Goal: Task Accomplishment & Management: Use online tool/utility

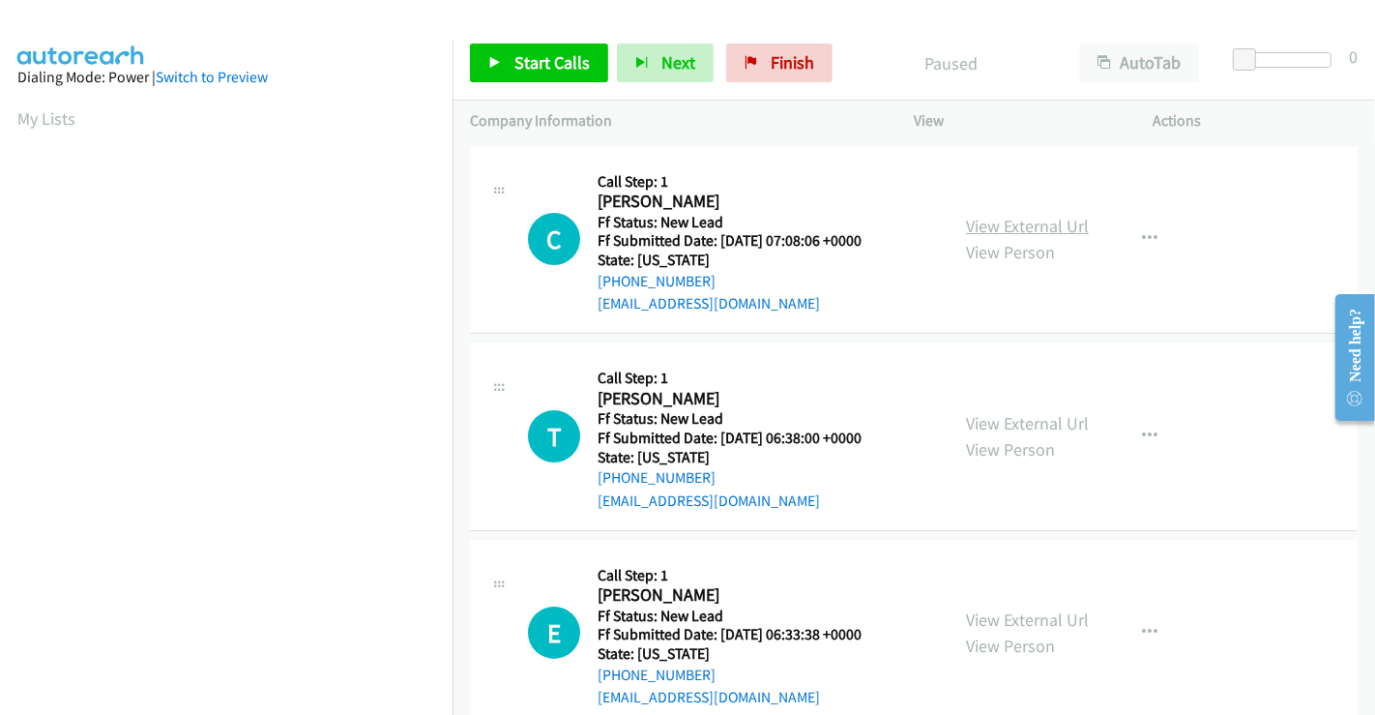
click at [974, 235] on link "View External Url" at bounding box center [1027, 226] width 123 height 22
click at [1017, 420] on link "View External Url" at bounding box center [1027, 423] width 123 height 22
click at [1006, 624] on link "View External Url" at bounding box center [1027, 619] width 123 height 22
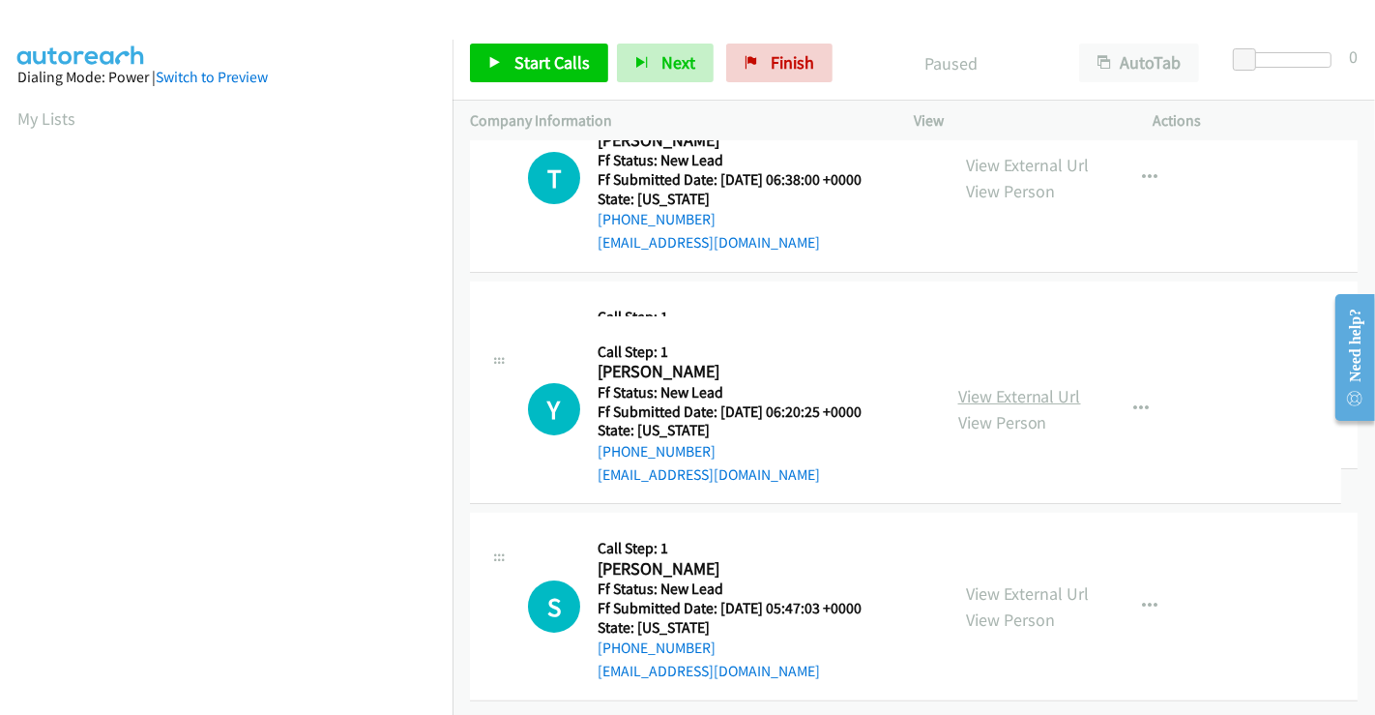
scroll to position [434, 0]
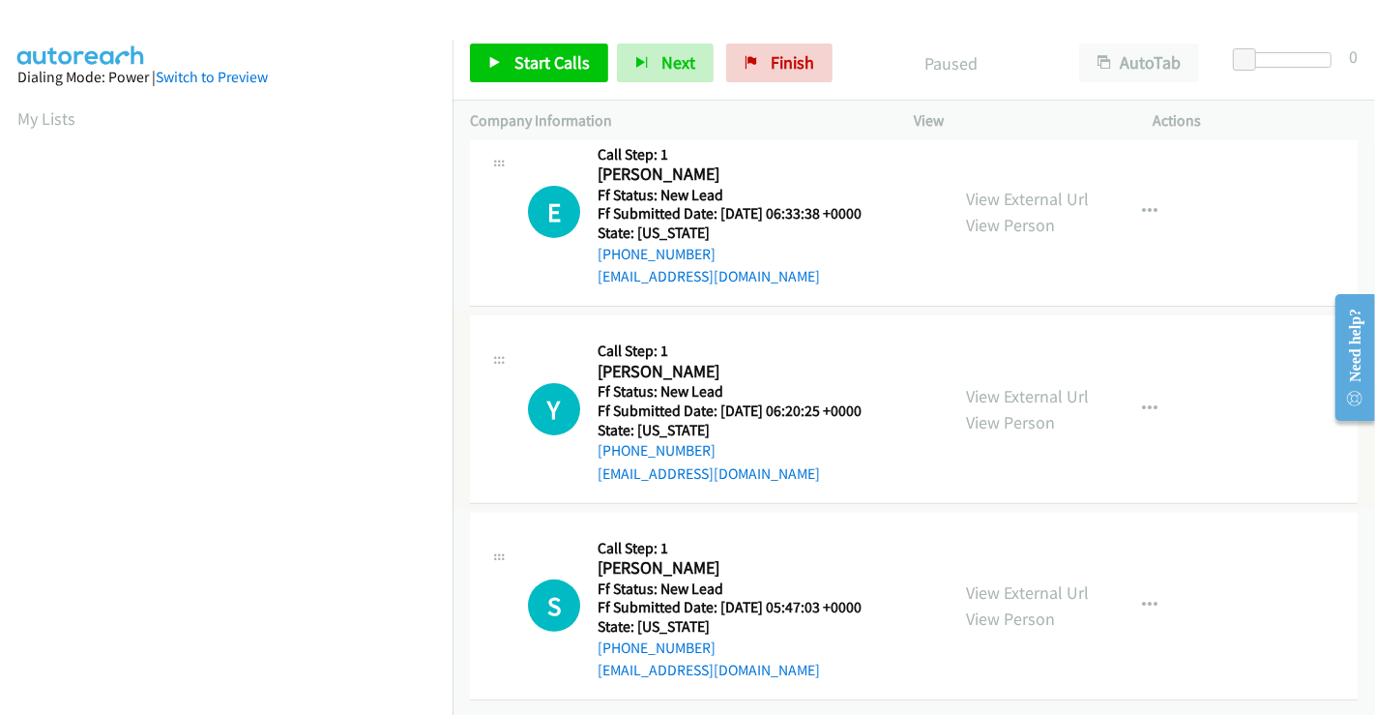
drag, startPoint x: 1033, startPoint y: 382, endPoint x: 1031, endPoint y: 487, distance: 105.4
click at [1020, 385] on link "View External Url" at bounding box center [1027, 396] width 123 height 22
click at [1019, 581] on link "View External Url" at bounding box center [1027, 592] width 123 height 22
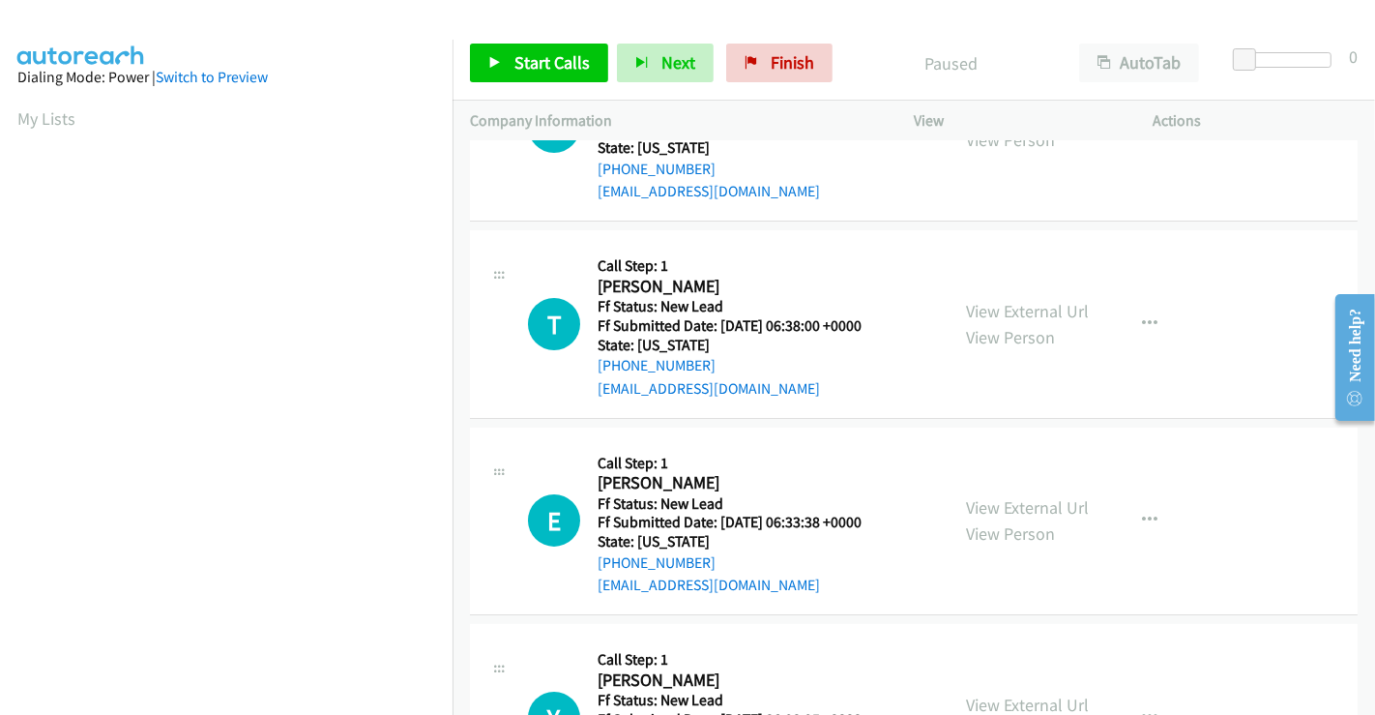
scroll to position [0, 0]
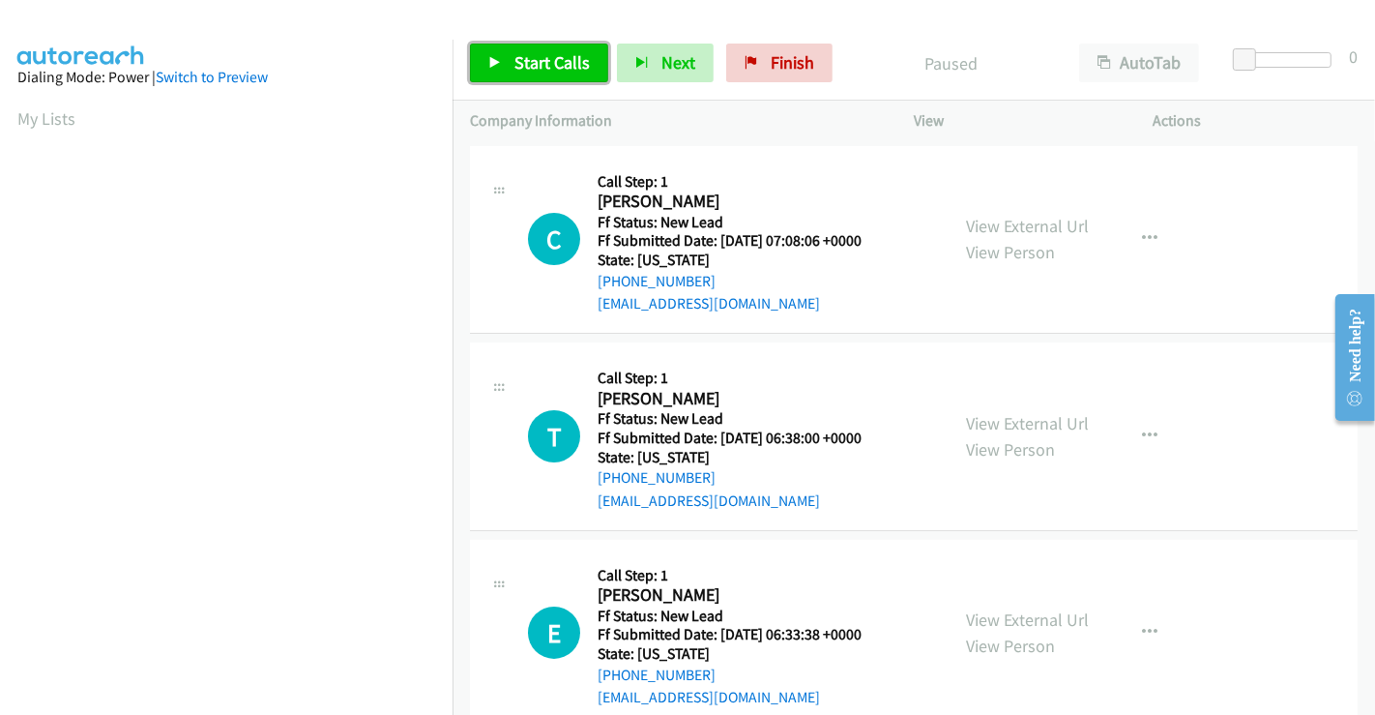
click at [539, 60] on span "Start Calls" at bounding box center [551, 62] width 75 height 22
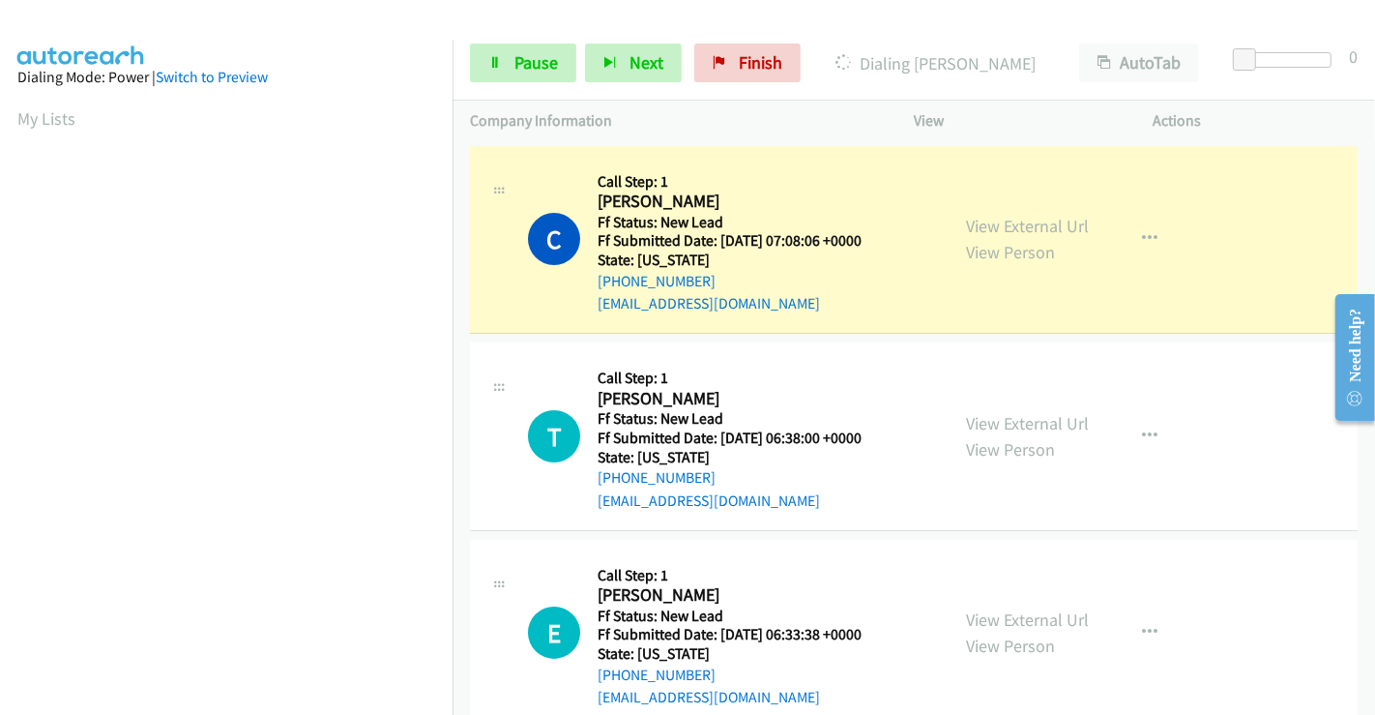
scroll to position [372, 0]
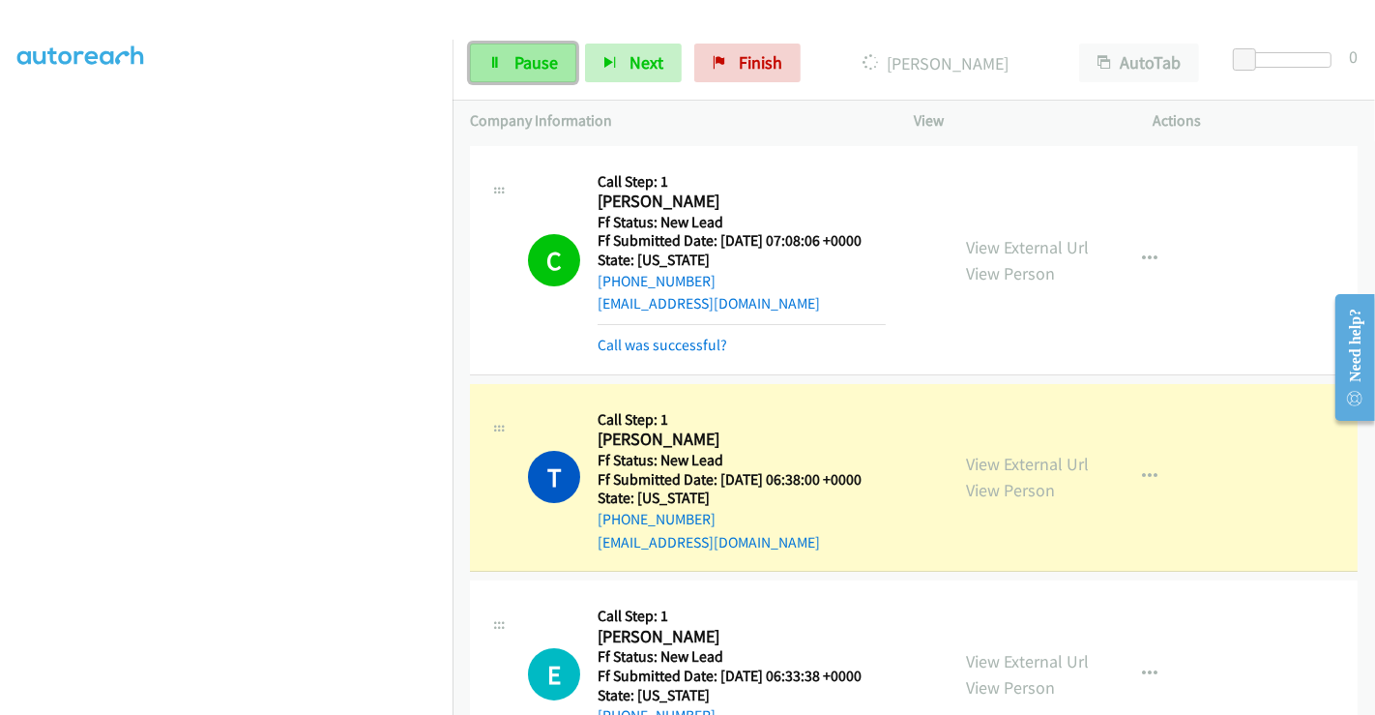
click at [516, 73] on span "Pause" at bounding box center [536, 62] width 44 height 22
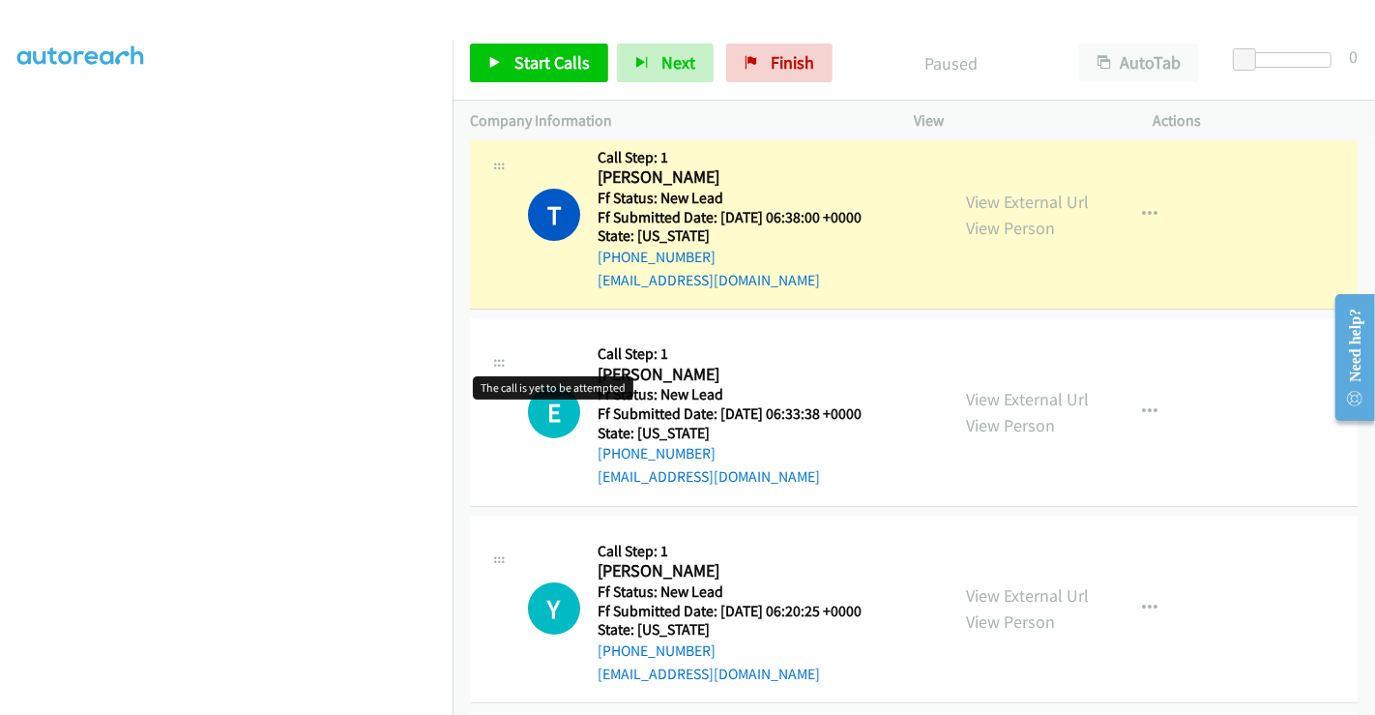
scroll to position [215, 0]
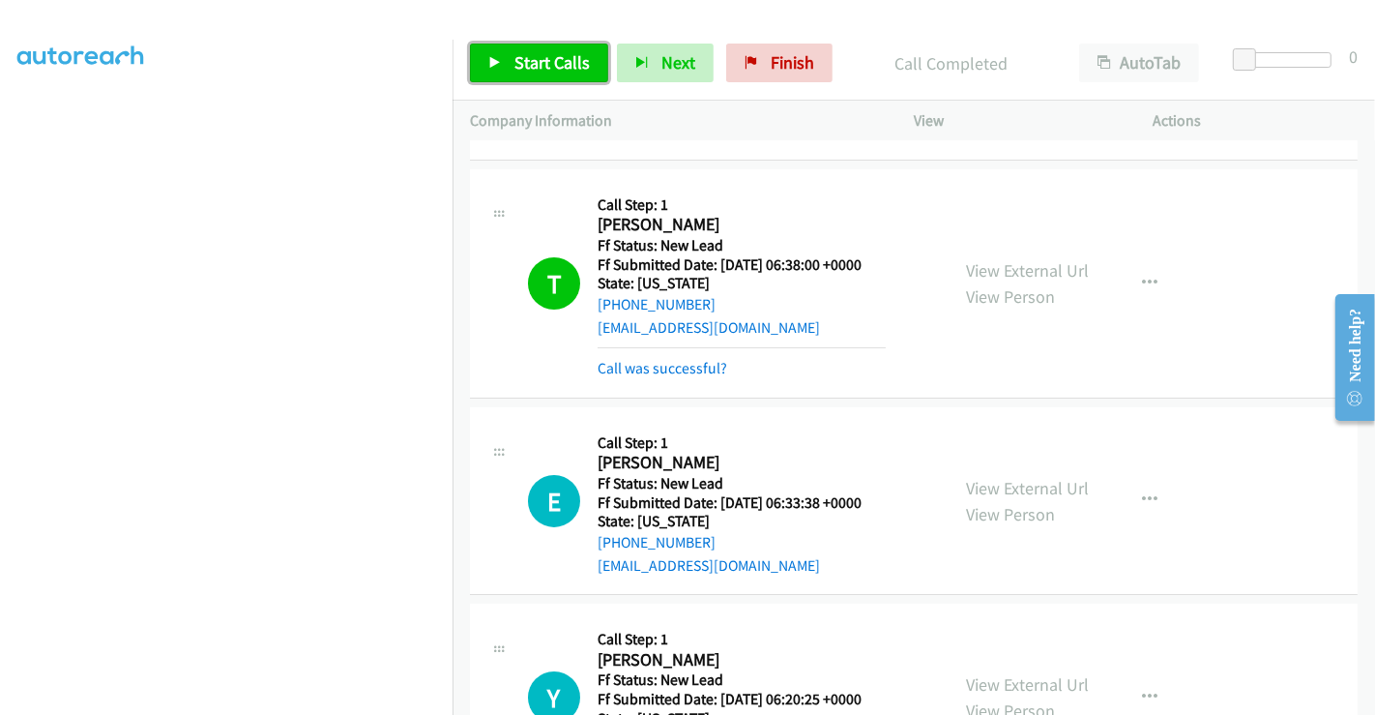
click at [500, 62] on icon at bounding box center [495, 64] width 14 height 14
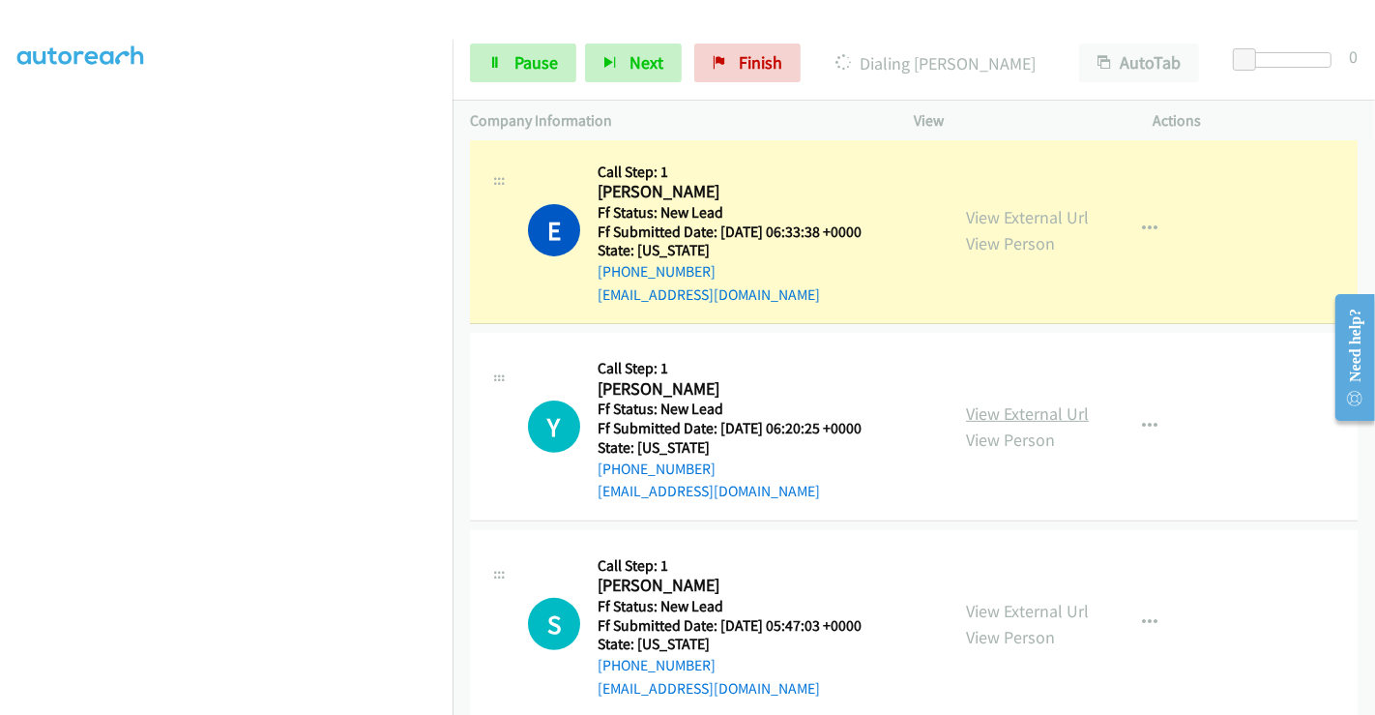
scroll to position [516, 0]
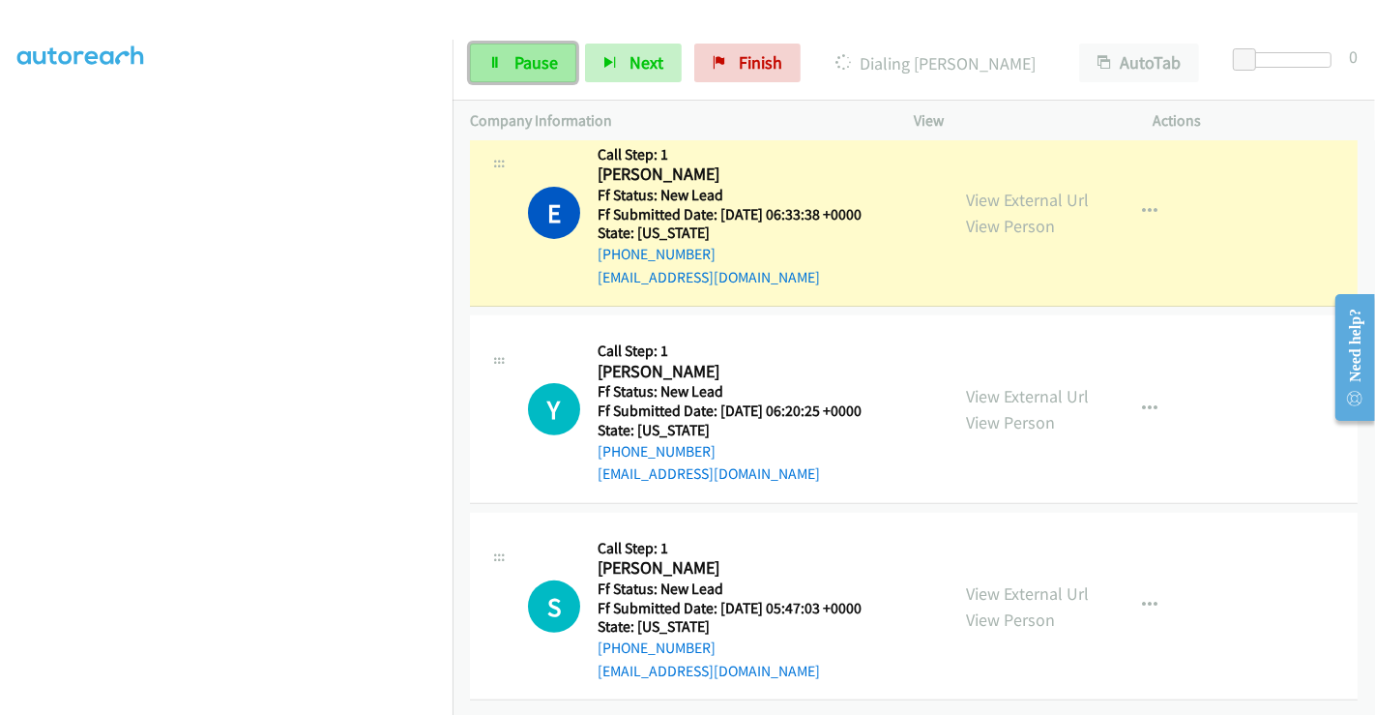
click at [529, 56] on span "Pause" at bounding box center [536, 62] width 44 height 22
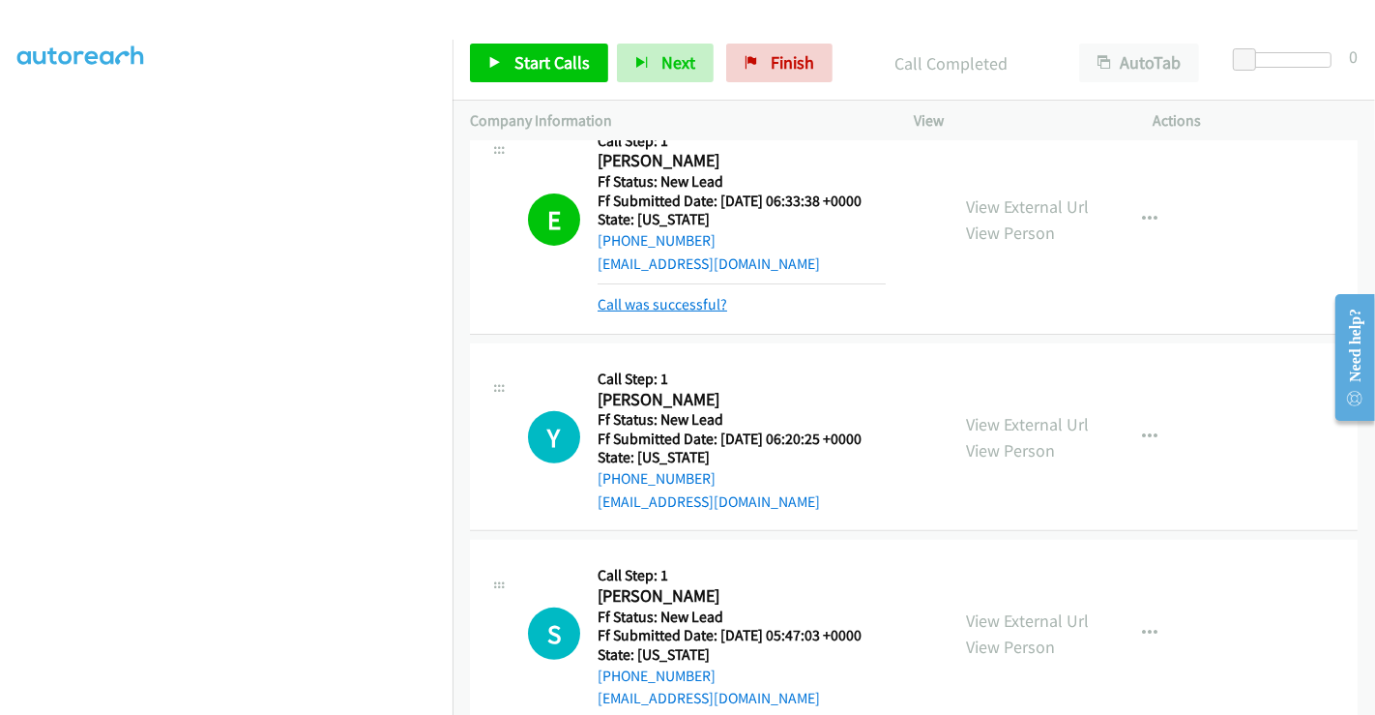
click at [692, 307] on link "Call was successful?" at bounding box center [663, 304] width 130 height 18
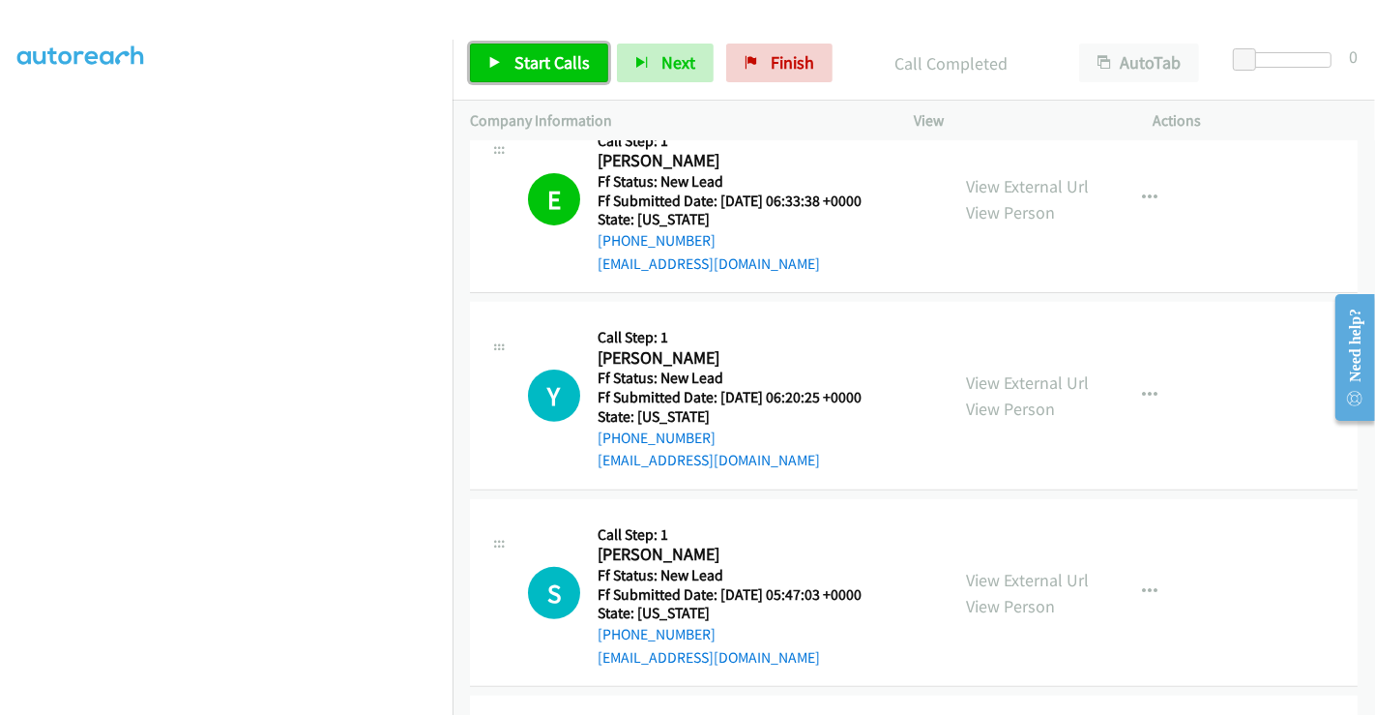
click at [519, 60] on span "Start Calls" at bounding box center [551, 62] width 75 height 22
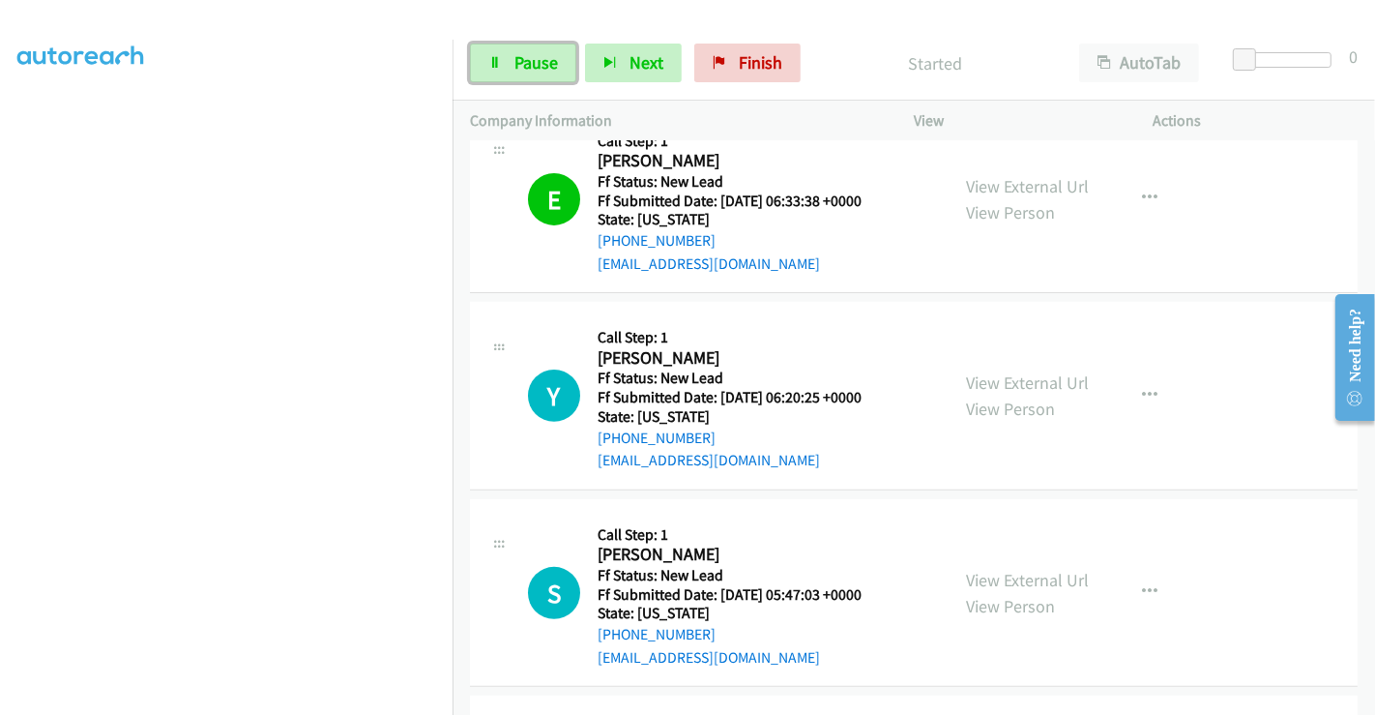
click at [519, 60] on span "Pause" at bounding box center [536, 62] width 44 height 22
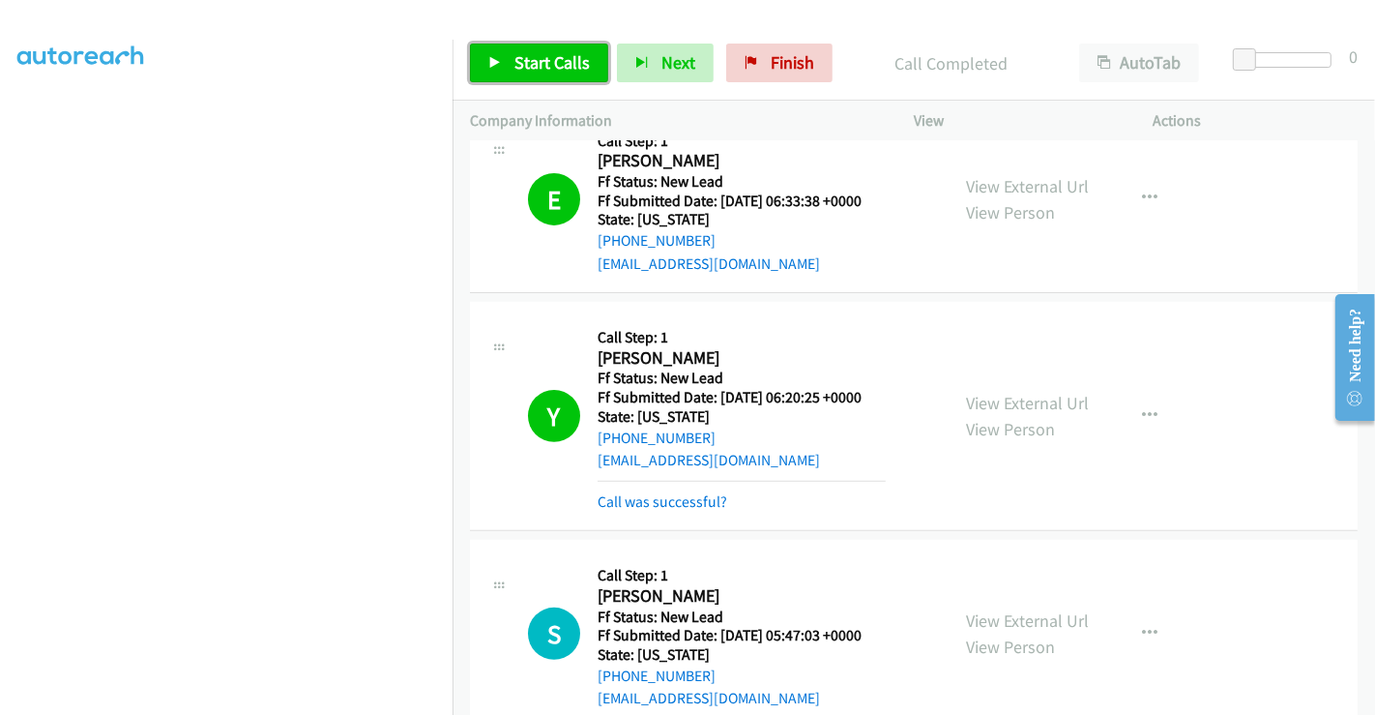
click at [563, 56] on span "Start Calls" at bounding box center [551, 62] width 75 height 22
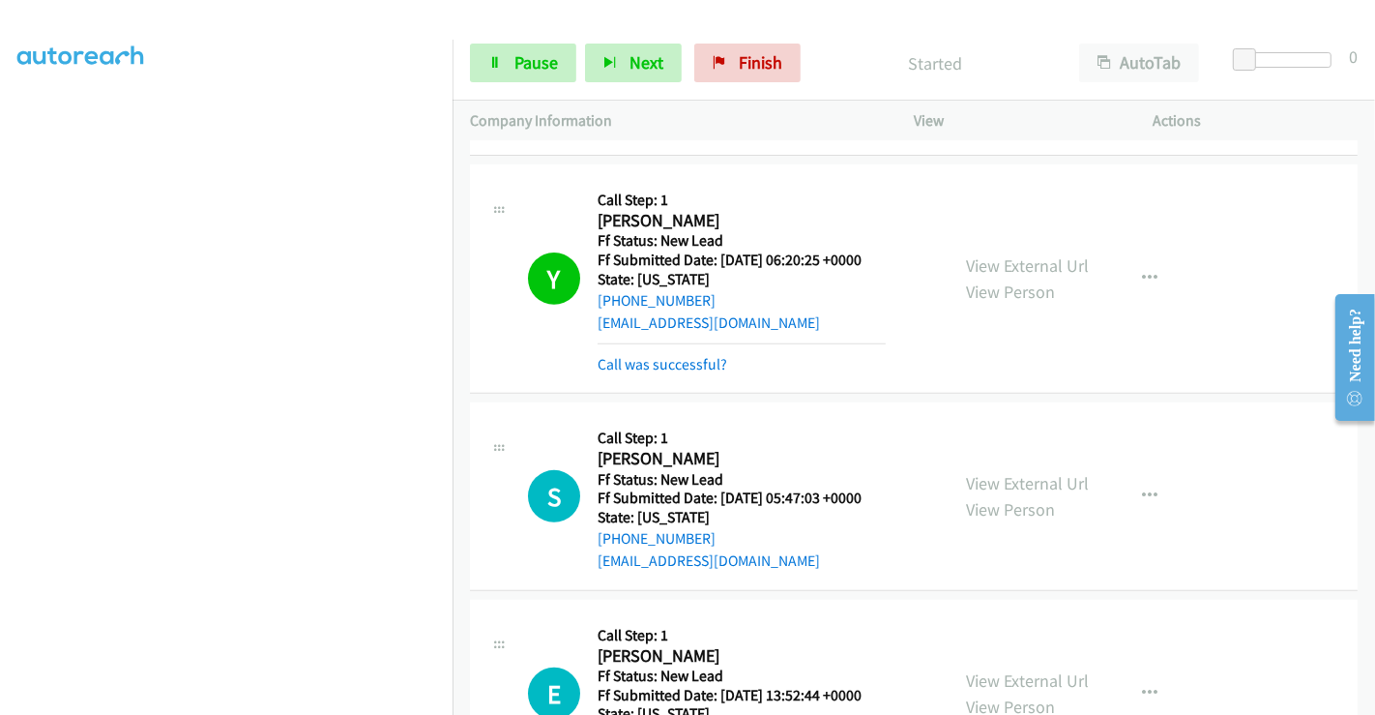
scroll to position [731, 0]
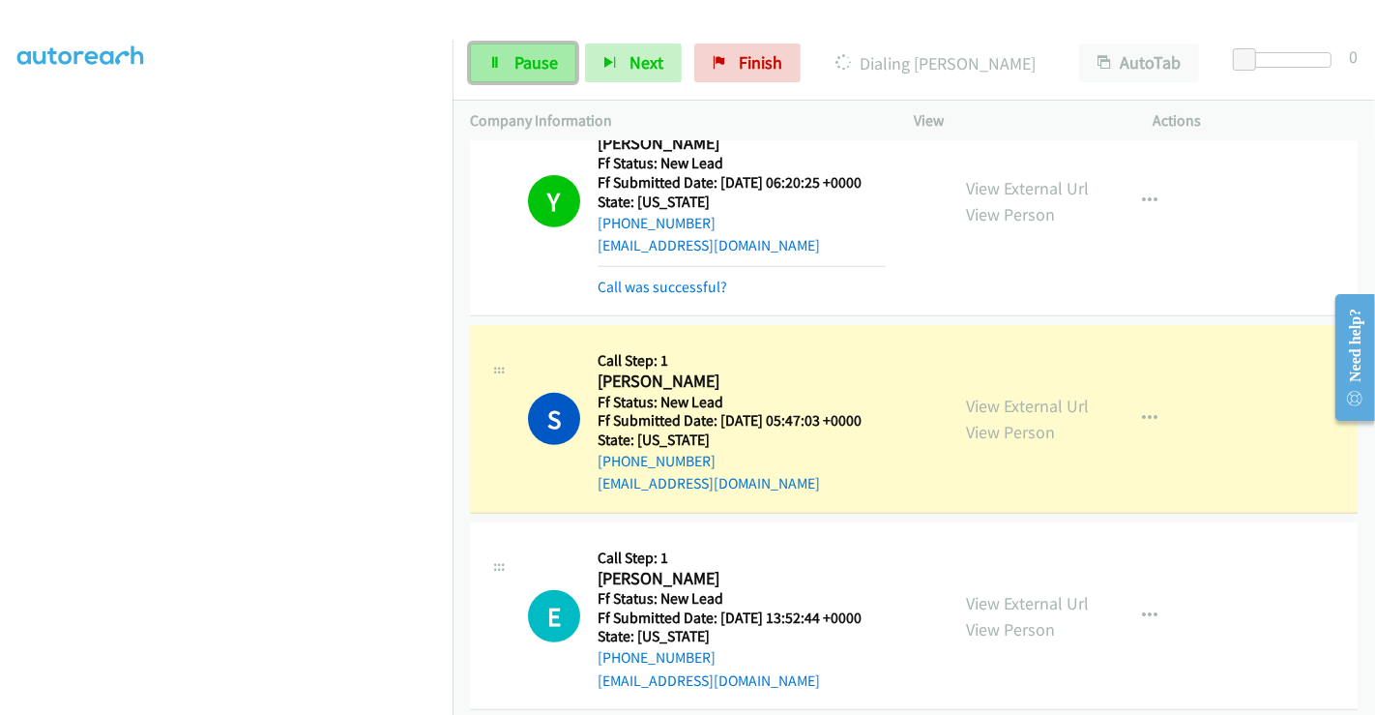
click at [536, 59] on span "Pause" at bounding box center [536, 62] width 44 height 22
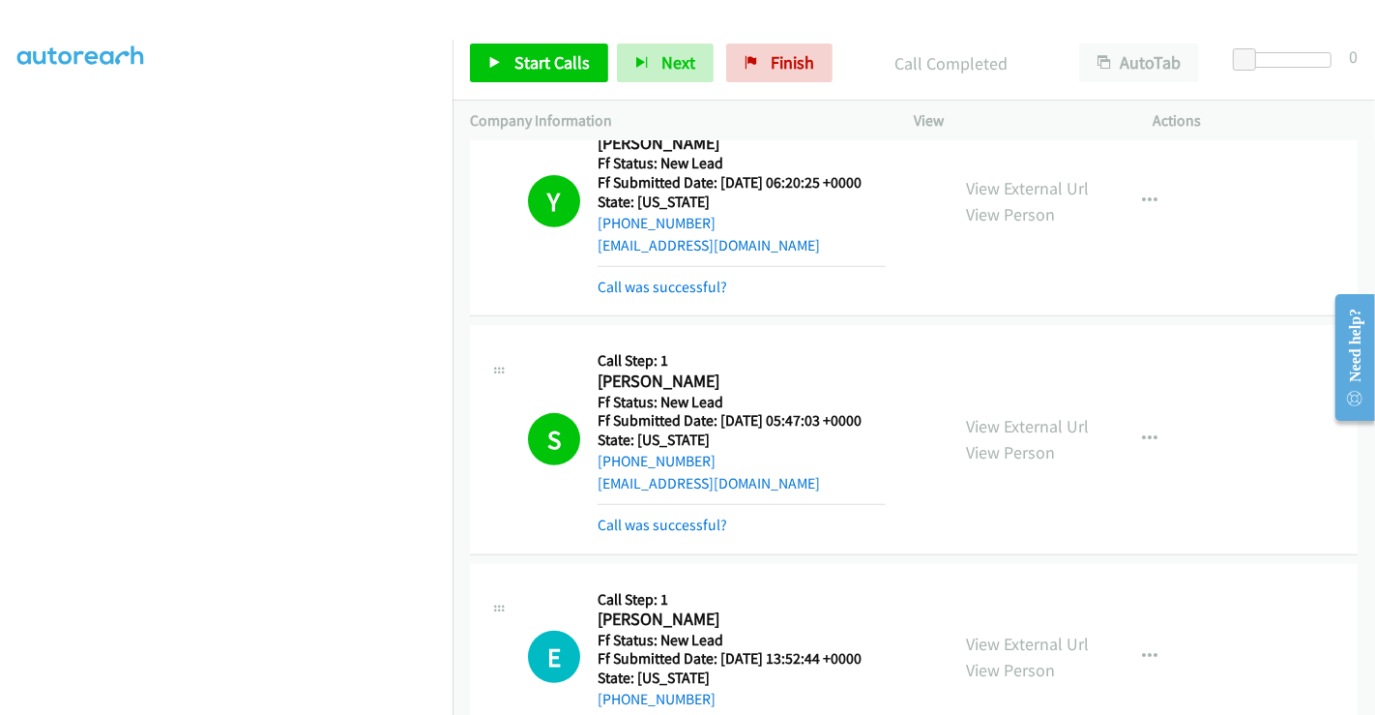
scroll to position [1053, 0]
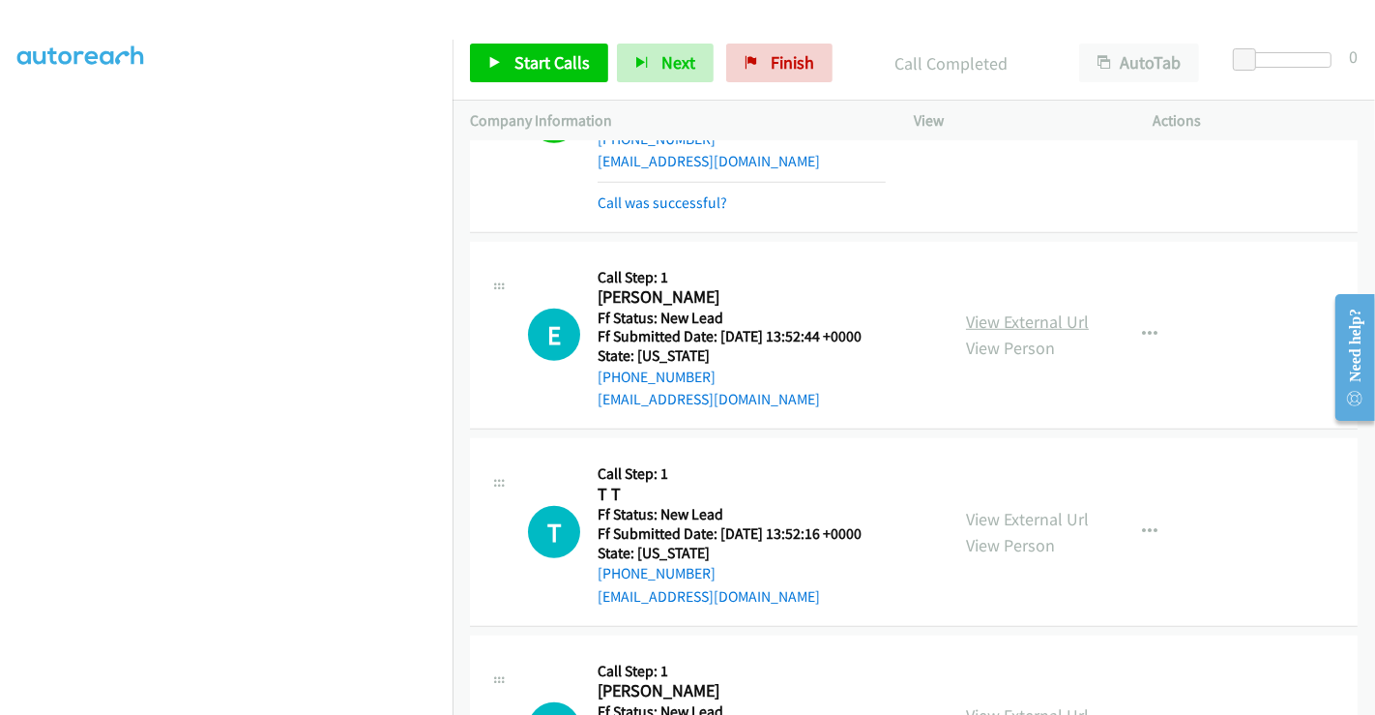
click at [1051, 324] on link "View External Url" at bounding box center [1027, 321] width 123 height 22
click at [1016, 512] on link "View External Url" at bounding box center [1027, 519] width 123 height 22
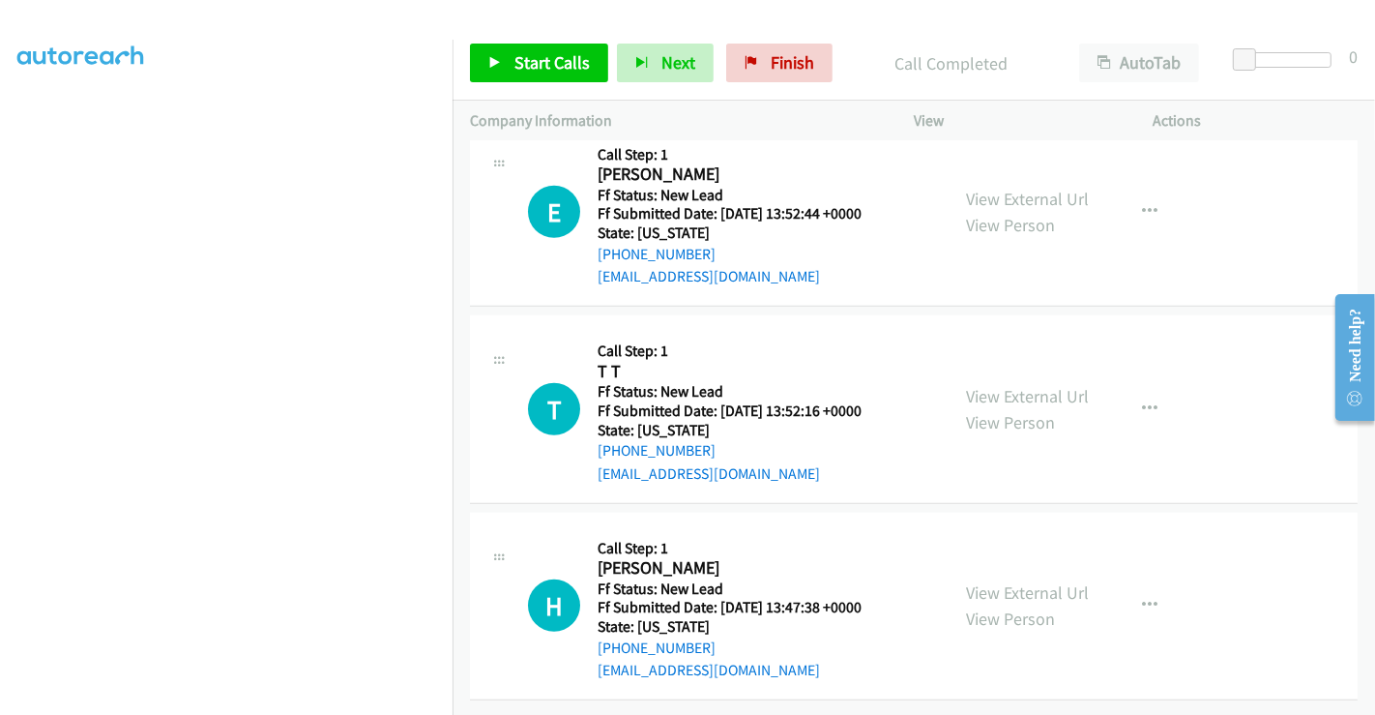
scroll to position [1187, 0]
click at [1003, 581] on link "View External Url" at bounding box center [1027, 592] width 123 height 22
click at [519, 68] on span "Start Calls" at bounding box center [551, 62] width 75 height 22
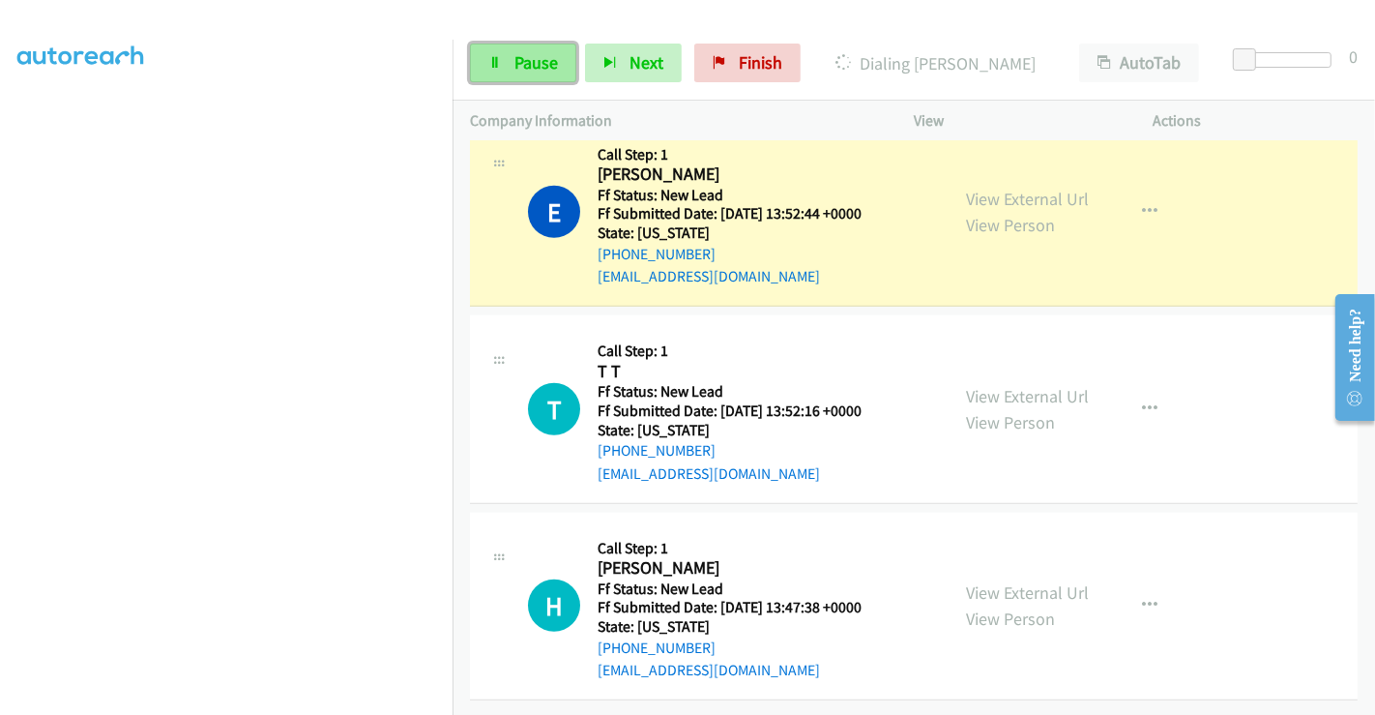
click at [539, 60] on span "Pause" at bounding box center [536, 62] width 44 height 22
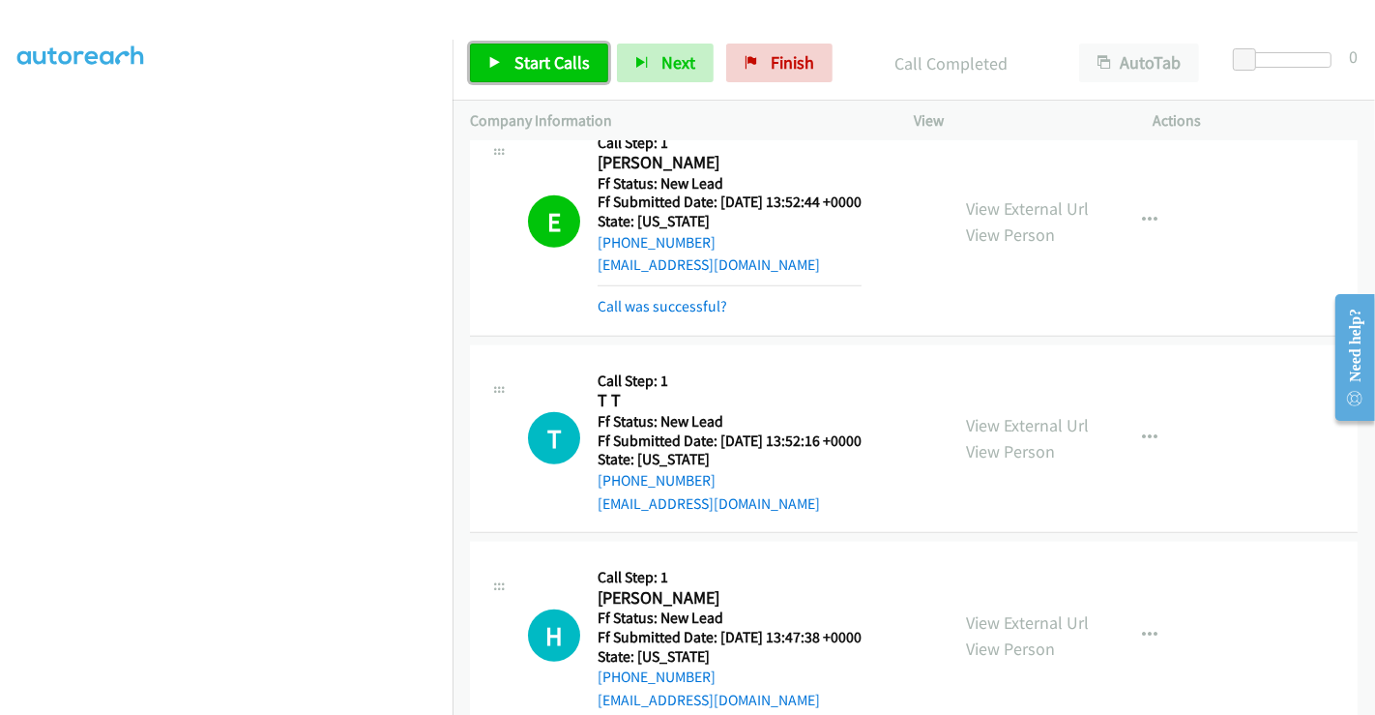
click at [558, 62] on span "Start Calls" at bounding box center [551, 62] width 75 height 22
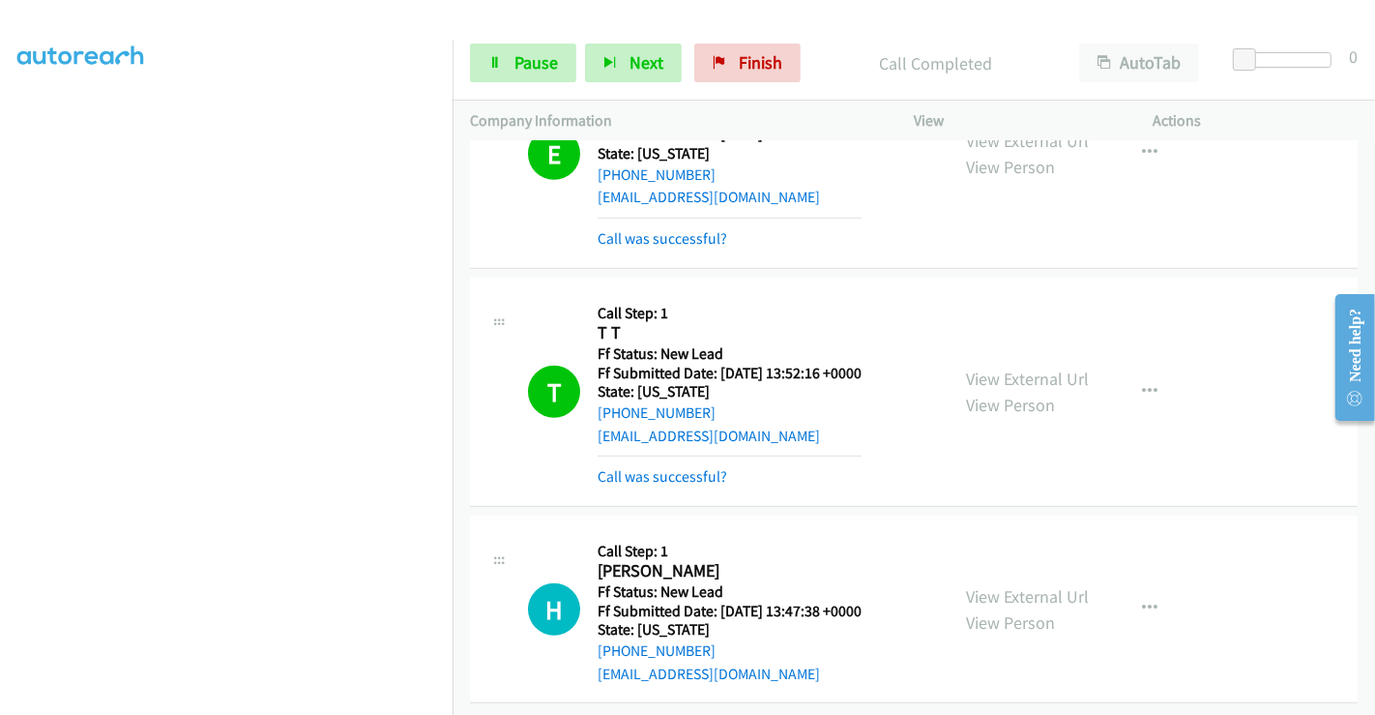
scroll to position [1270, 0]
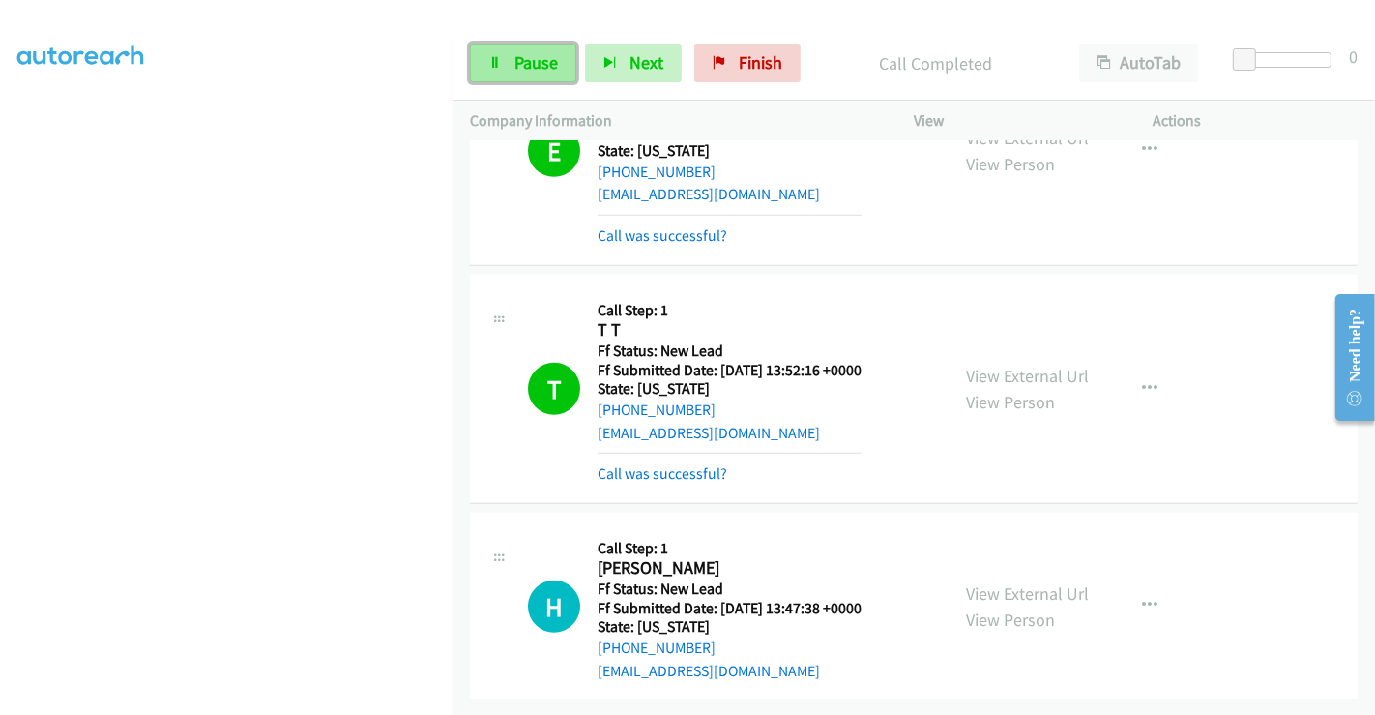
click at [530, 62] on span "Pause" at bounding box center [536, 62] width 44 height 22
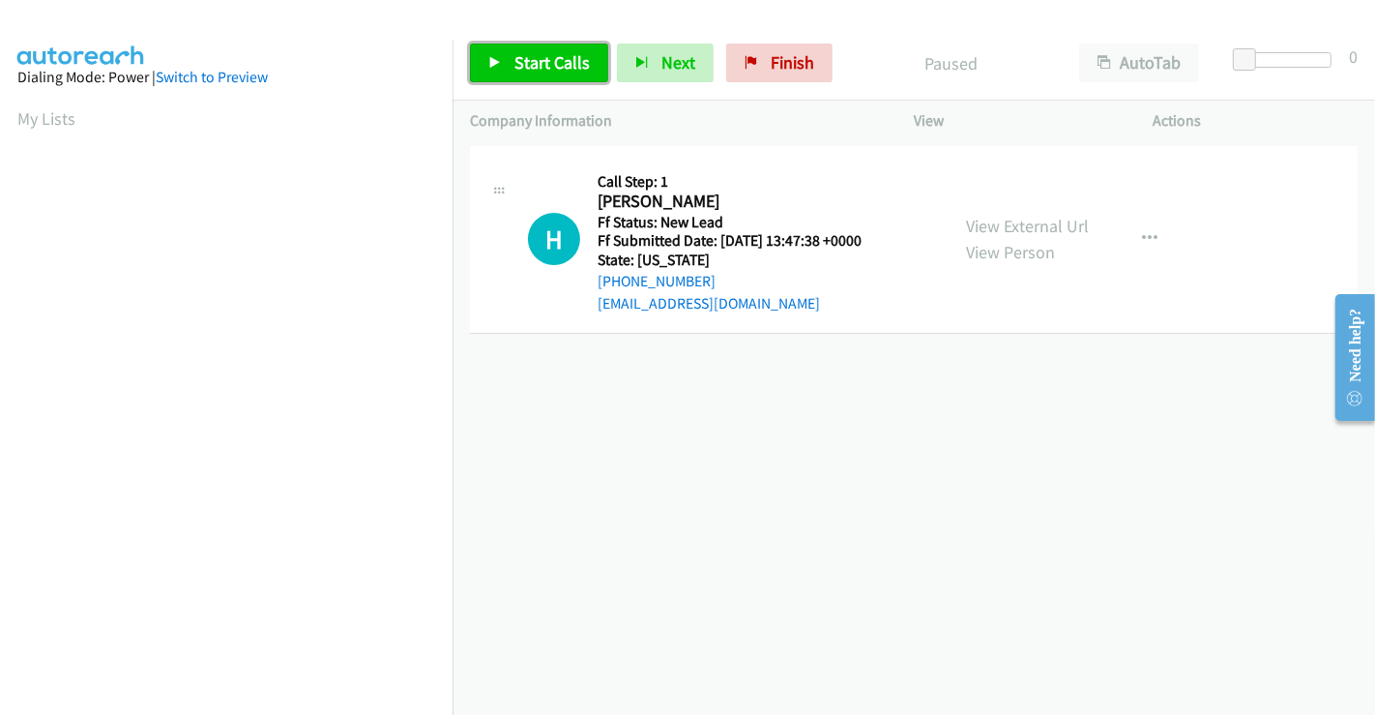
click at [526, 65] on span "Start Calls" at bounding box center [551, 62] width 75 height 22
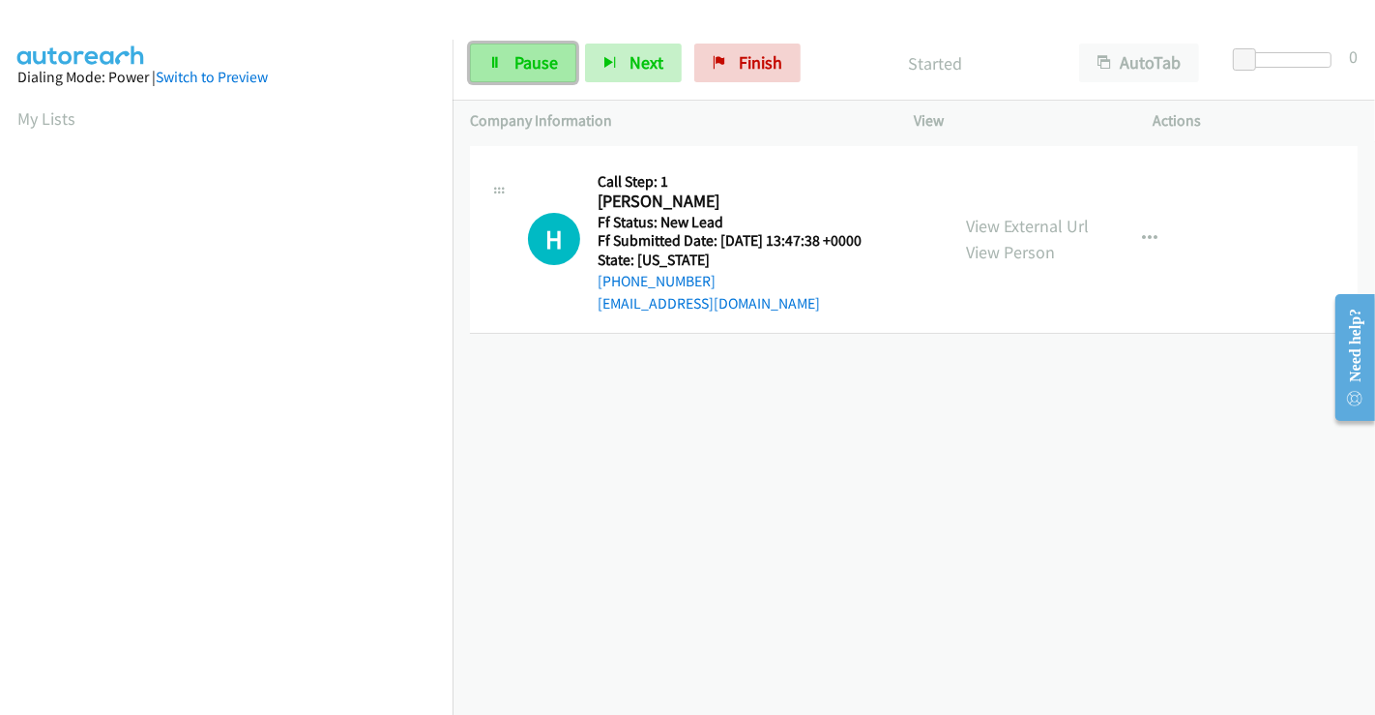
click at [517, 56] on span "Pause" at bounding box center [536, 62] width 44 height 22
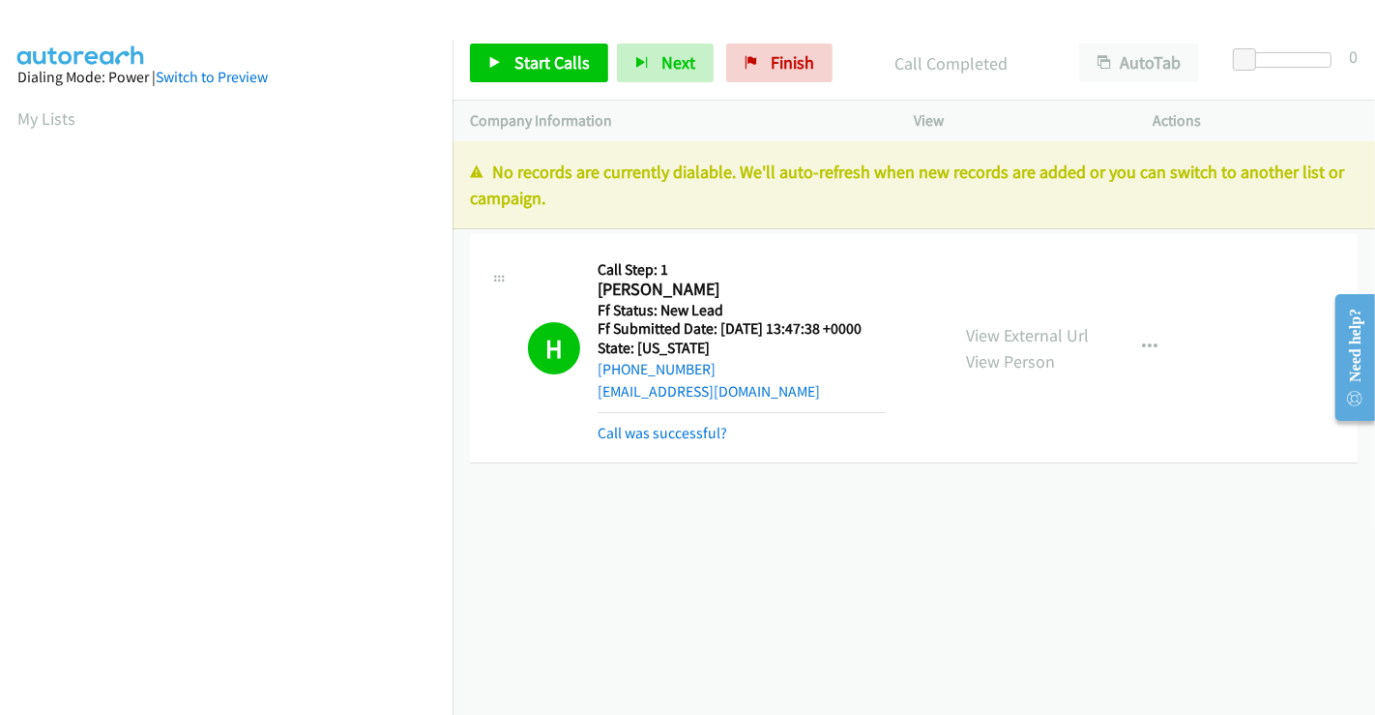
scroll to position [372, 0]
drag, startPoint x: 768, startPoint y: 55, endPoint x: 771, endPoint y: 126, distance: 70.6
click at [771, 55] on span "Finish" at bounding box center [793, 62] width 44 height 22
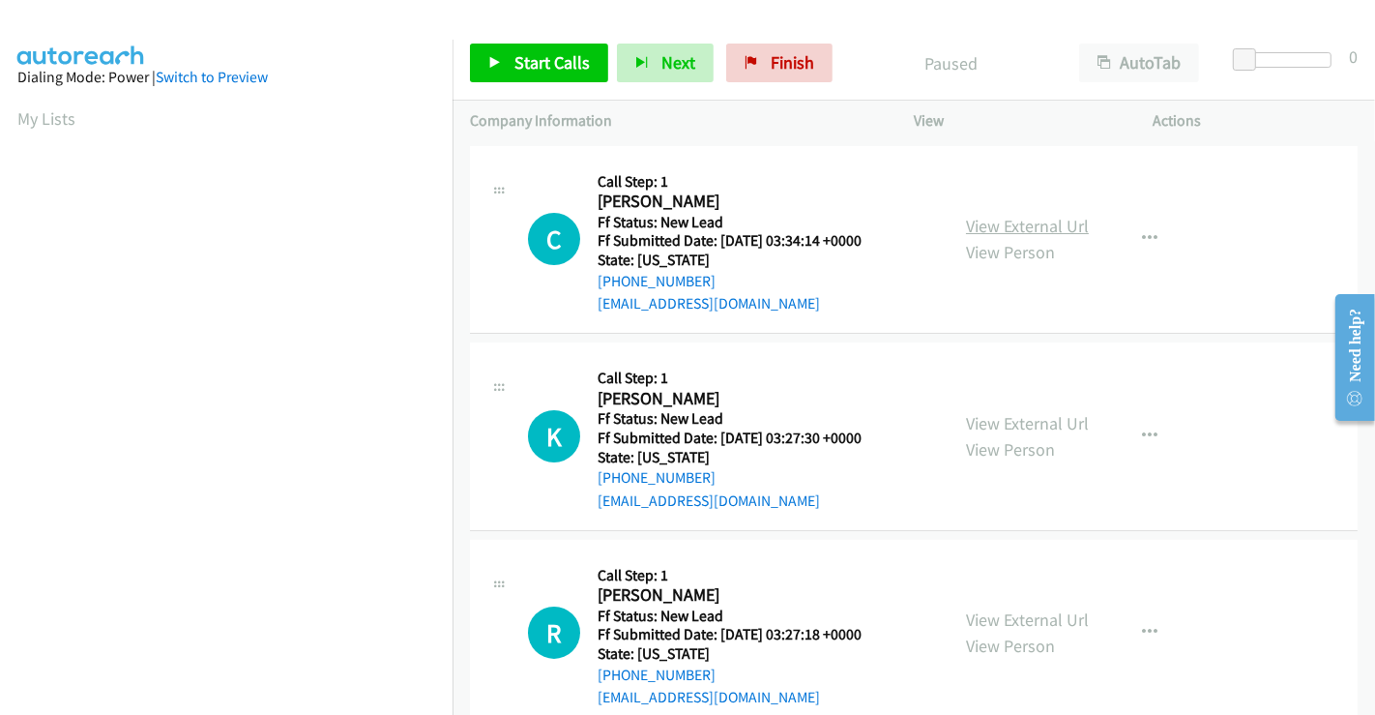
click at [1013, 226] on link "View External Url" at bounding box center [1027, 226] width 123 height 22
click at [995, 421] on link "View External Url" at bounding box center [1027, 423] width 123 height 22
click at [997, 616] on link "View External Url" at bounding box center [1027, 619] width 123 height 22
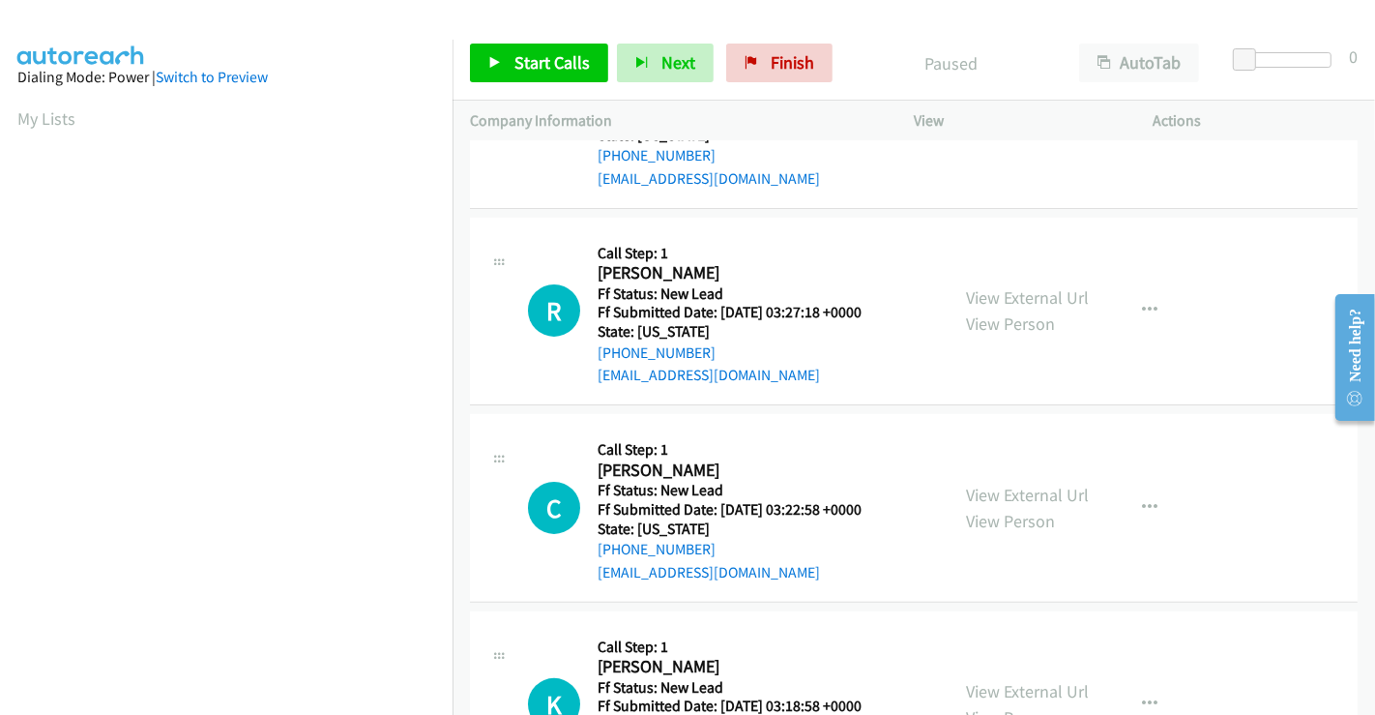
scroll to position [429, 0]
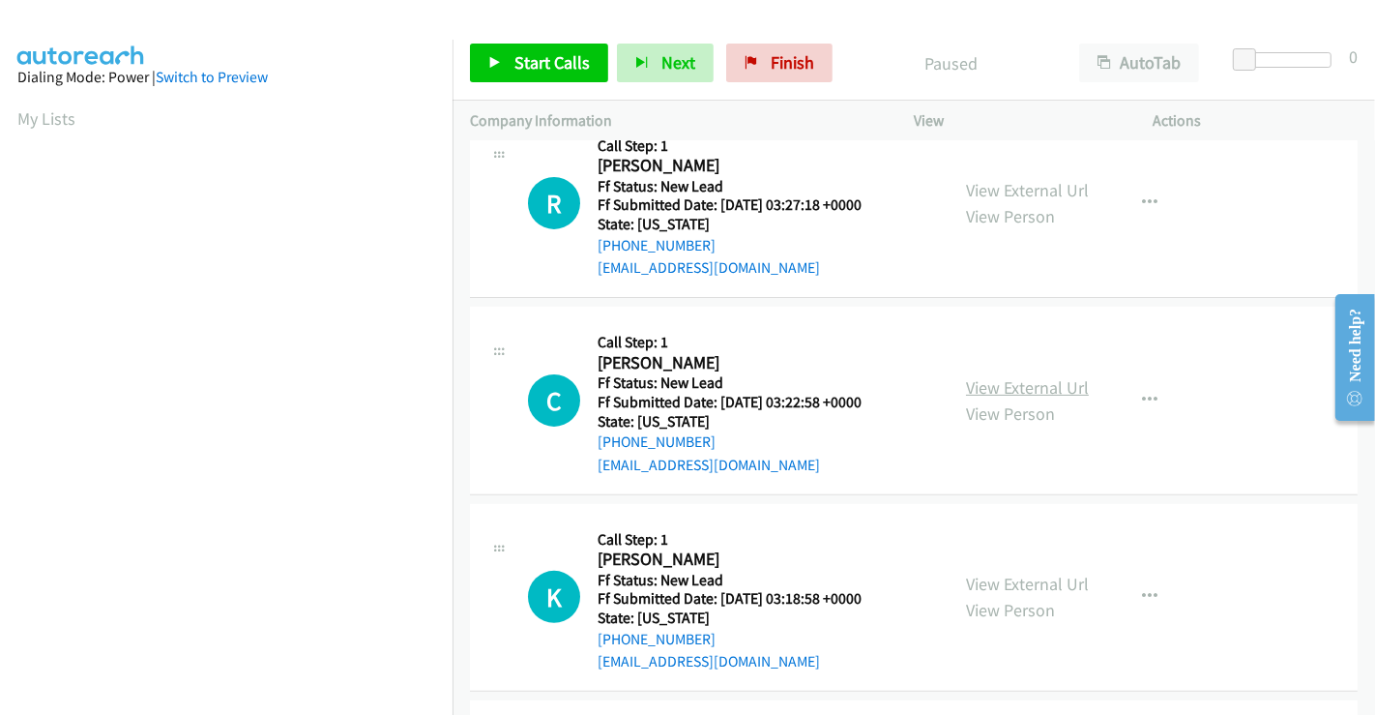
click at [1010, 382] on link "View External Url" at bounding box center [1027, 387] width 123 height 22
click at [1013, 583] on link "View External Url" at bounding box center [1027, 583] width 123 height 22
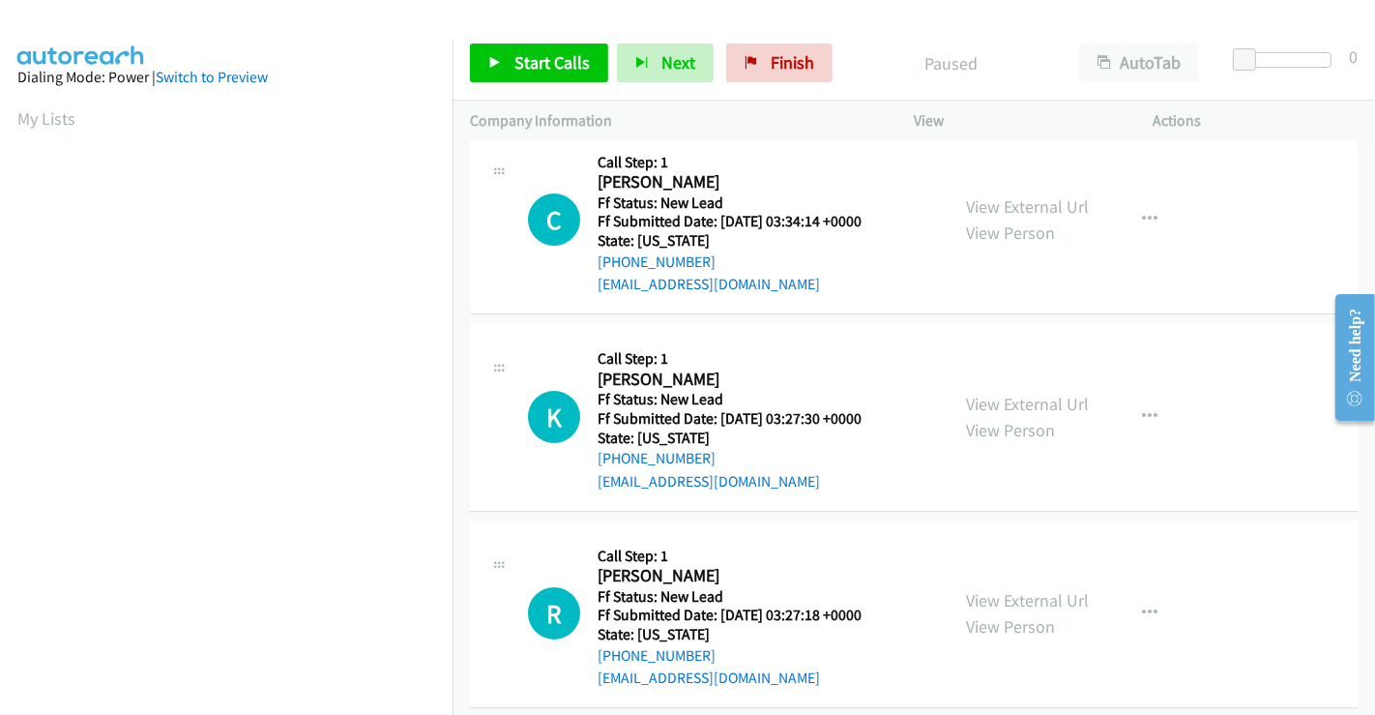
scroll to position [0, 0]
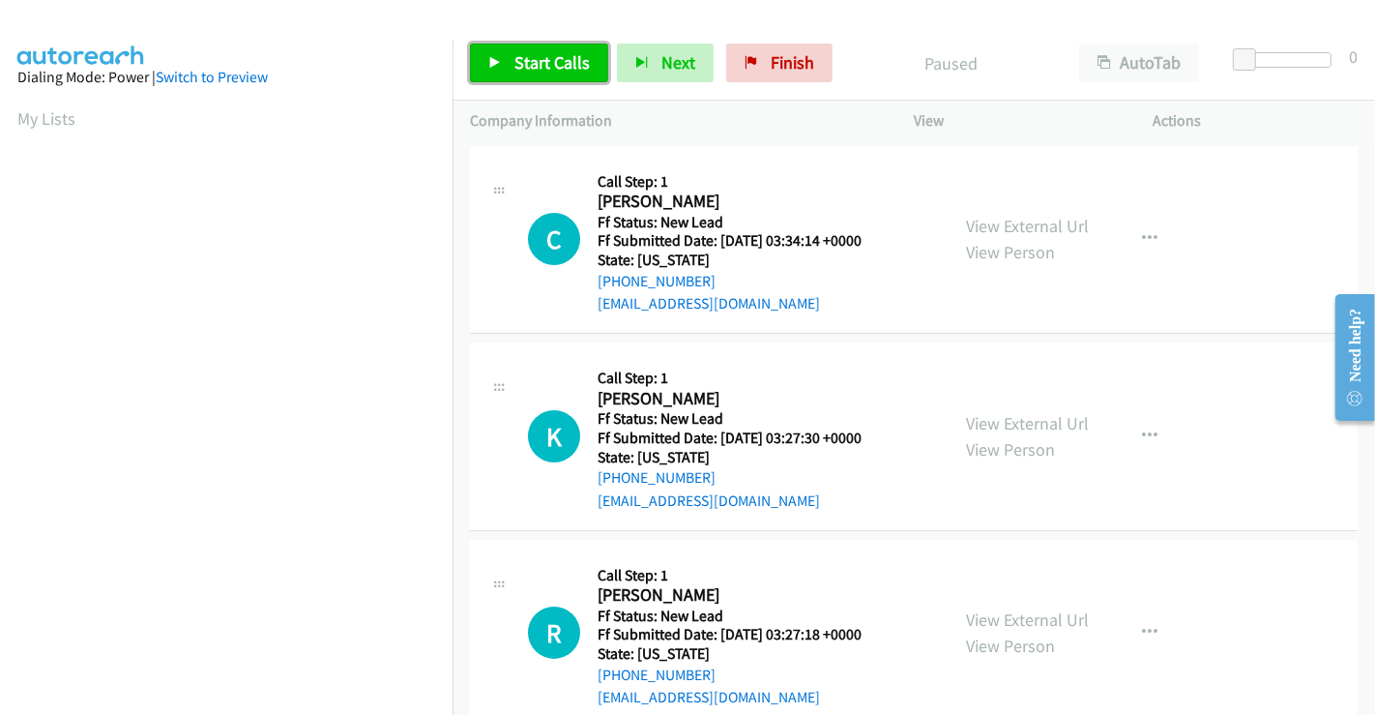
click at [555, 63] on span "Start Calls" at bounding box center [551, 62] width 75 height 22
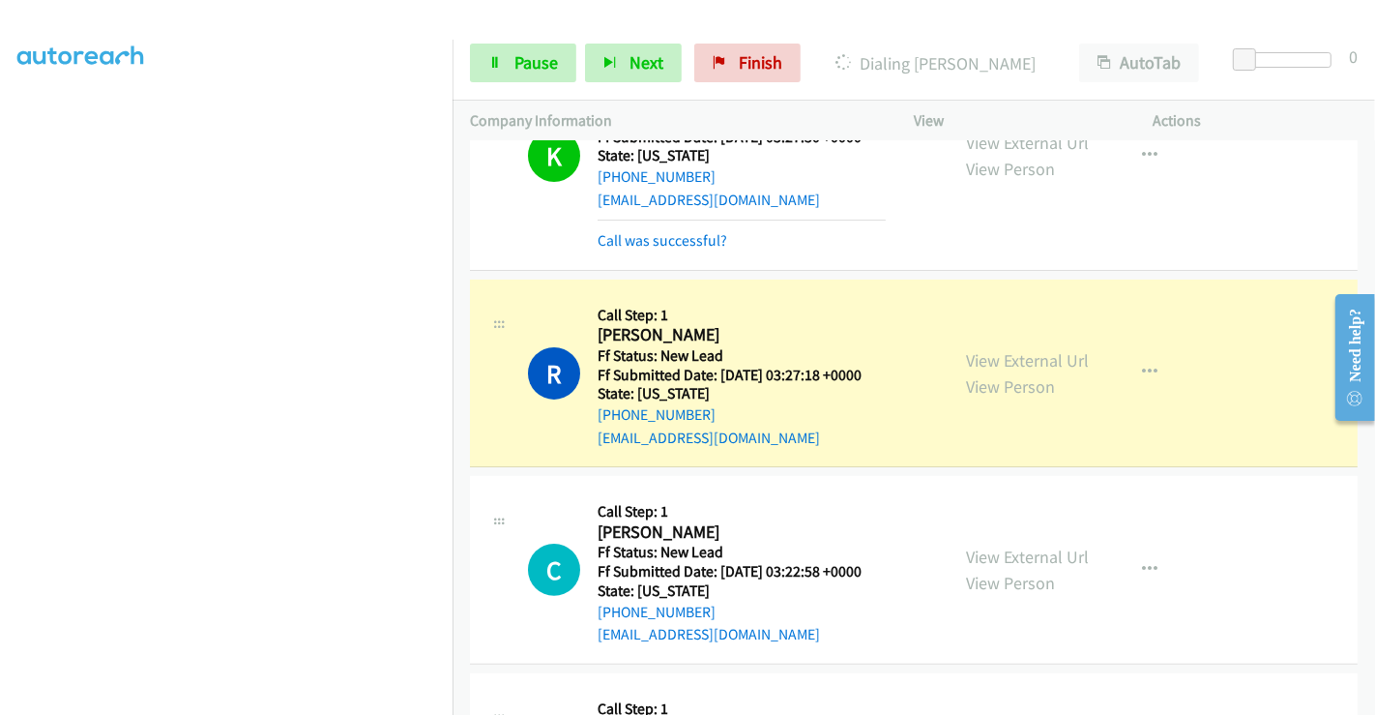
scroll to position [429, 0]
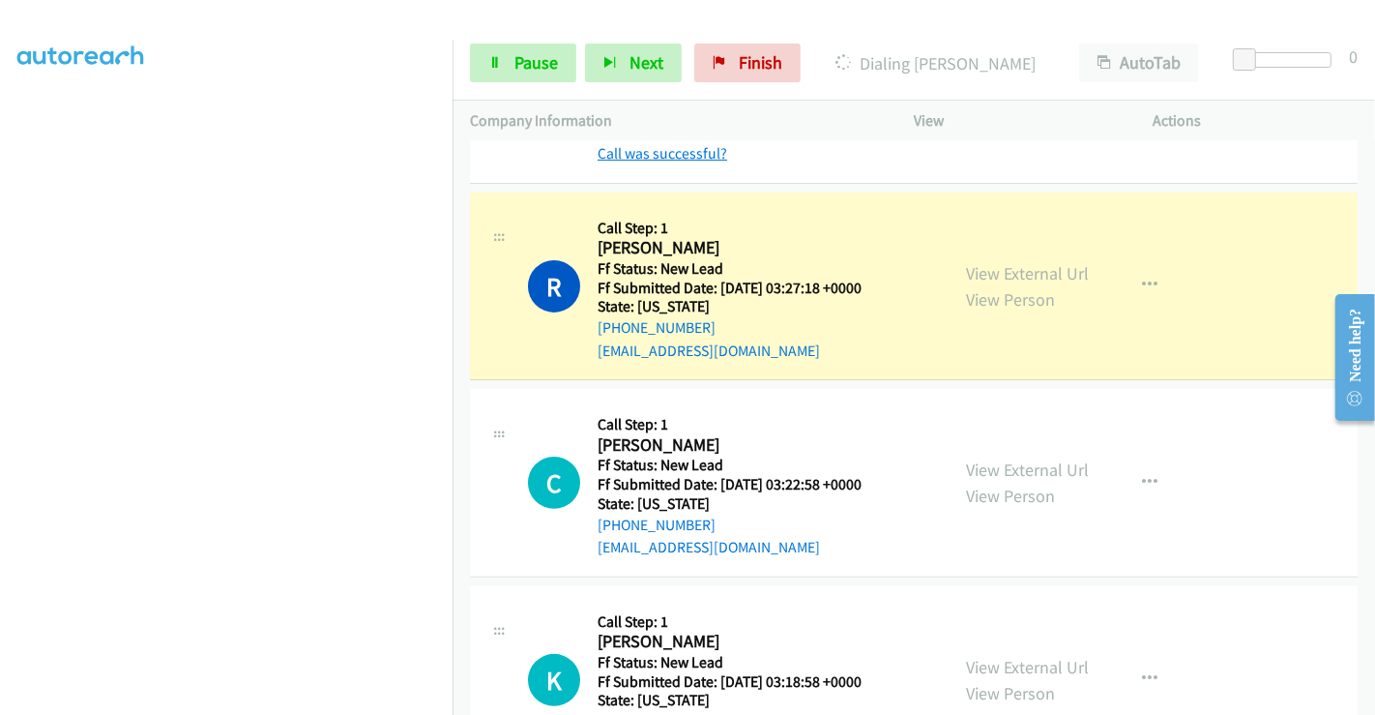
click at [658, 152] on link "Call was successful?" at bounding box center [663, 153] width 130 height 18
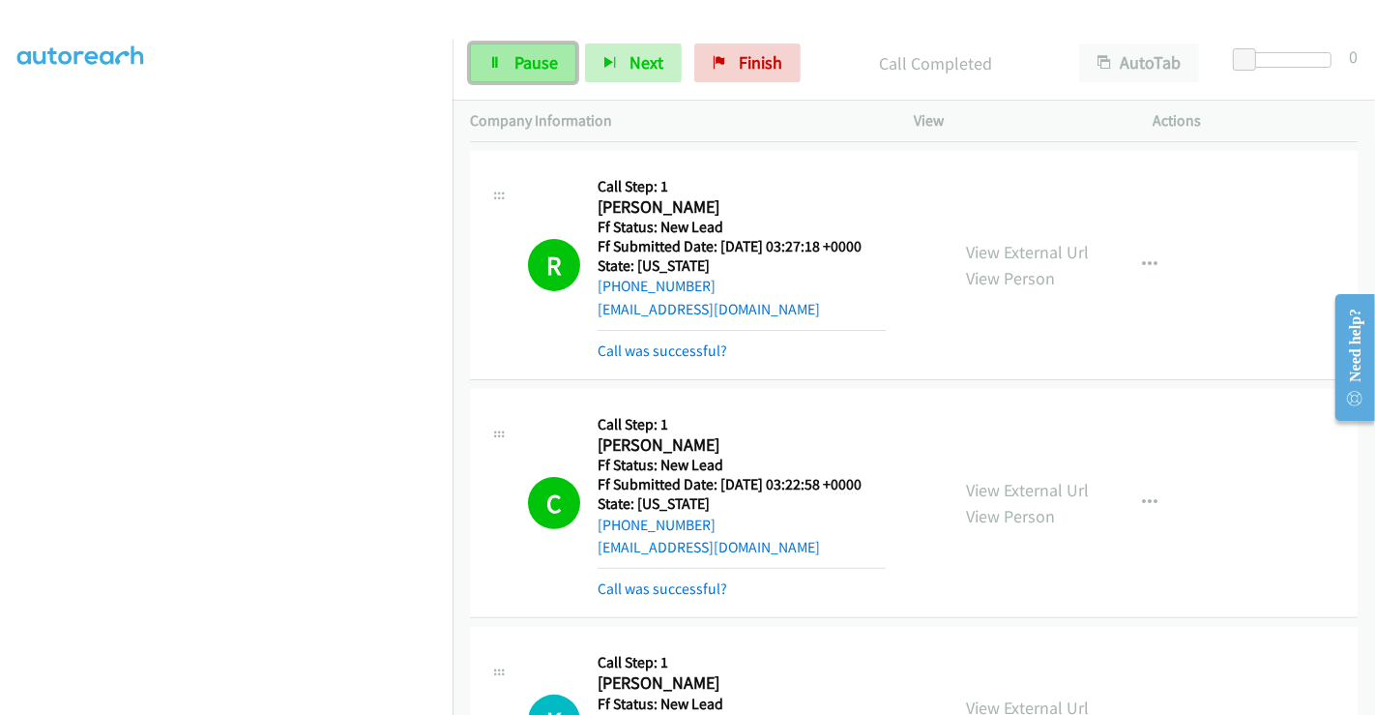
click at [520, 49] on link "Pause" at bounding box center [523, 63] width 106 height 39
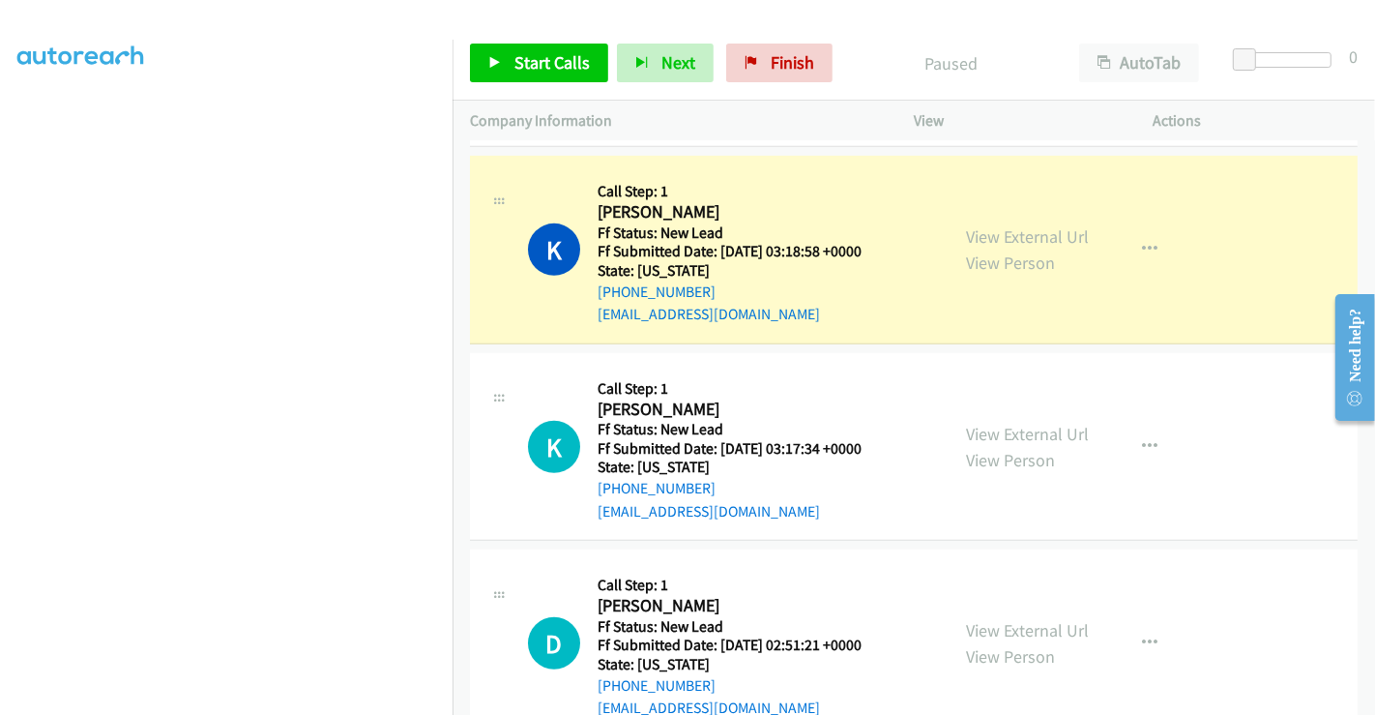
scroll to position [859, 0]
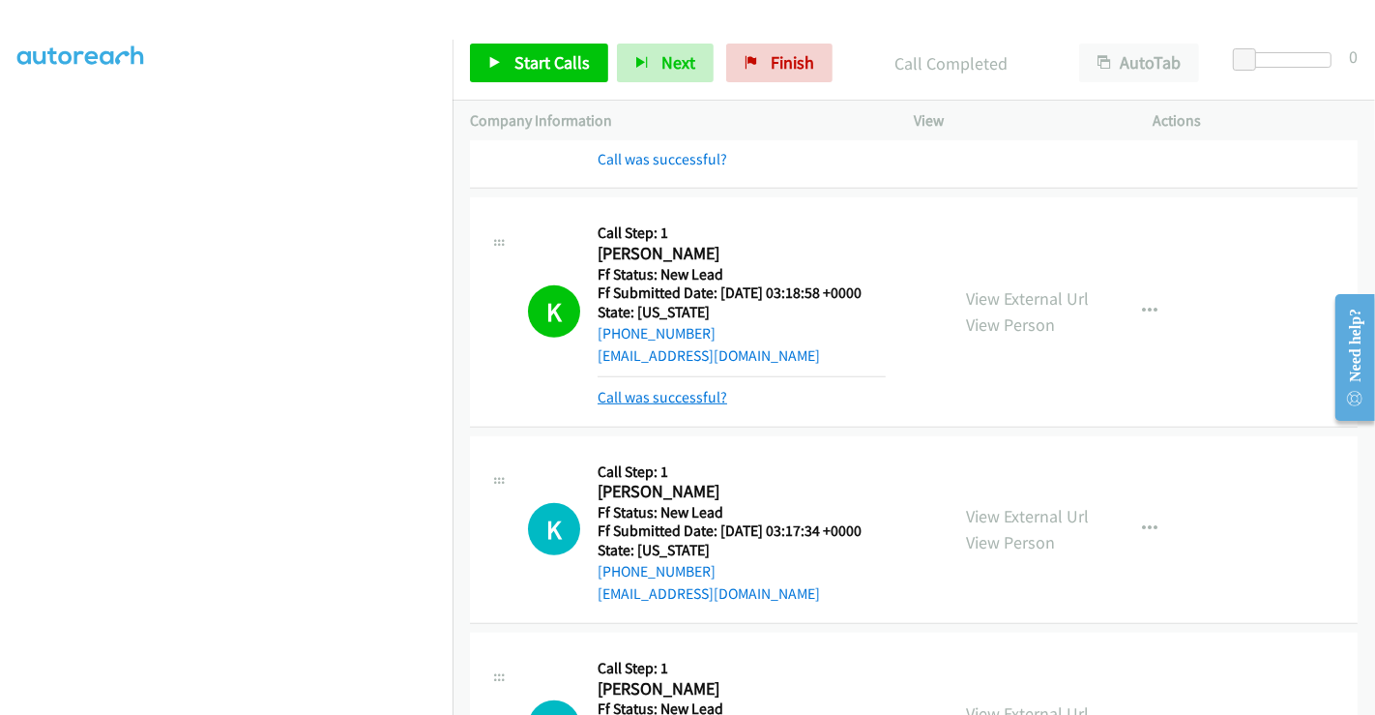
click at [676, 396] on link "Call was successful?" at bounding box center [663, 397] width 130 height 18
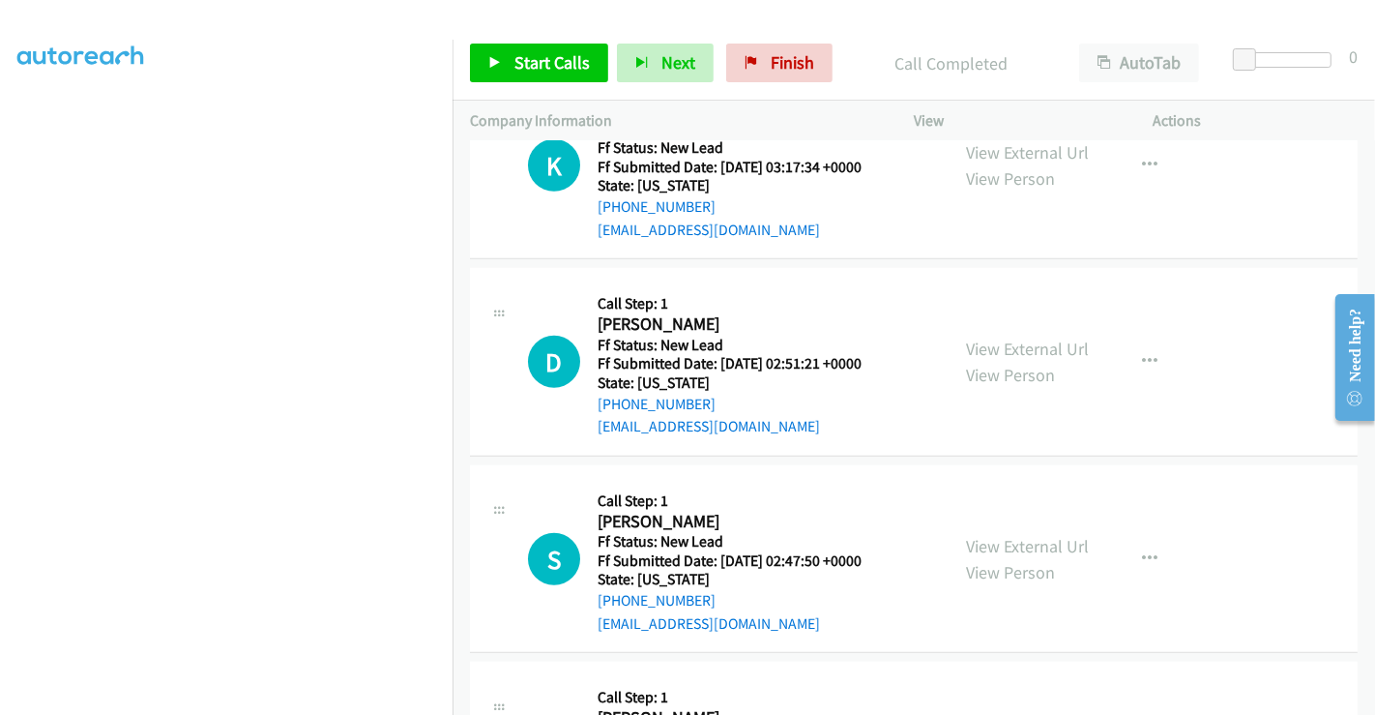
scroll to position [967, 0]
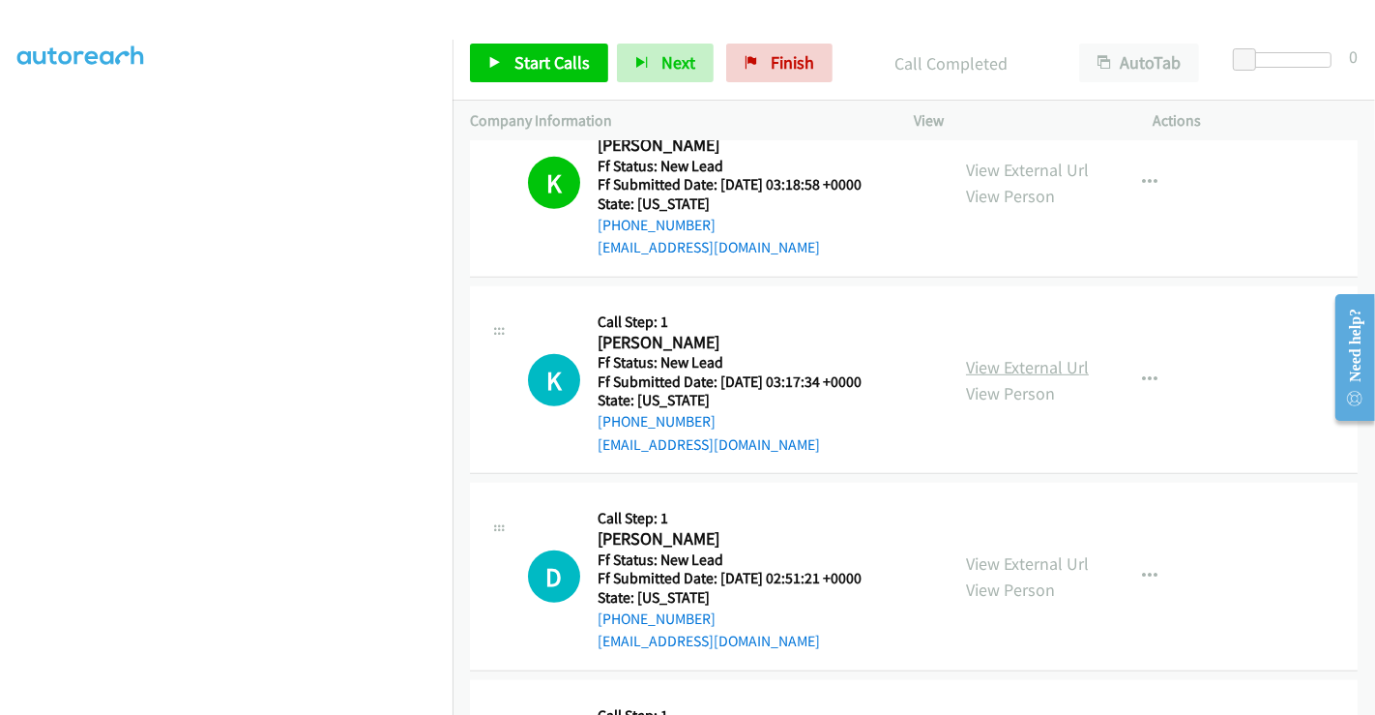
click at [1019, 363] on link "View External Url" at bounding box center [1027, 367] width 123 height 22
click at [1010, 566] on link "View External Url" at bounding box center [1027, 563] width 123 height 22
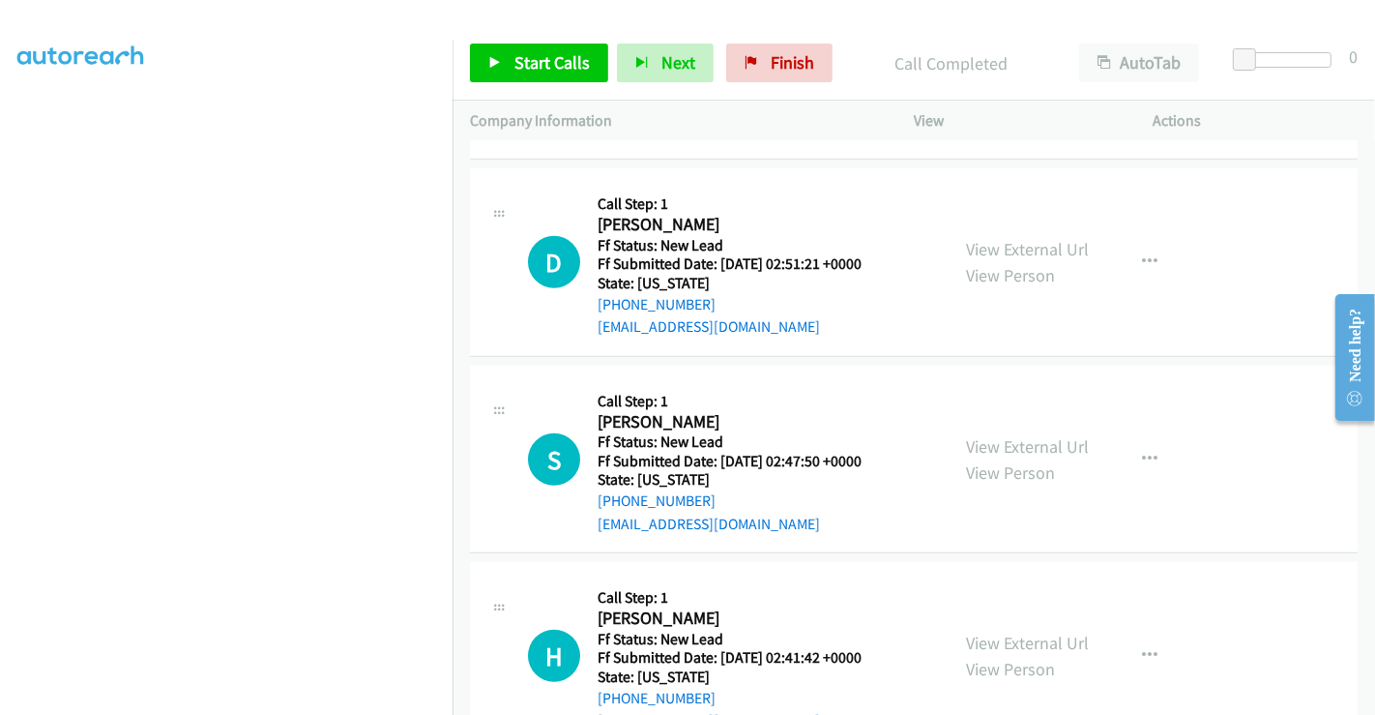
scroll to position [1289, 0]
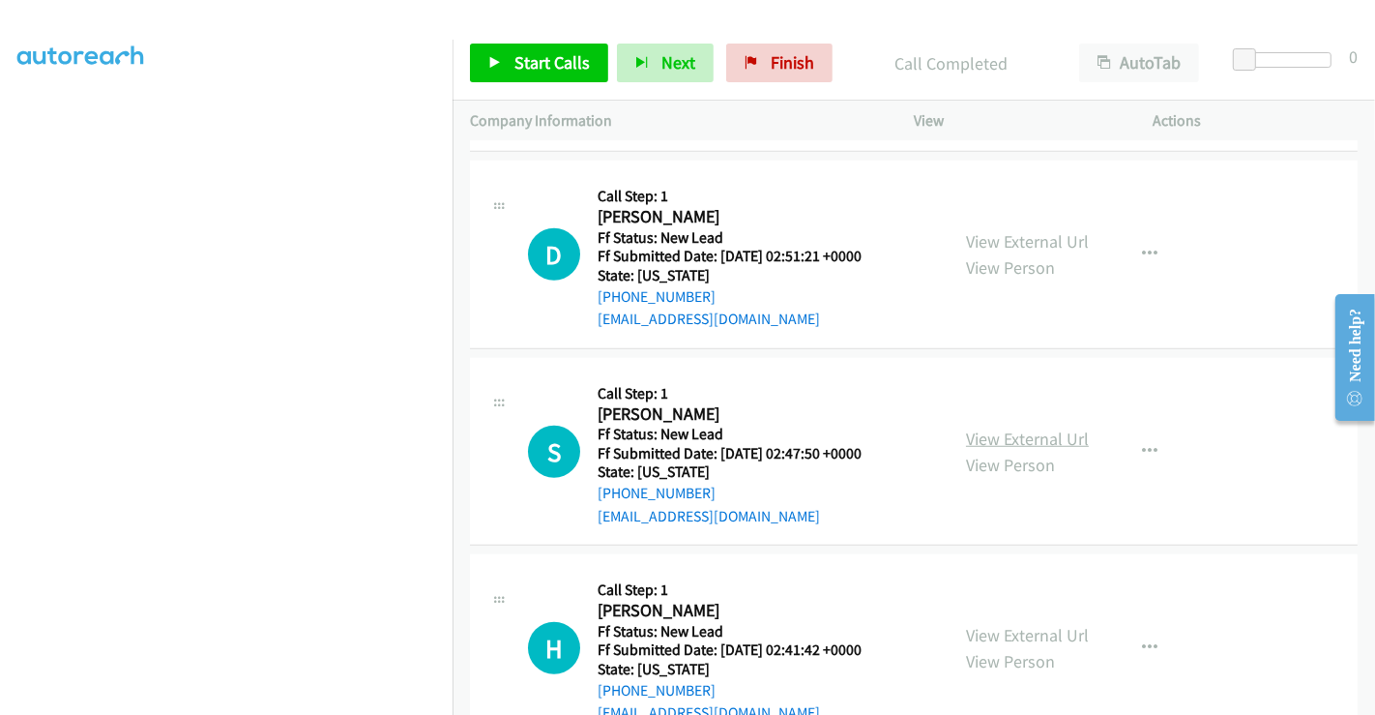
click at [1014, 428] on link "View External Url" at bounding box center [1027, 438] width 123 height 22
click at [1008, 633] on link "View External Url" at bounding box center [1027, 635] width 123 height 22
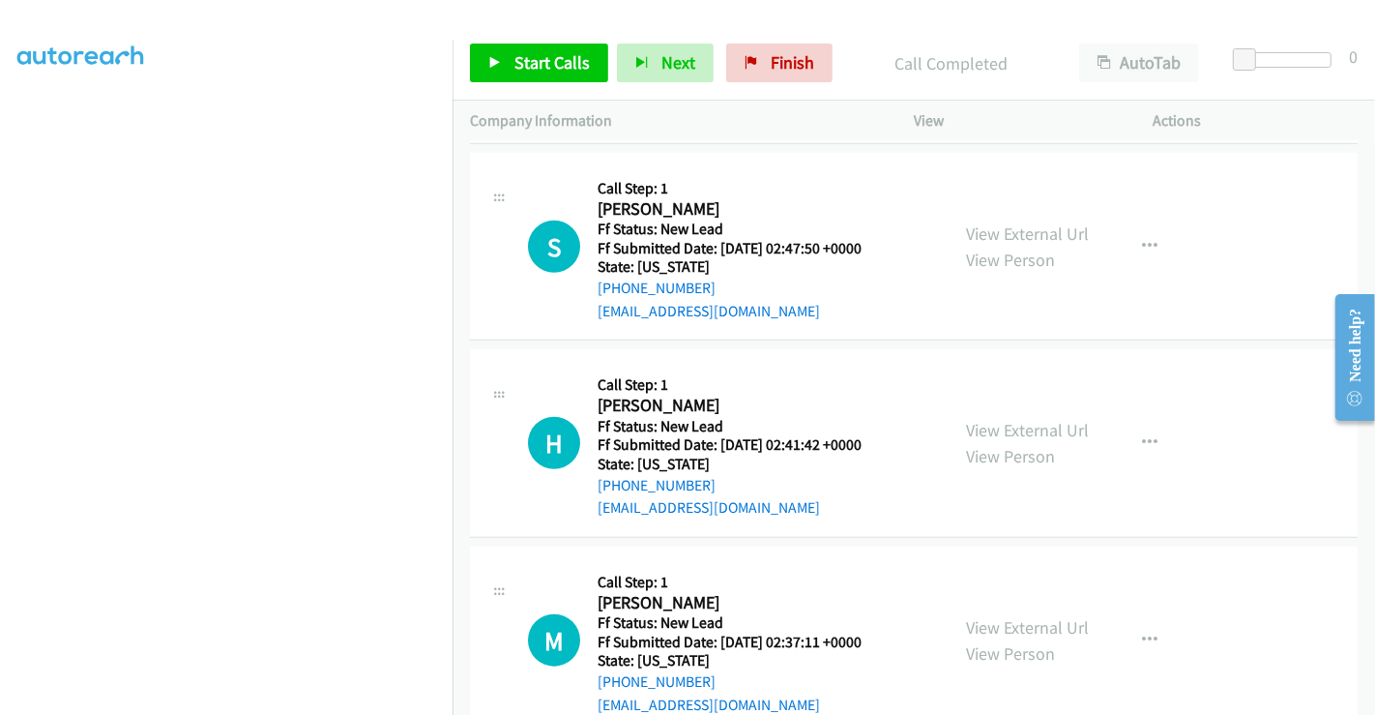
scroll to position [1718, 0]
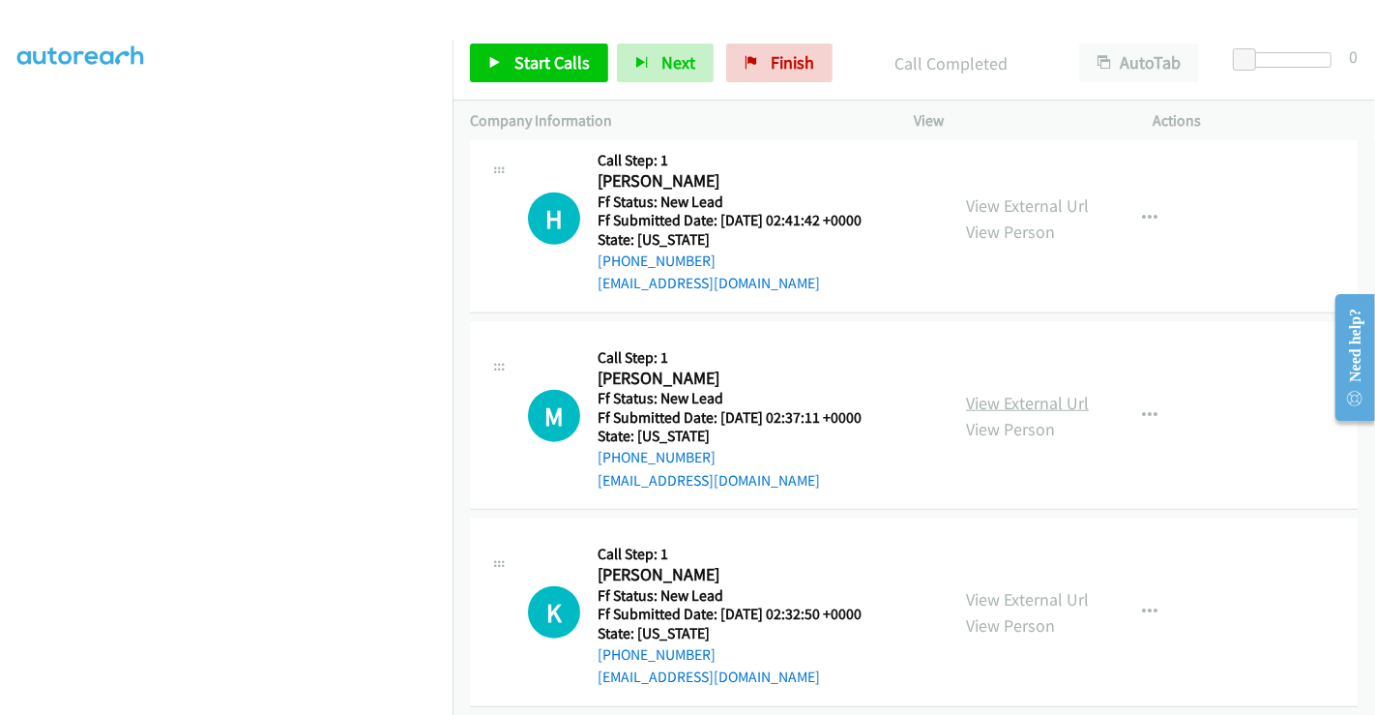
click at [1009, 394] on link "View External Url" at bounding box center [1027, 403] width 123 height 22
click at [563, 70] on span "Start Calls" at bounding box center [551, 62] width 75 height 22
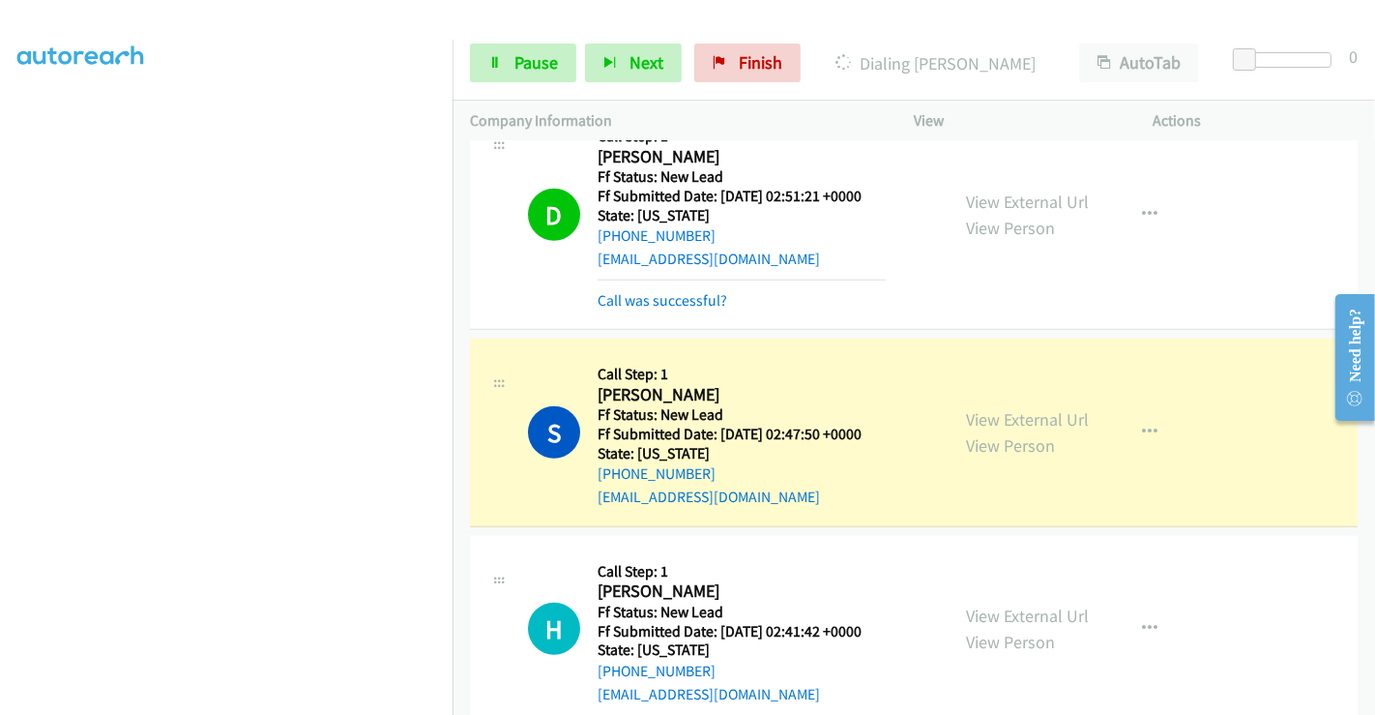
scroll to position [1632, 0]
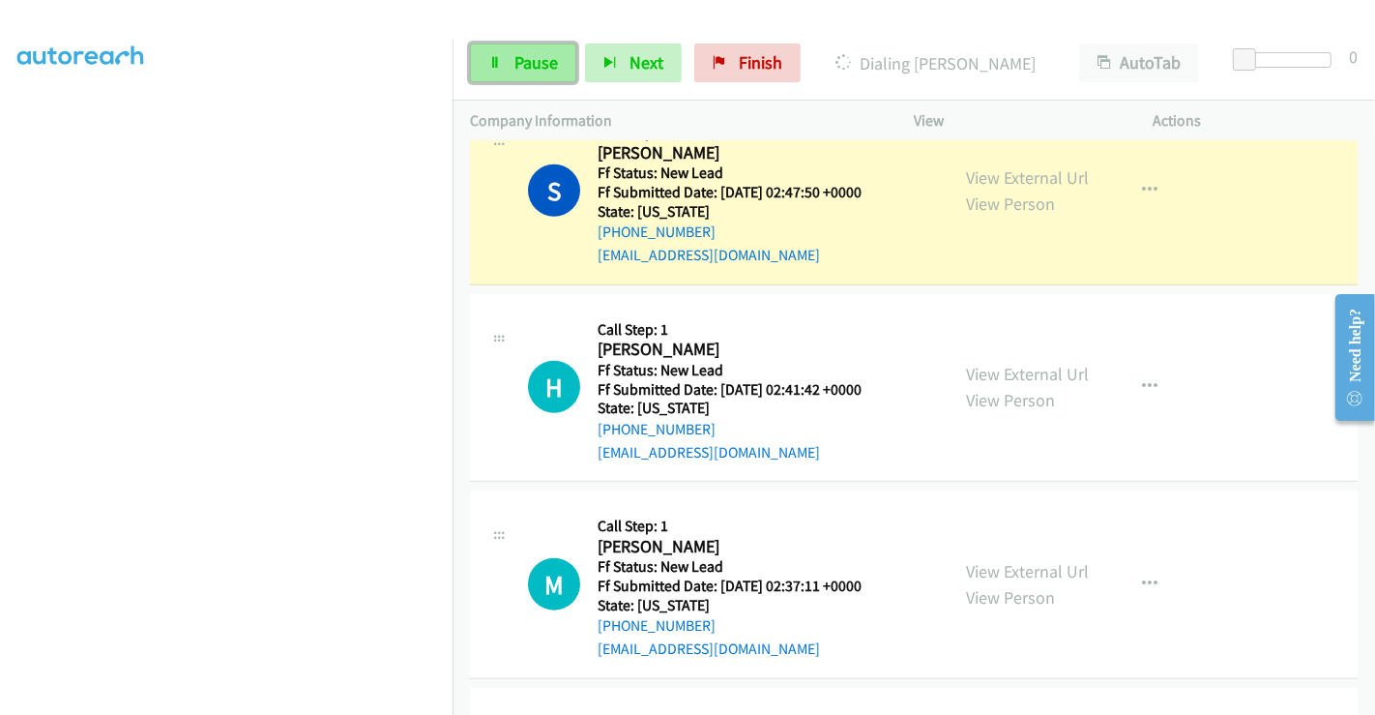
click at [535, 57] on span "Pause" at bounding box center [536, 62] width 44 height 22
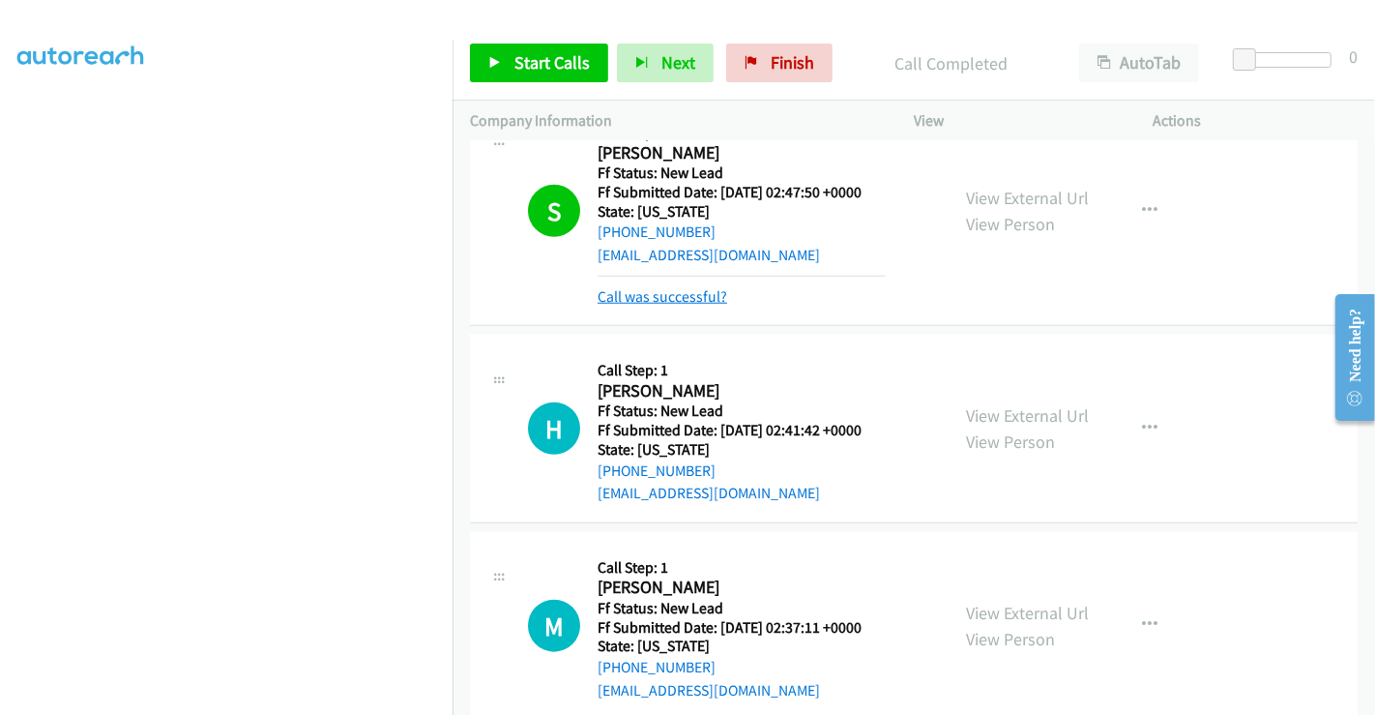
click at [686, 287] on link "Call was successful?" at bounding box center [663, 296] width 130 height 18
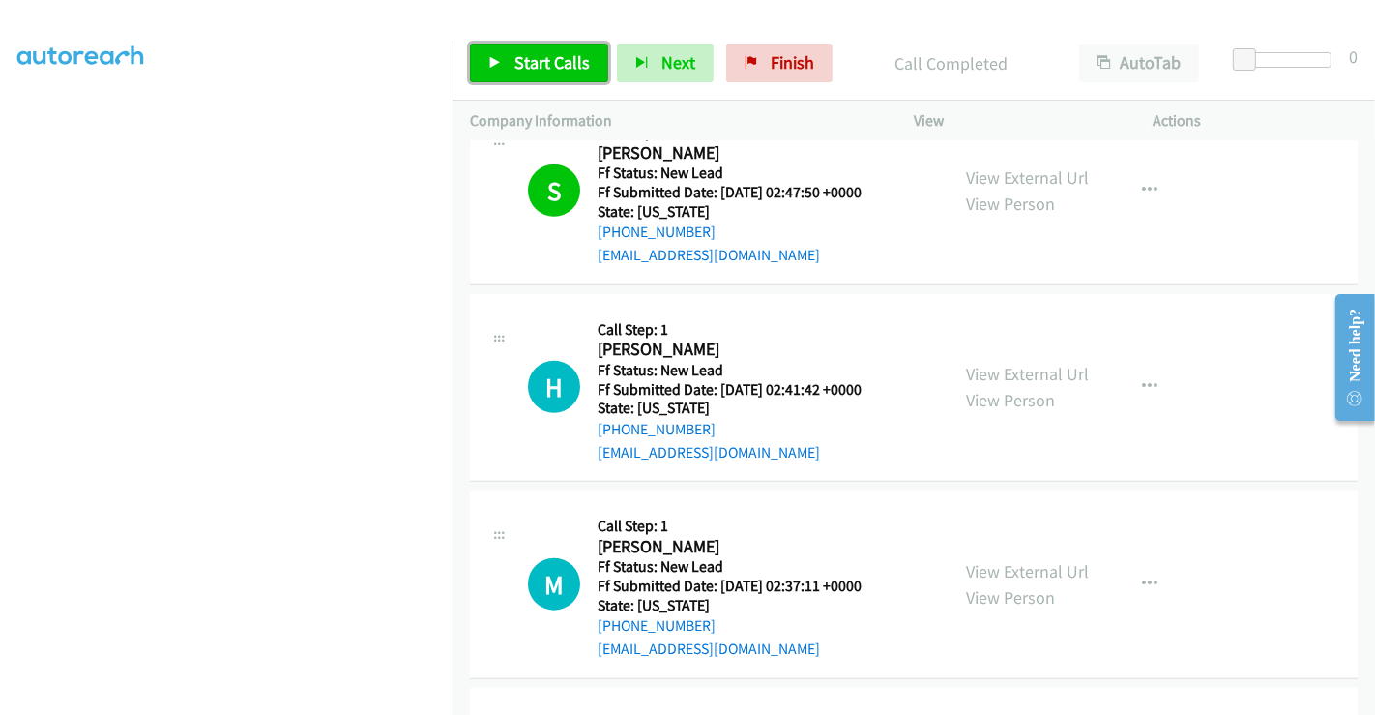
click at [533, 65] on span "Start Calls" at bounding box center [551, 62] width 75 height 22
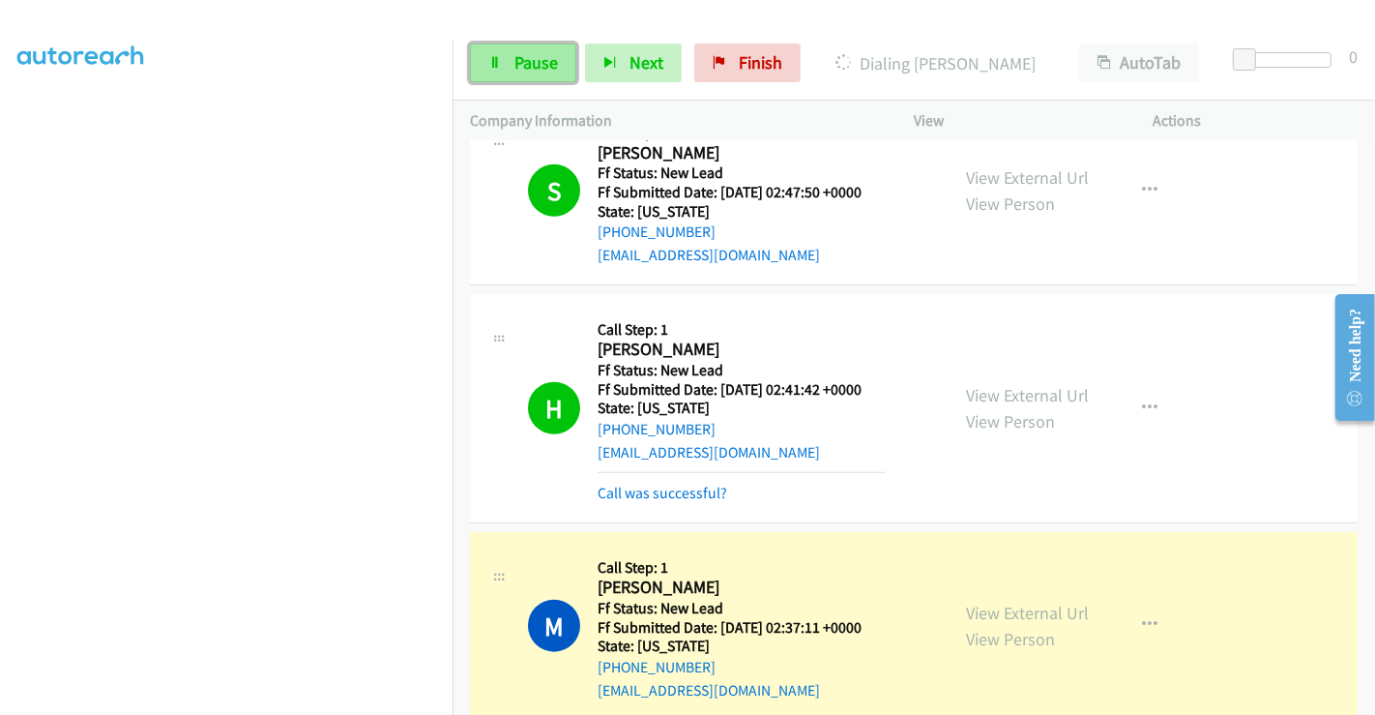
click at [535, 55] on span "Pause" at bounding box center [536, 62] width 44 height 22
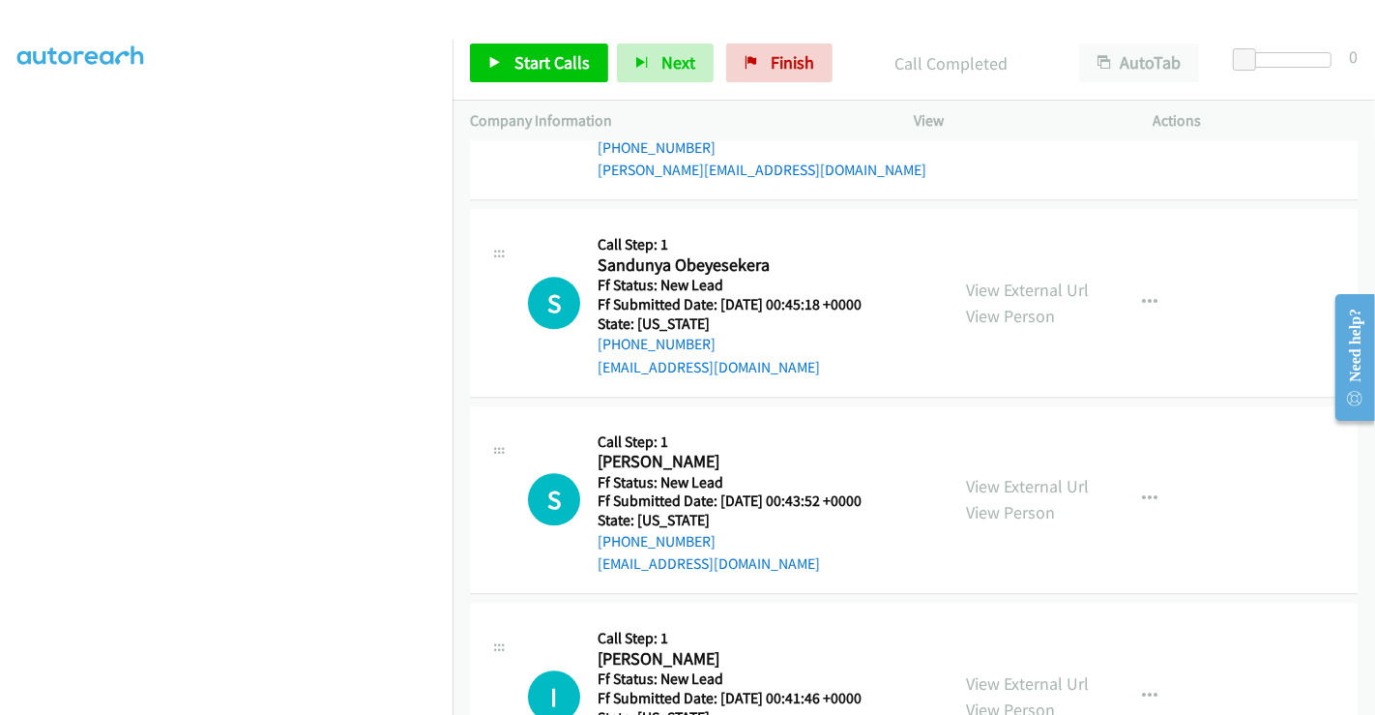
scroll to position [4257, 0]
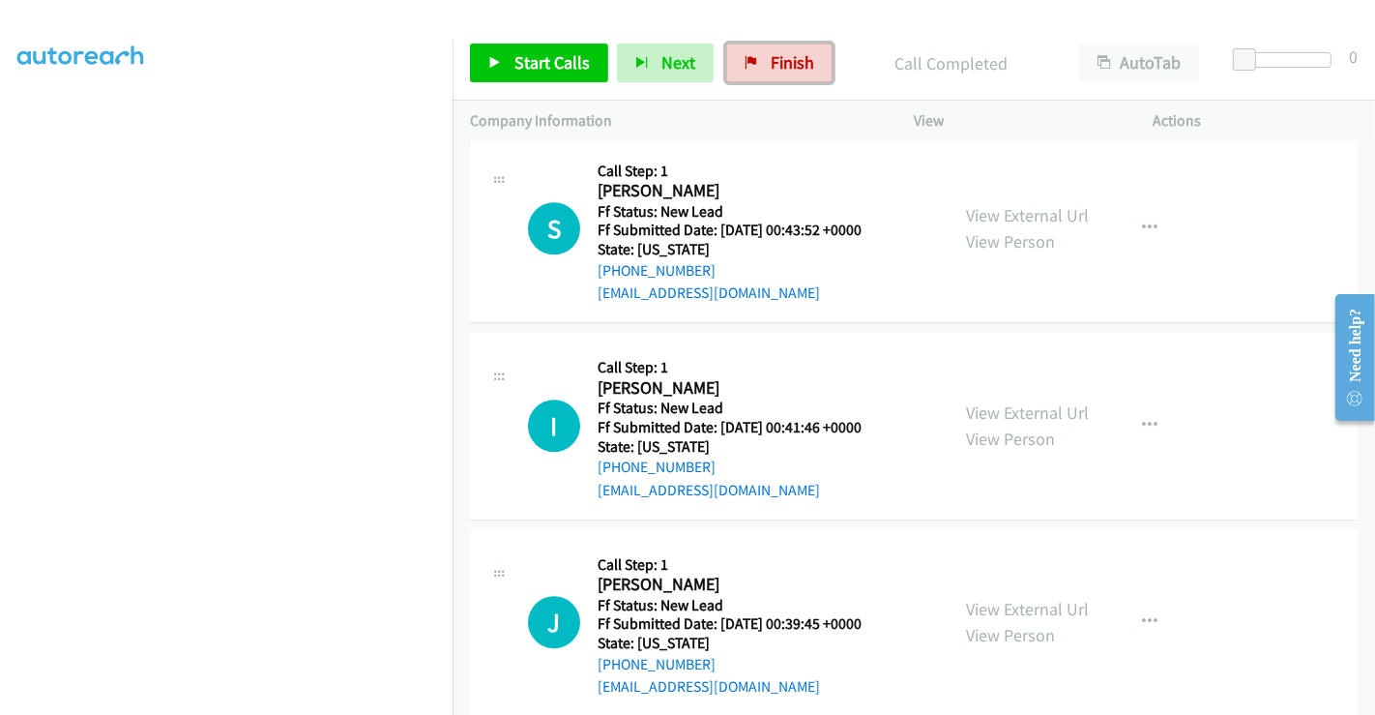
drag, startPoint x: 774, startPoint y: 46, endPoint x: 774, endPoint y: 108, distance: 61.9
click at [774, 48] on link "Finish" at bounding box center [779, 63] width 106 height 39
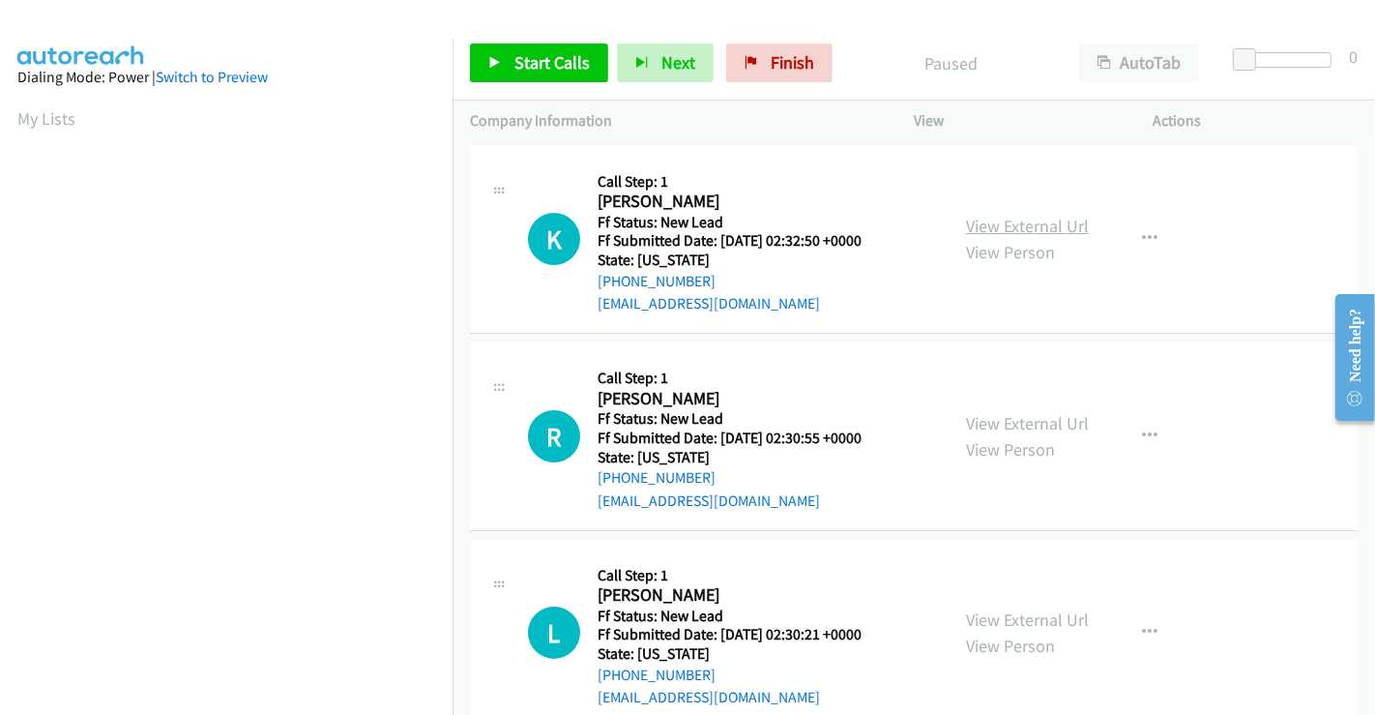
click at [1006, 222] on link "View External Url" at bounding box center [1027, 226] width 123 height 22
click at [1009, 422] on link "View External Url" at bounding box center [1027, 423] width 123 height 22
click at [988, 620] on link "View External Url" at bounding box center [1027, 619] width 123 height 22
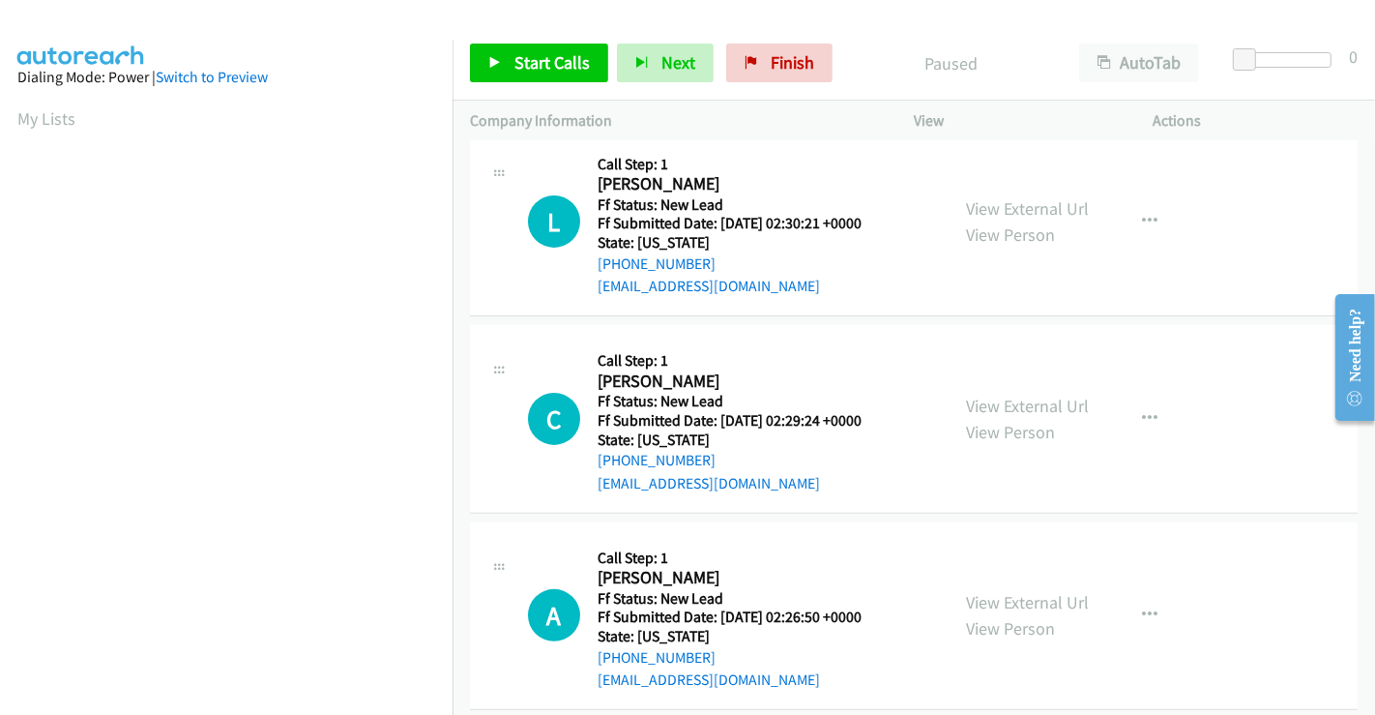
scroll to position [429, 0]
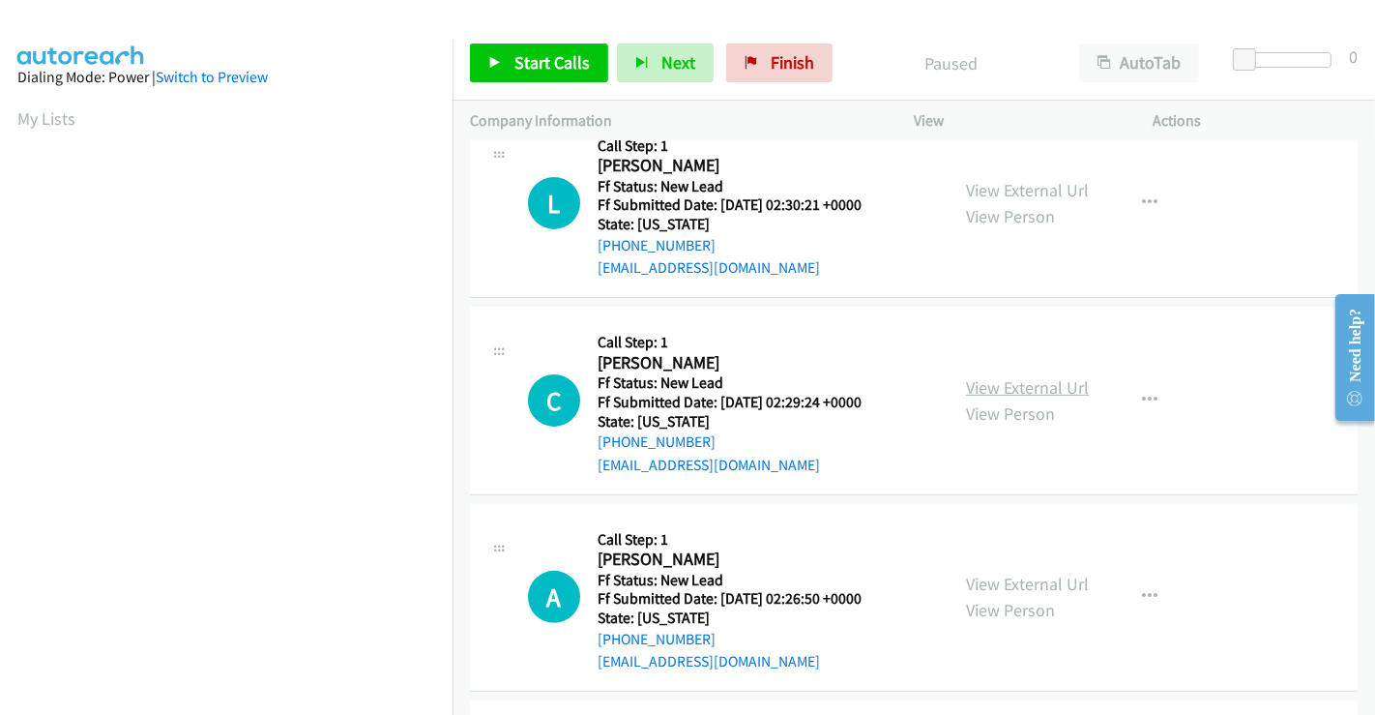
click at [1019, 379] on link "View External Url" at bounding box center [1027, 387] width 123 height 22
click at [1015, 581] on link "View External Url" at bounding box center [1027, 583] width 123 height 22
click at [522, 49] on link "Start Calls" at bounding box center [539, 63] width 138 height 39
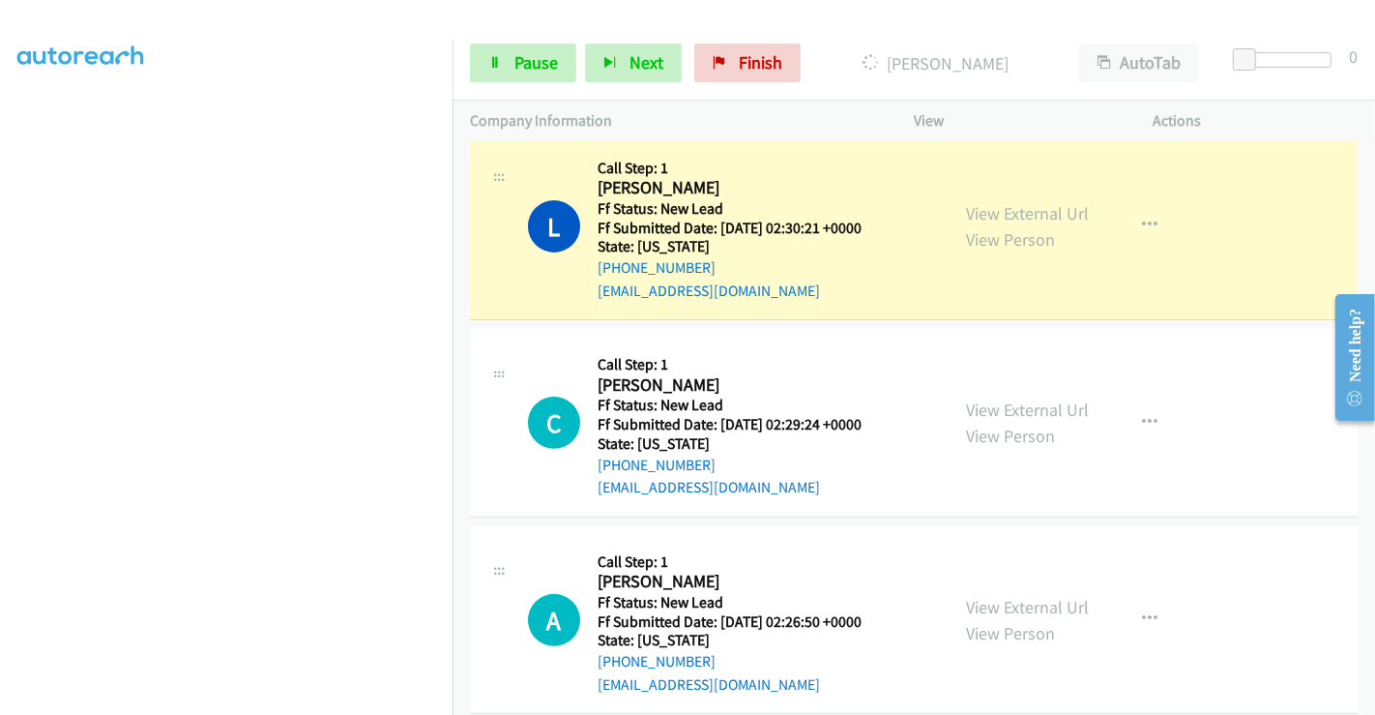
scroll to position [537, 0]
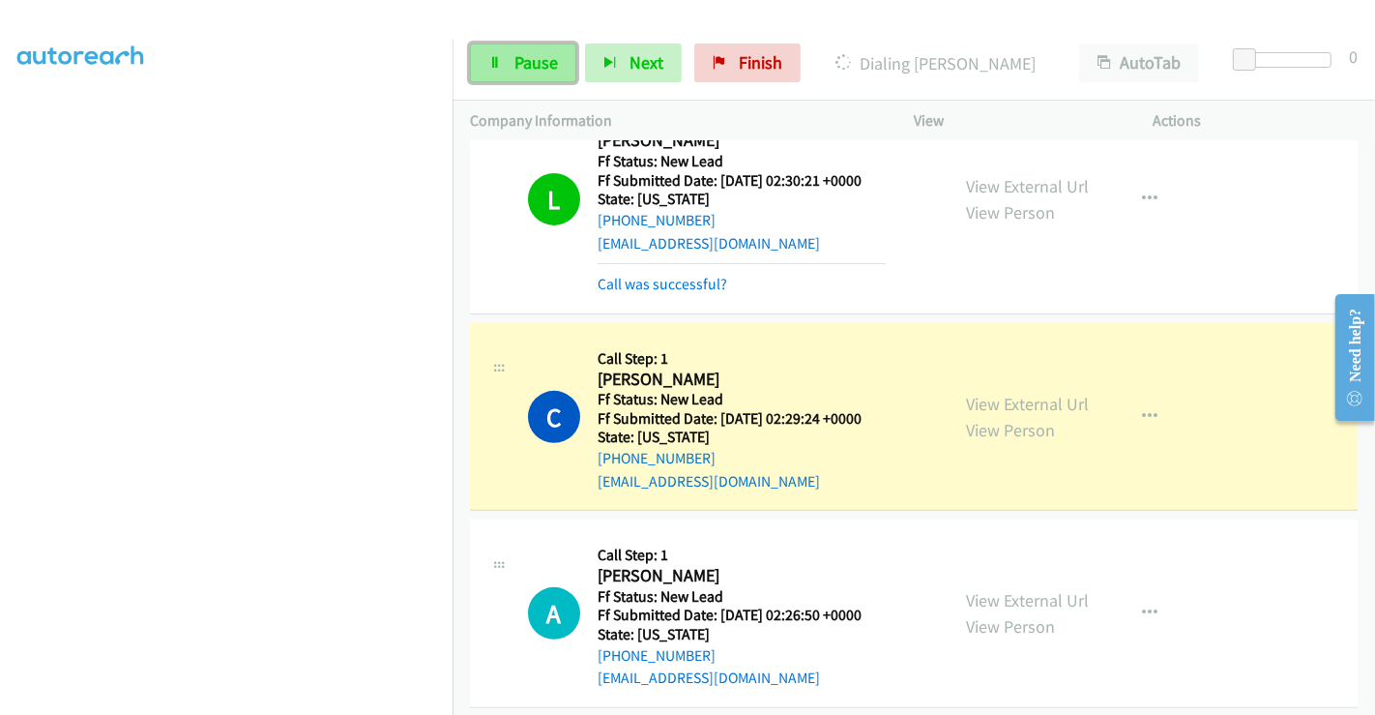
click at [507, 71] on link "Pause" at bounding box center [523, 63] width 106 height 39
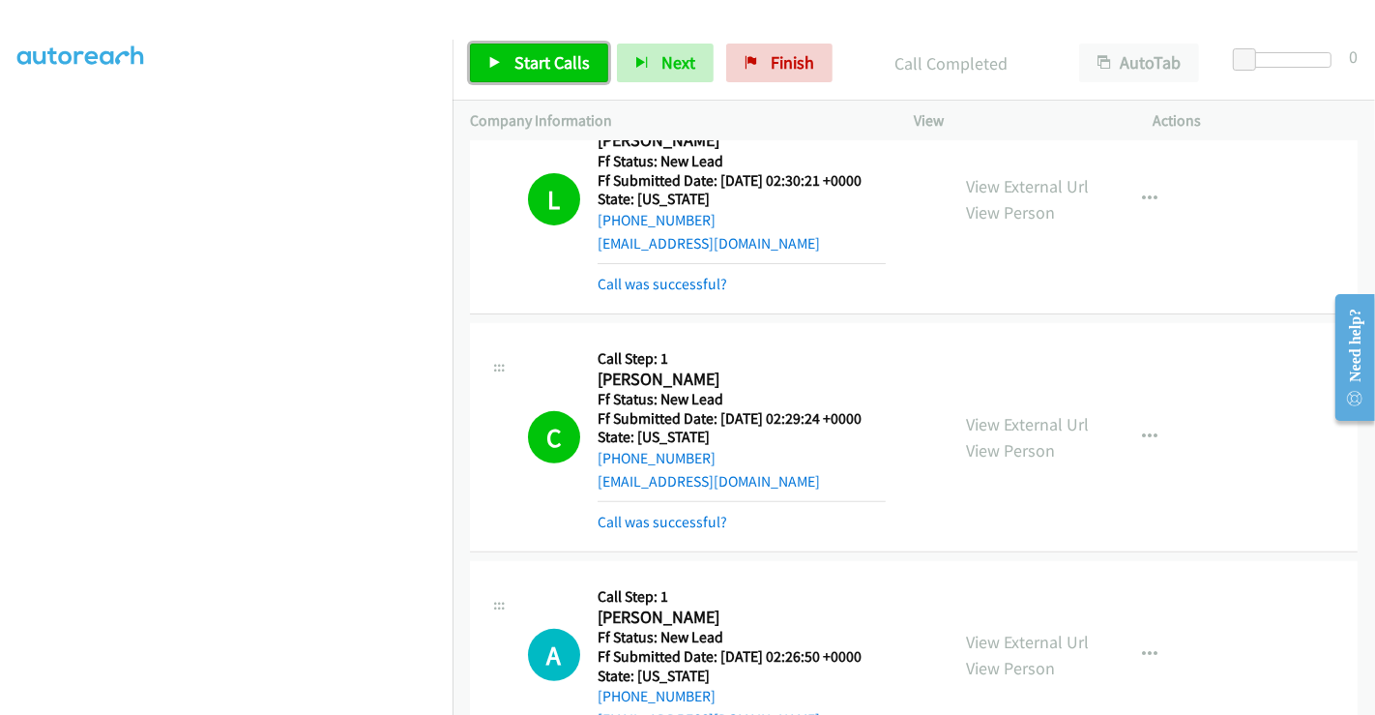
click at [533, 60] on span "Start Calls" at bounding box center [551, 62] width 75 height 22
click at [658, 529] on link "Call was successful?" at bounding box center [663, 521] width 130 height 18
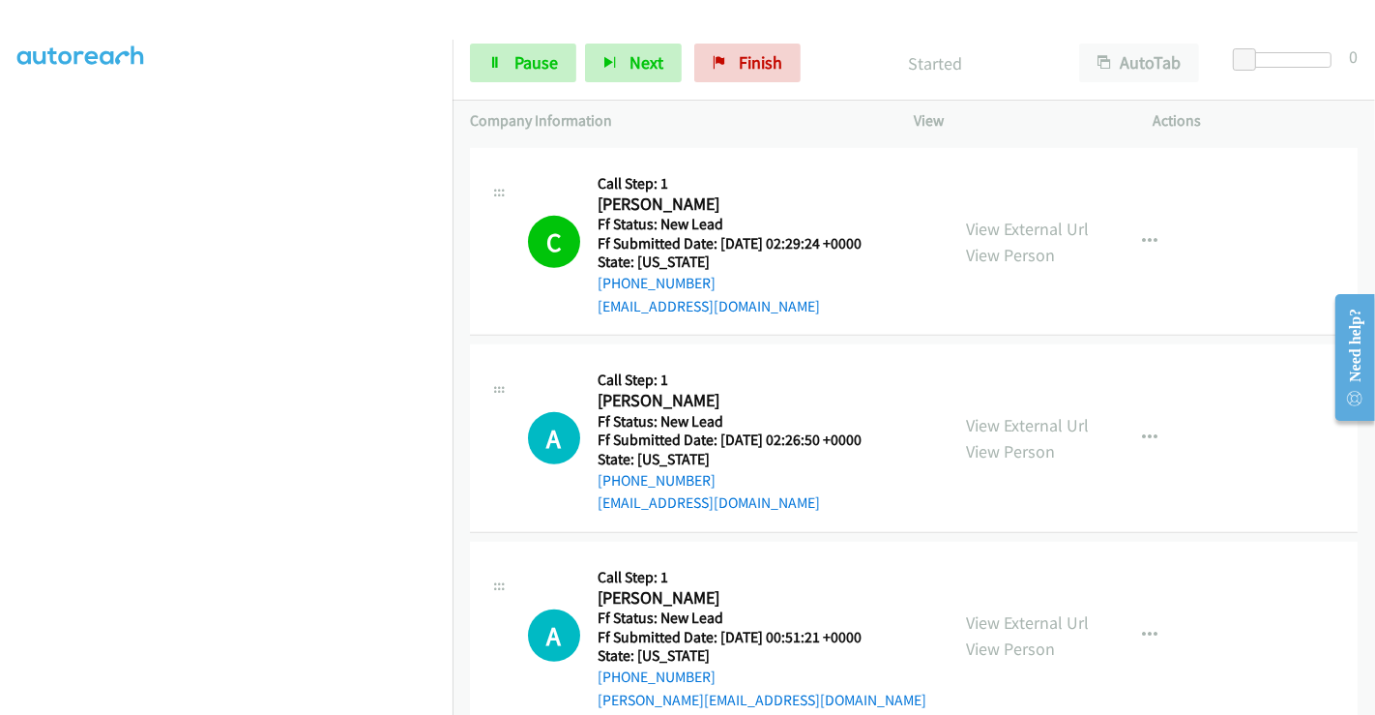
scroll to position [859, 0]
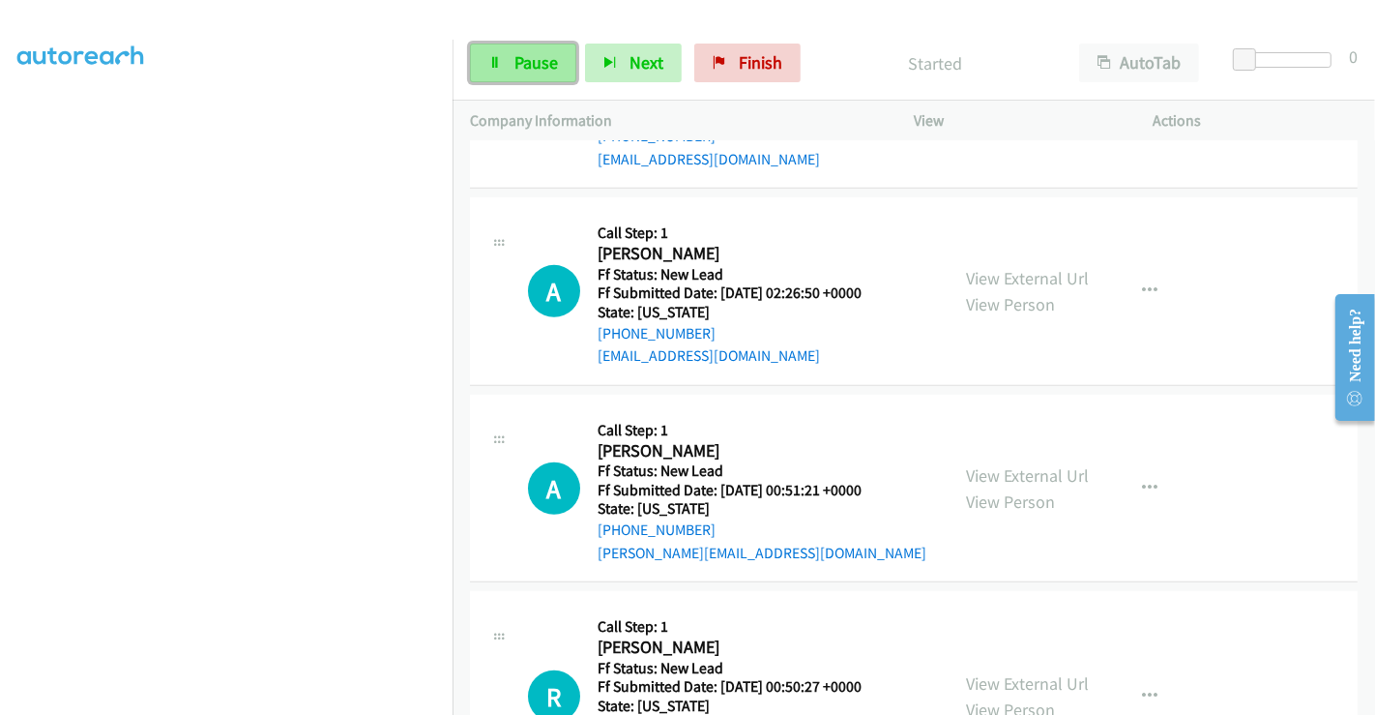
click at [533, 60] on span "Pause" at bounding box center [536, 62] width 44 height 22
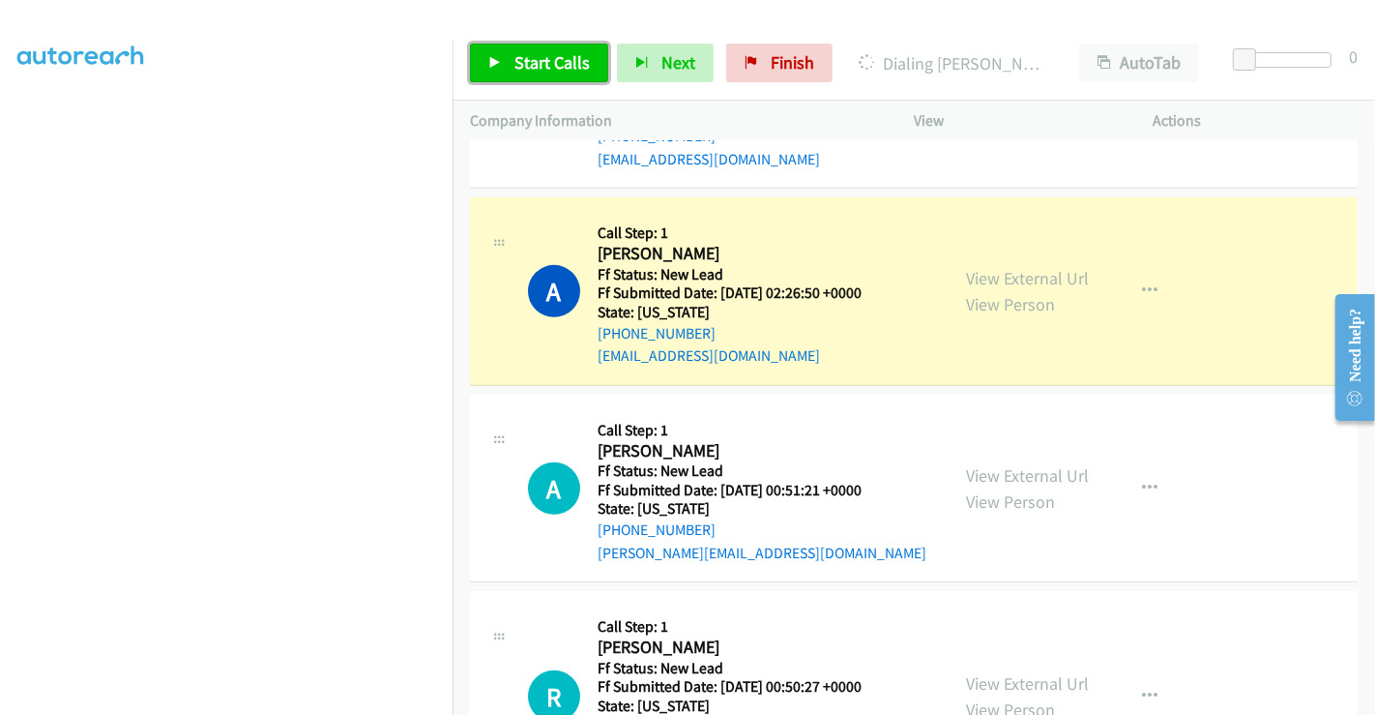
click at [552, 65] on span "Start Calls" at bounding box center [551, 62] width 75 height 22
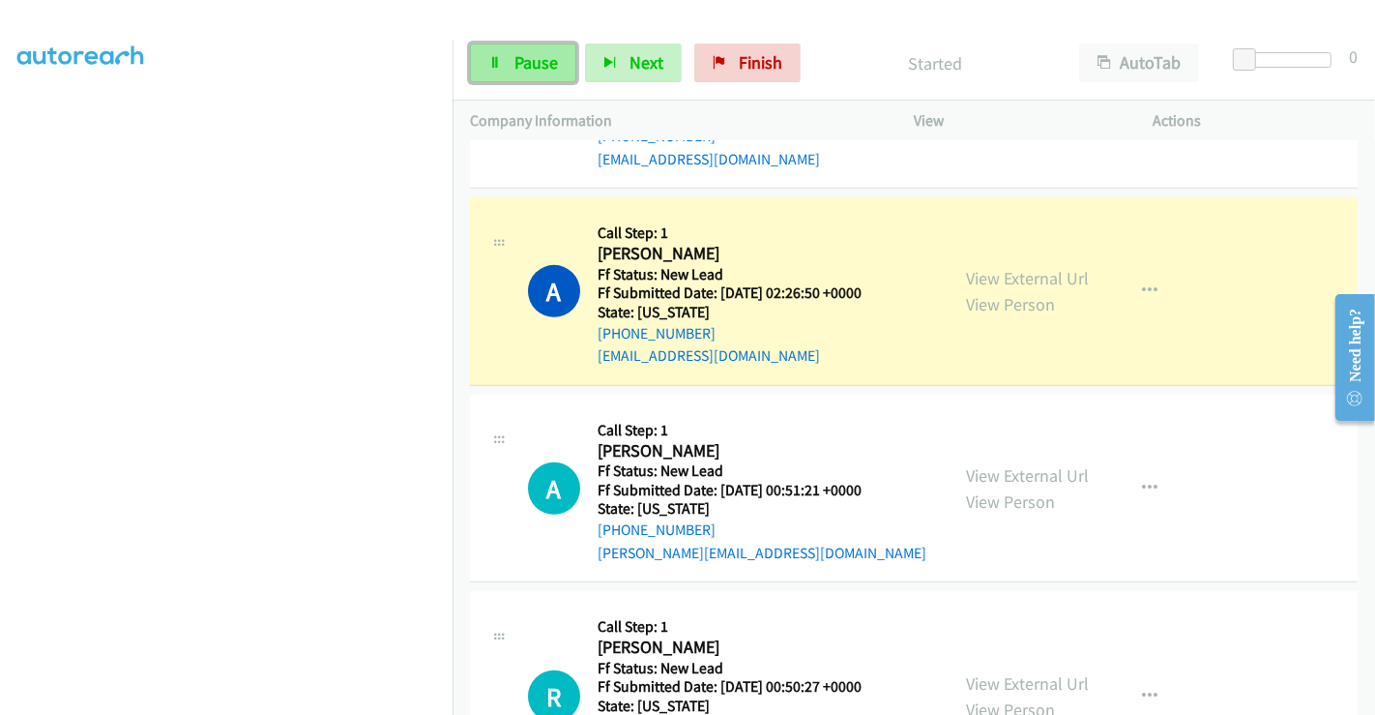
click at [551, 65] on span "Pause" at bounding box center [536, 62] width 44 height 22
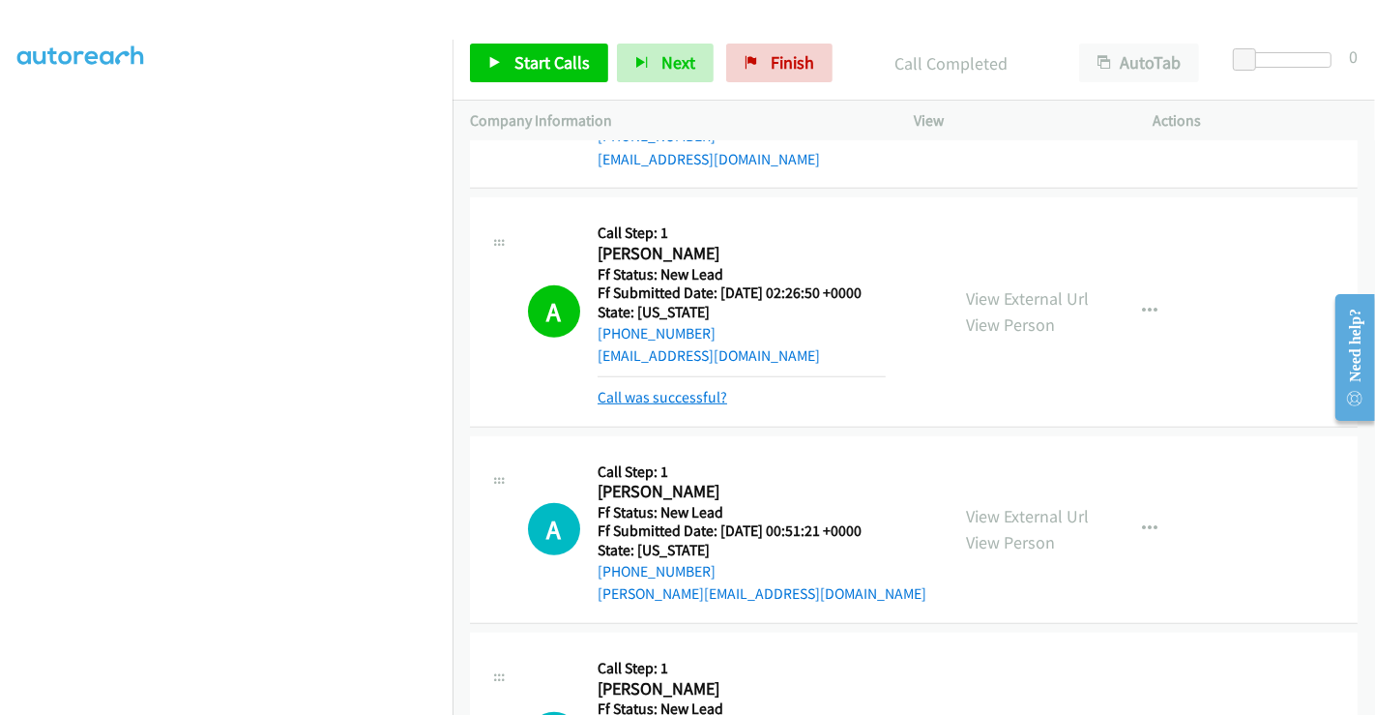
click at [710, 394] on link "Call was successful?" at bounding box center [663, 397] width 130 height 18
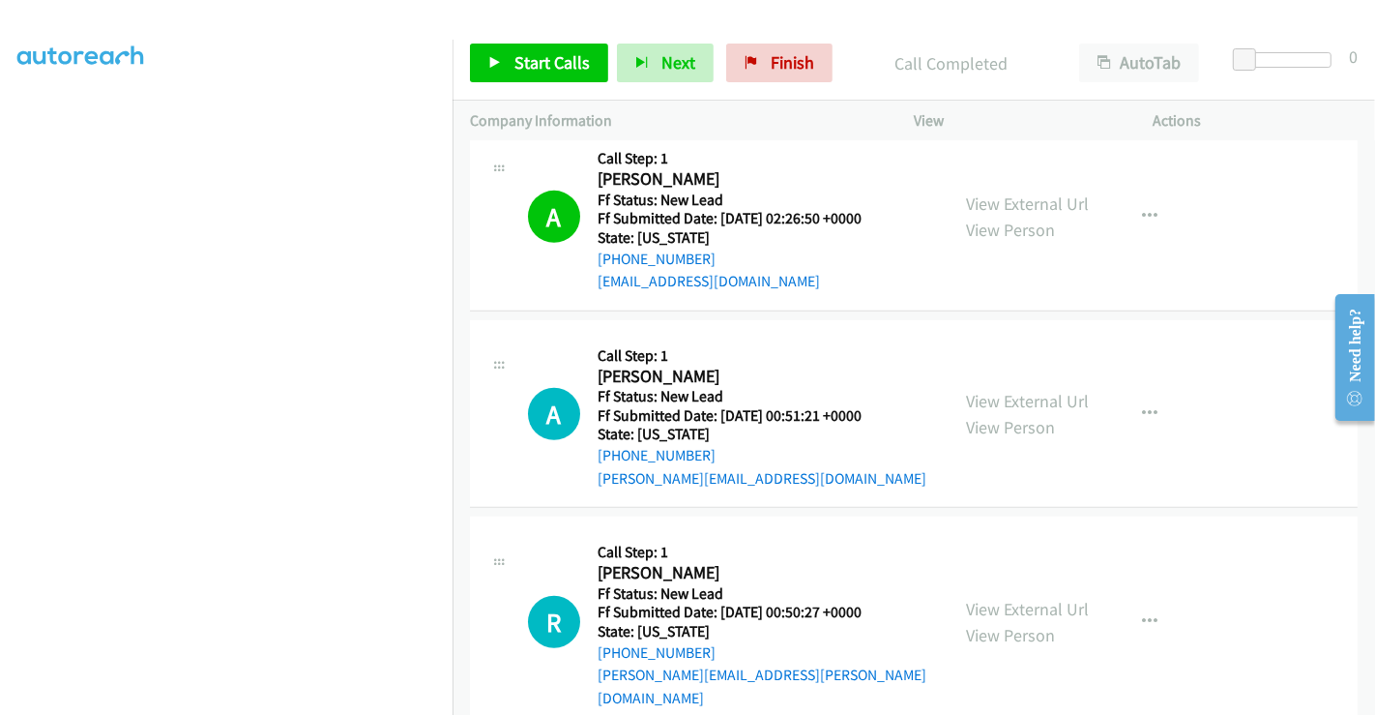
scroll to position [967, 0]
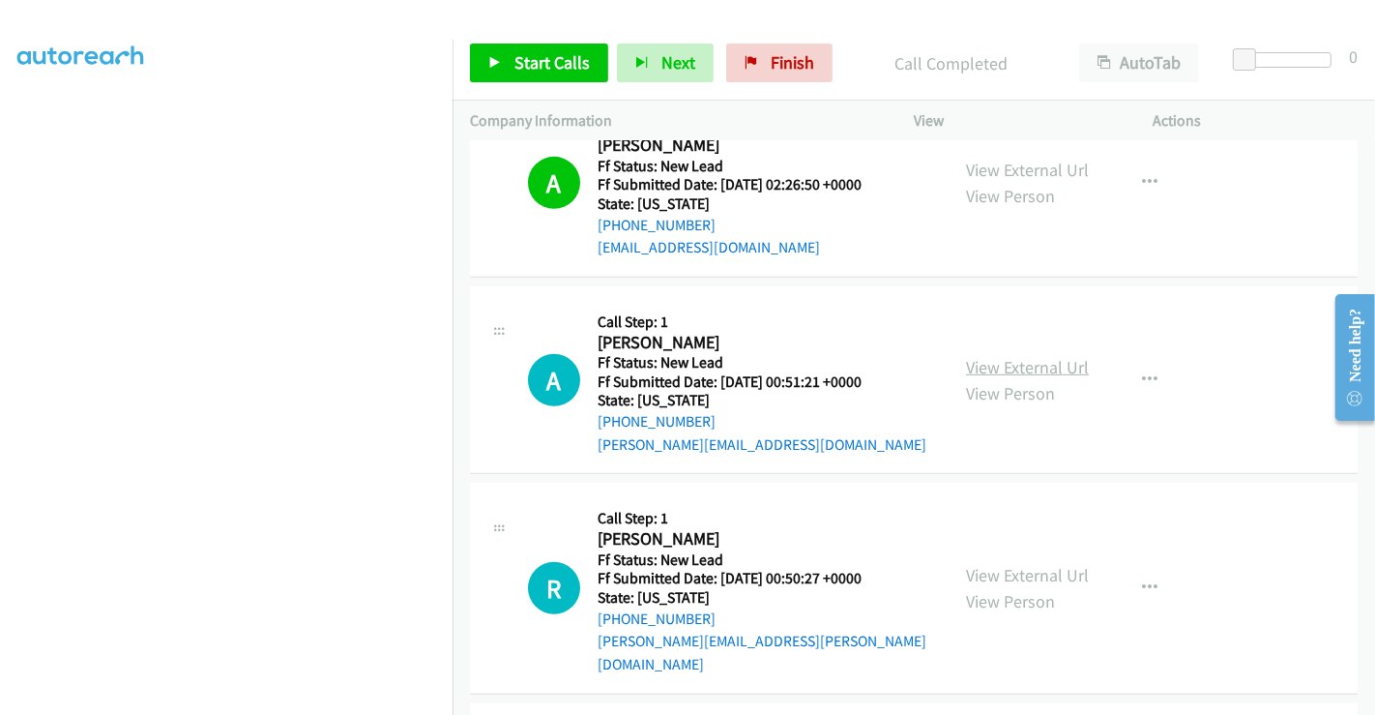
click at [1038, 359] on link "View External Url" at bounding box center [1027, 367] width 123 height 22
click at [1022, 564] on link "View External Url" at bounding box center [1027, 575] width 123 height 22
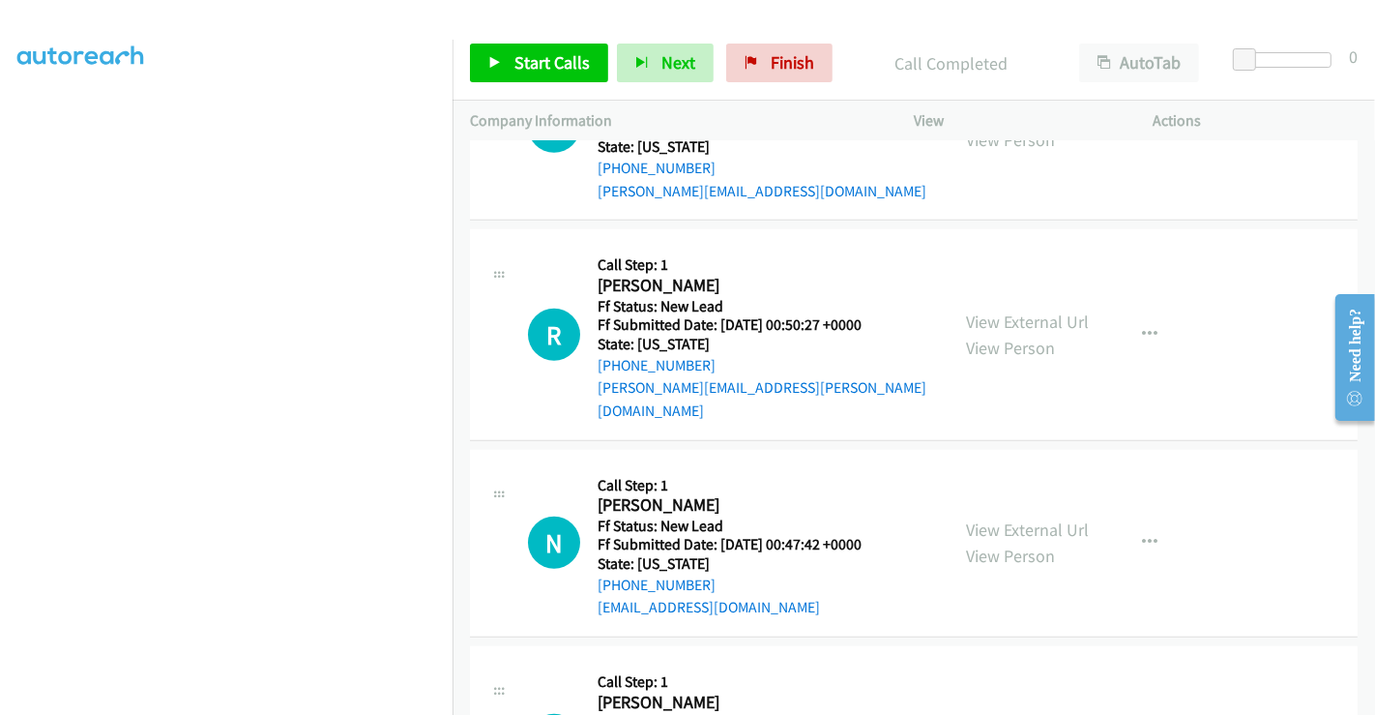
scroll to position [1289, 0]
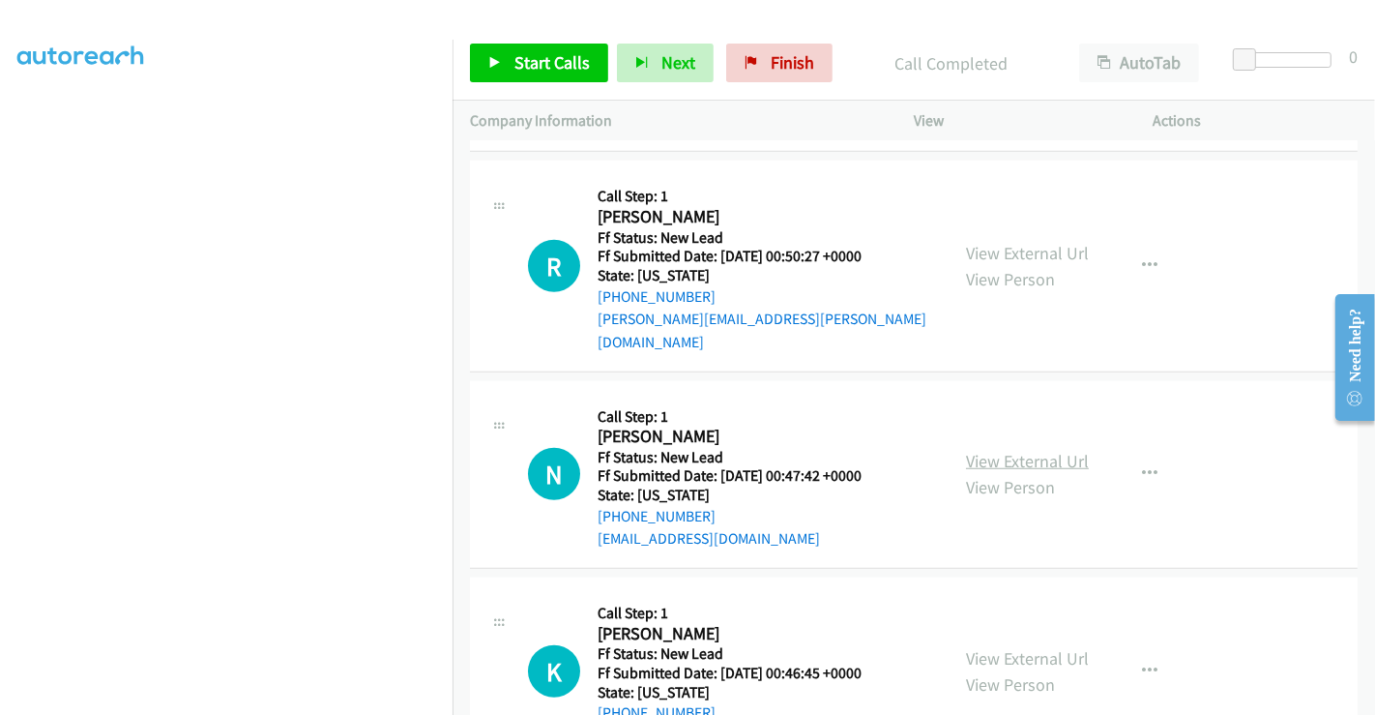
click at [1011, 450] on link "View External Url" at bounding box center [1027, 461] width 123 height 22
click at [1019, 647] on link "View External Url" at bounding box center [1027, 658] width 123 height 22
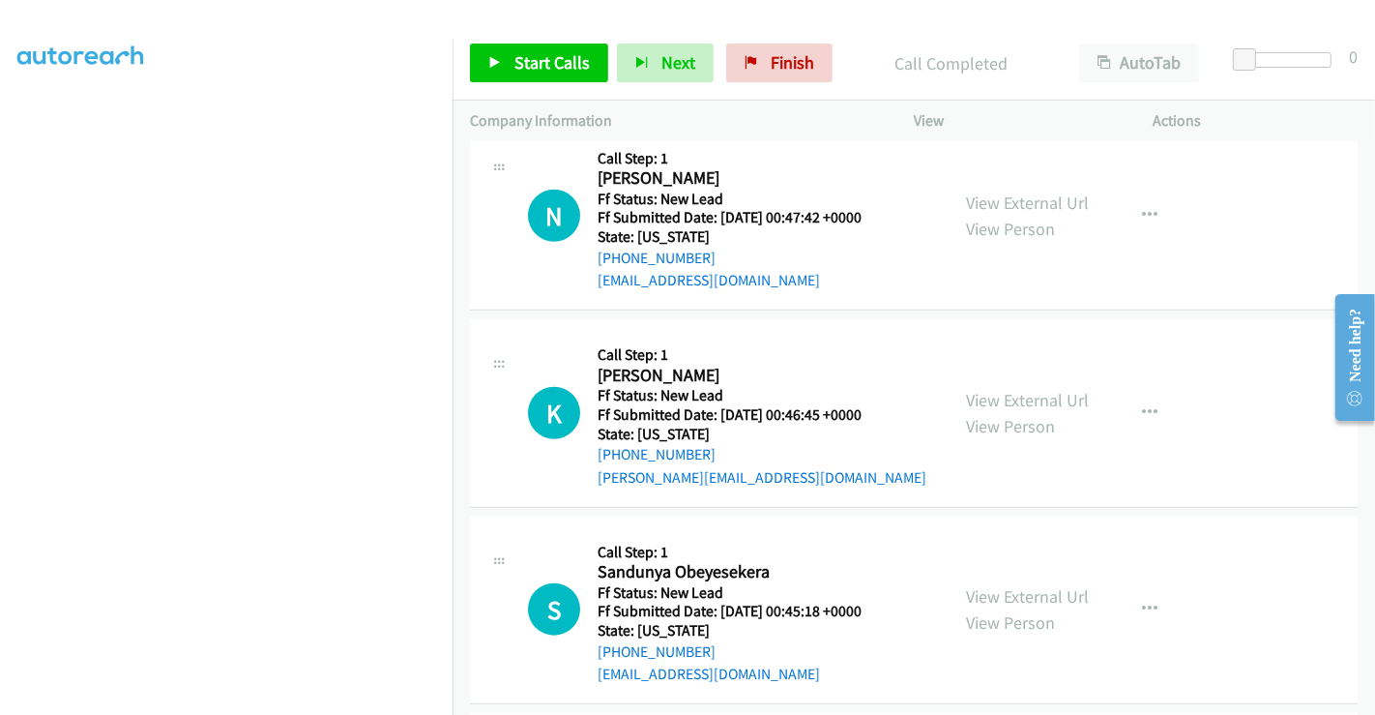
scroll to position [1611, 0]
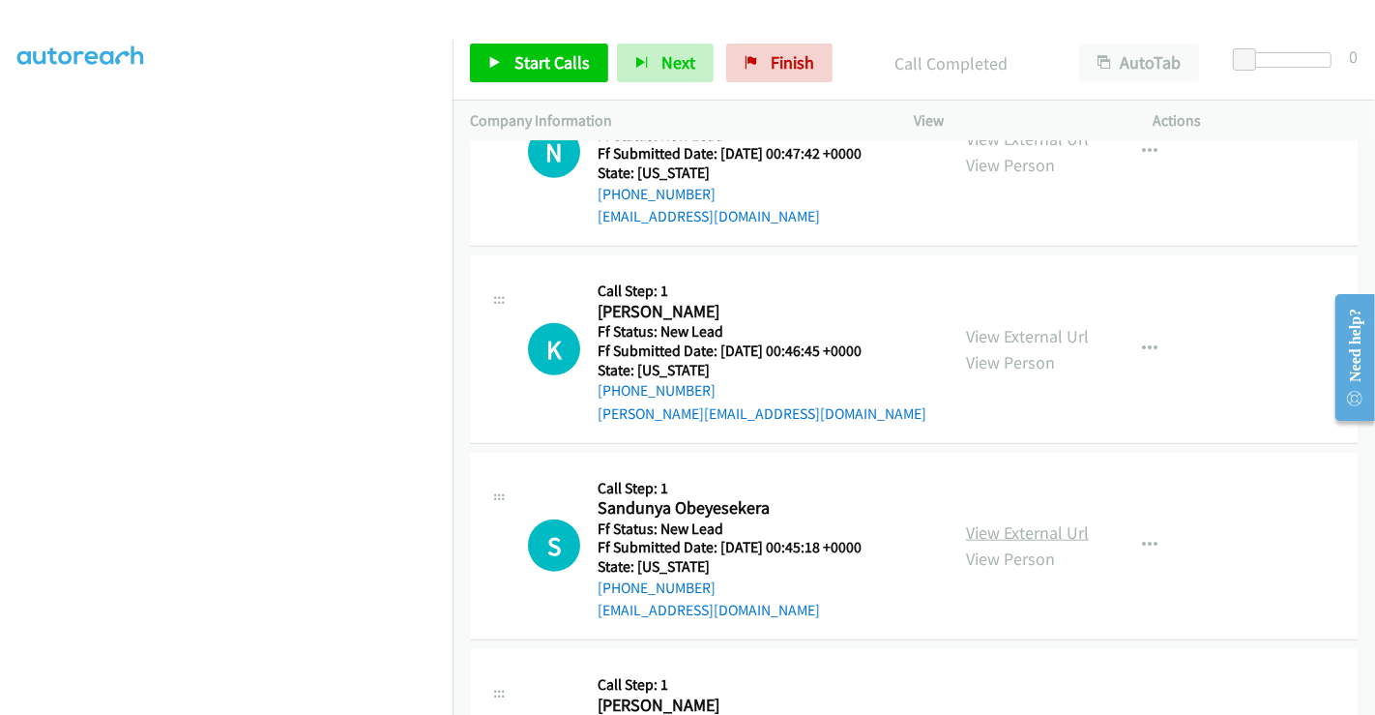
click at [995, 521] on link "View External Url" at bounding box center [1027, 532] width 123 height 22
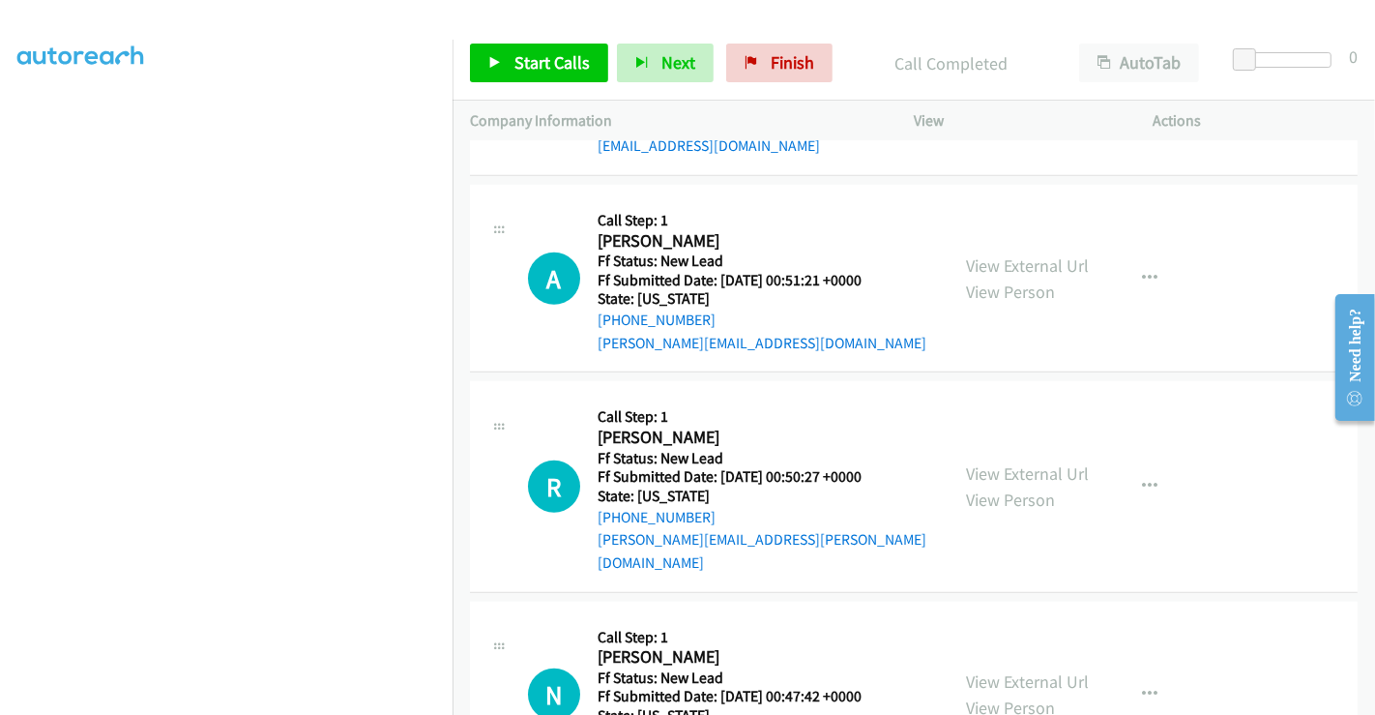
scroll to position [1074, 0]
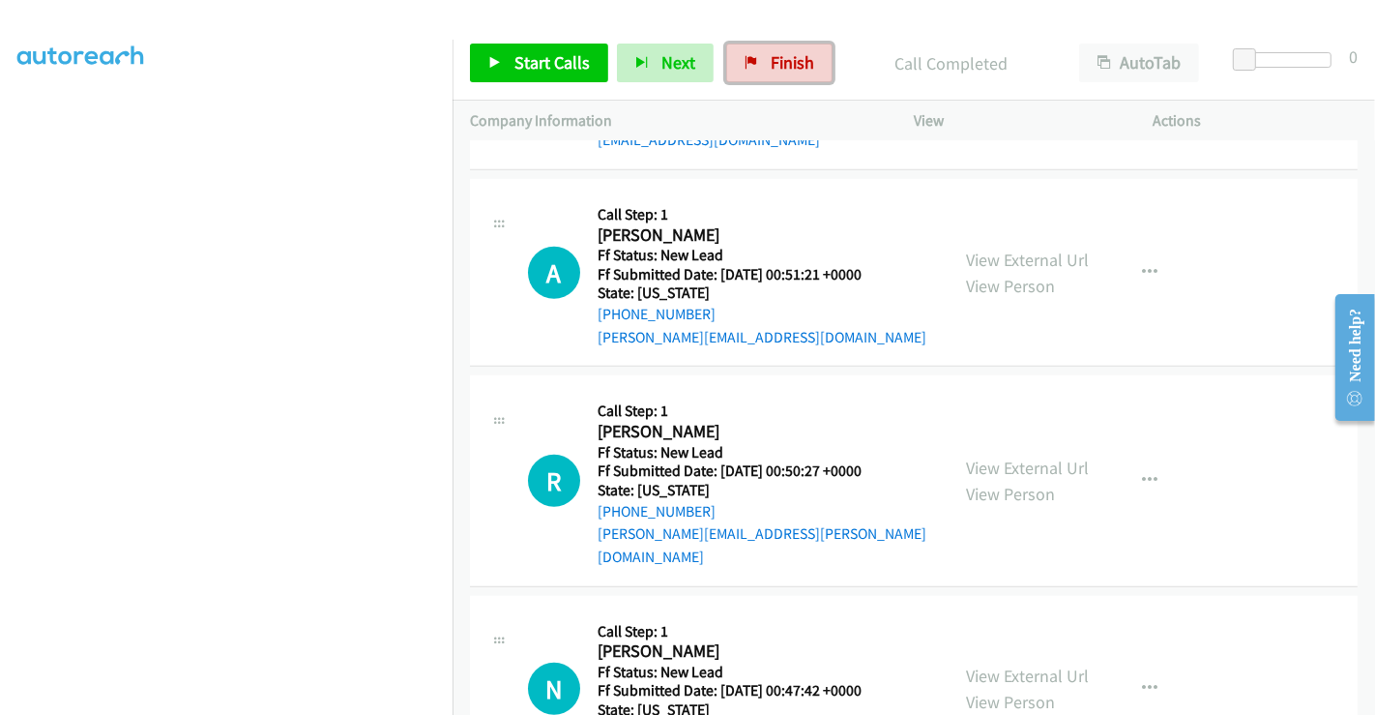
drag, startPoint x: 762, startPoint y: 68, endPoint x: 761, endPoint y: 114, distance: 46.4
click at [762, 68] on link "Finish" at bounding box center [779, 63] width 106 height 39
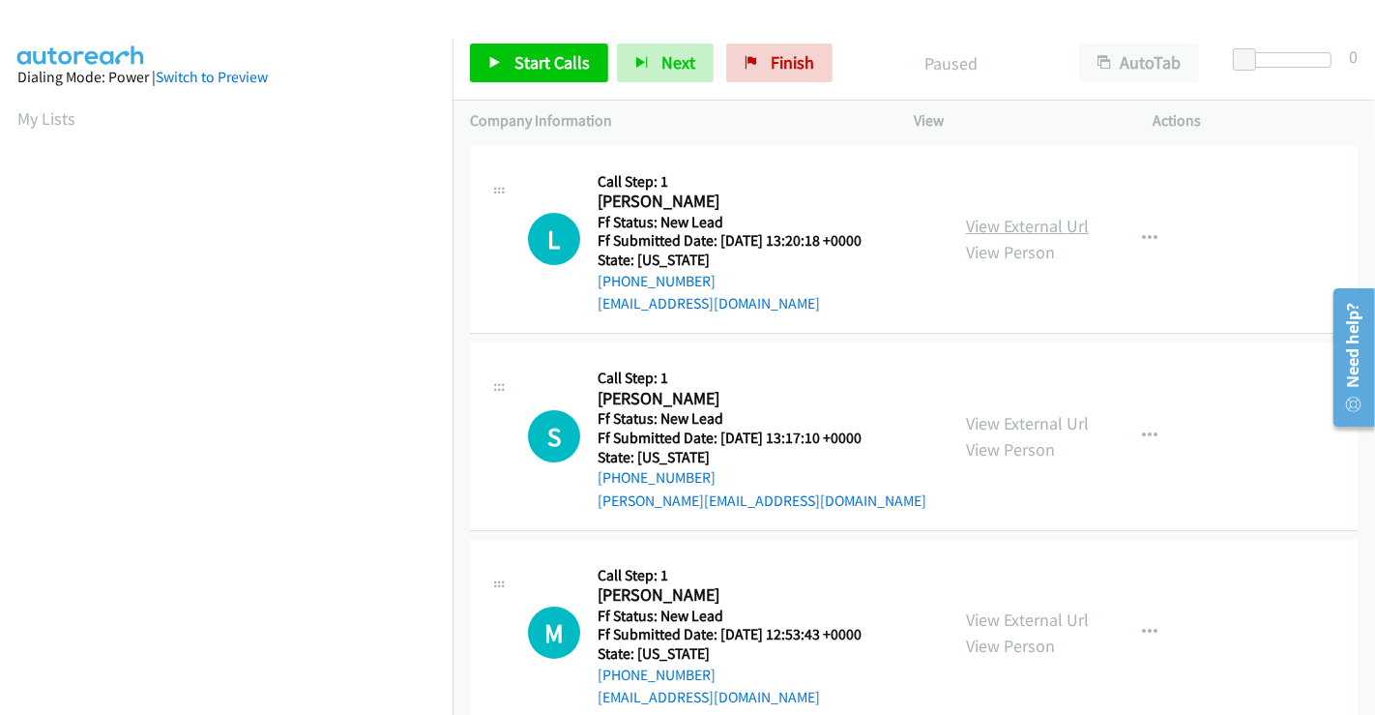
click at [1013, 220] on link "View External Url" at bounding box center [1027, 226] width 123 height 22
click at [1035, 426] on link "View External Url" at bounding box center [1027, 423] width 123 height 22
click at [984, 617] on link "View External Url" at bounding box center [1027, 619] width 123 height 22
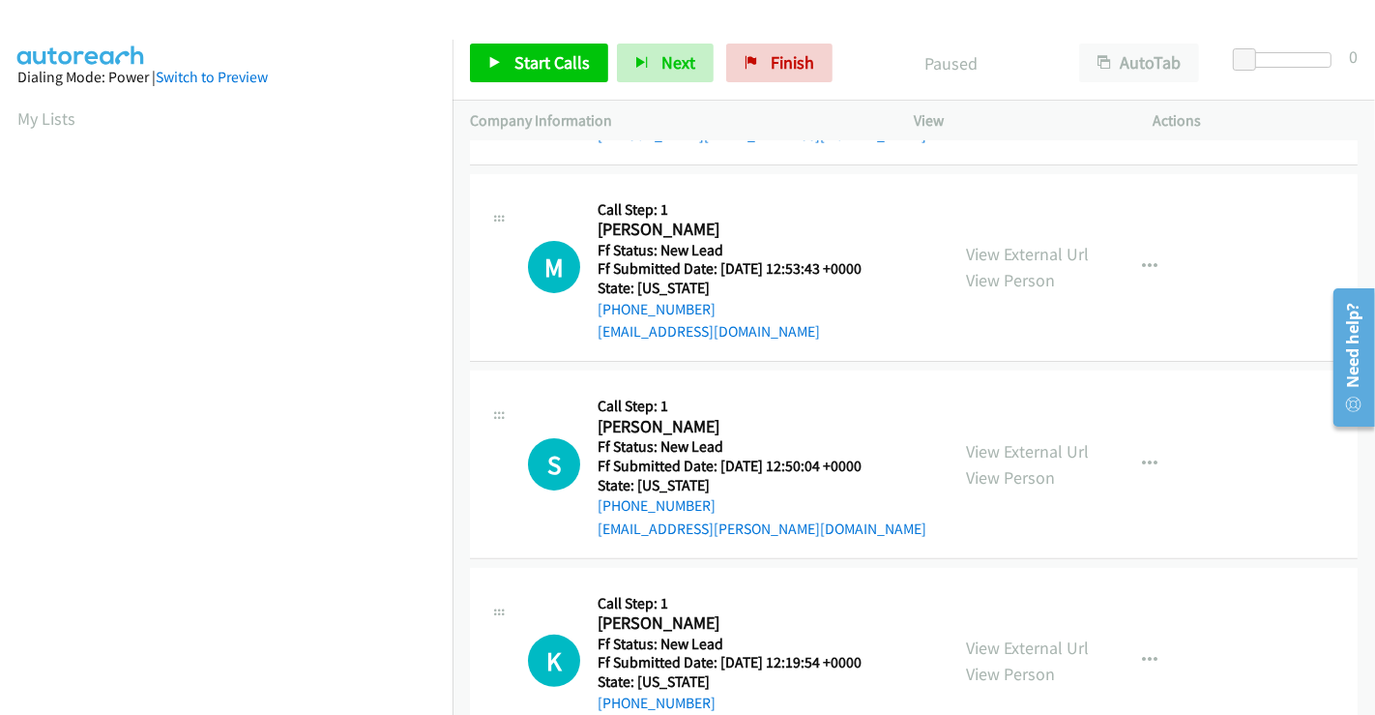
scroll to position [434, 0]
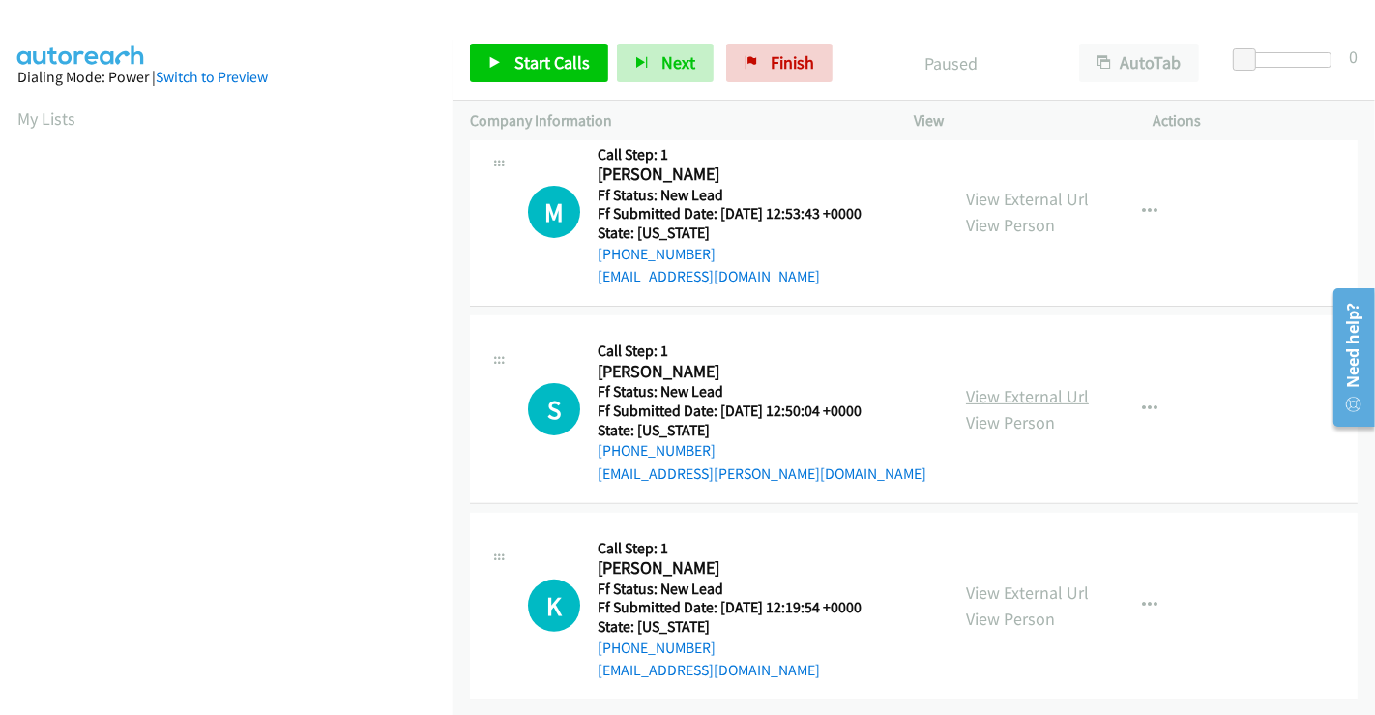
click at [1027, 385] on link "View External Url" at bounding box center [1027, 396] width 123 height 22
click at [1015, 581] on link "View External Url" at bounding box center [1027, 592] width 123 height 22
click at [543, 62] on span "Start Calls" at bounding box center [551, 62] width 75 height 22
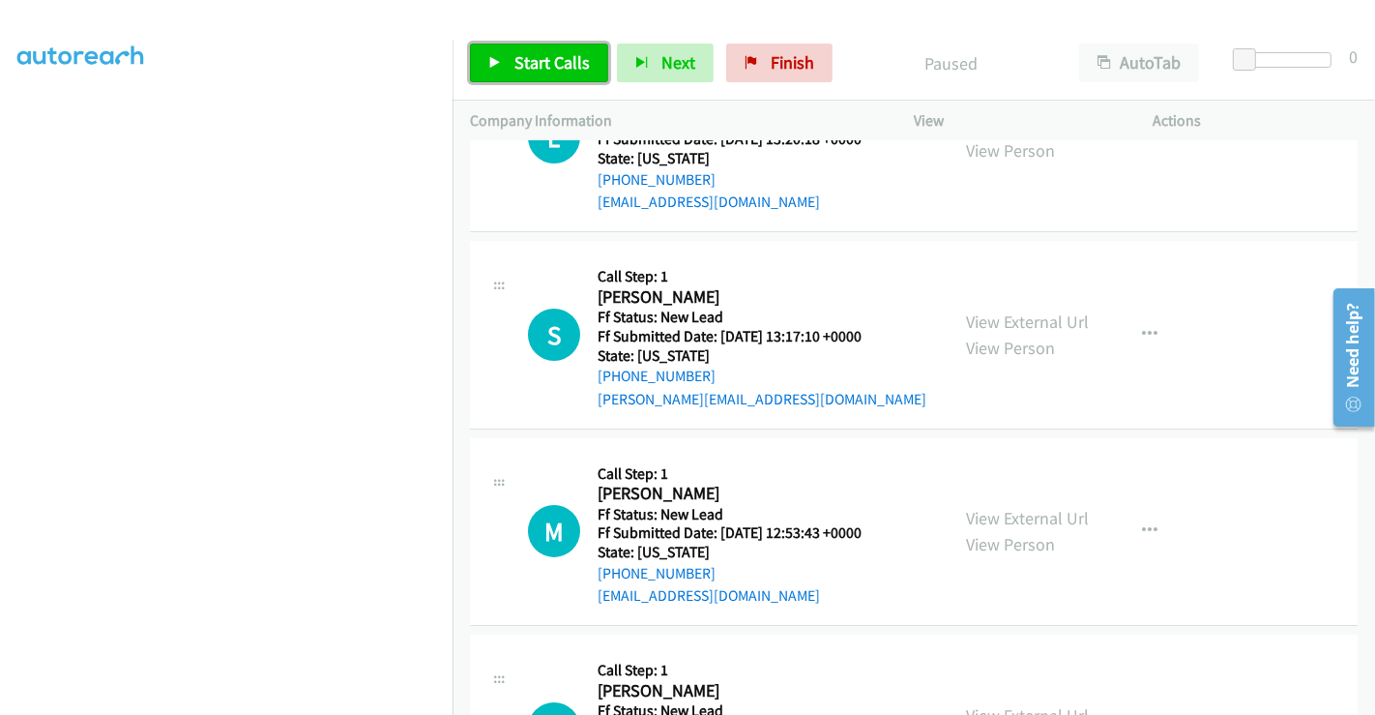
scroll to position [0, 0]
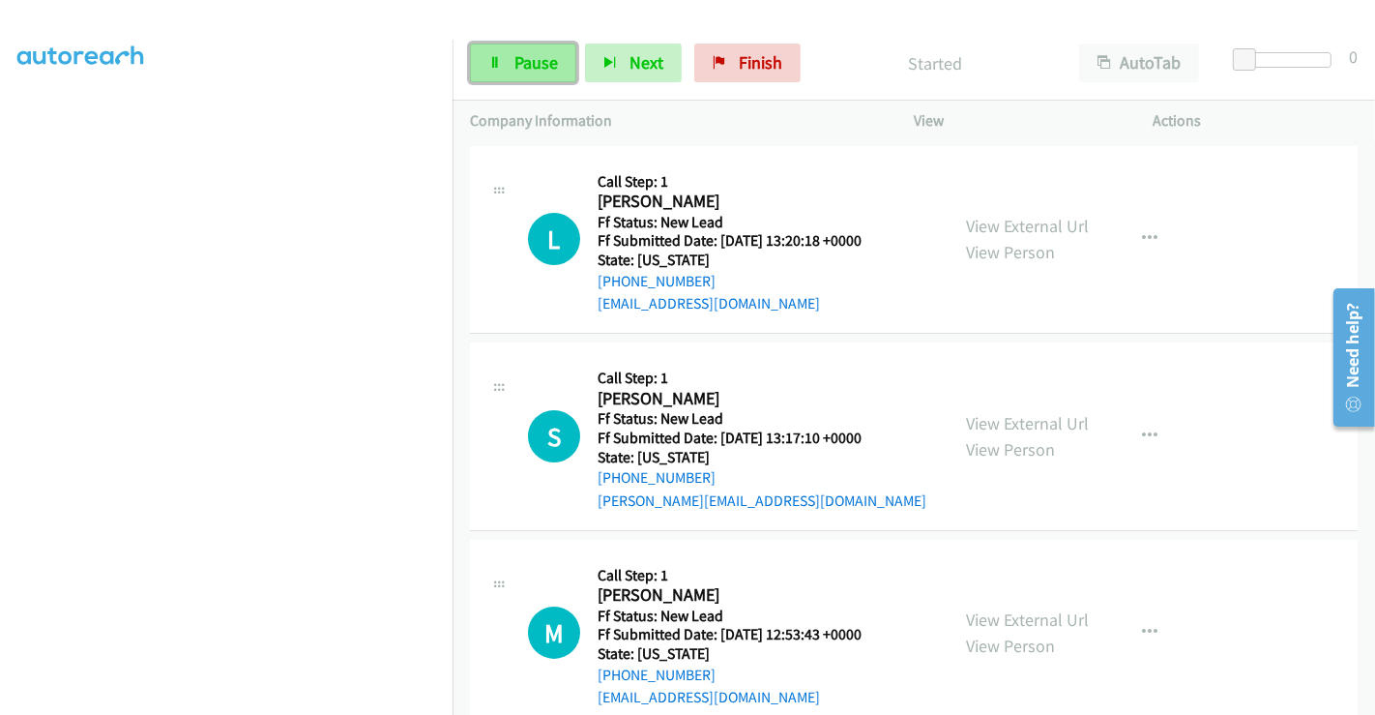
click at [489, 53] on link "Pause" at bounding box center [523, 63] width 106 height 39
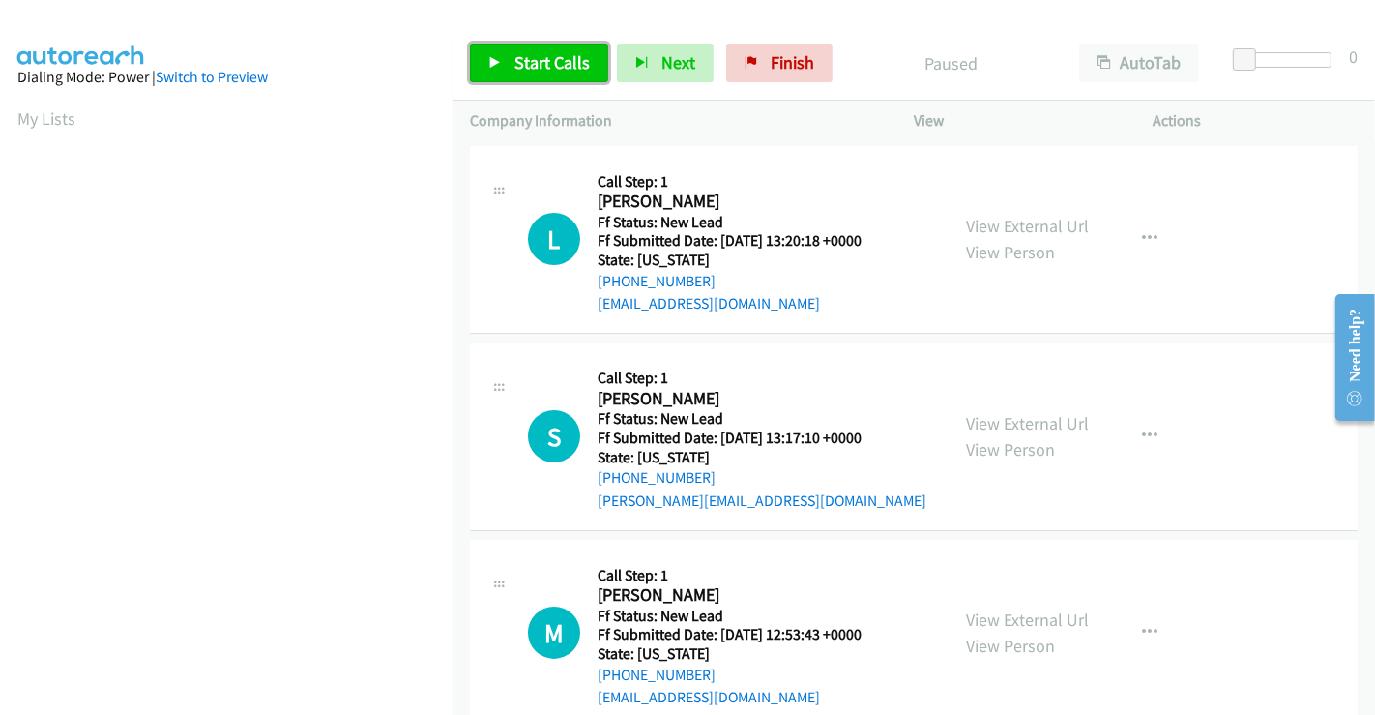
click at [551, 61] on span "Start Calls" at bounding box center [551, 62] width 75 height 22
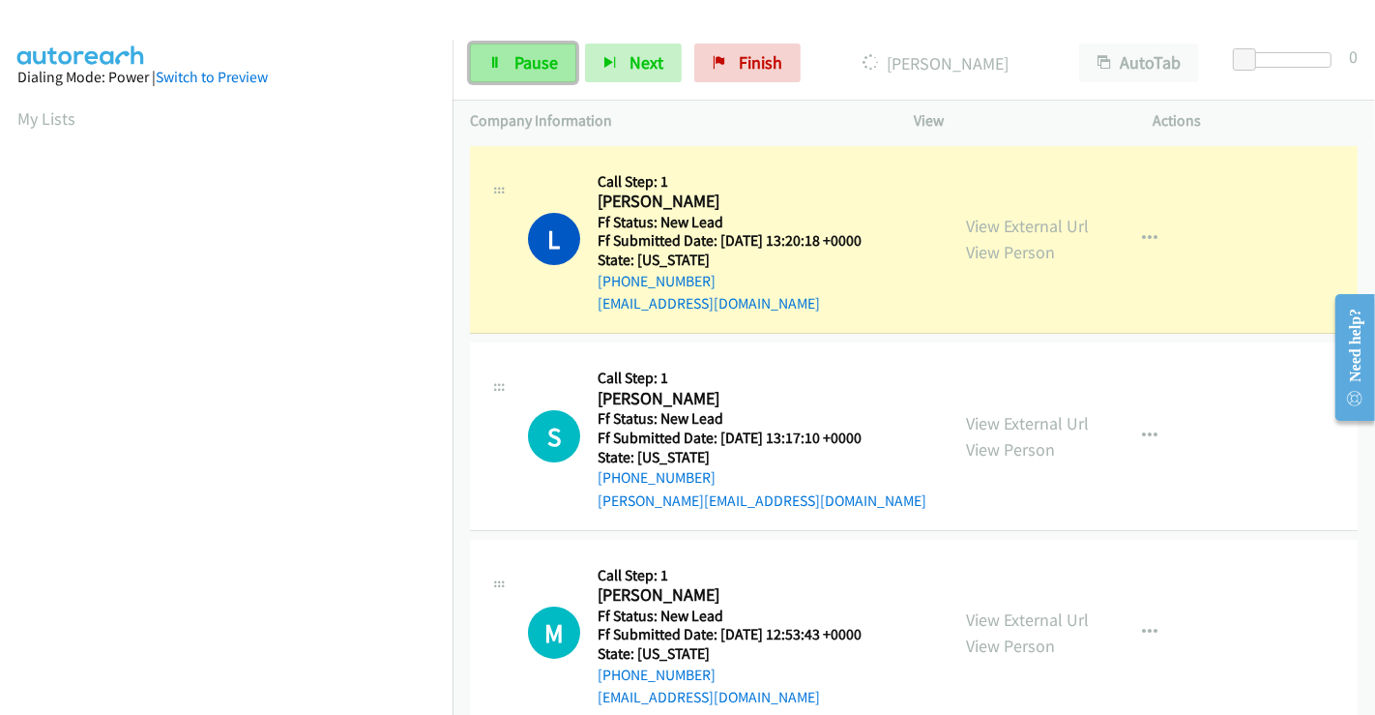
click at [512, 64] on link "Pause" at bounding box center [523, 63] width 106 height 39
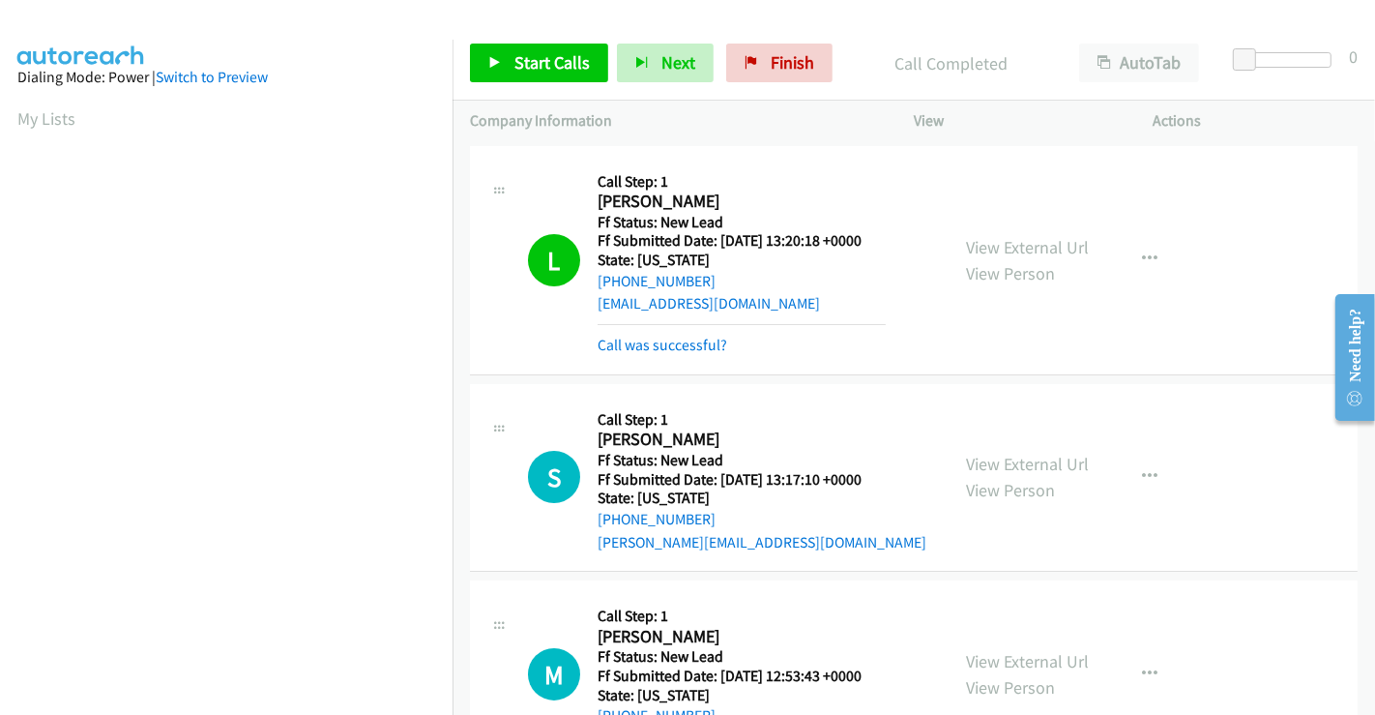
scroll to position [372, 0]
click at [685, 346] on link "Call was successful?" at bounding box center [663, 345] width 130 height 18
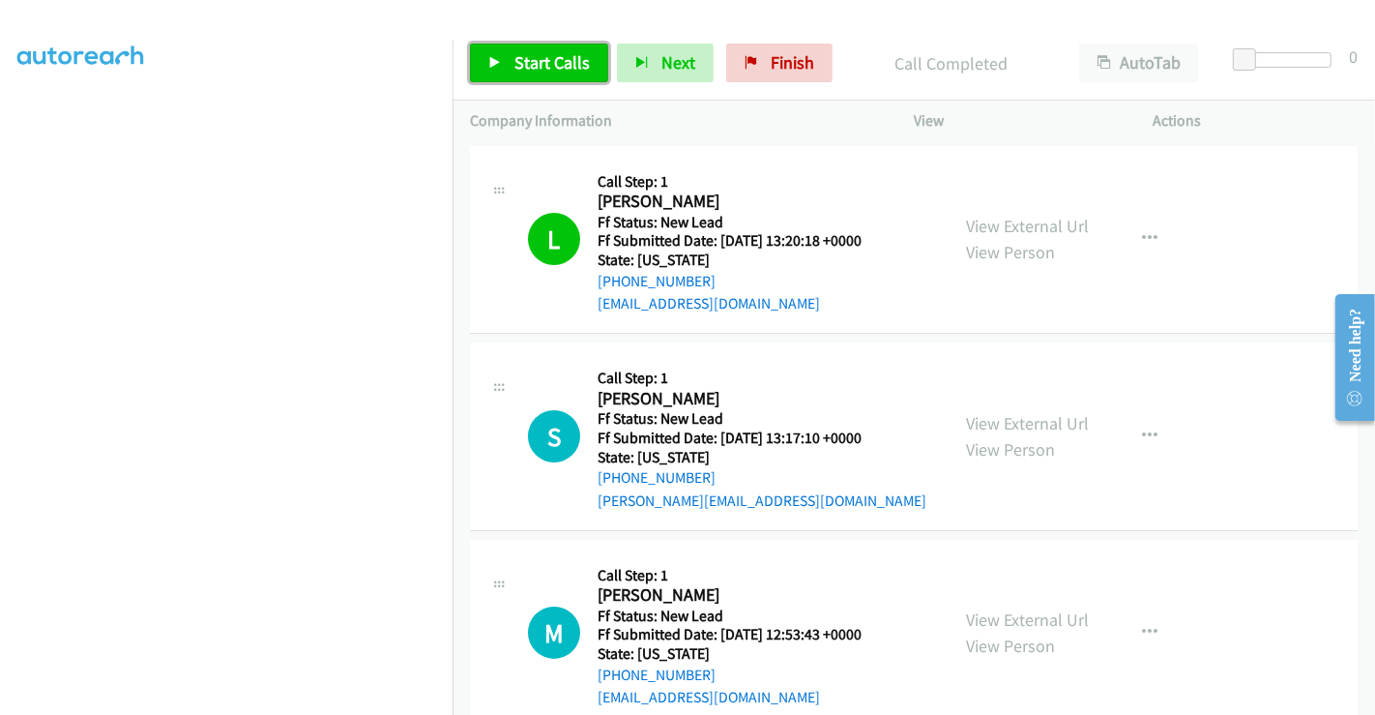
click at [549, 59] on span "Start Calls" at bounding box center [551, 62] width 75 height 22
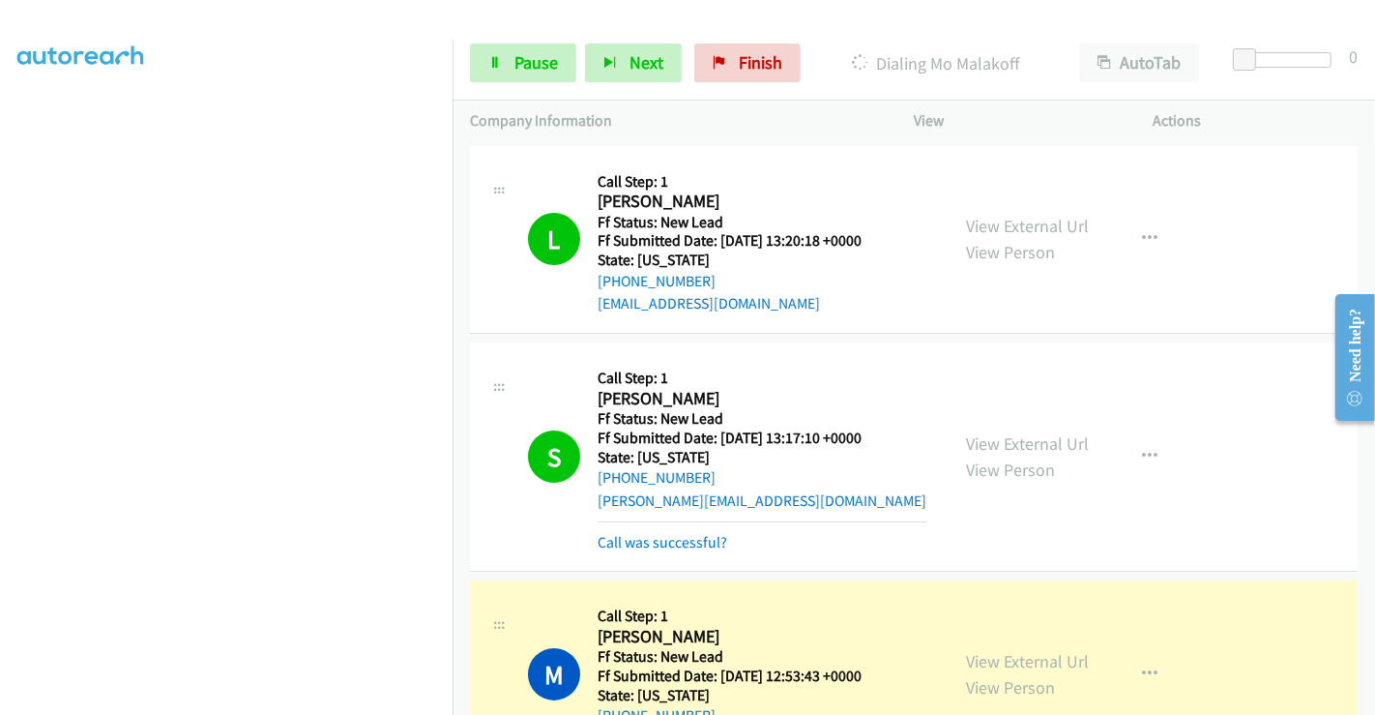
scroll to position [322, 0]
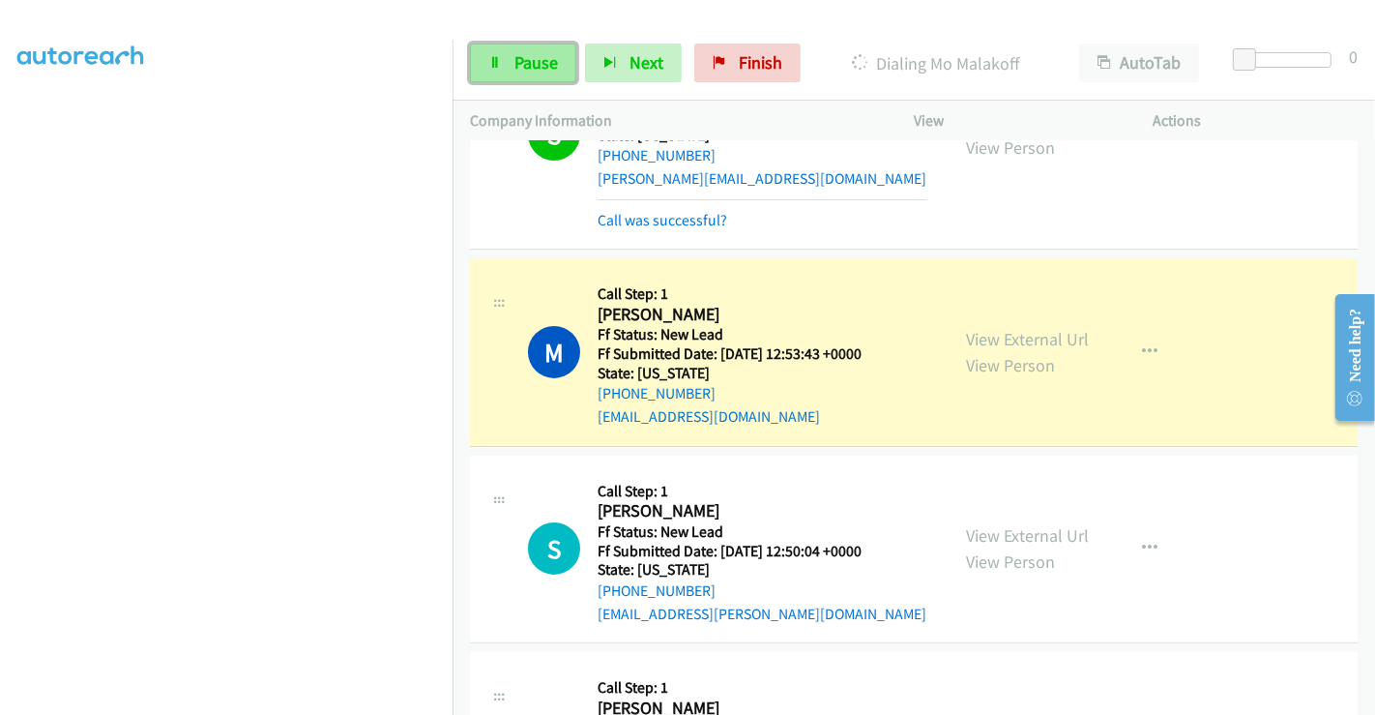
click at [540, 56] on span "Pause" at bounding box center [536, 62] width 44 height 22
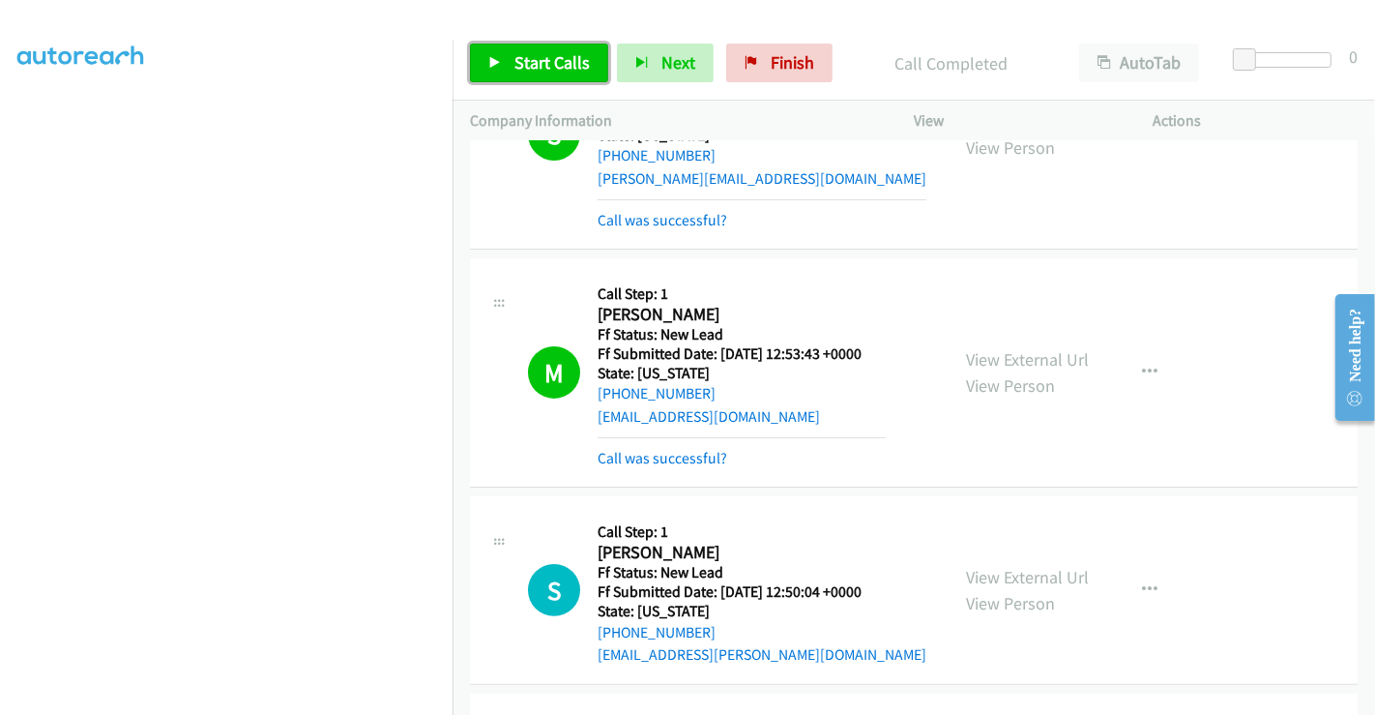
click at [535, 59] on span "Start Calls" at bounding box center [551, 62] width 75 height 22
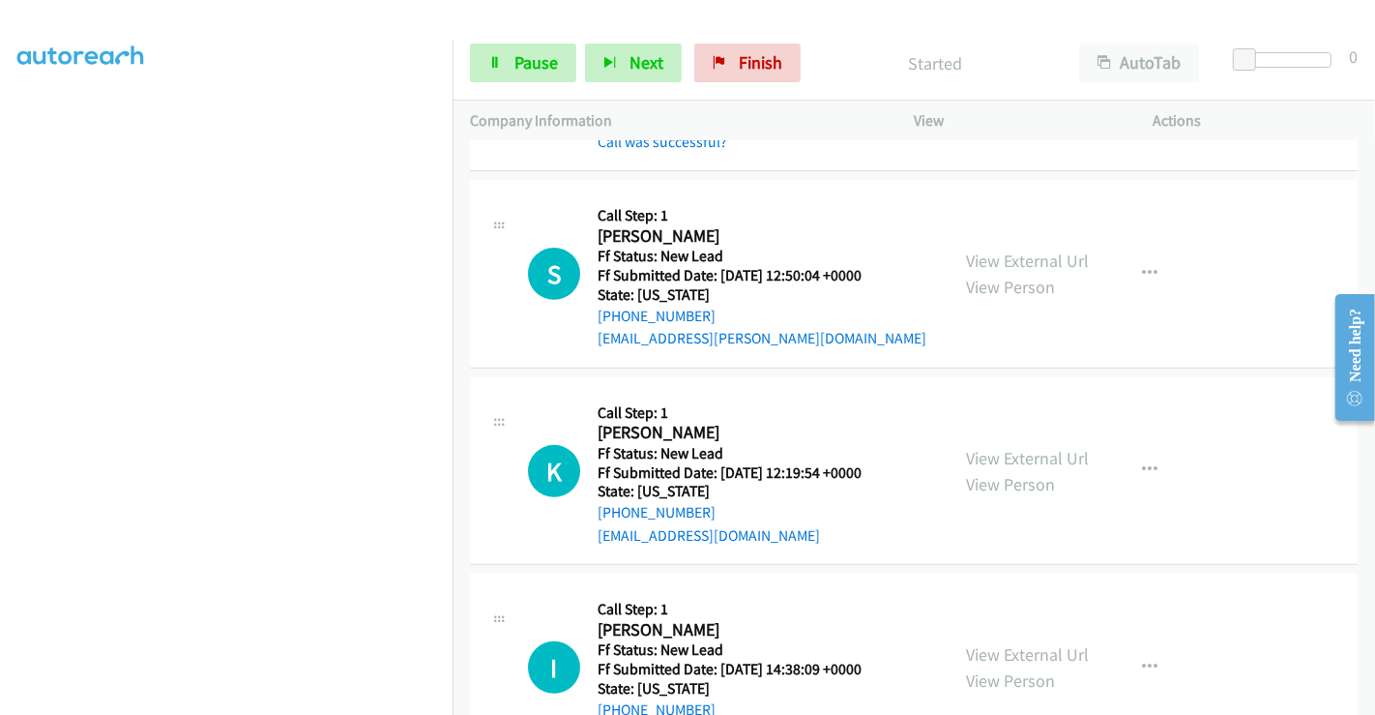
scroll to position [644, 0]
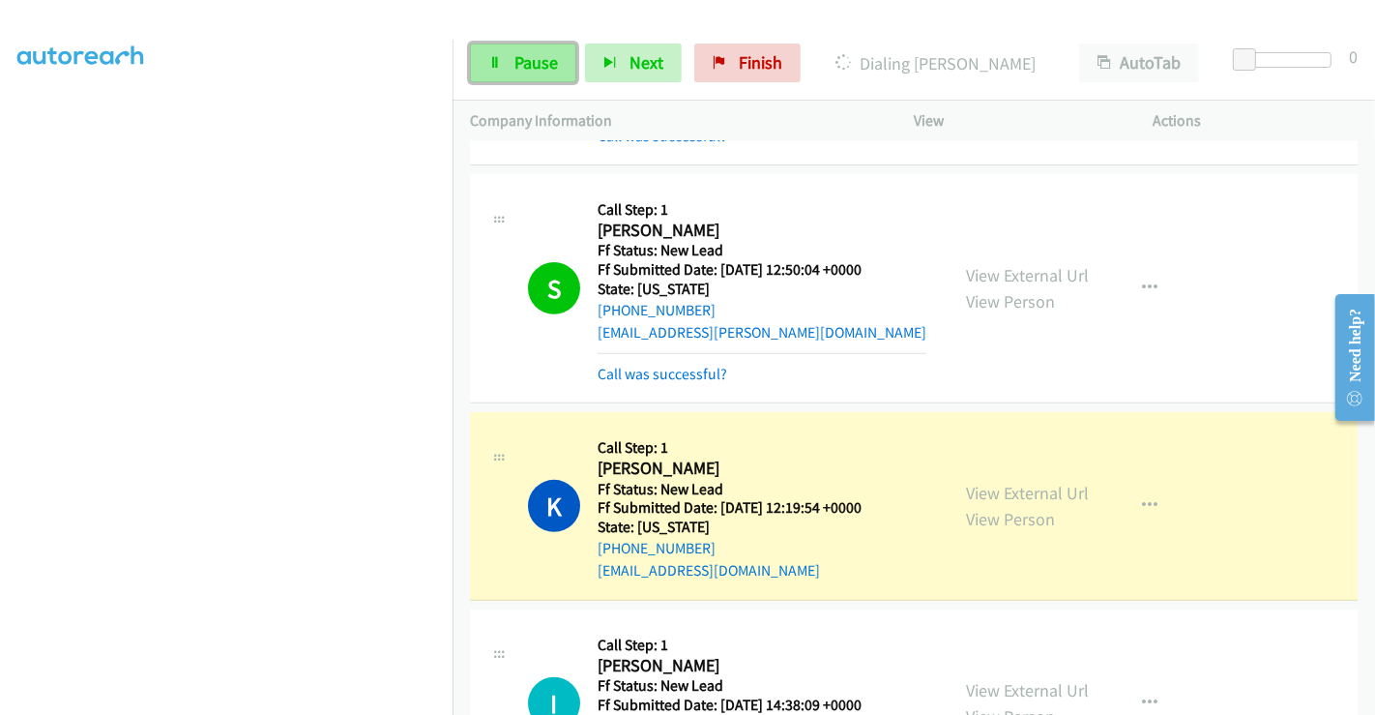
click at [530, 70] on span "Pause" at bounding box center [536, 62] width 44 height 22
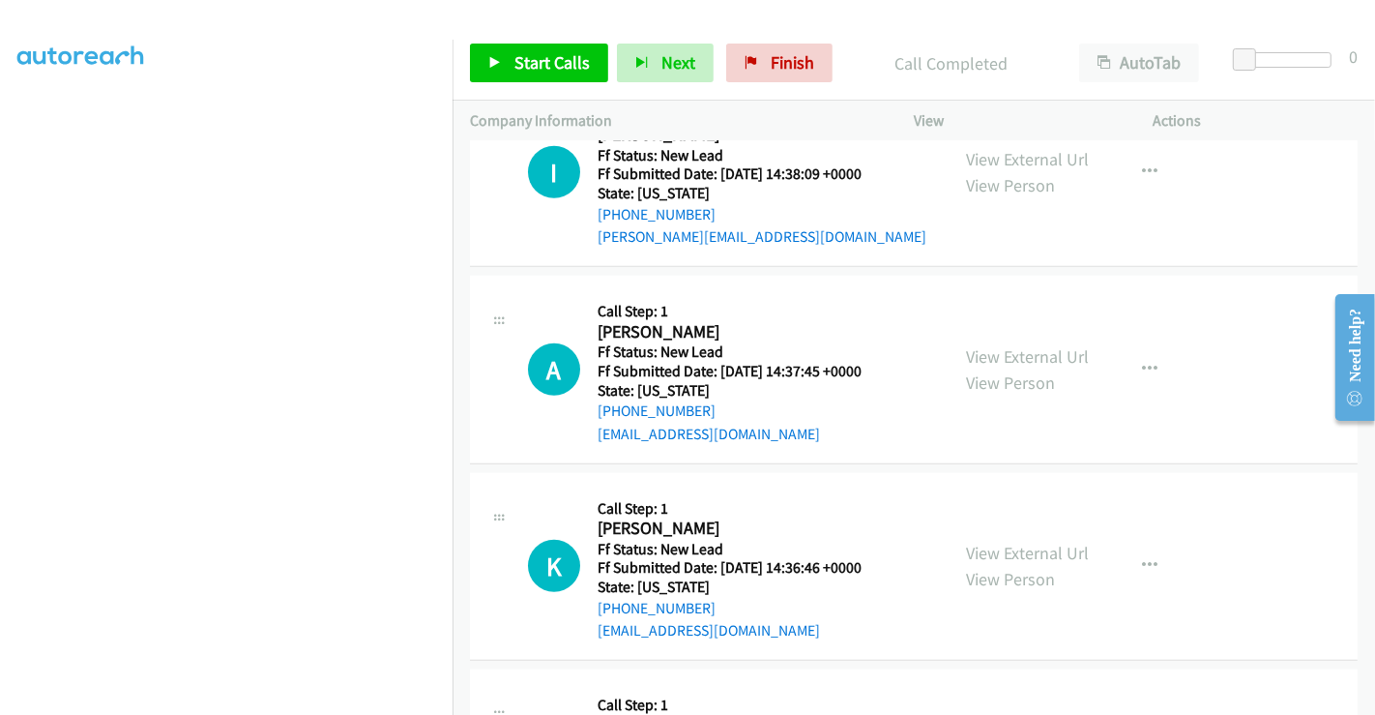
scroll to position [954, 0]
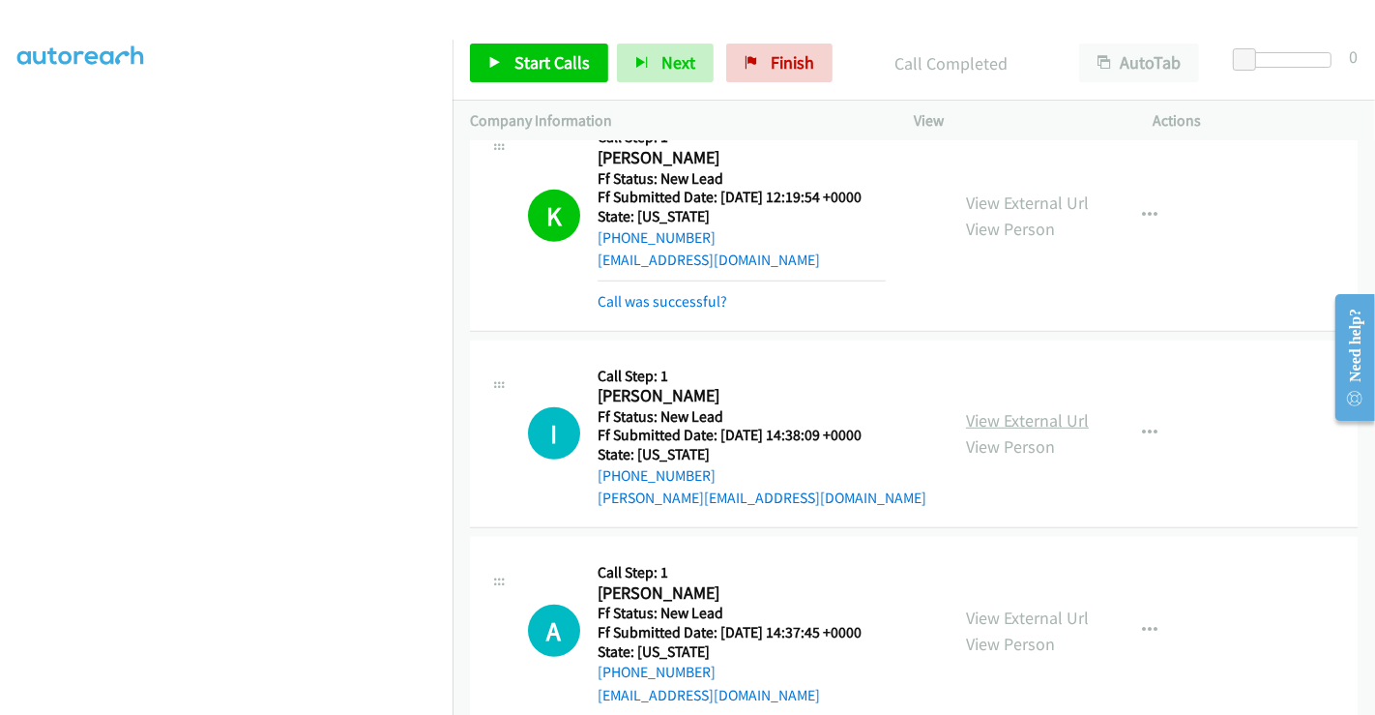
click at [1004, 417] on link "View External Url" at bounding box center [1027, 420] width 123 height 22
click at [1009, 606] on link "View External Url" at bounding box center [1027, 617] width 123 height 22
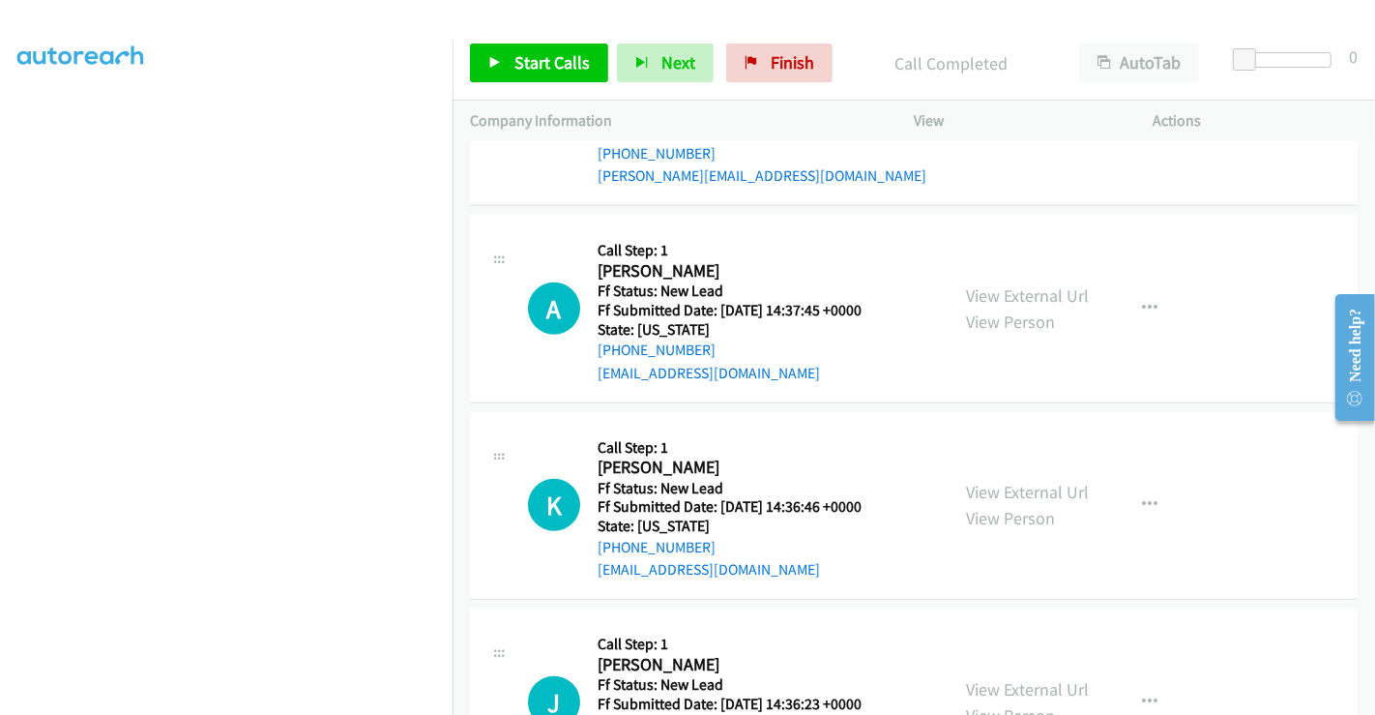
scroll to position [1384, 0]
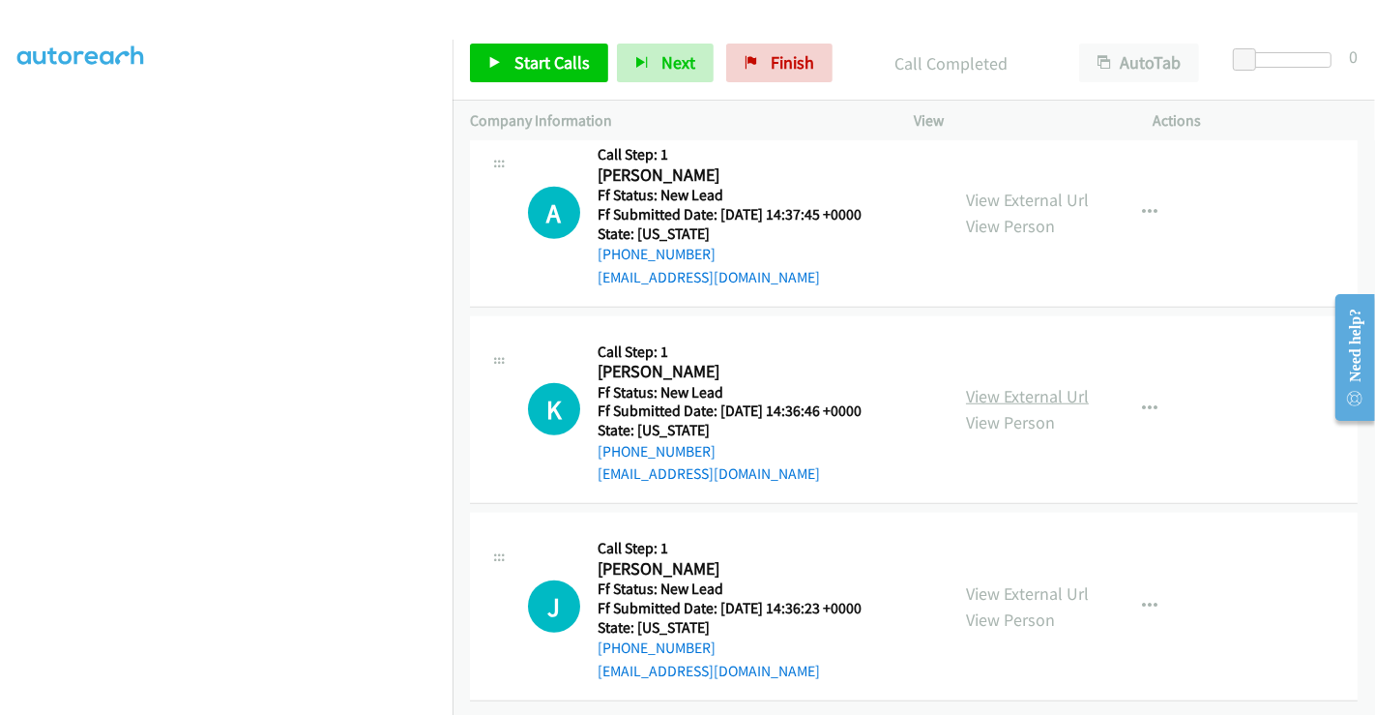
click at [1030, 389] on link "View External Url" at bounding box center [1027, 396] width 123 height 22
click at [1026, 582] on link "View External Url" at bounding box center [1027, 593] width 123 height 22
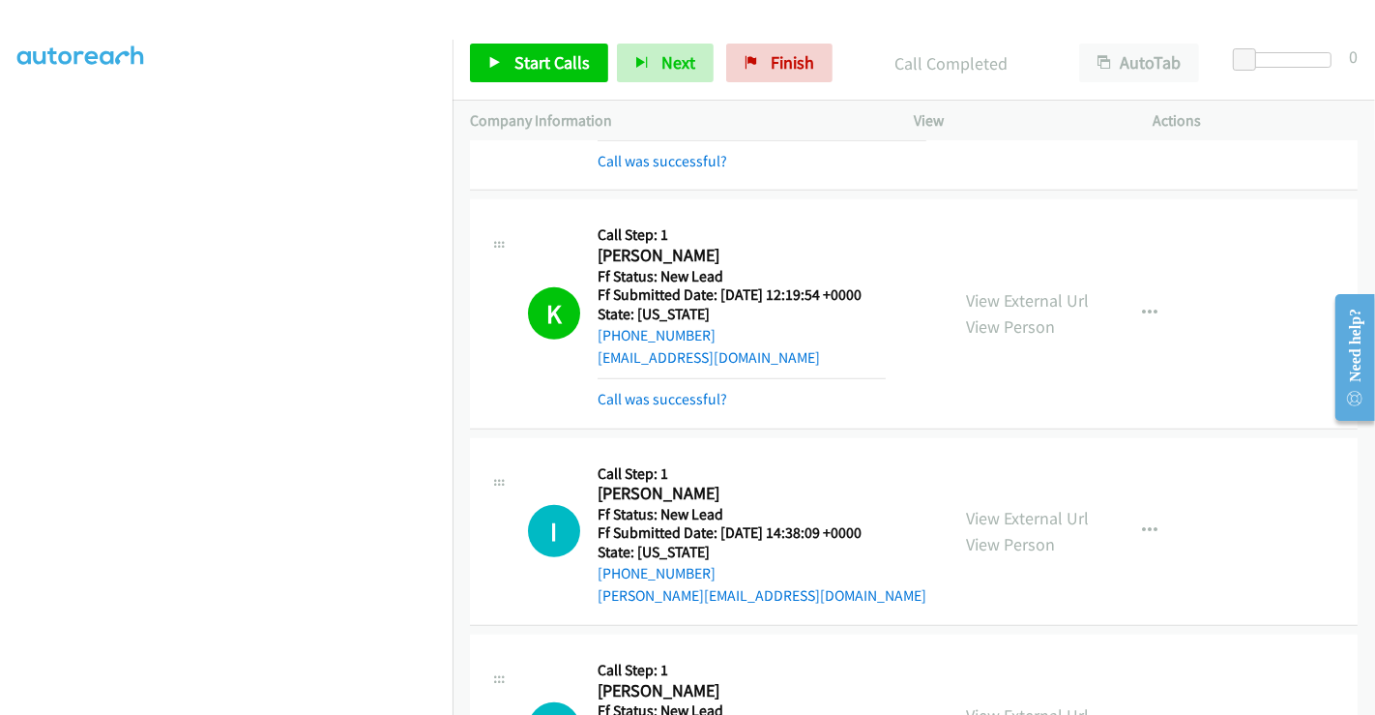
scroll to position [1062, 0]
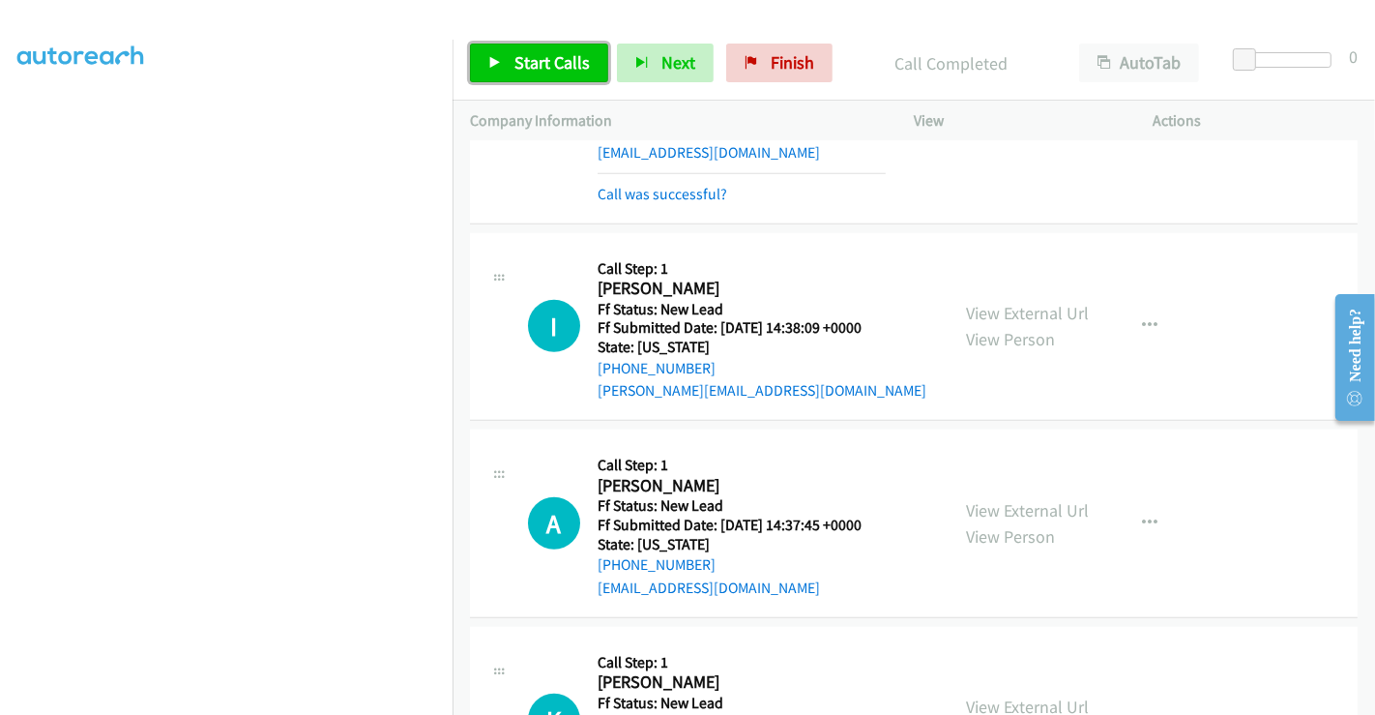
click at [539, 48] on link "Start Calls" at bounding box center [539, 63] width 138 height 39
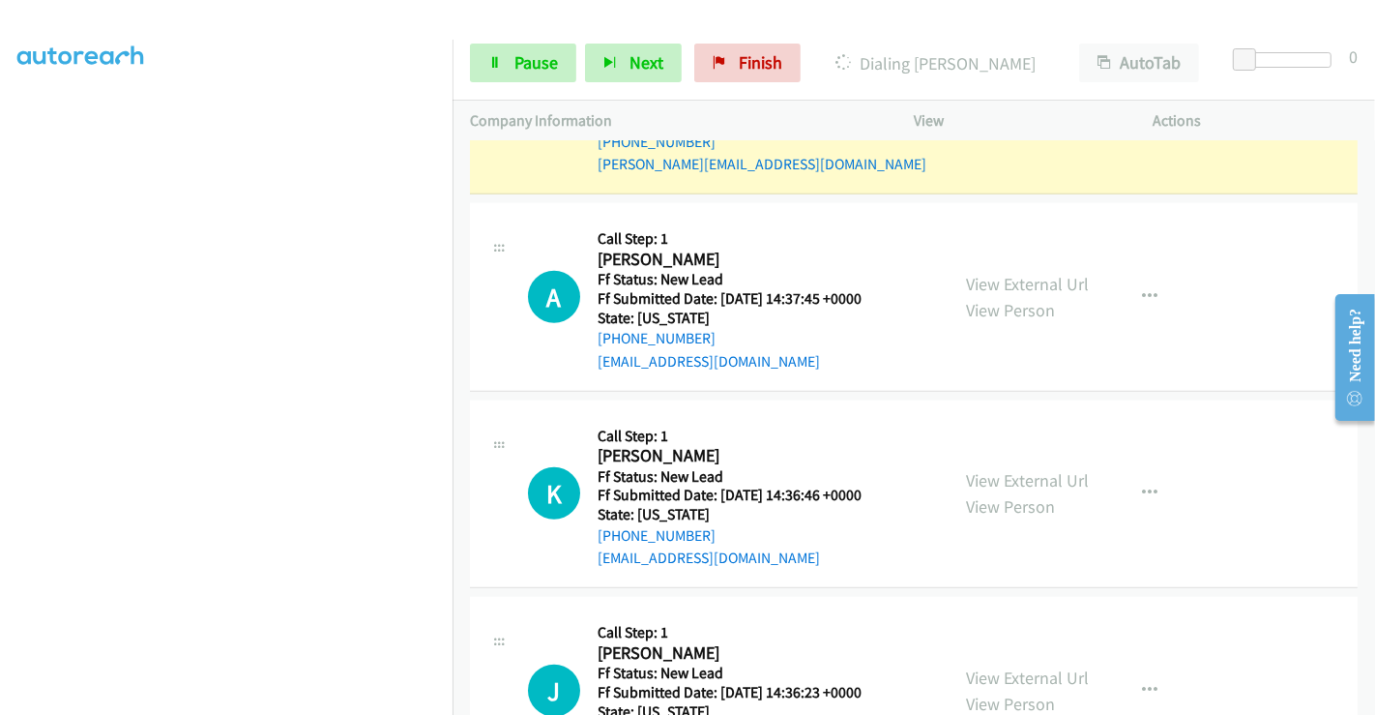
scroll to position [1384, 0]
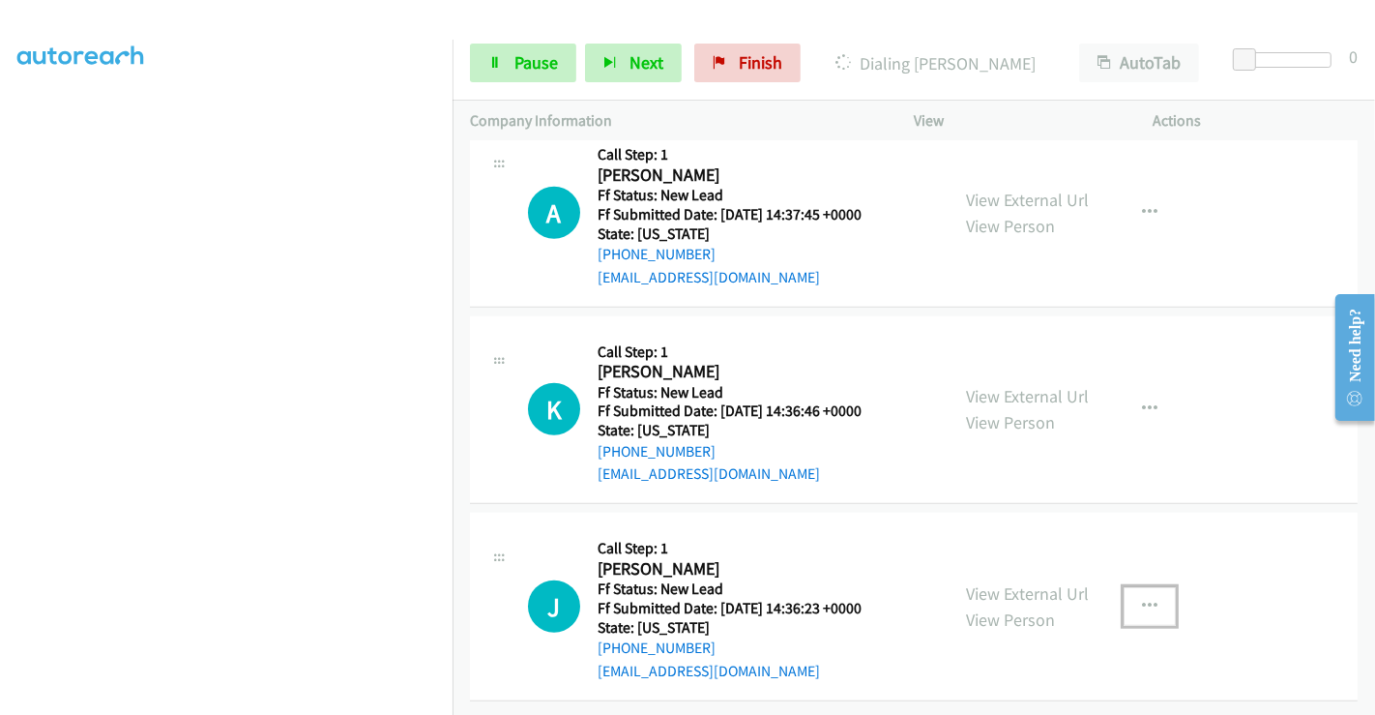
click at [1131, 591] on button "button" at bounding box center [1150, 606] width 52 height 39
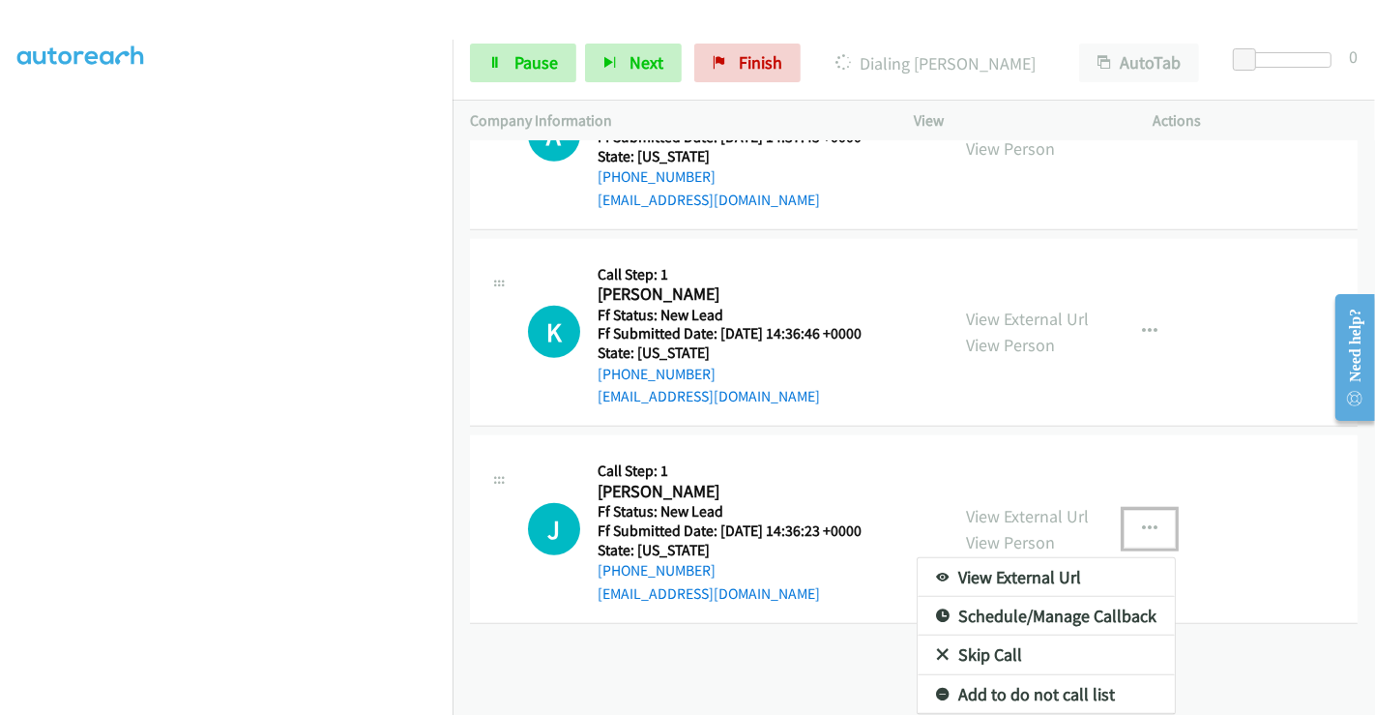
click at [1009, 635] on link "Skip Call" at bounding box center [1046, 654] width 257 height 39
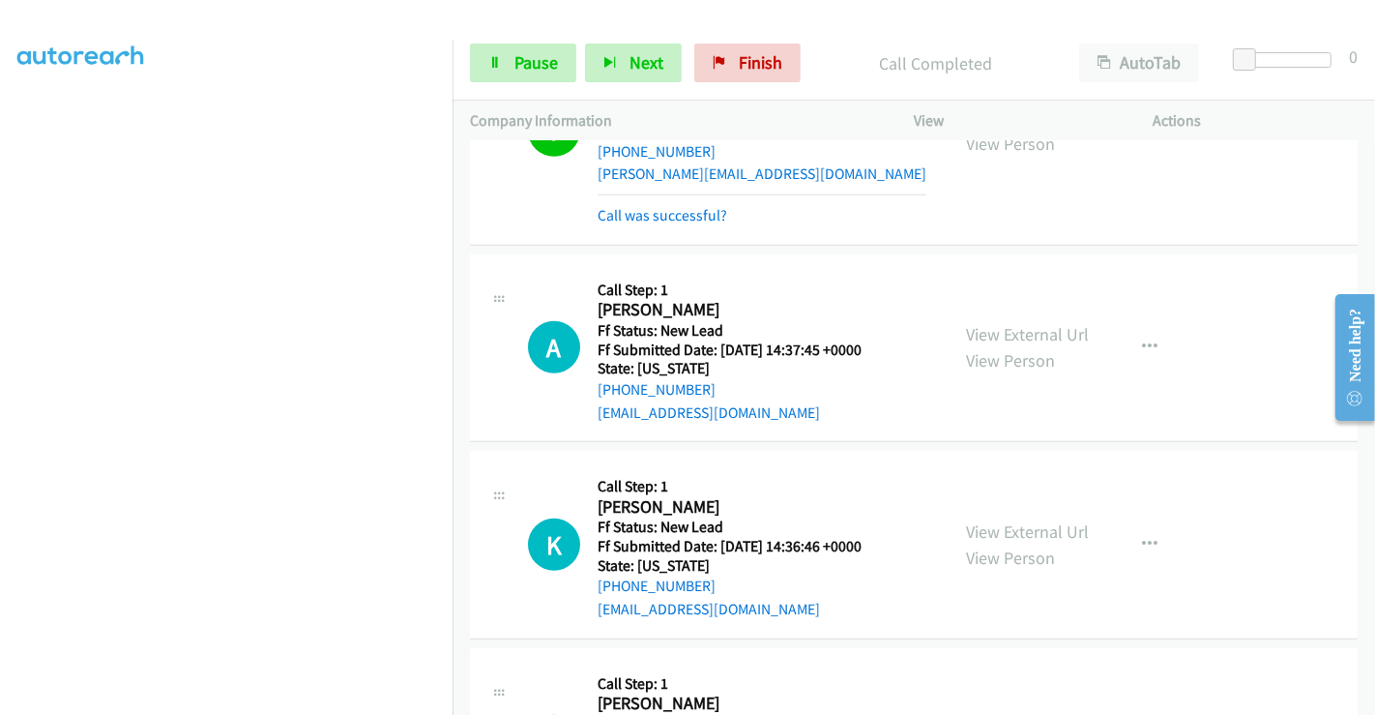
scroll to position [1155, 0]
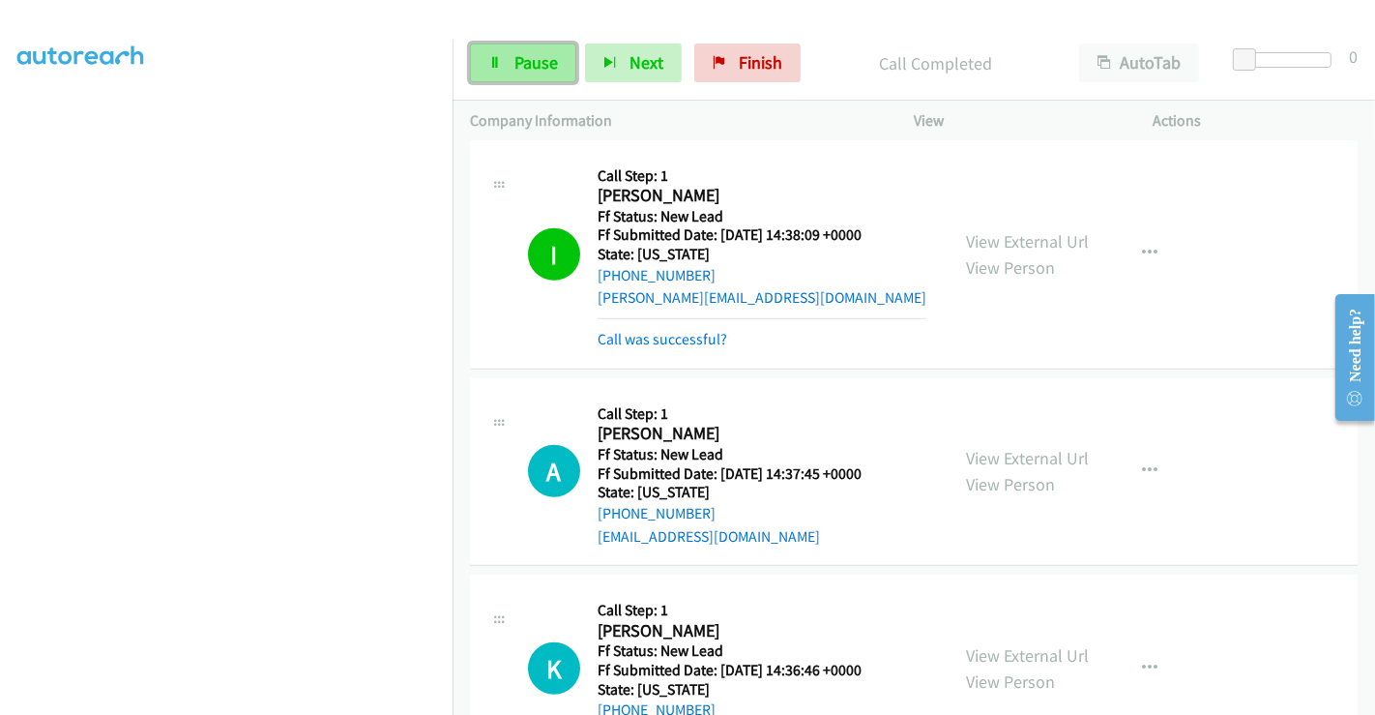
click at [530, 59] on span "Pause" at bounding box center [536, 62] width 44 height 22
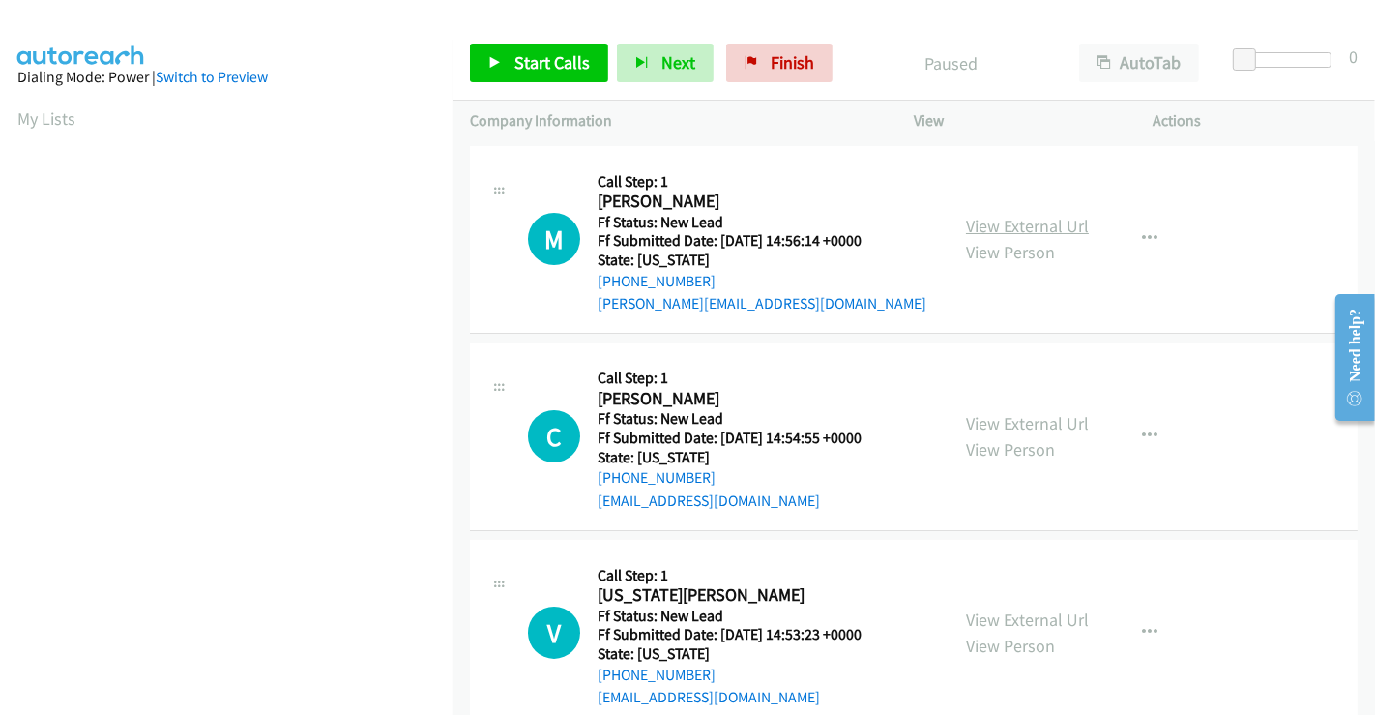
click at [977, 220] on link "View External Url" at bounding box center [1027, 226] width 123 height 22
click at [1009, 421] on link "View External Url" at bounding box center [1027, 423] width 123 height 22
click at [1009, 616] on link "View External Url" at bounding box center [1027, 619] width 123 height 22
click at [552, 78] on link "Start Calls" at bounding box center [539, 63] width 138 height 39
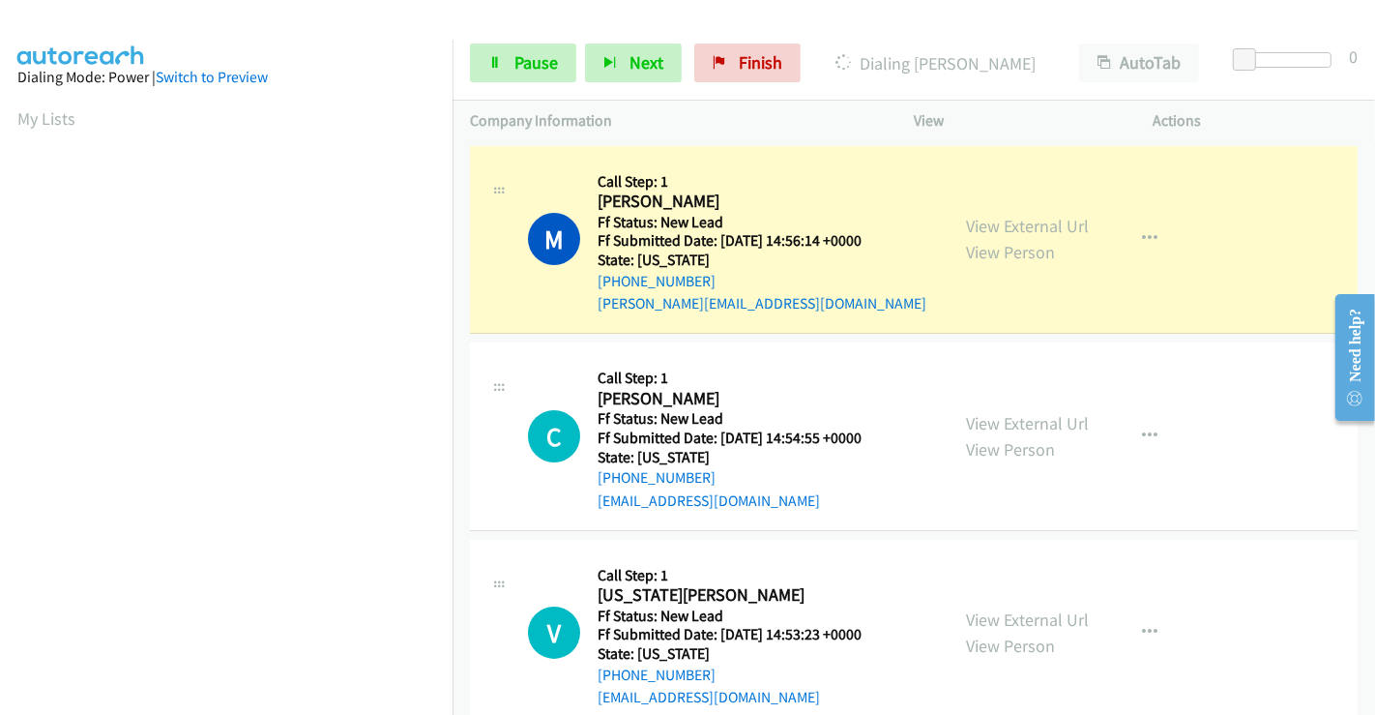
scroll to position [372, 0]
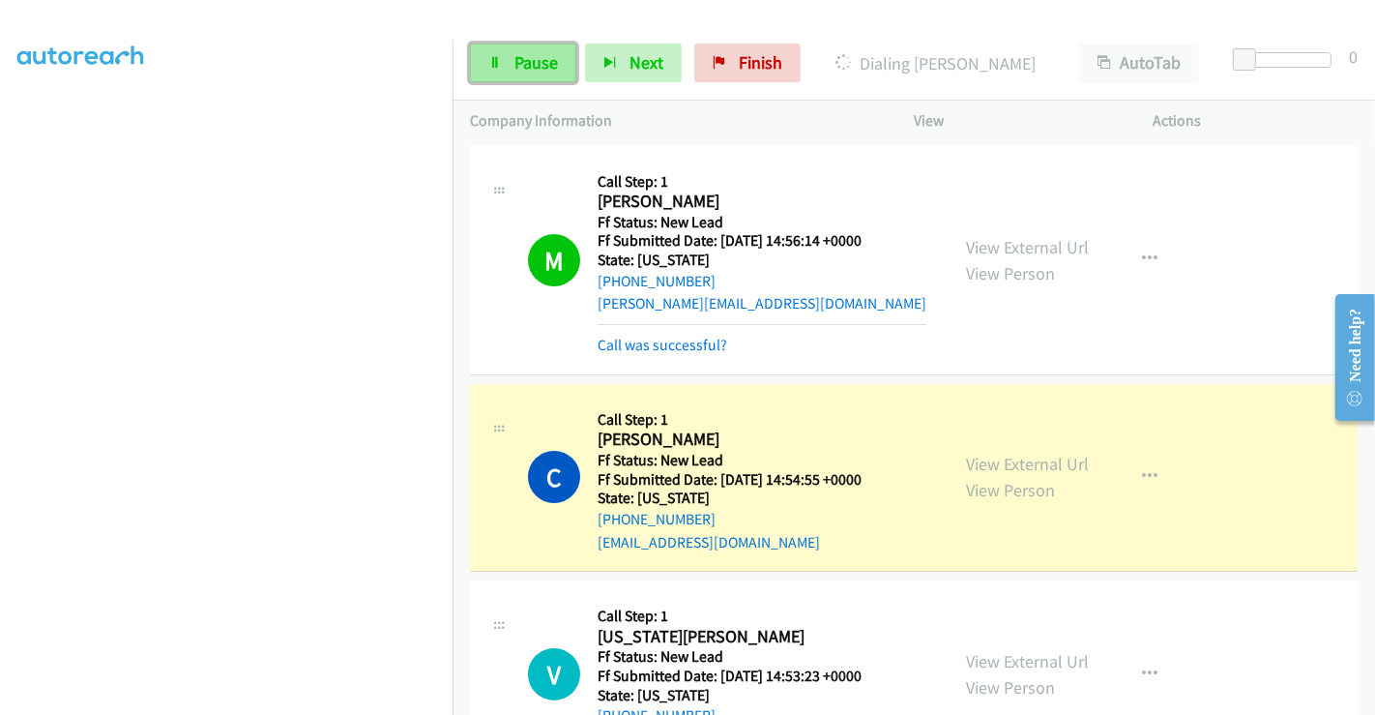
click at [529, 67] on span "Pause" at bounding box center [536, 62] width 44 height 22
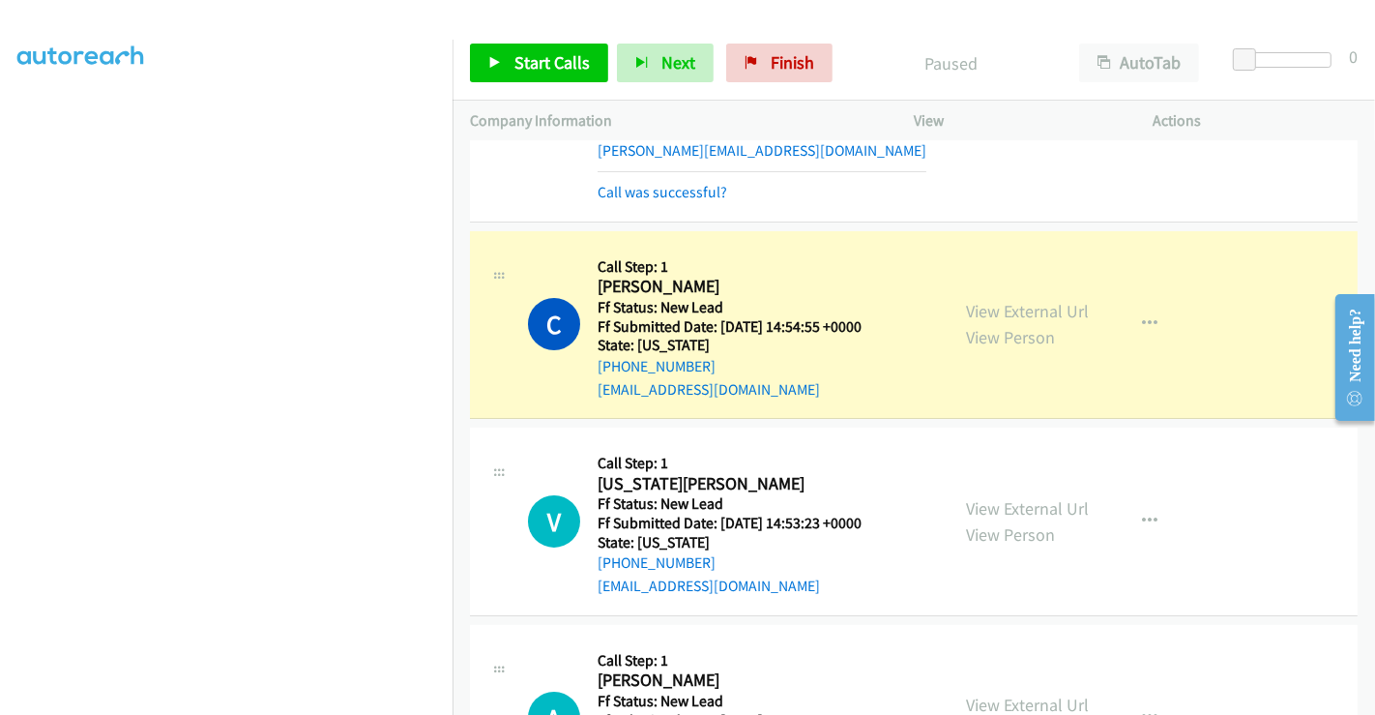
scroll to position [260, 0]
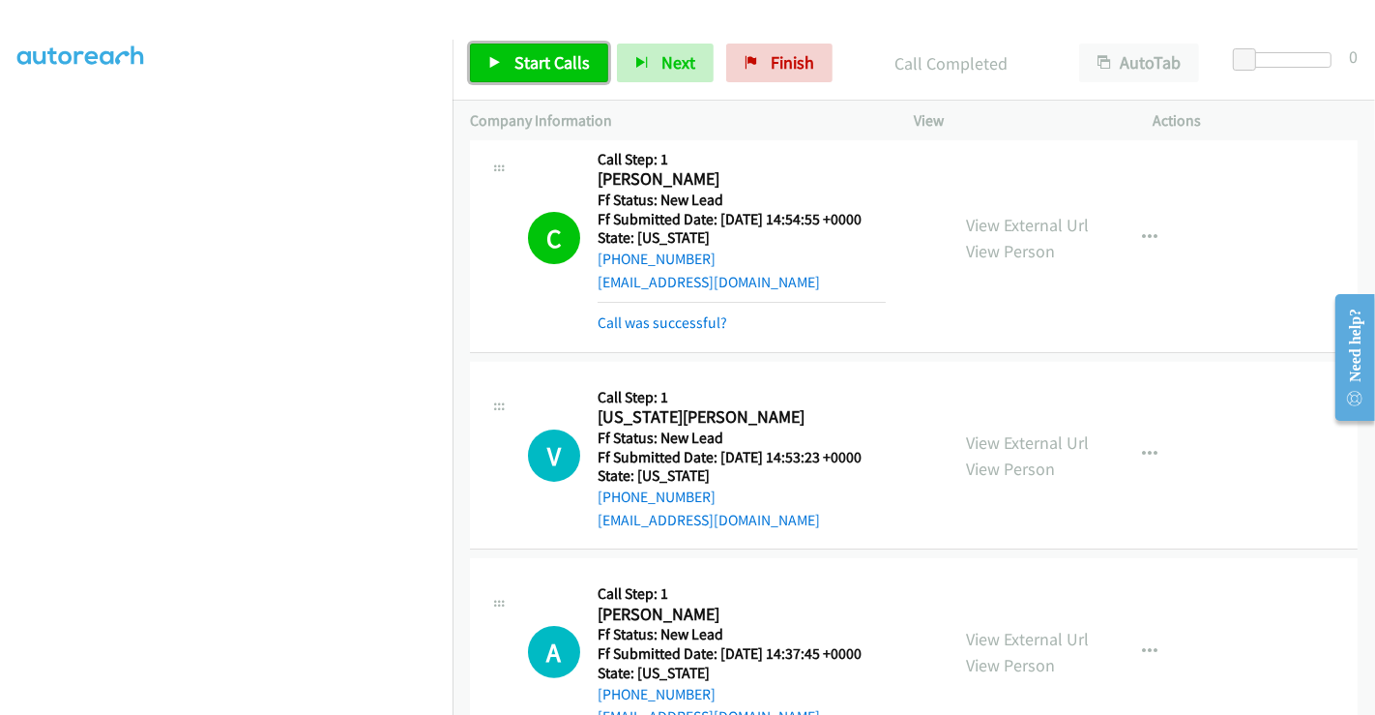
click at [539, 61] on span "Start Calls" at bounding box center [551, 62] width 75 height 22
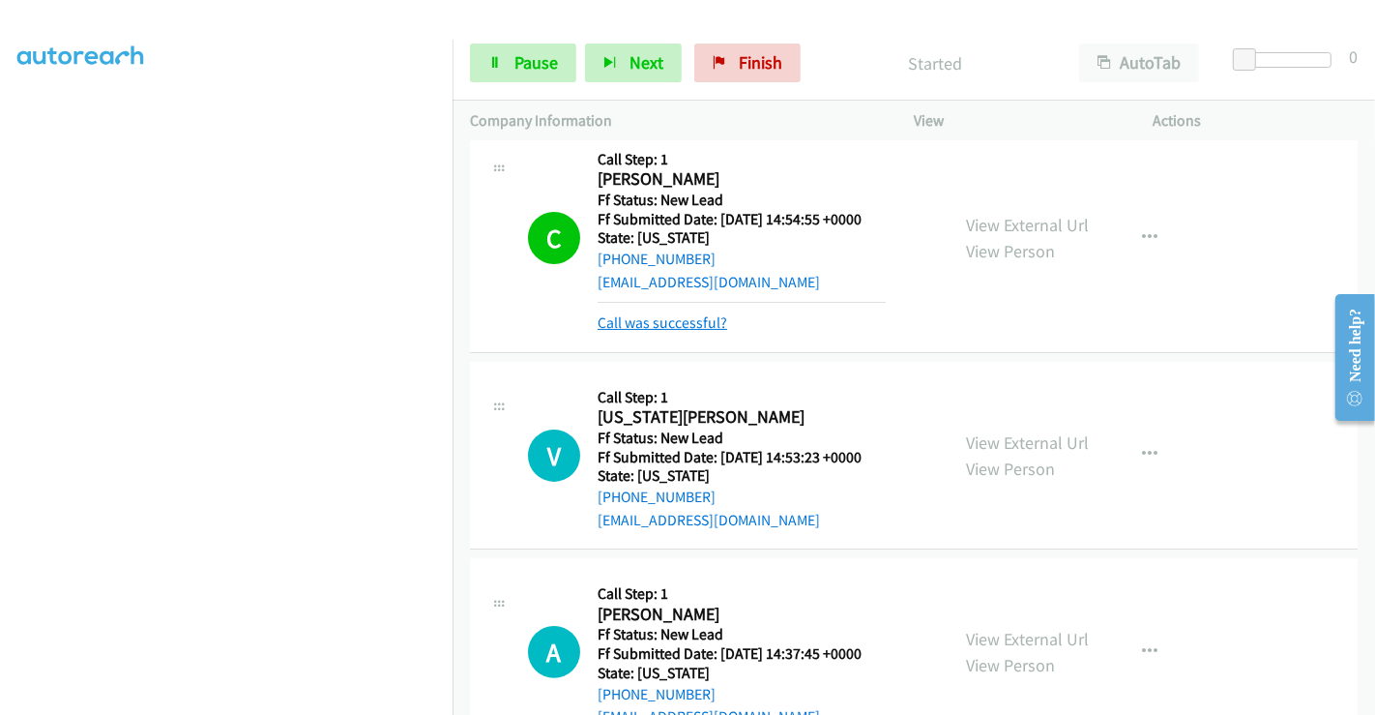
click at [689, 320] on link "Call was successful?" at bounding box center [663, 322] width 130 height 18
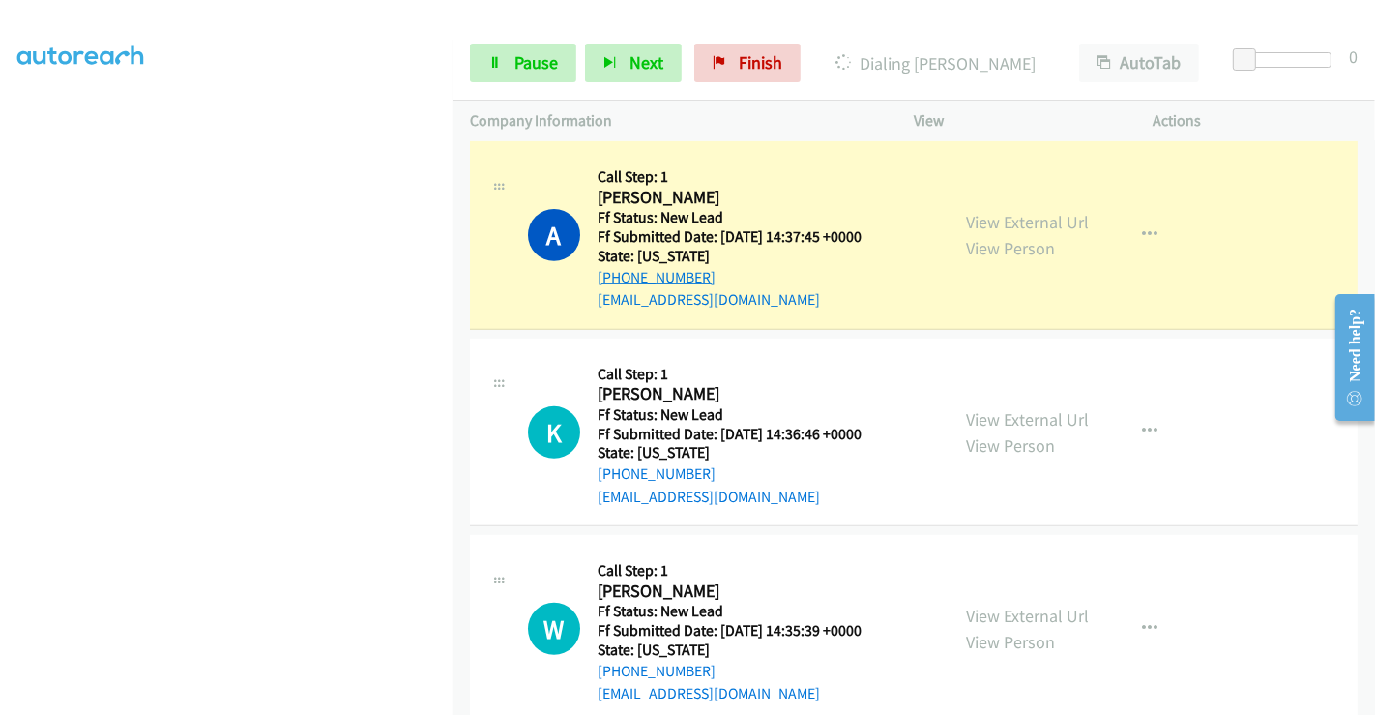
scroll to position [690, 0]
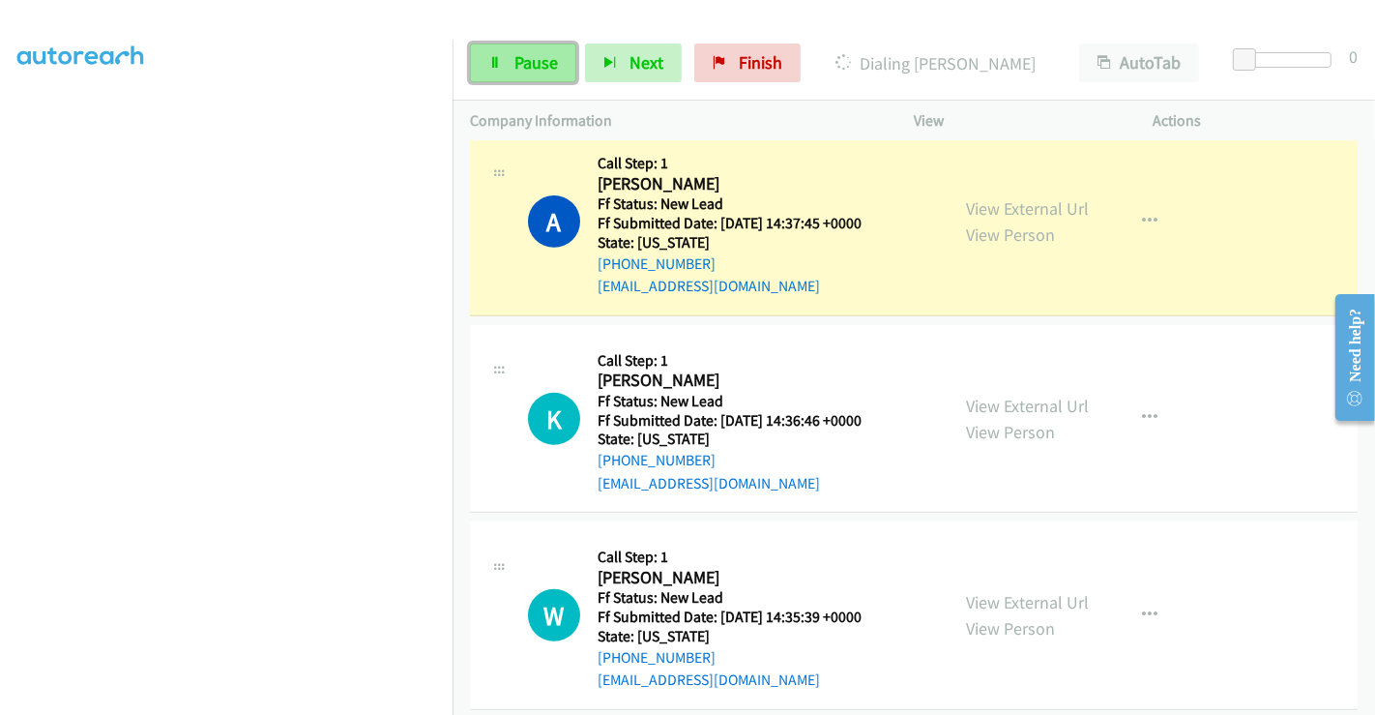
click at [526, 54] on span "Pause" at bounding box center [536, 62] width 44 height 22
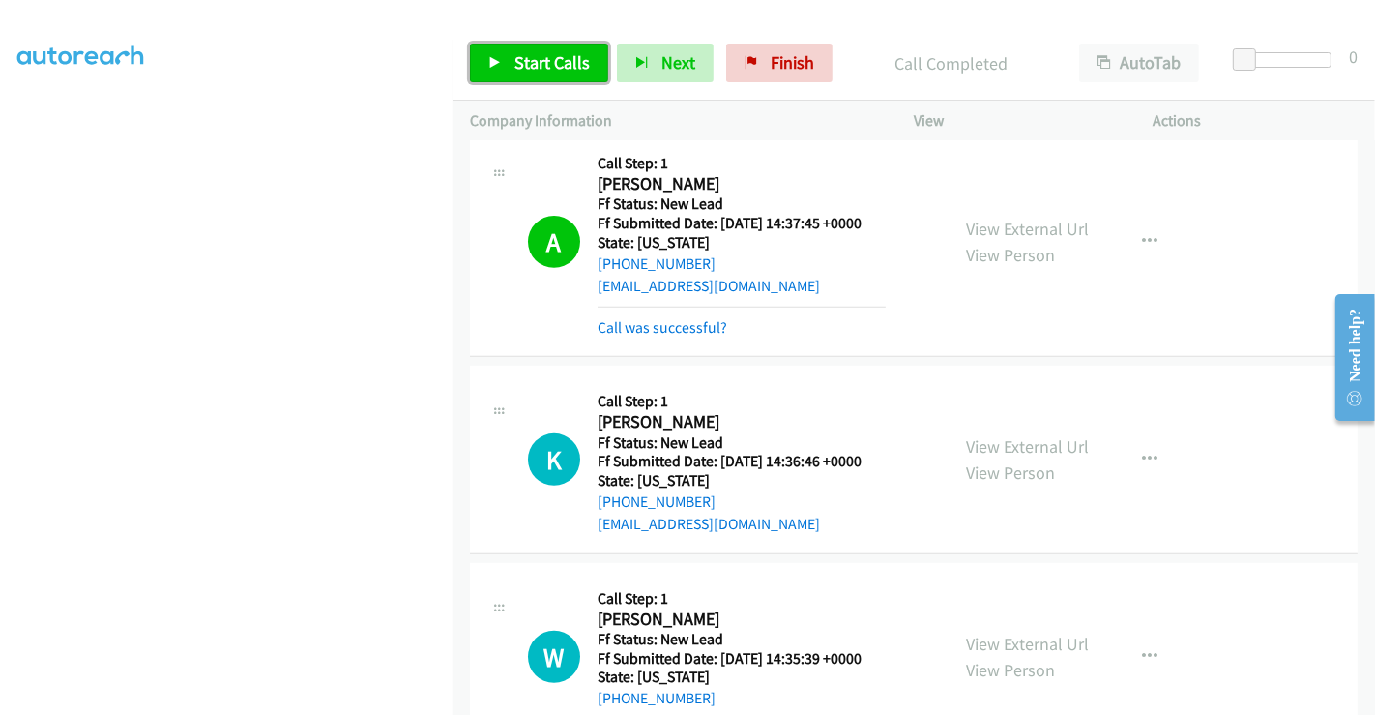
click at [498, 46] on link "Start Calls" at bounding box center [539, 63] width 138 height 39
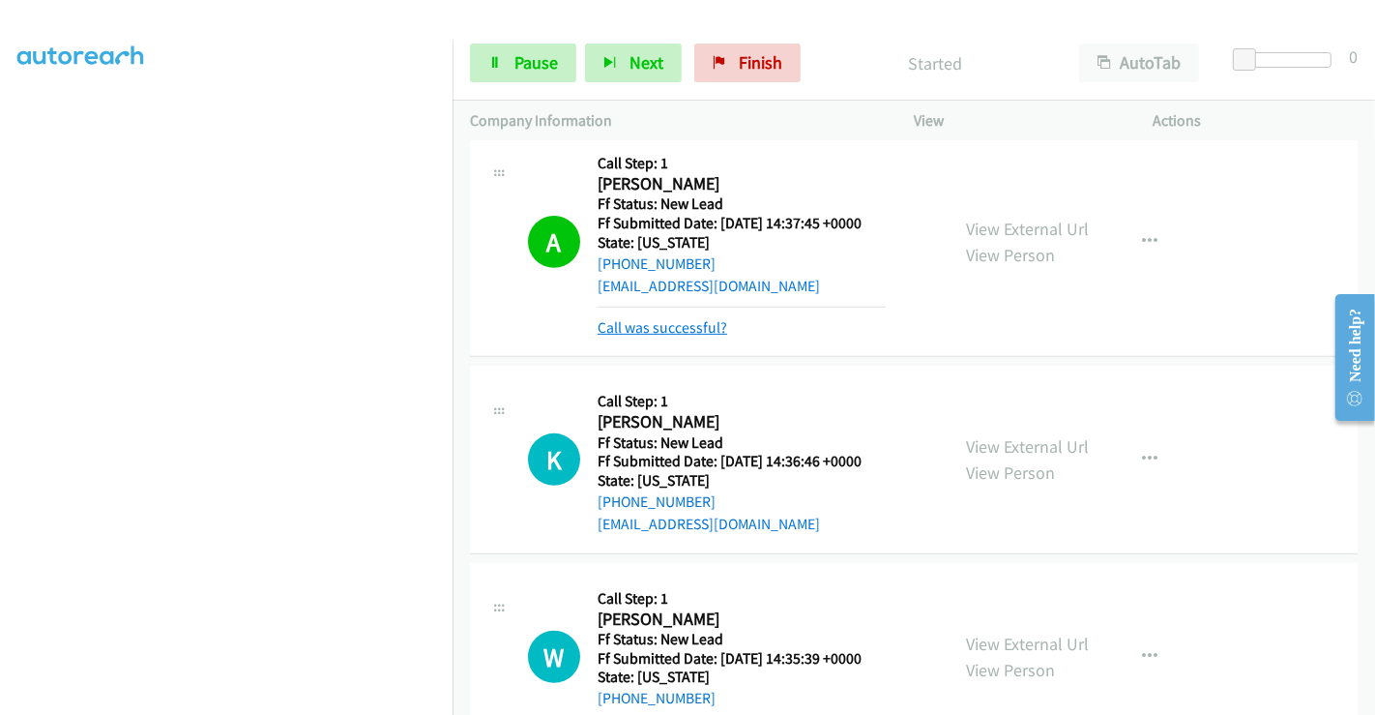
click at [678, 327] on link "Call was successful?" at bounding box center [663, 327] width 130 height 18
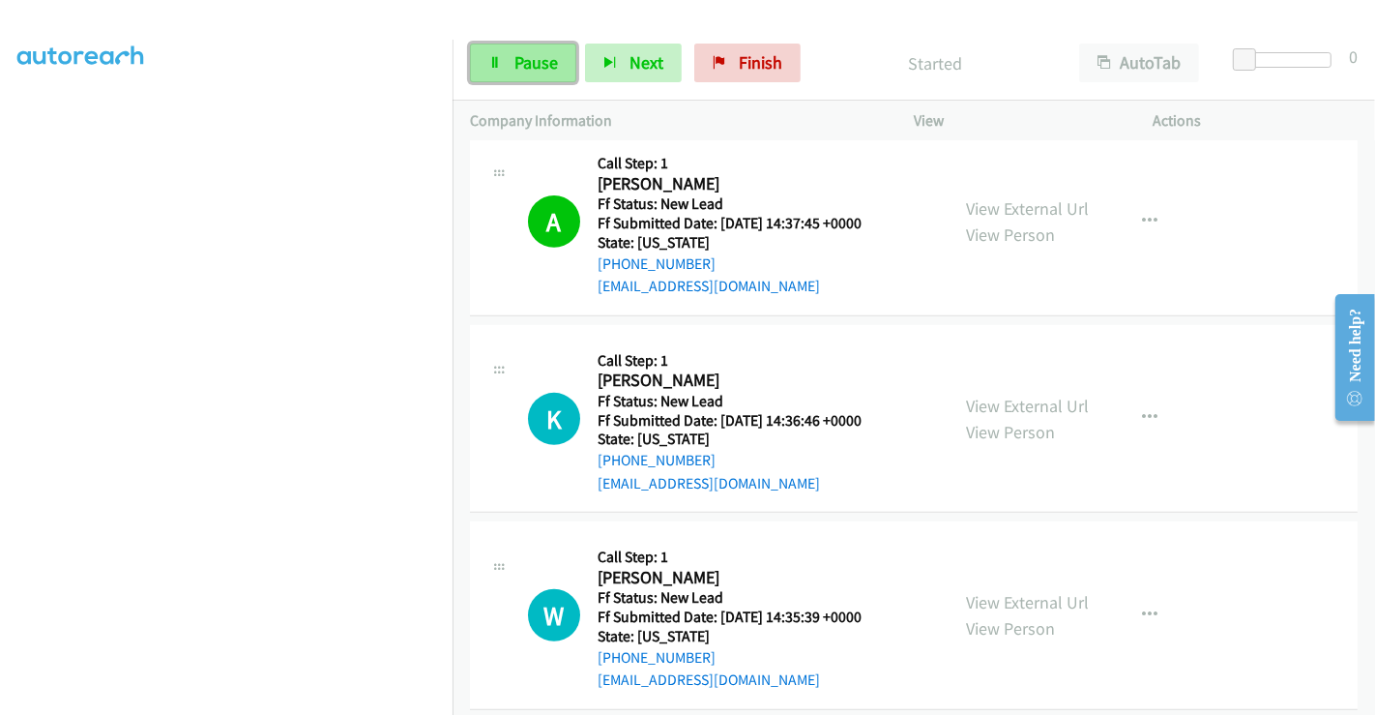
click at [514, 59] on span "Pause" at bounding box center [536, 62] width 44 height 22
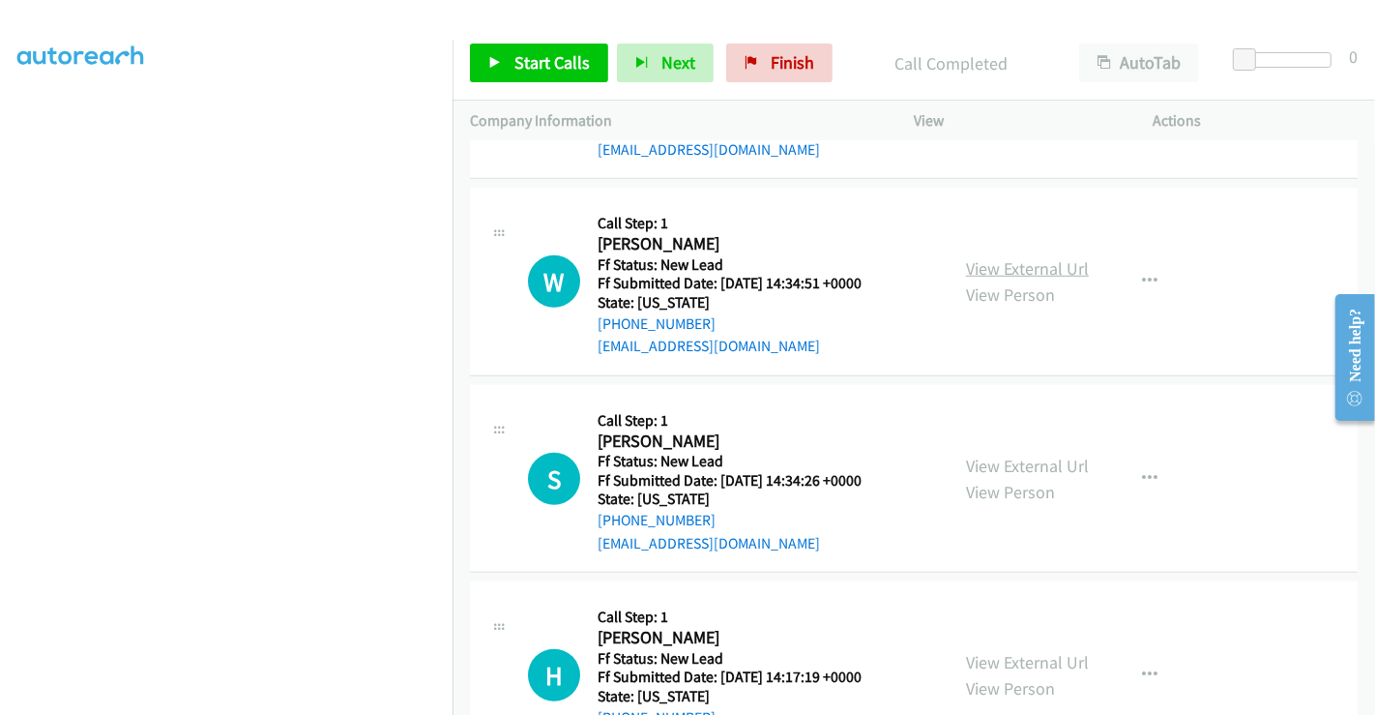
scroll to position [1213, 0]
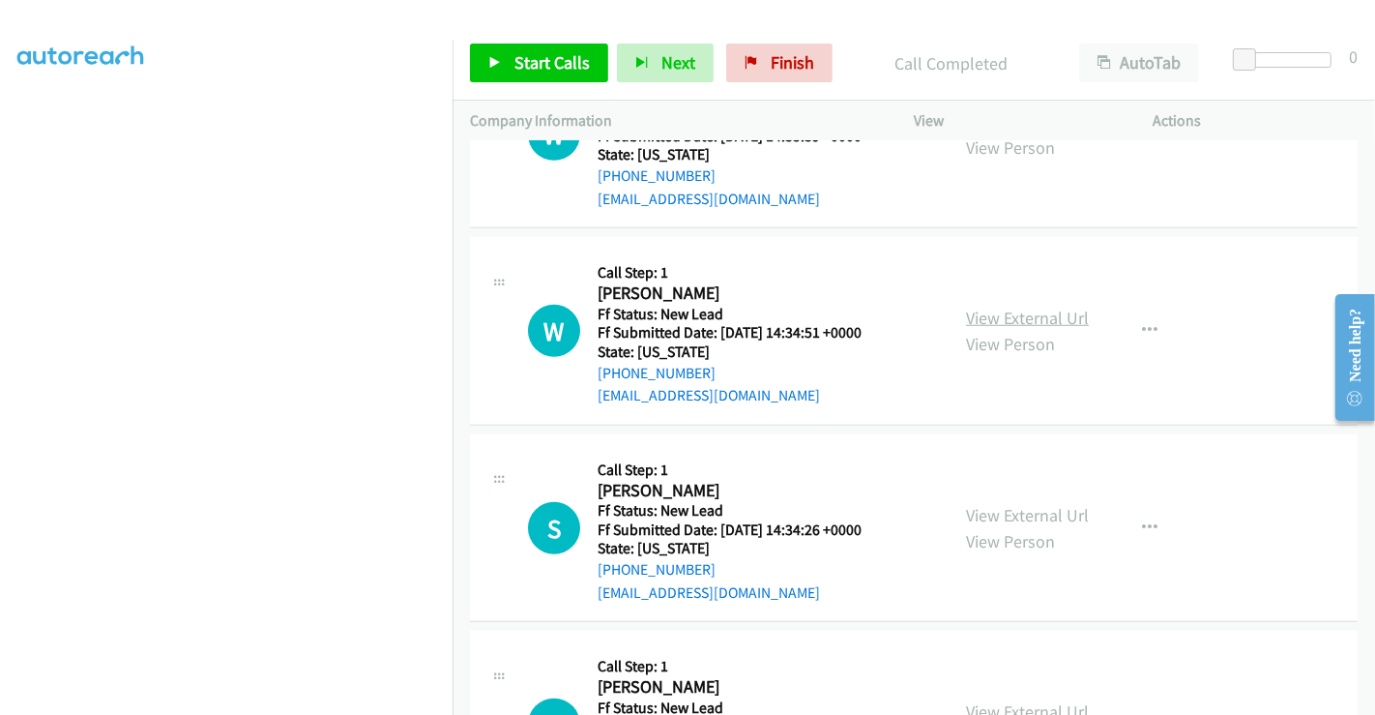
click at [988, 317] on link "View External Url" at bounding box center [1027, 318] width 123 height 22
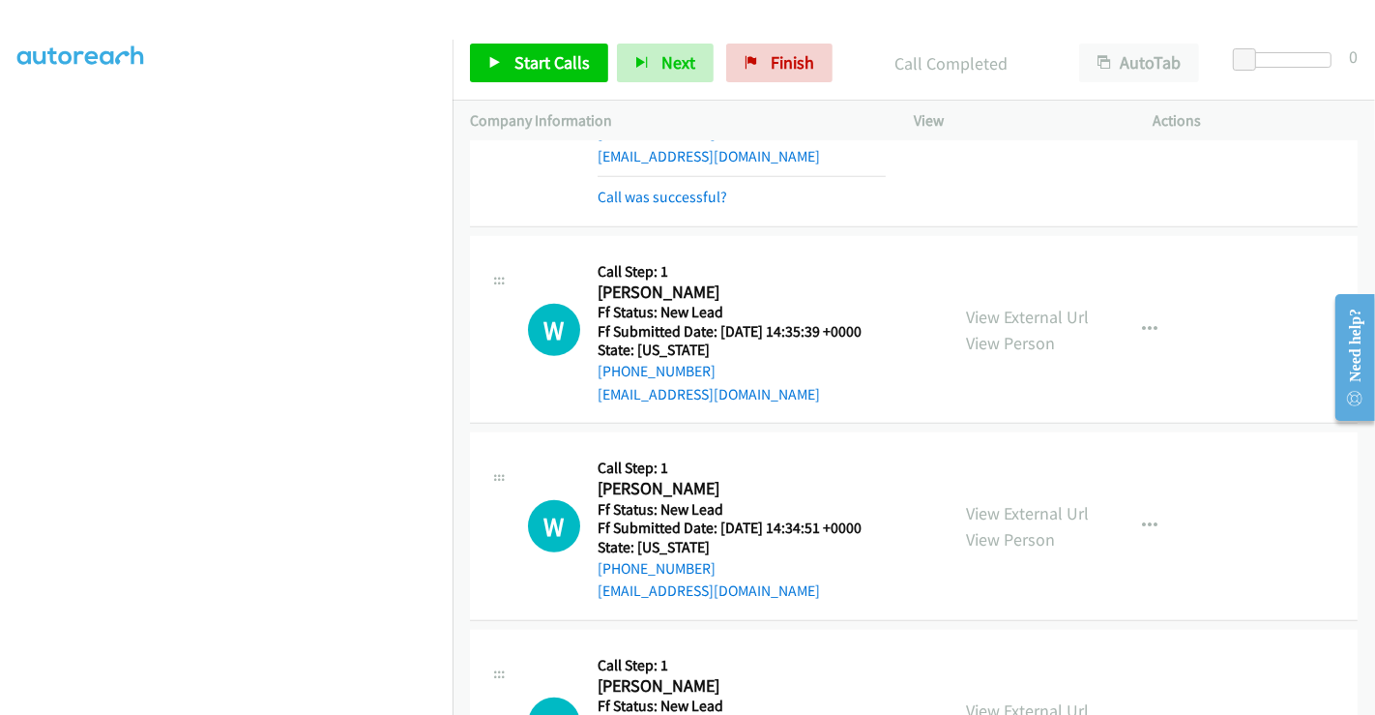
scroll to position [998, 0]
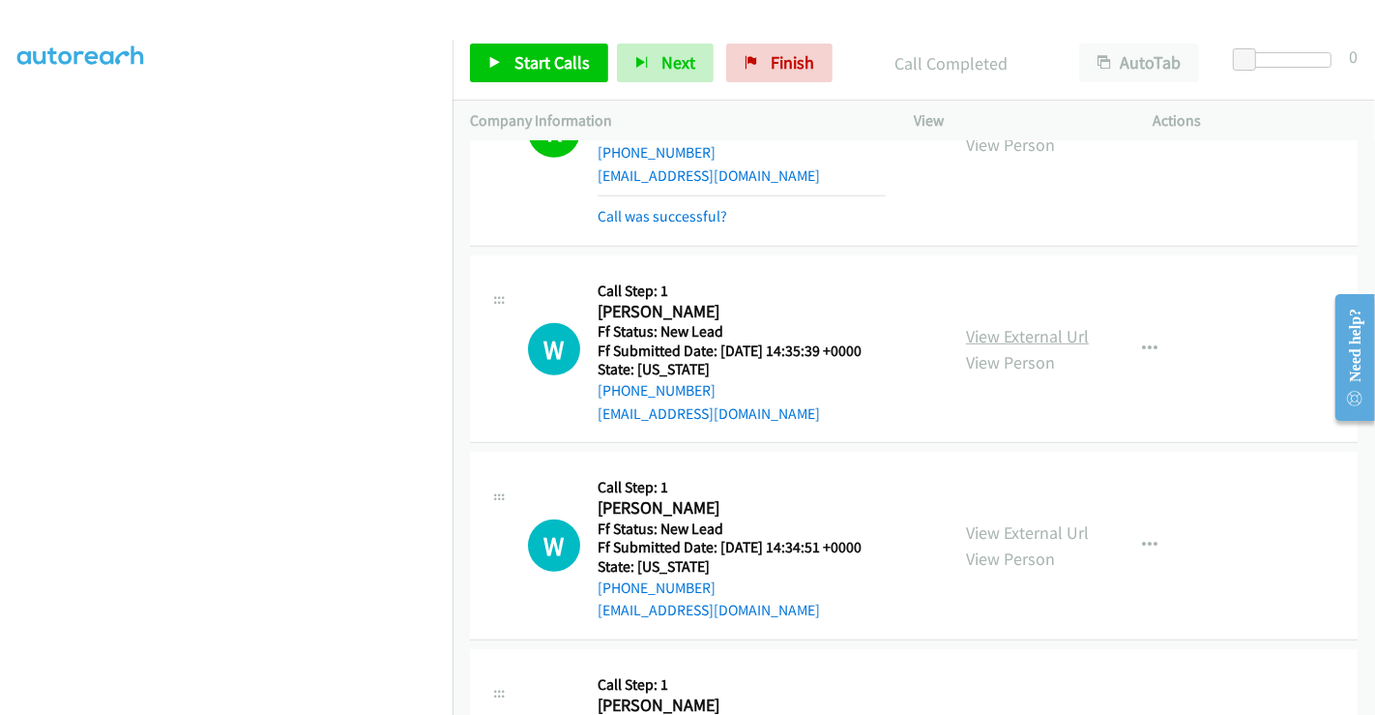
click at [994, 332] on link "View External Url" at bounding box center [1027, 336] width 123 height 22
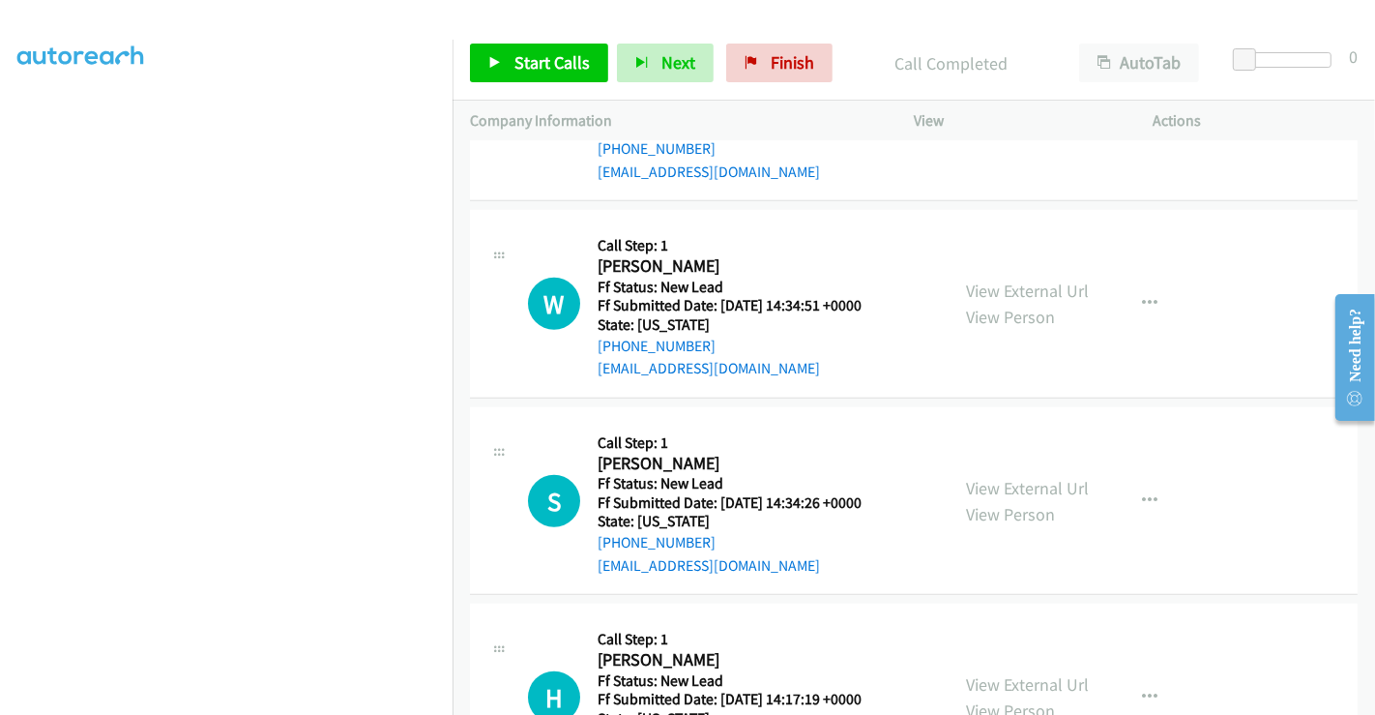
scroll to position [1320, 0]
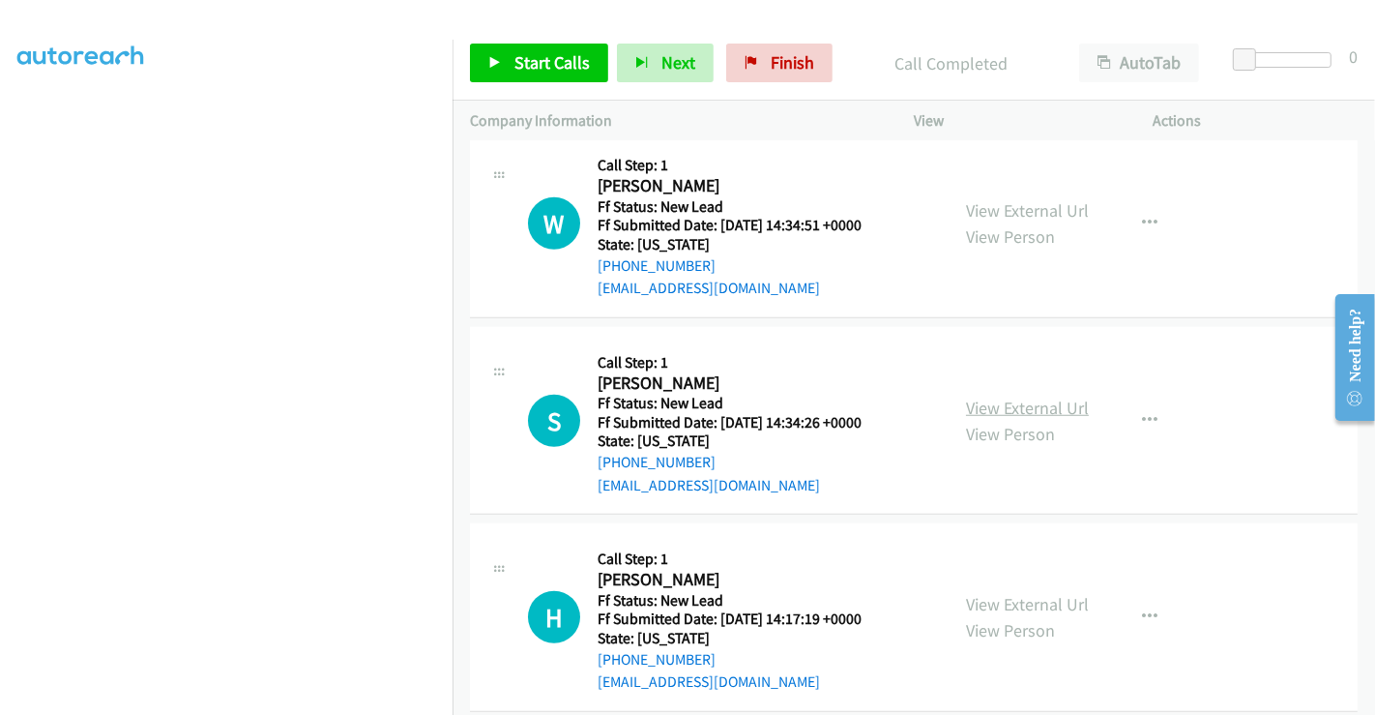
click at [1013, 398] on link "View External Url" at bounding box center [1027, 407] width 123 height 22
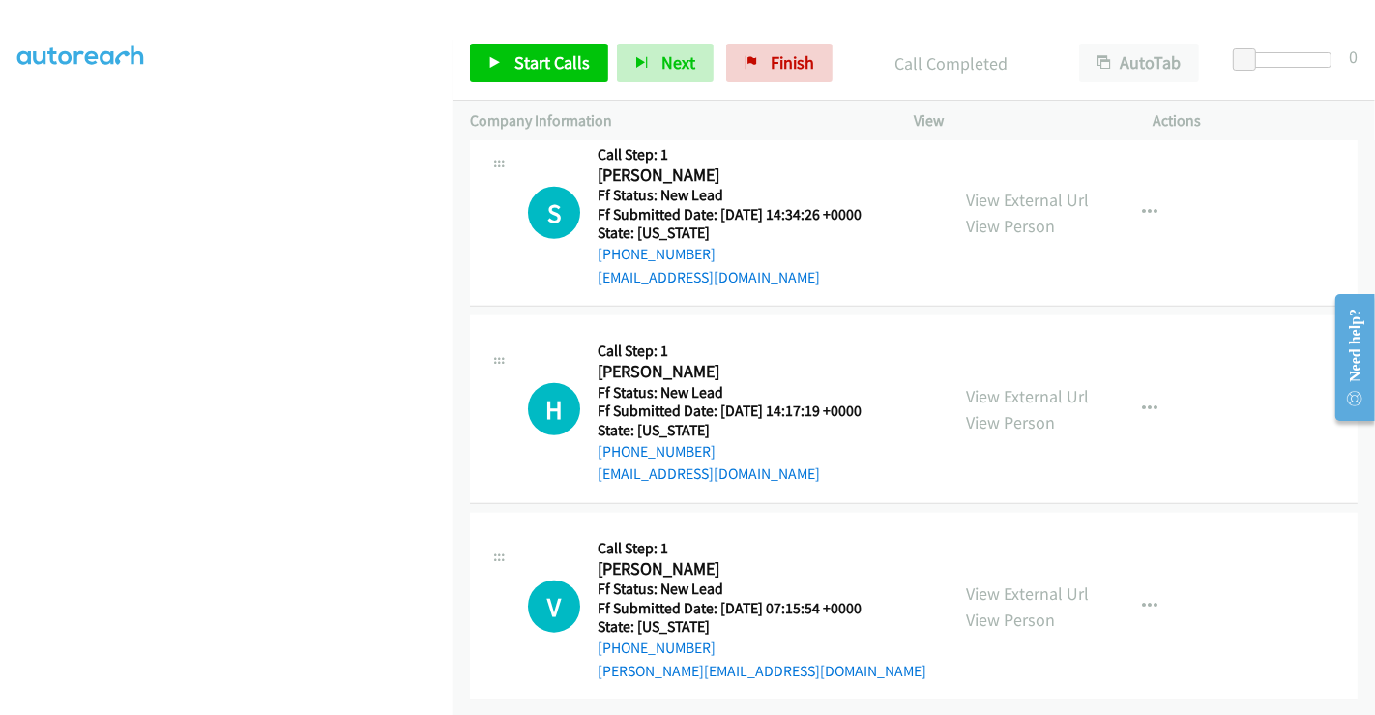
scroll to position [1539, 0]
click at [1015, 385] on link "View External Url" at bounding box center [1027, 396] width 123 height 22
click at [994, 582] on link "View External Url" at bounding box center [1027, 593] width 123 height 22
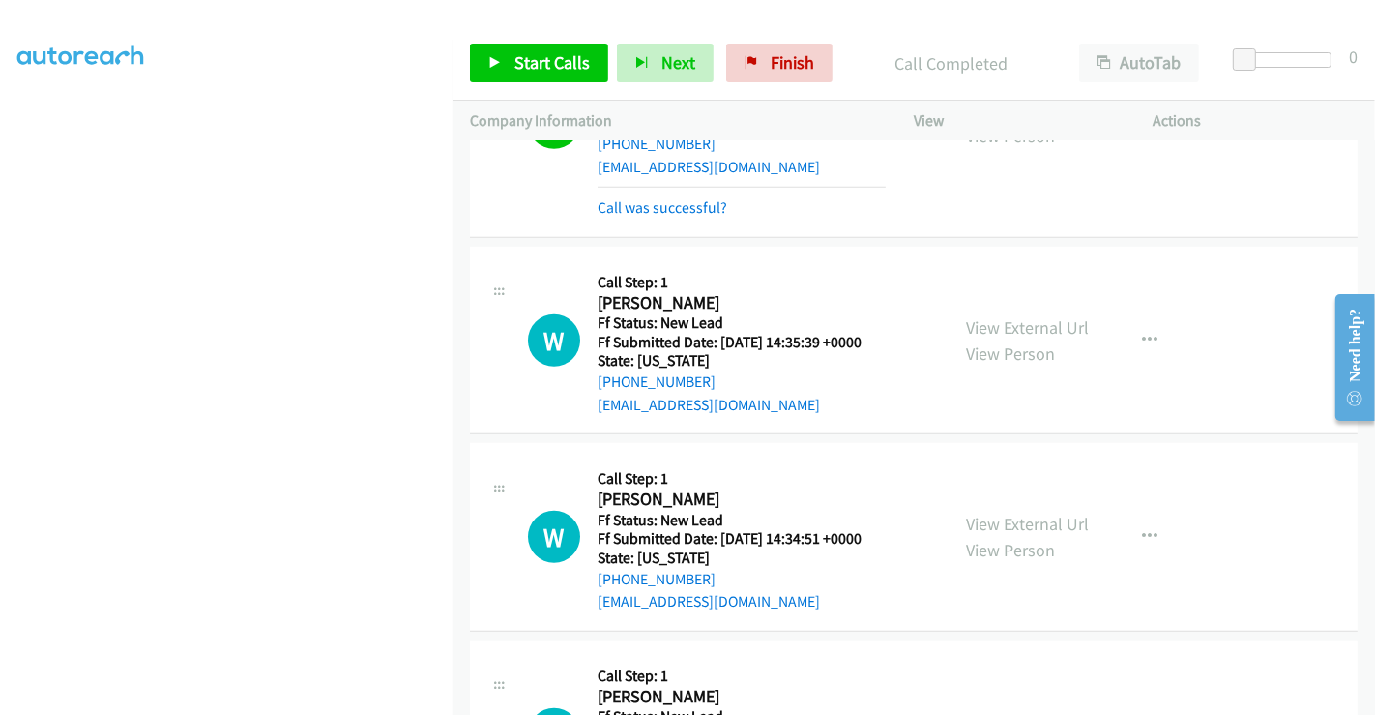
scroll to position [1003, 0]
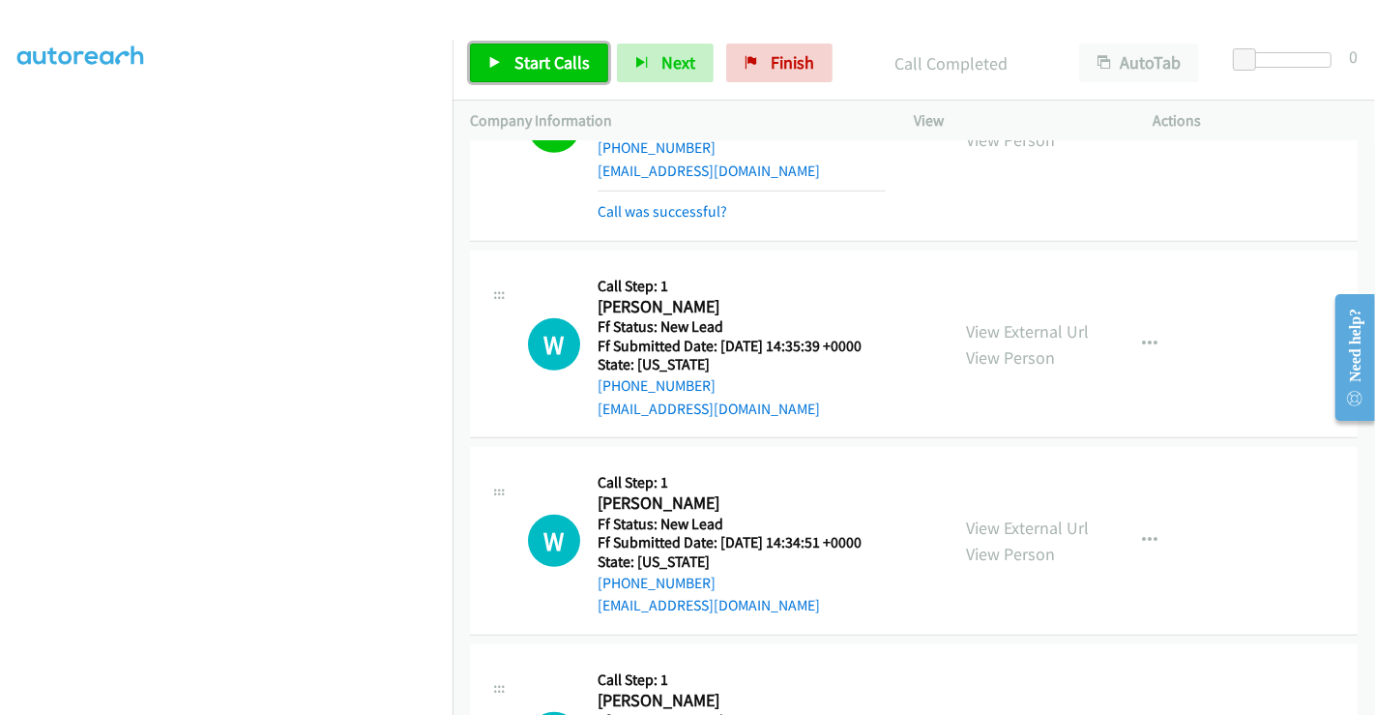
click at [564, 67] on span "Start Calls" at bounding box center [551, 62] width 75 height 22
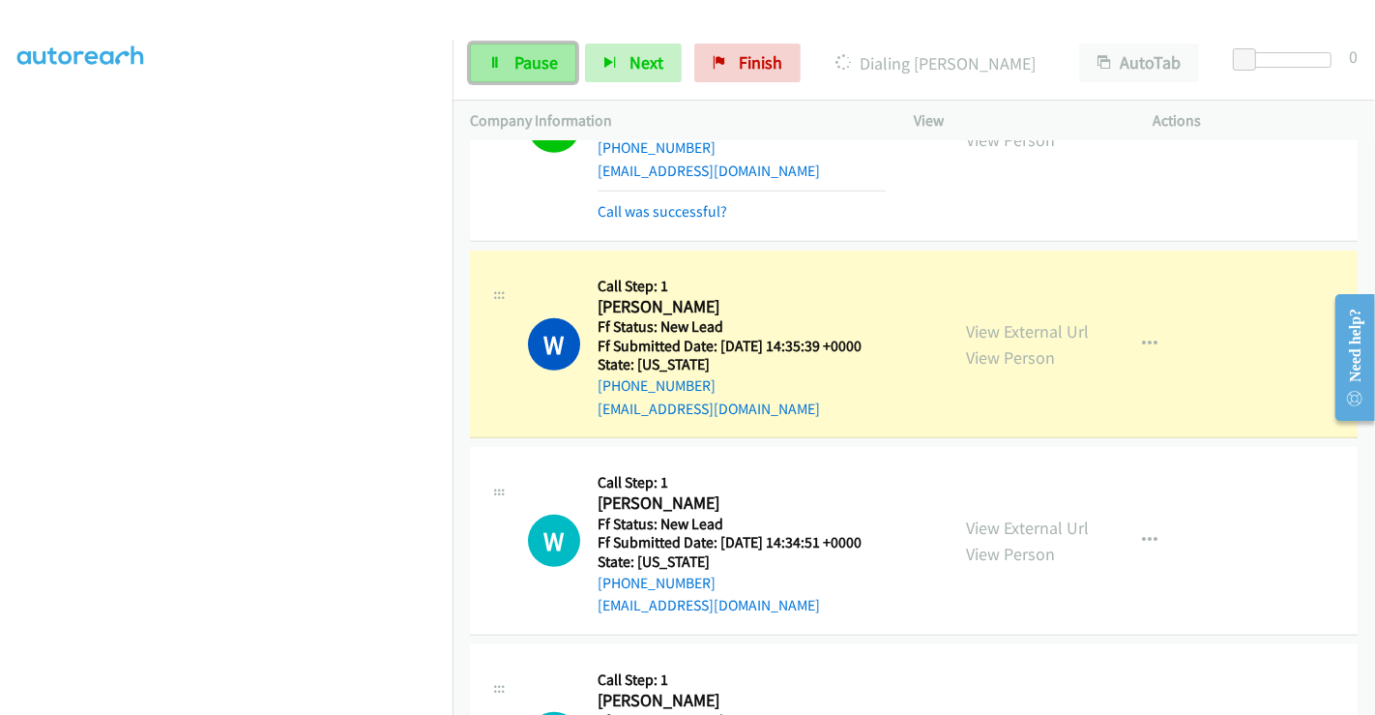
click at [500, 62] on icon at bounding box center [495, 64] width 14 height 14
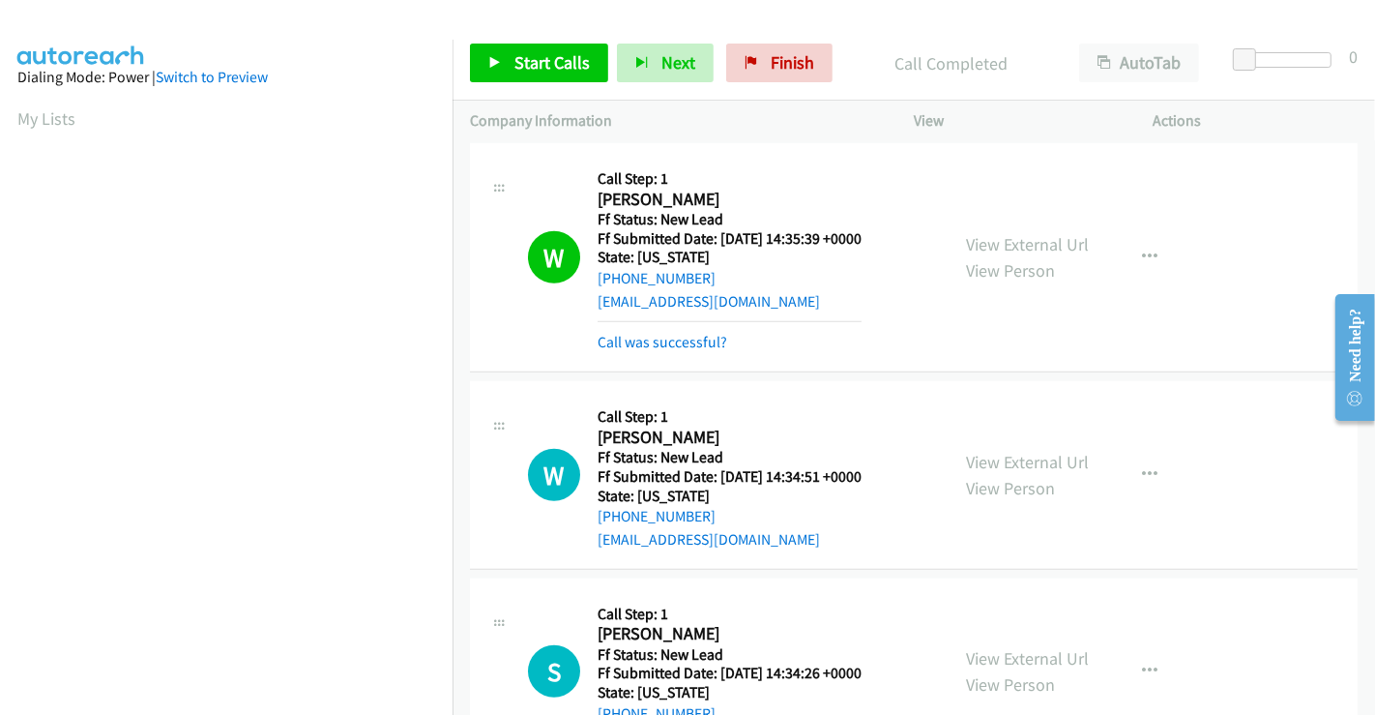
scroll to position [372, 0]
click at [642, 336] on link "Call was successful?" at bounding box center [663, 342] width 130 height 18
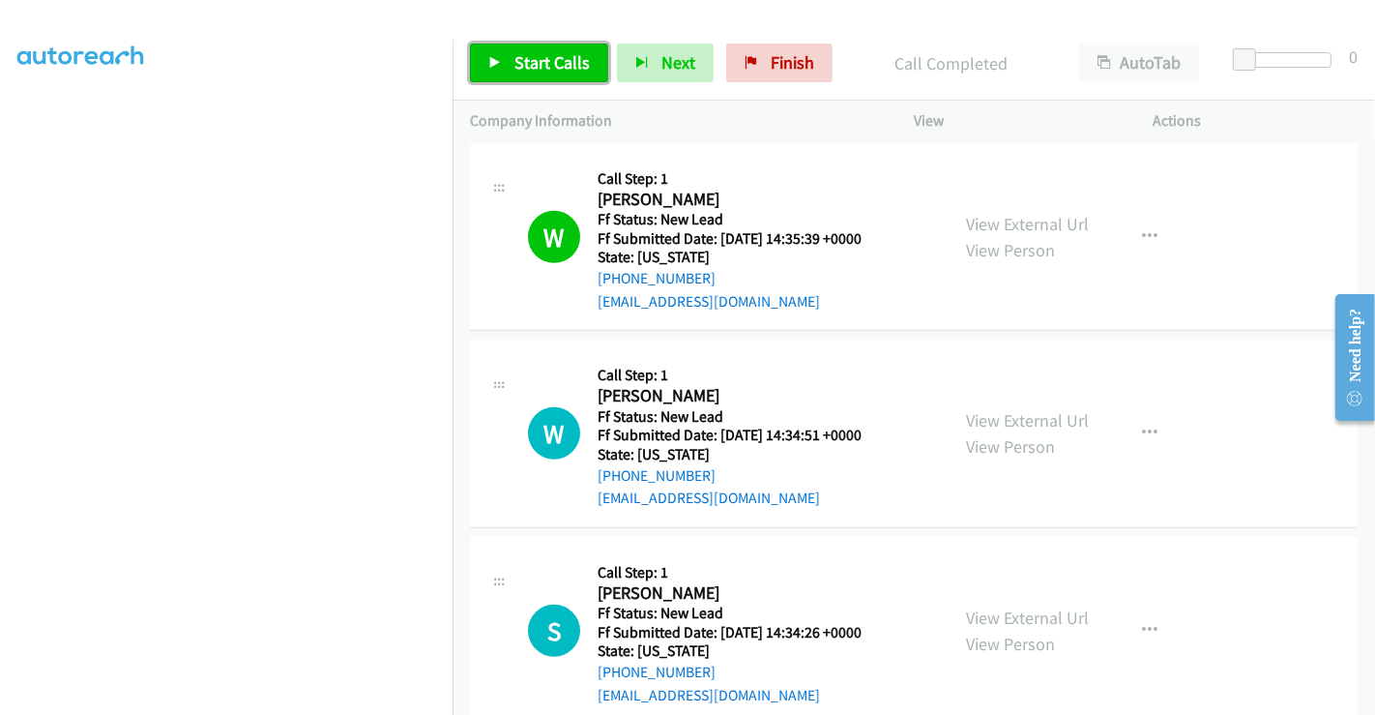
click at [523, 50] on link "Start Calls" at bounding box center [539, 63] width 138 height 39
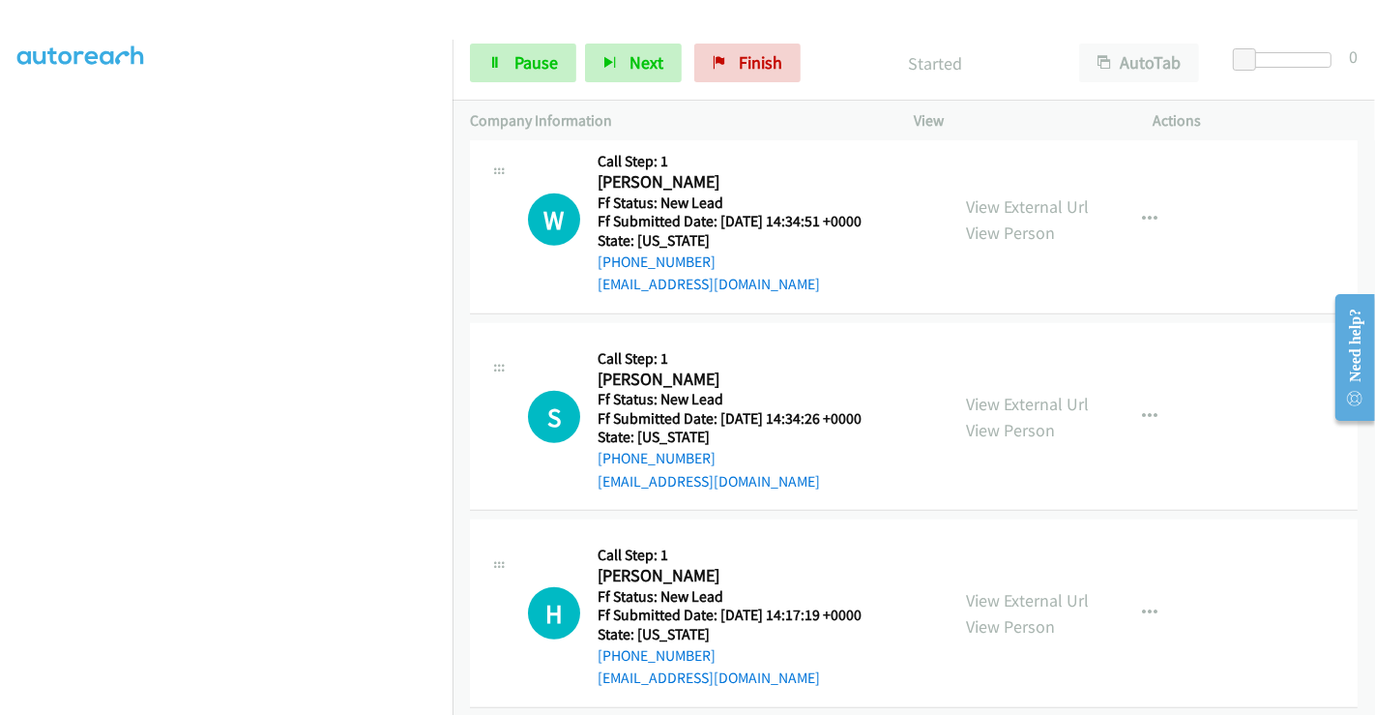
scroll to position [1325, 0]
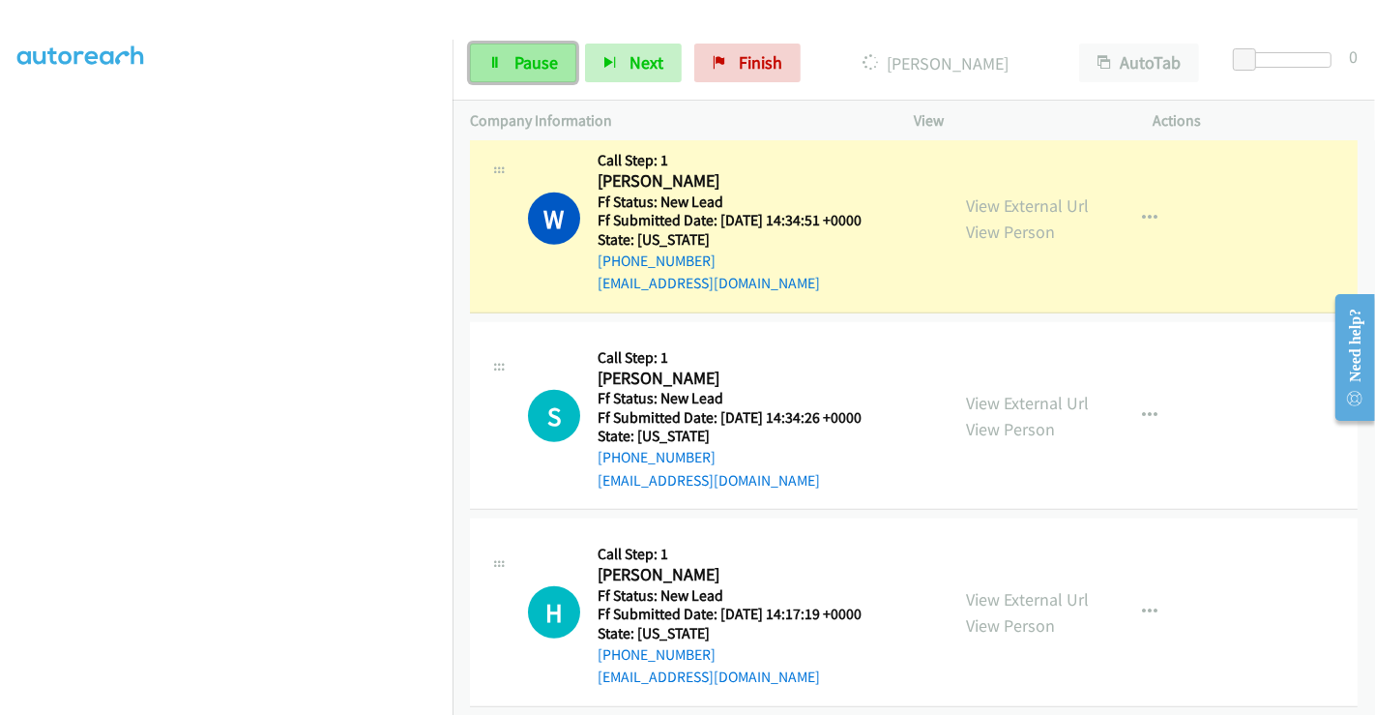
click at [519, 58] on span "Pause" at bounding box center [536, 62] width 44 height 22
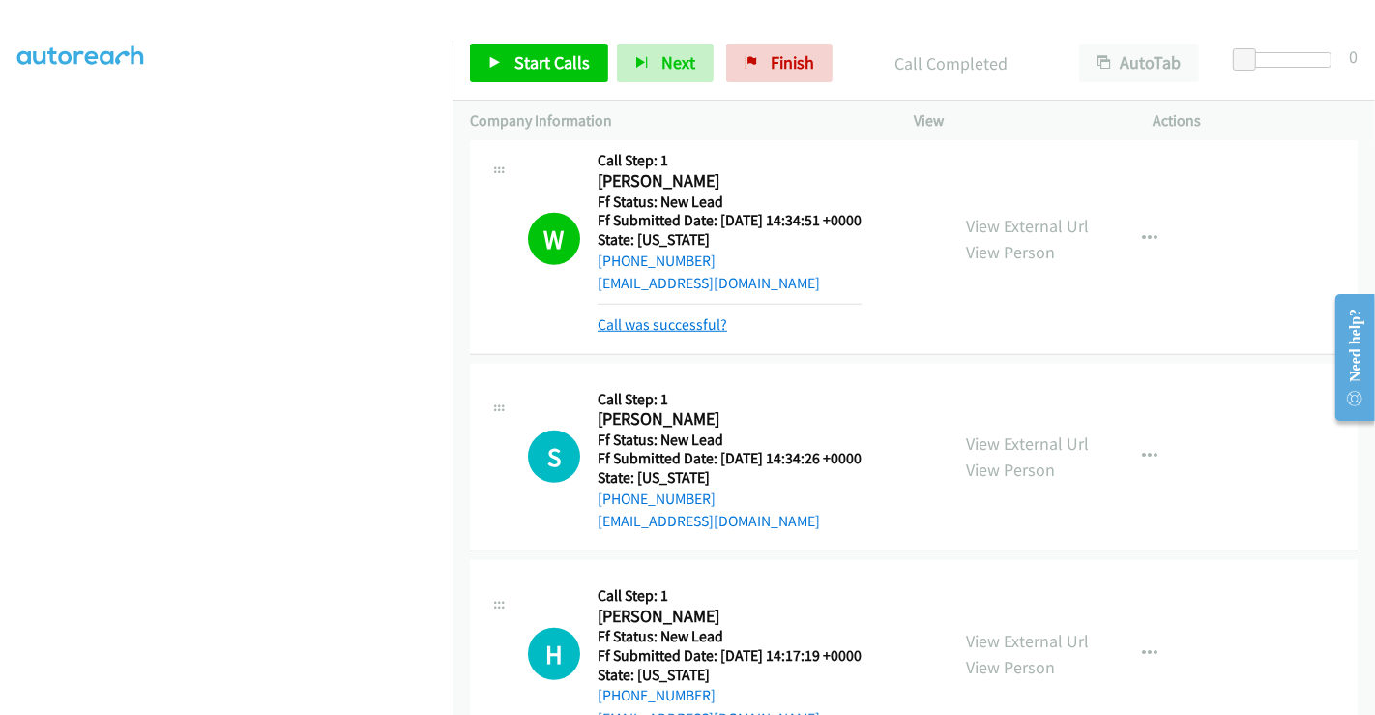
click at [680, 323] on link "Call was successful?" at bounding box center [663, 324] width 130 height 18
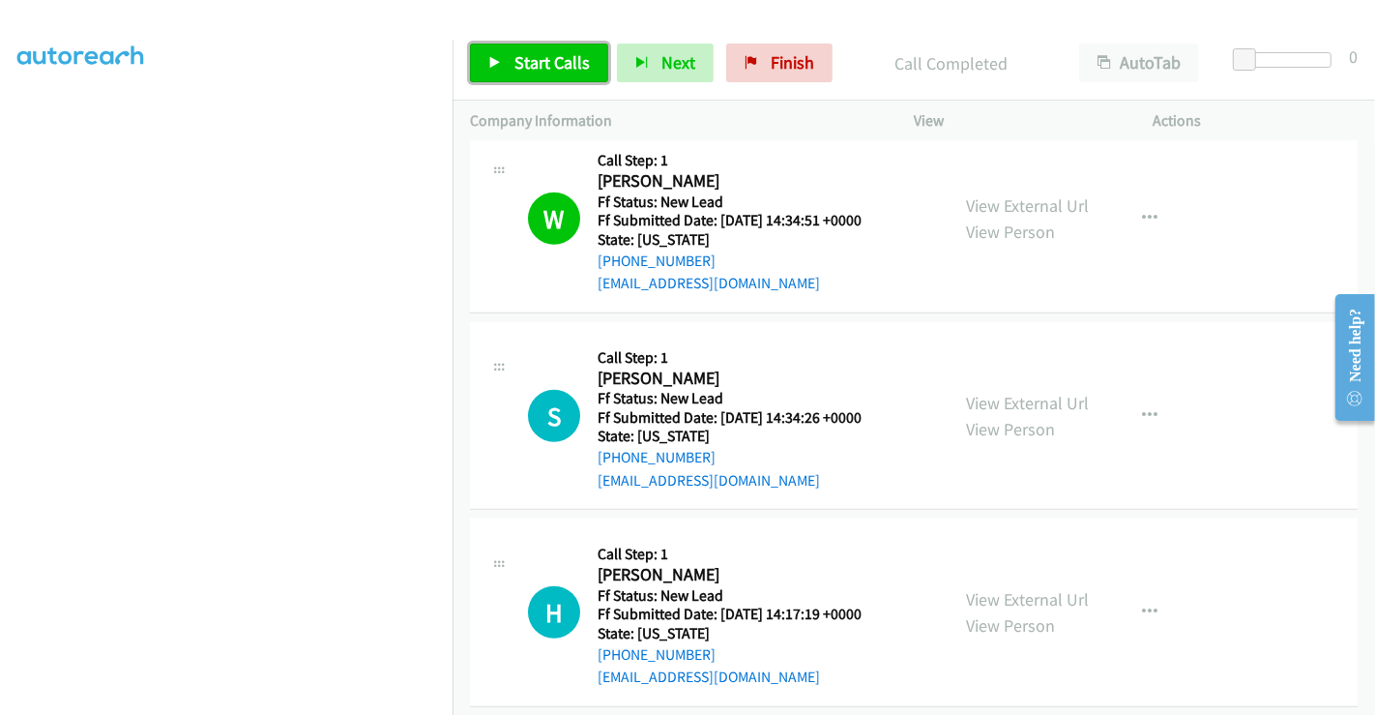
click at [543, 53] on span "Start Calls" at bounding box center [551, 62] width 75 height 22
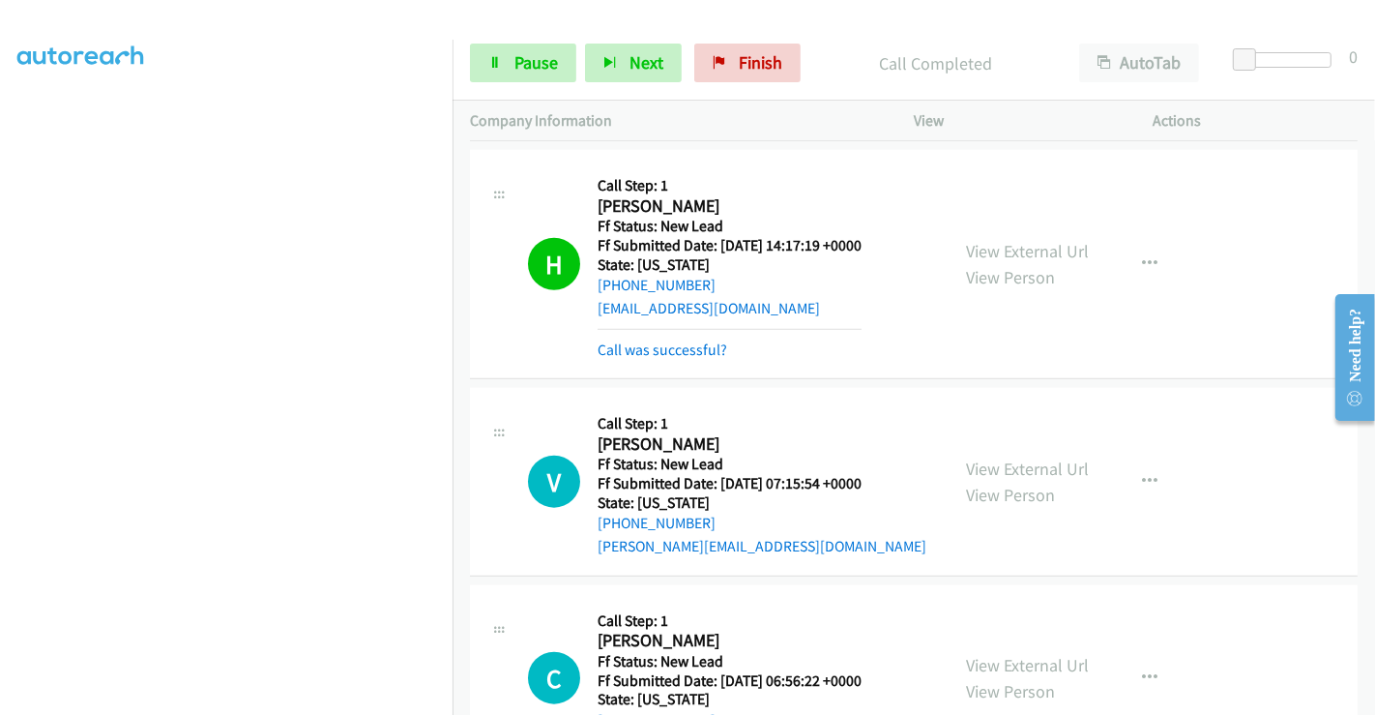
scroll to position [1754, 0]
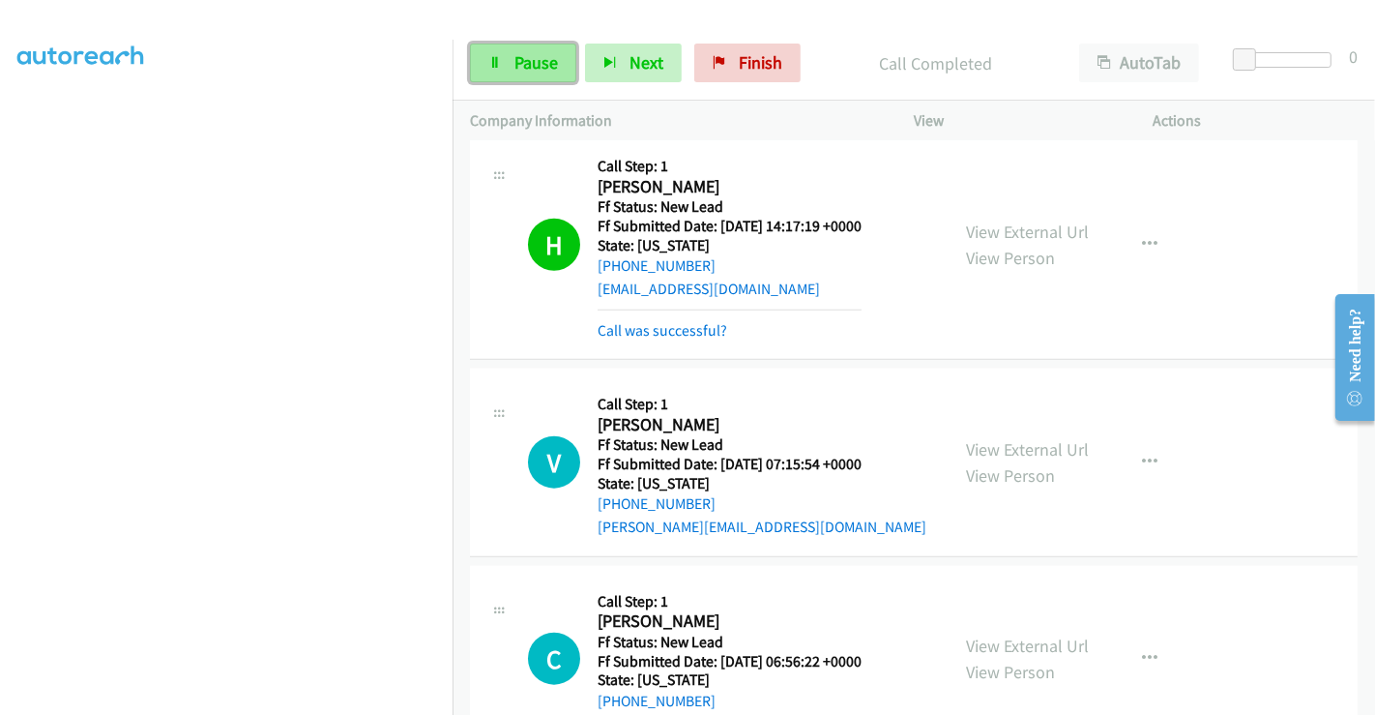
click at [516, 55] on span "Pause" at bounding box center [536, 62] width 44 height 22
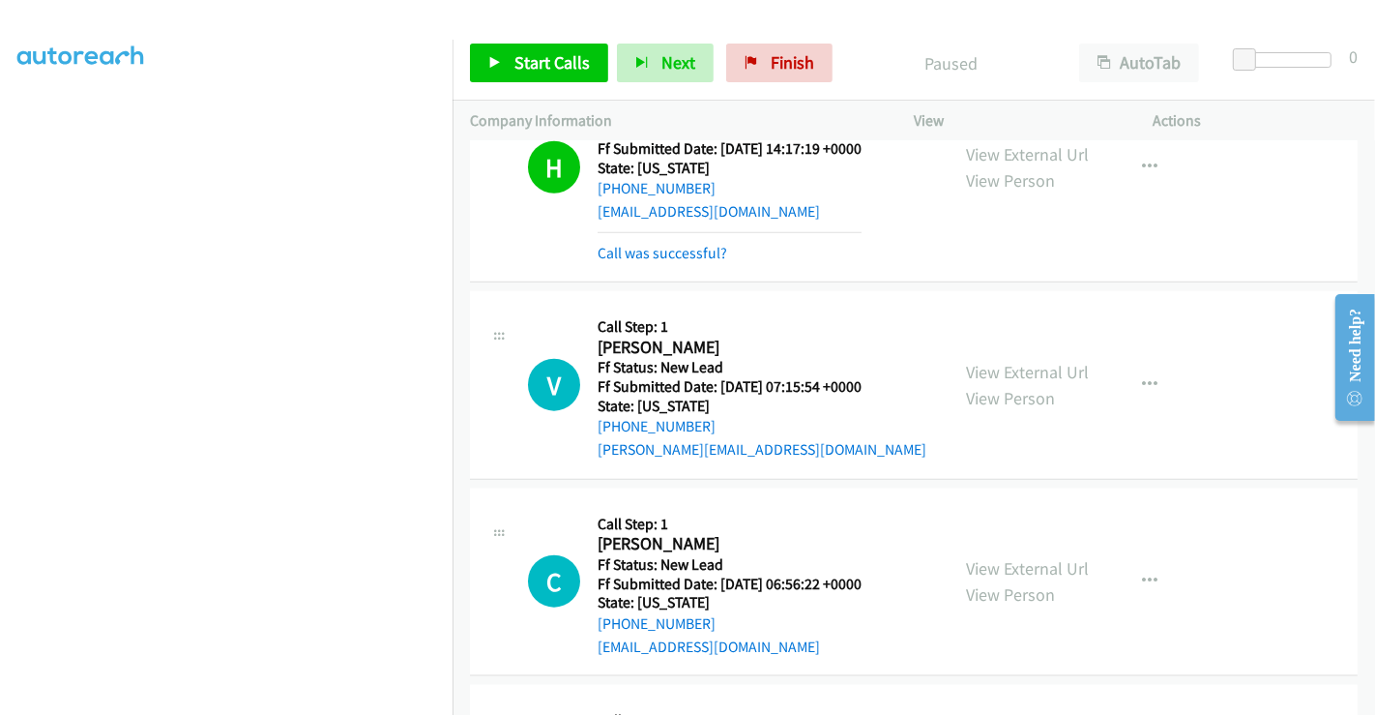
scroll to position [1861, 0]
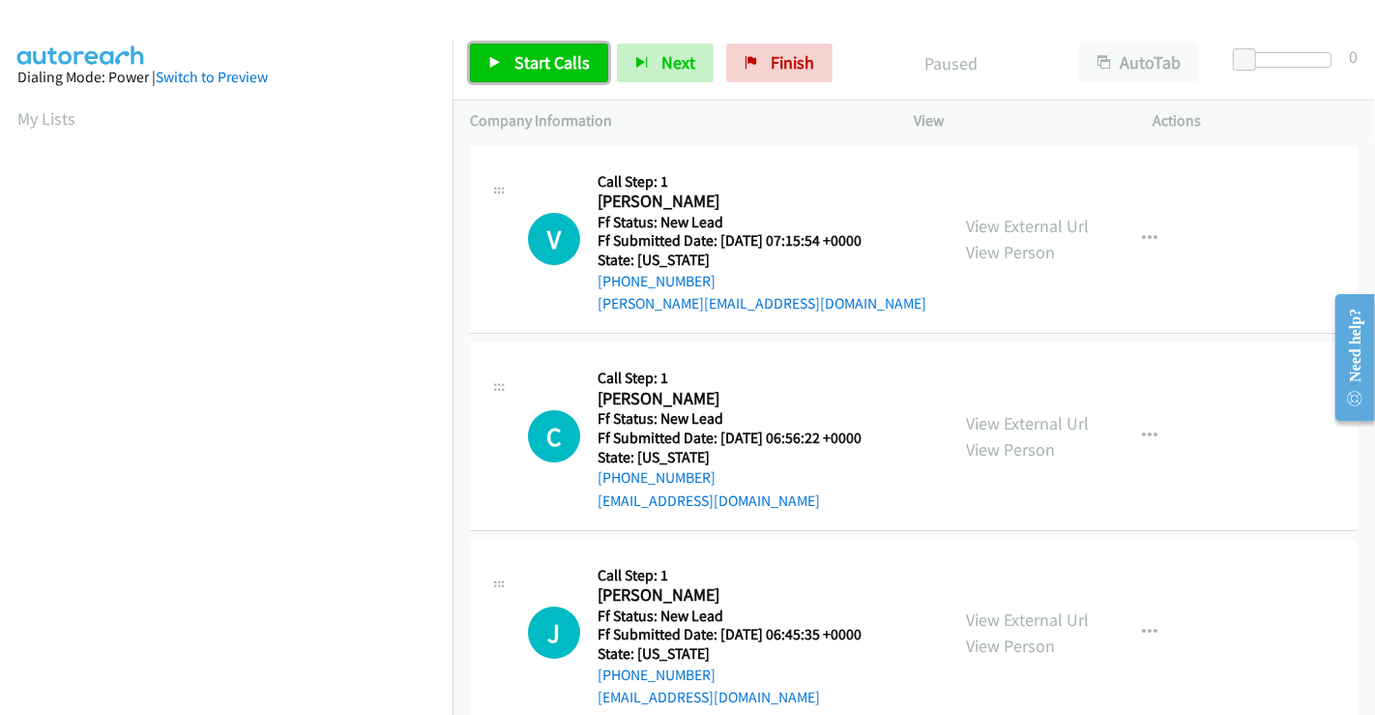
click at [512, 69] on link "Start Calls" at bounding box center [539, 63] width 138 height 39
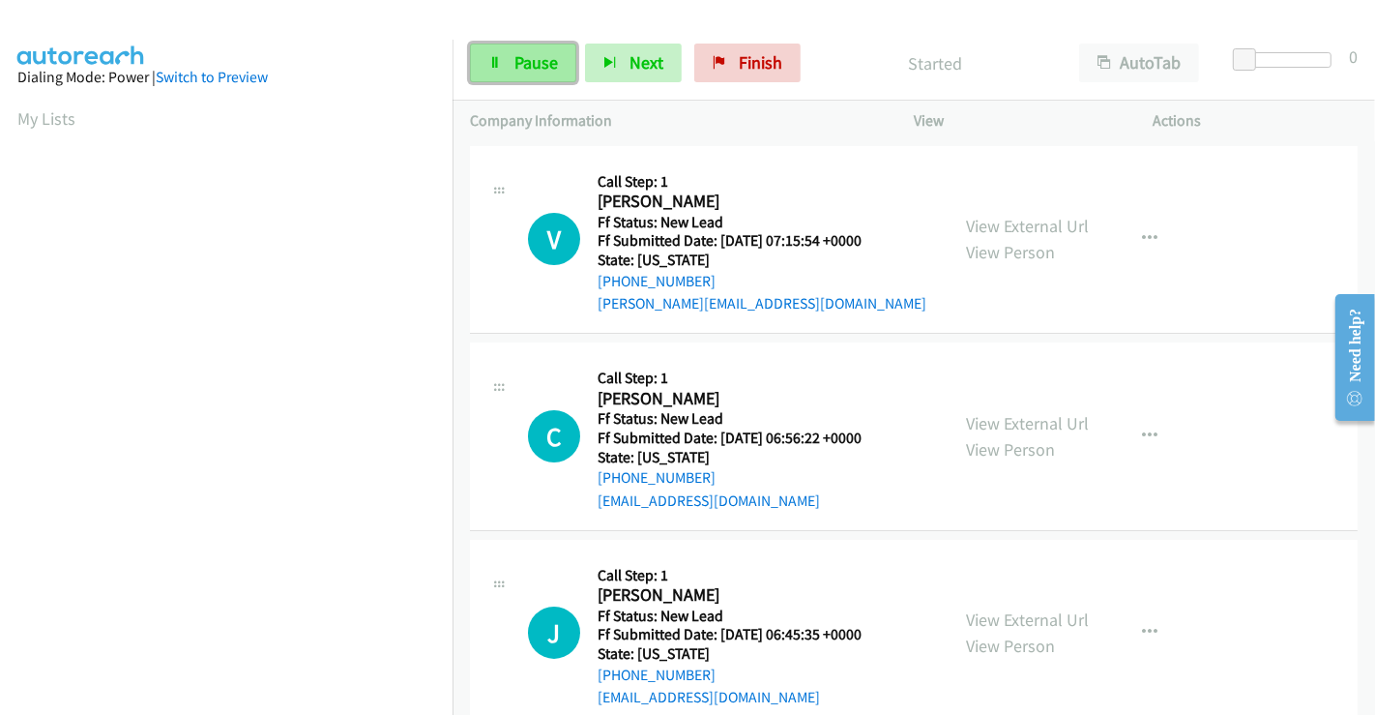
click at [525, 54] on span "Pause" at bounding box center [536, 62] width 44 height 22
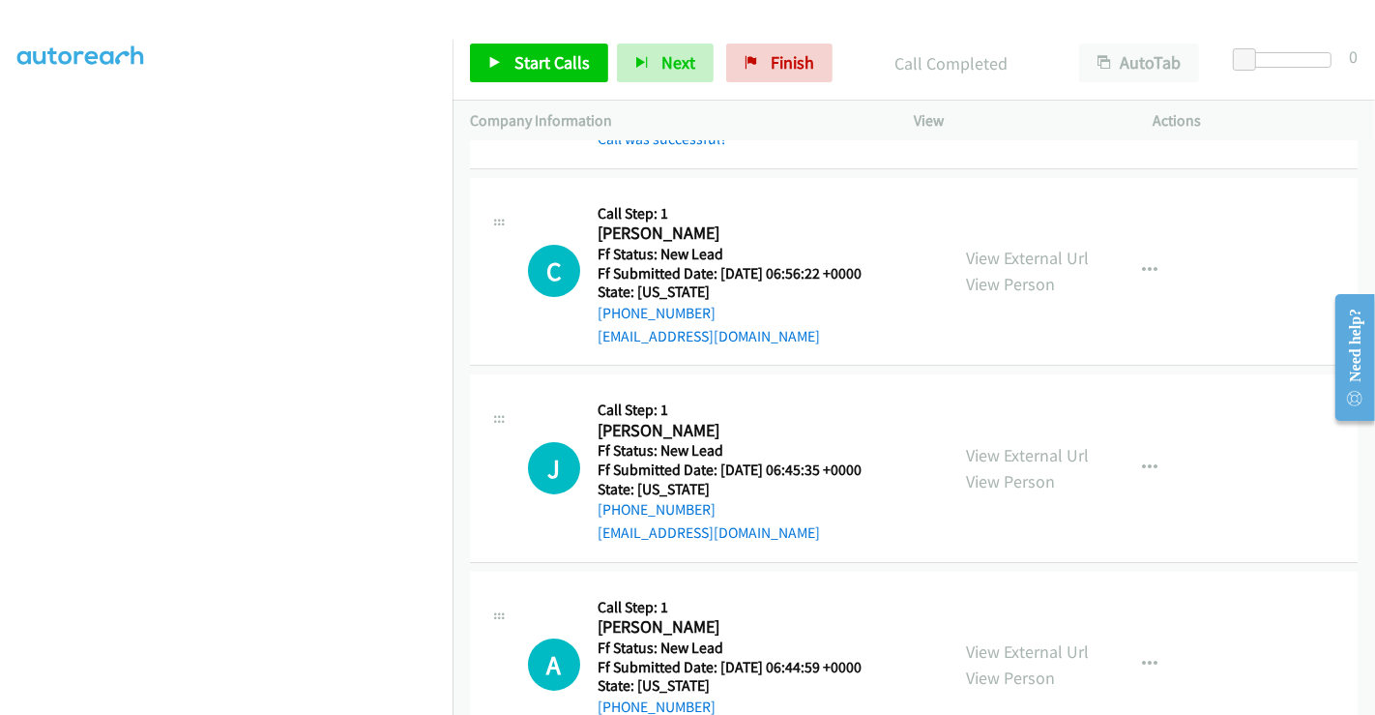
scroll to position [278, 0]
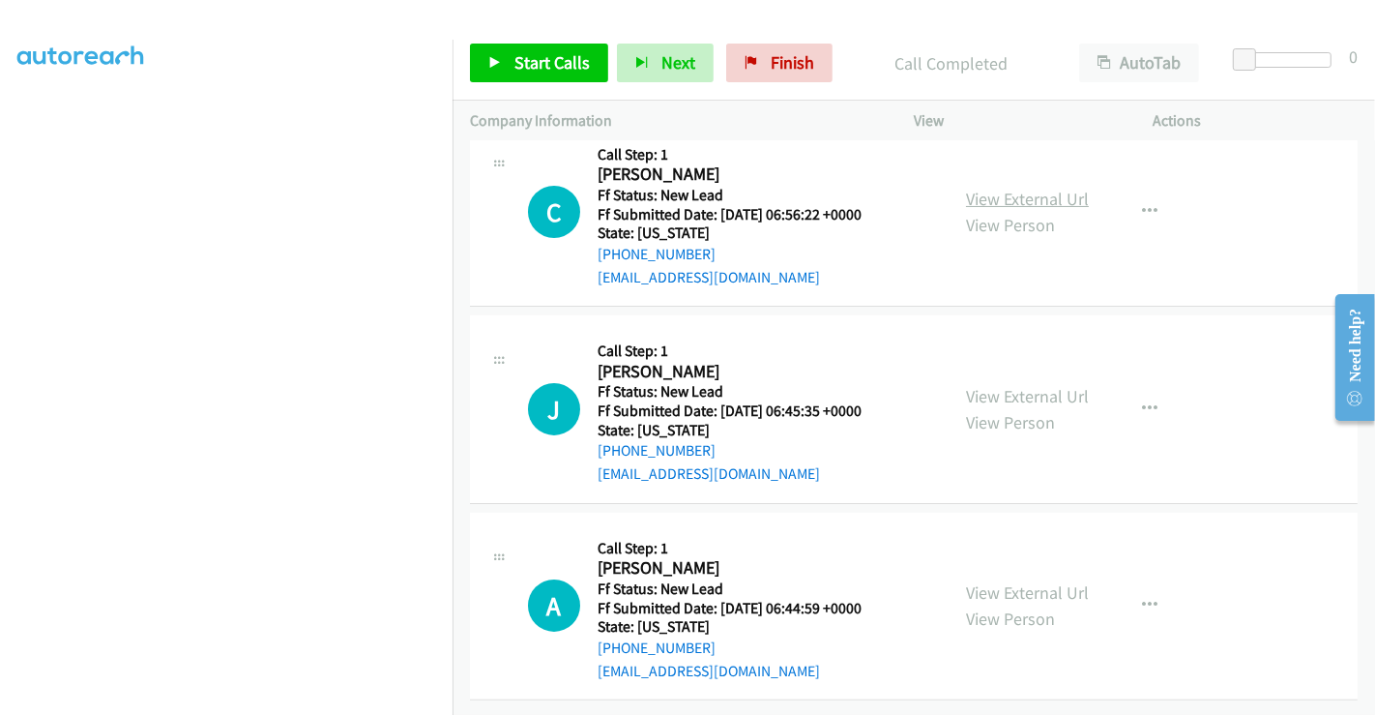
click at [1000, 188] on link "View External Url" at bounding box center [1027, 199] width 123 height 22
drag, startPoint x: 1028, startPoint y: 376, endPoint x: 1033, endPoint y: 392, distance: 16.2
click at [1018, 385] on link "View External Url" at bounding box center [1027, 396] width 123 height 22
click at [1036, 581] on link "View External Url" at bounding box center [1027, 592] width 123 height 22
click at [541, 51] on span "Start Calls" at bounding box center [551, 62] width 75 height 22
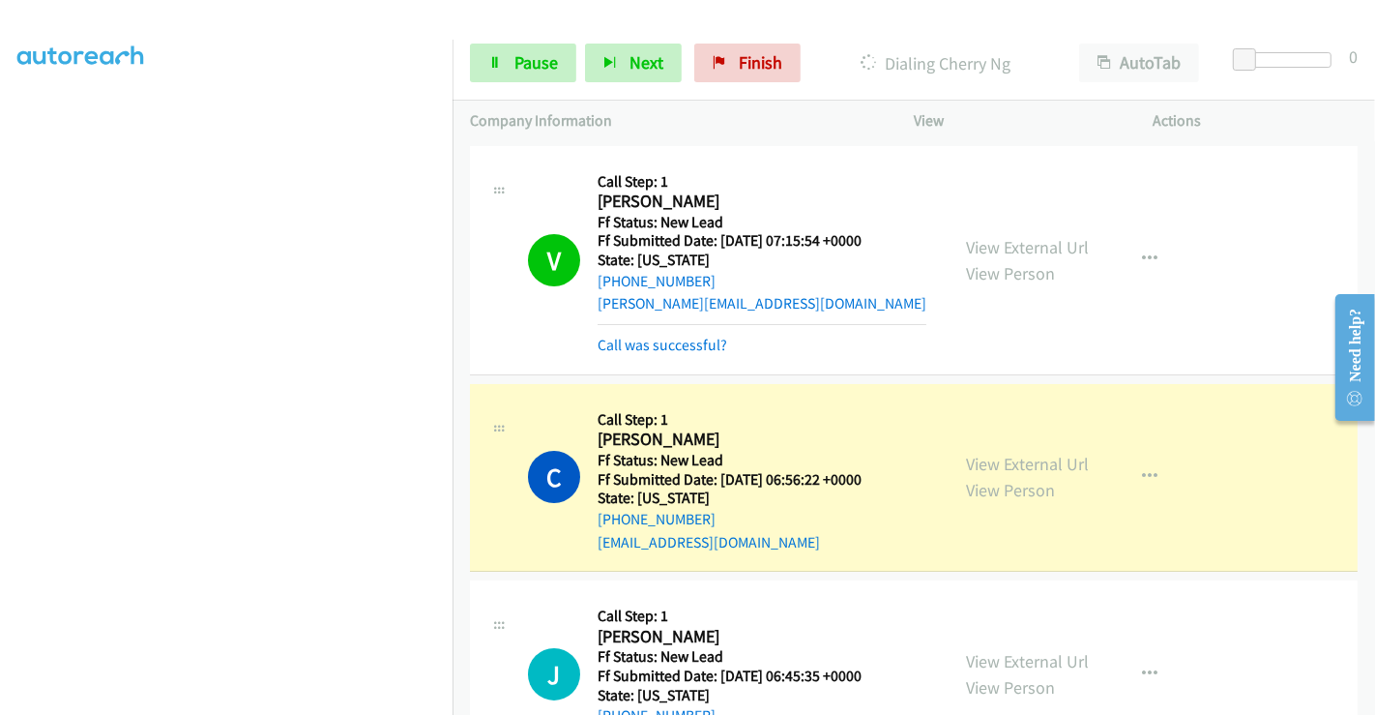
scroll to position [107, 0]
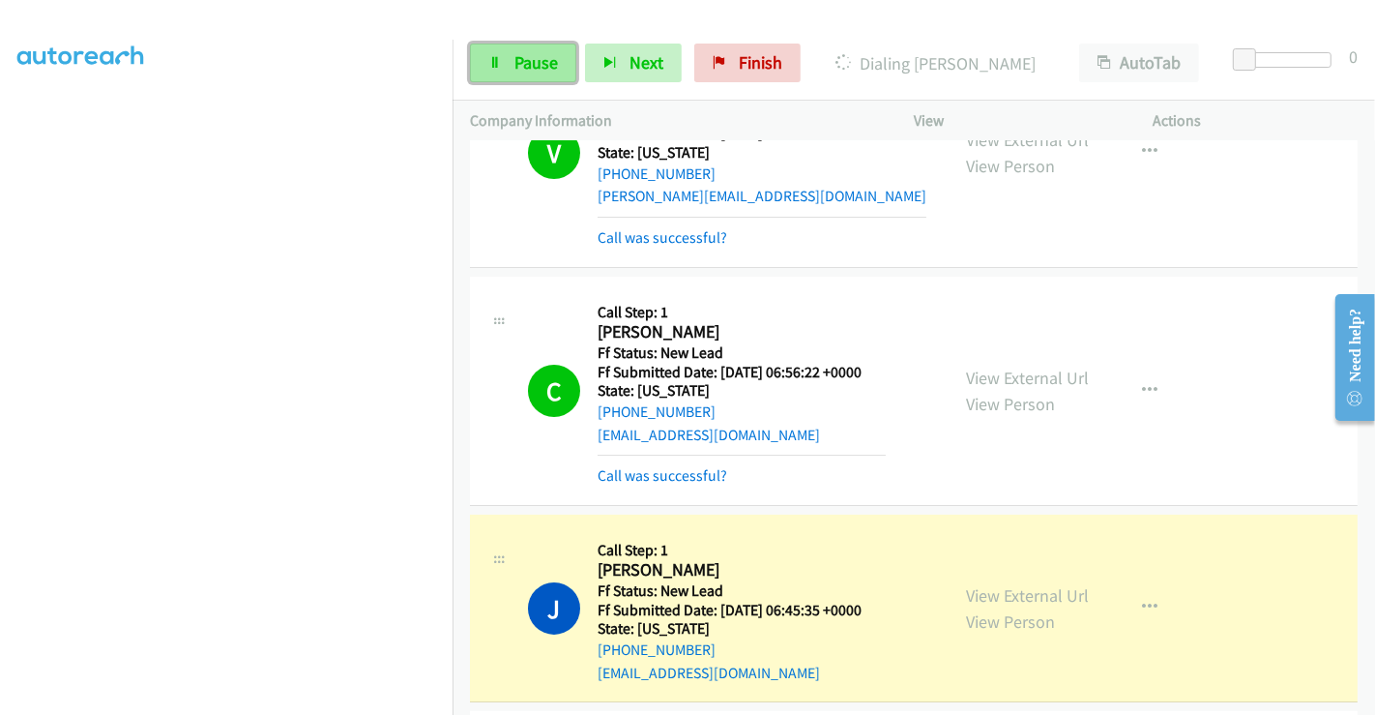
click at [524, 69] on span "Pause" at bounding box center [536, 62] width 44 height 22
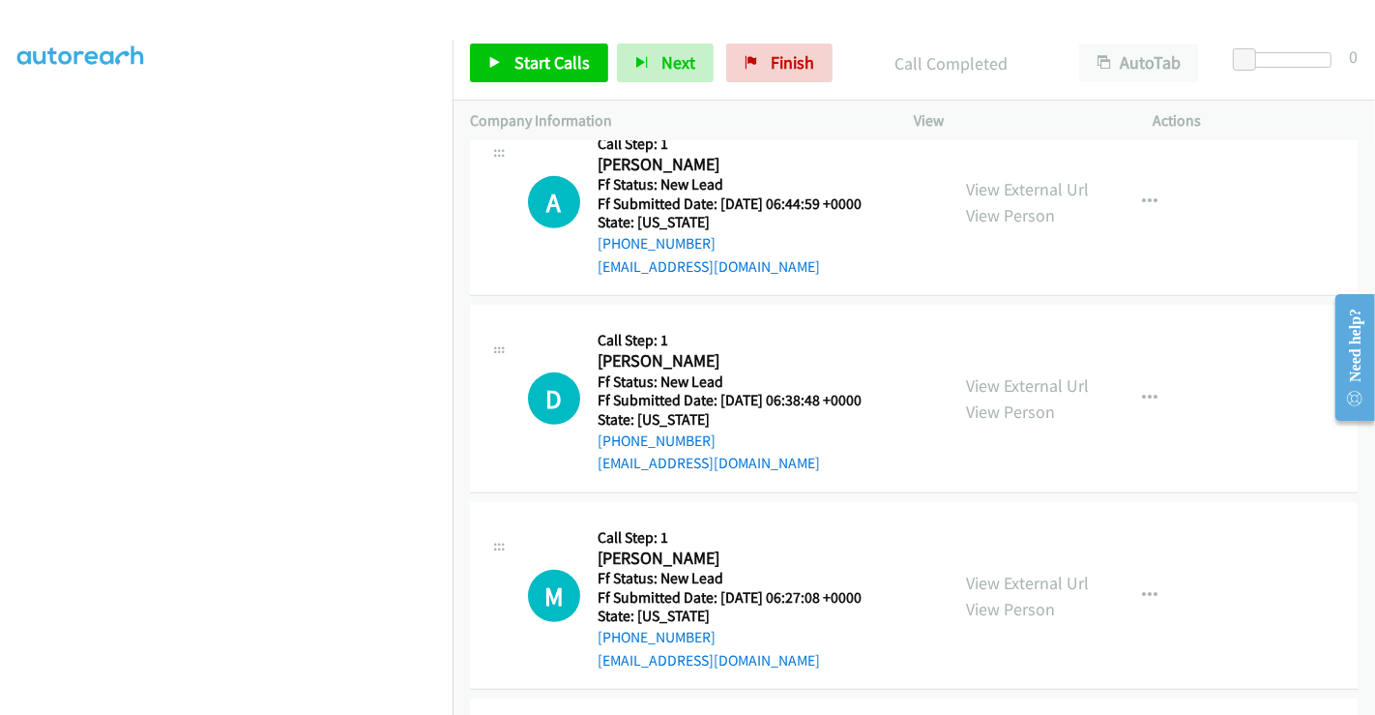
scroll to position [793, 0]
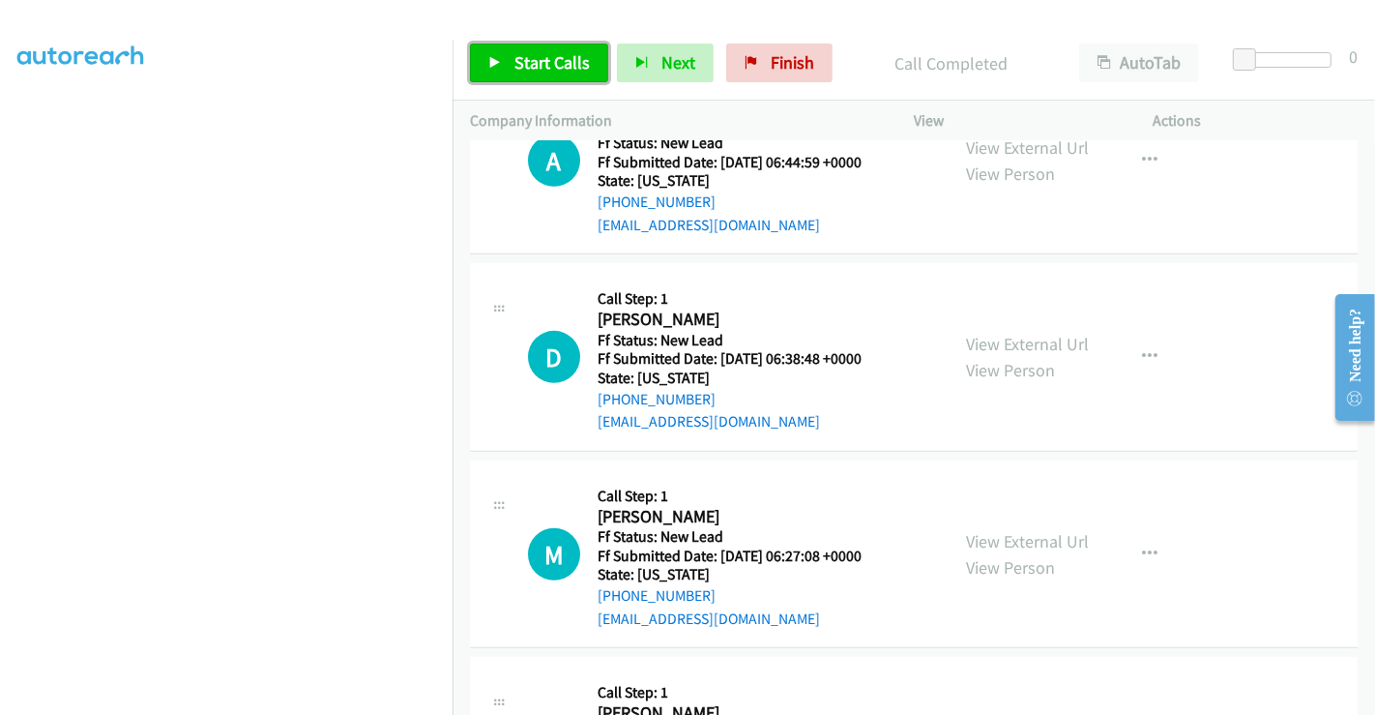
click at [537, 64] on span "Start Calls" at bounding box center [551, 62] width 75 height 22
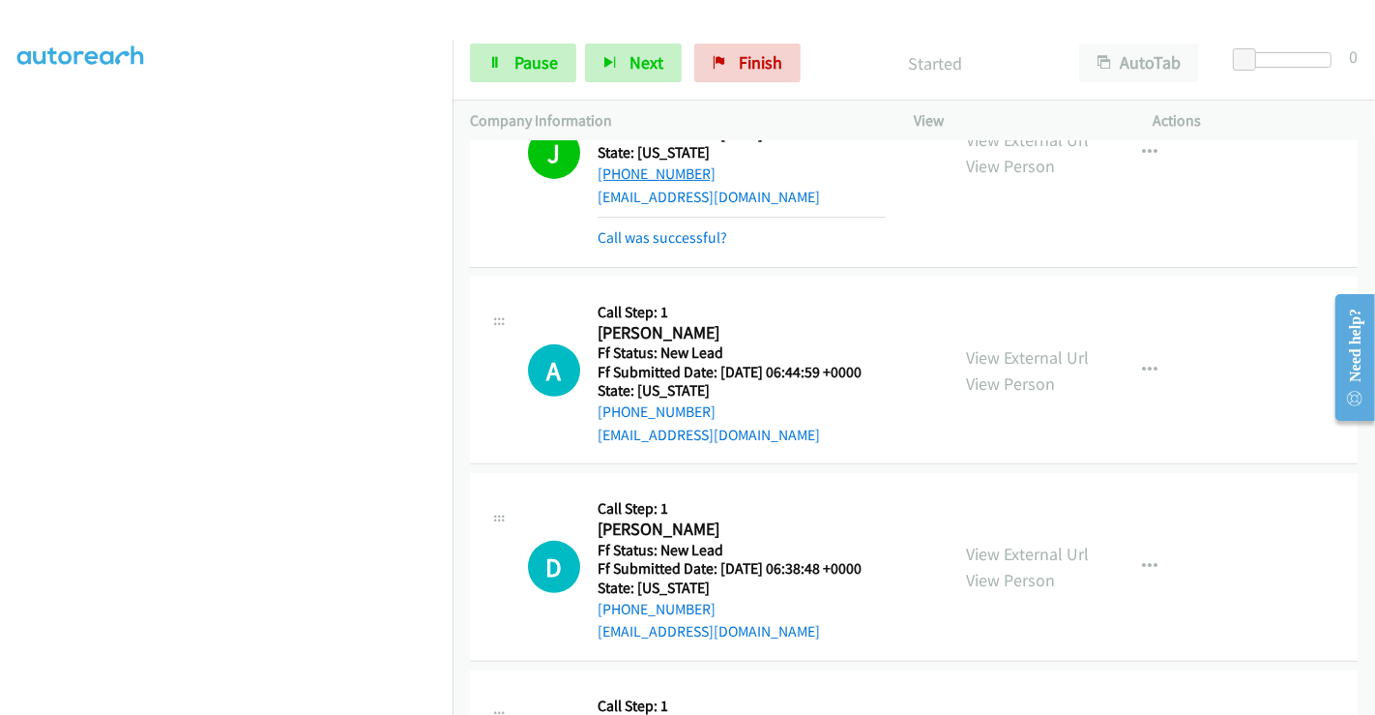
scroll to position [578, 0]
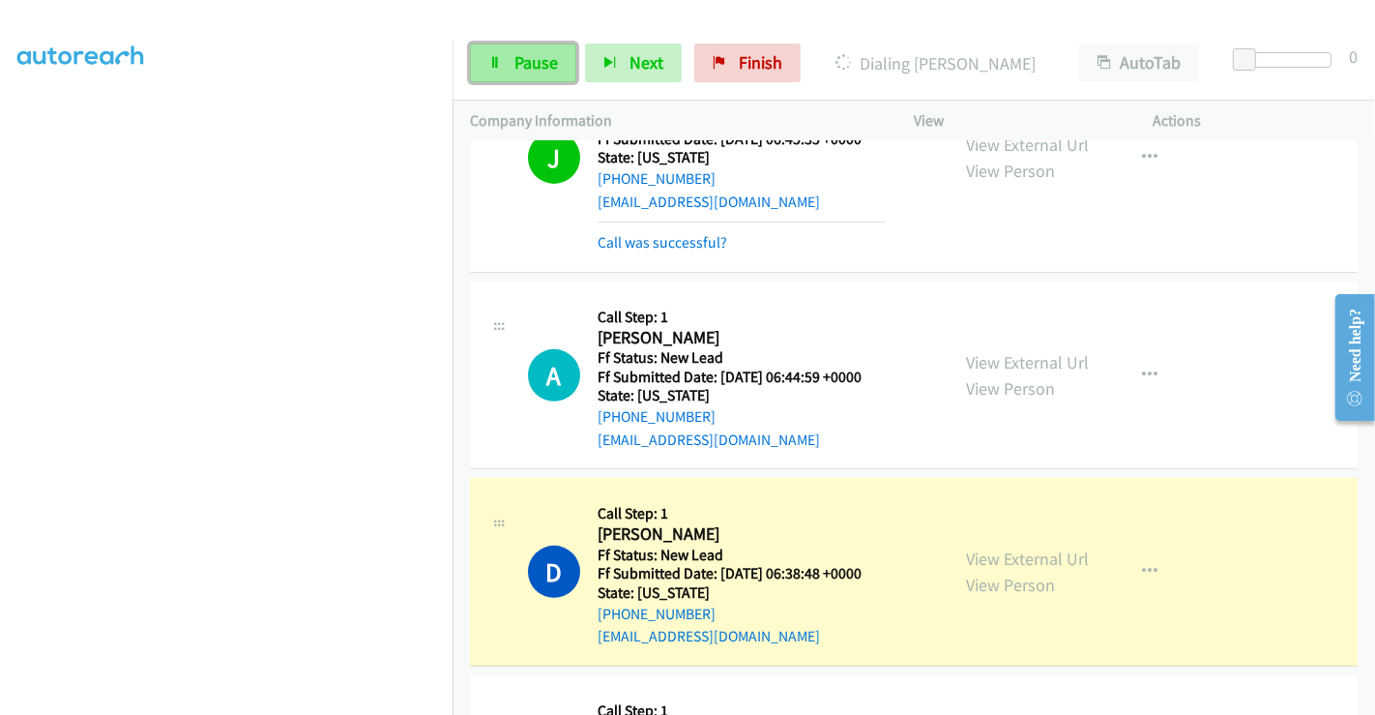
click at [532, 69] on span "Pause" at bounding box center [536, 62] width 44 height 22
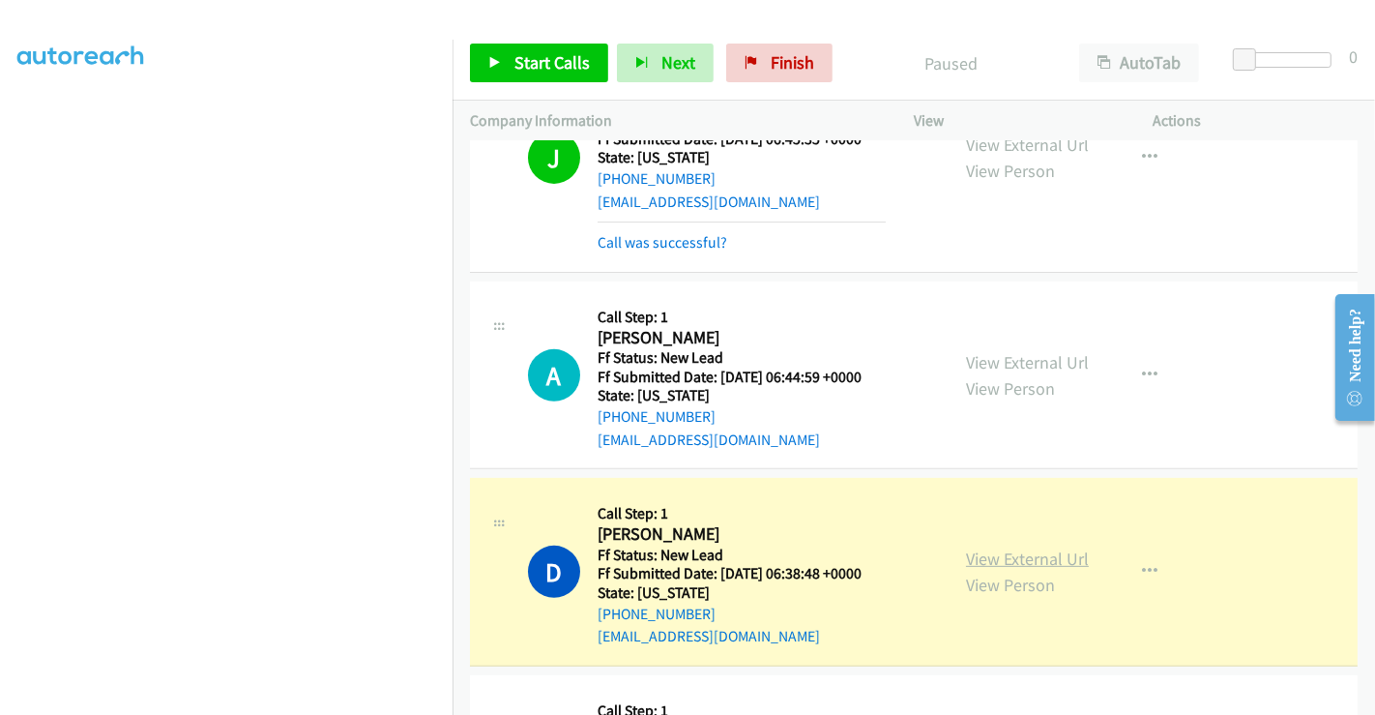
click at [1006, 548] on link "View External Url" at bounding box center [1027, 558] width 123 height 22
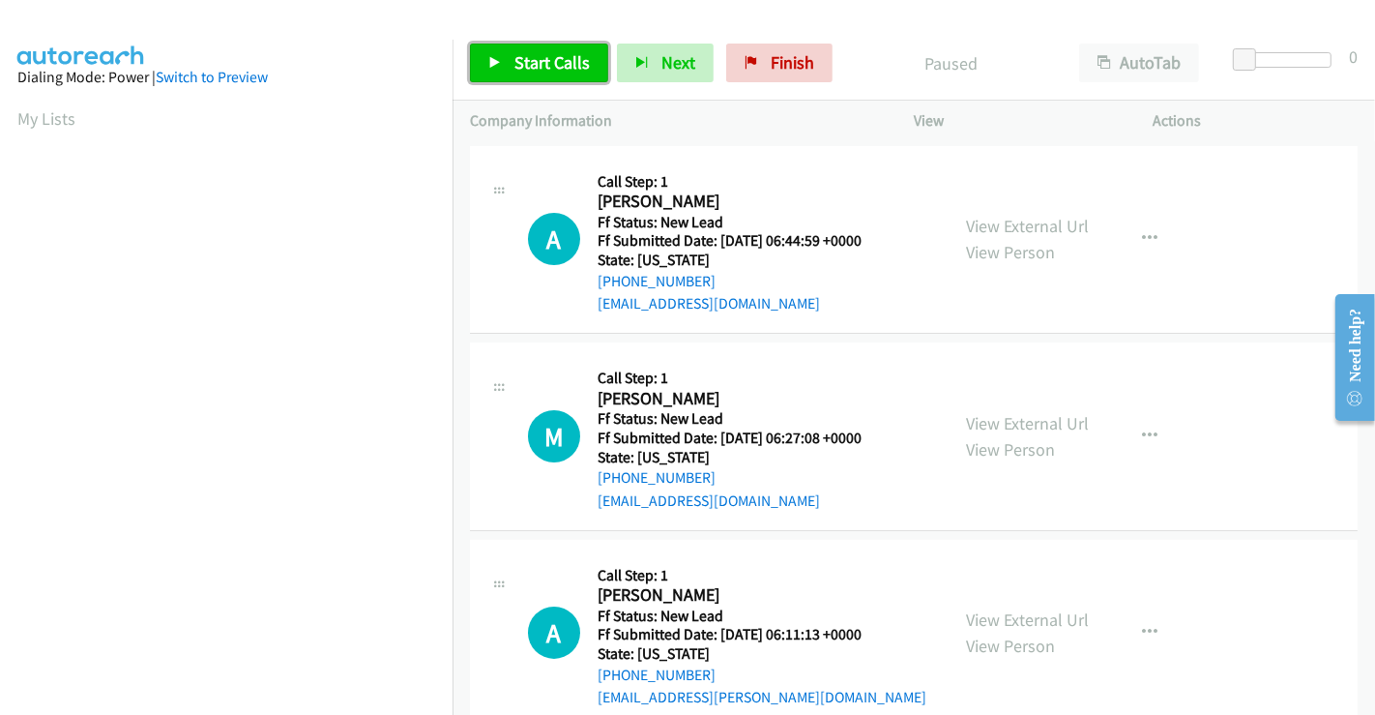
click at [549, 65] on span "Start Calls" at bounding box center [551, 62] width 75 height 22
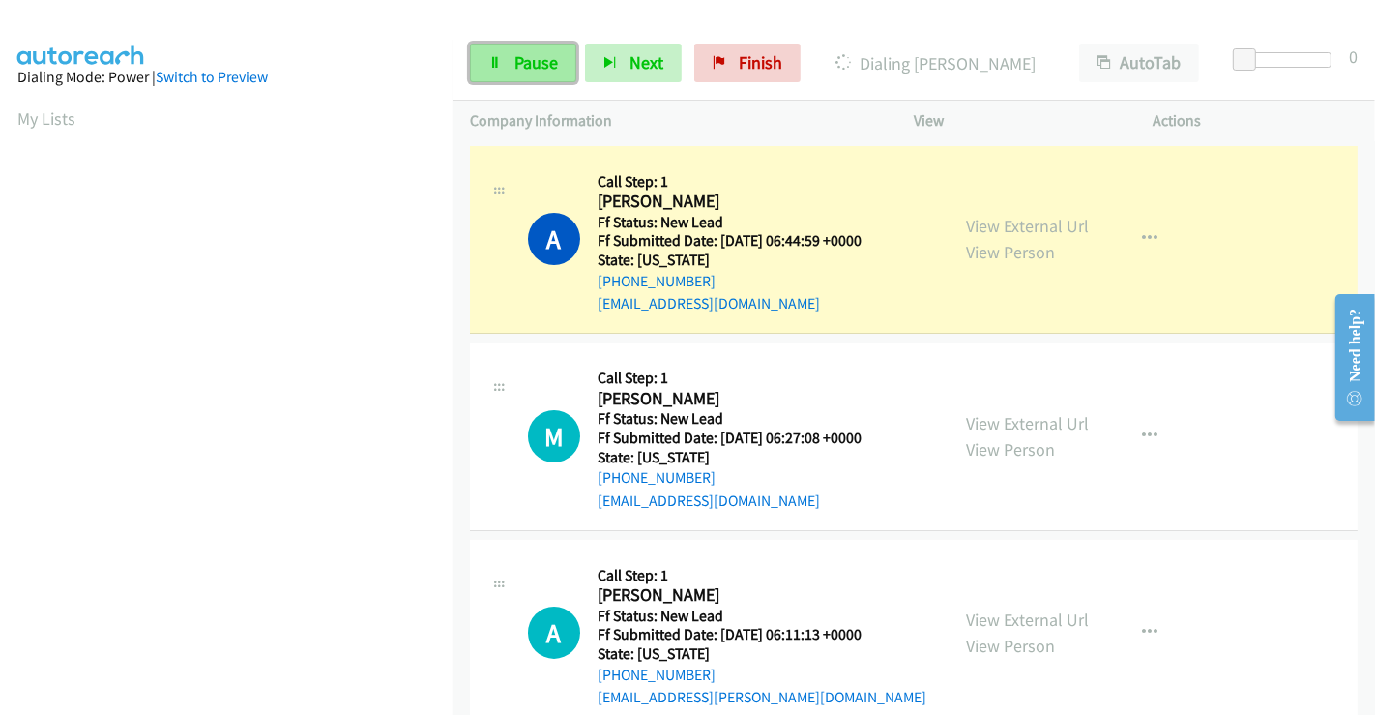
click at [520, 58] on span "Pause" at bounding box center [536, 62] width 44 height 22
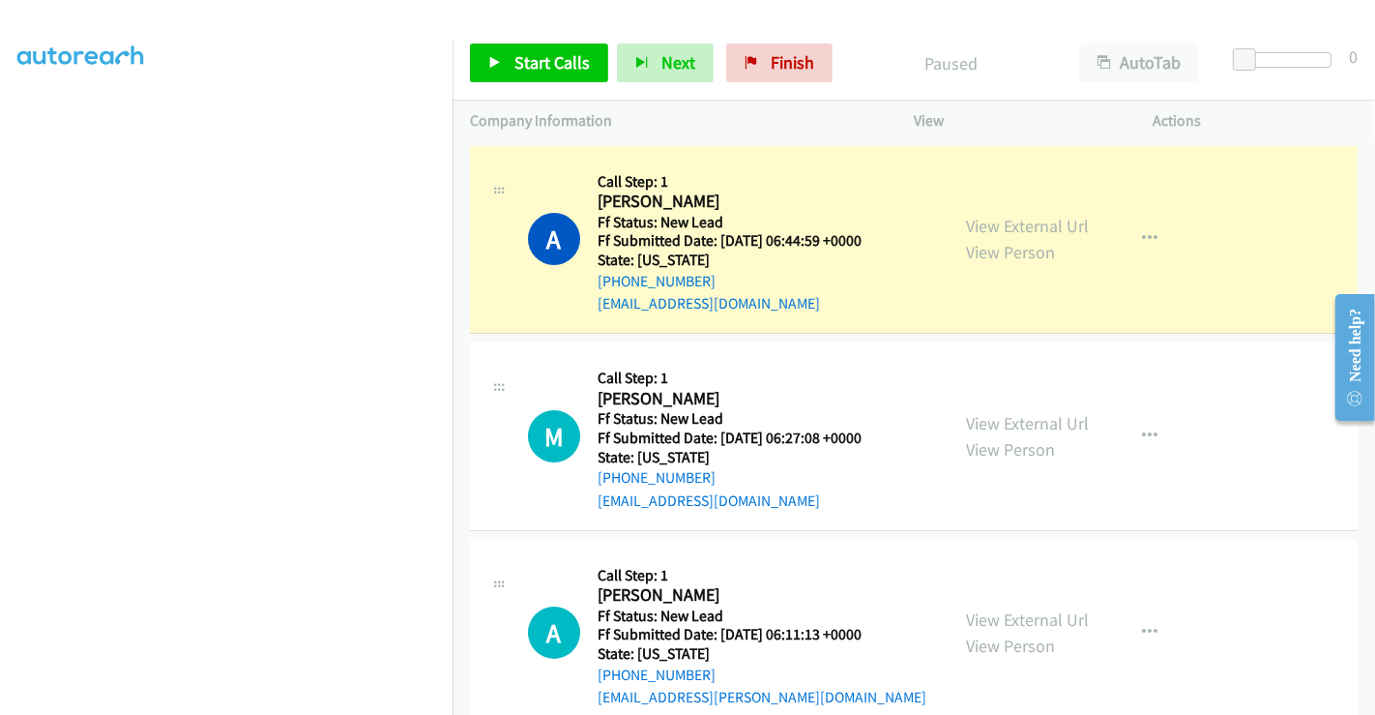
scroll to position [372, 0]
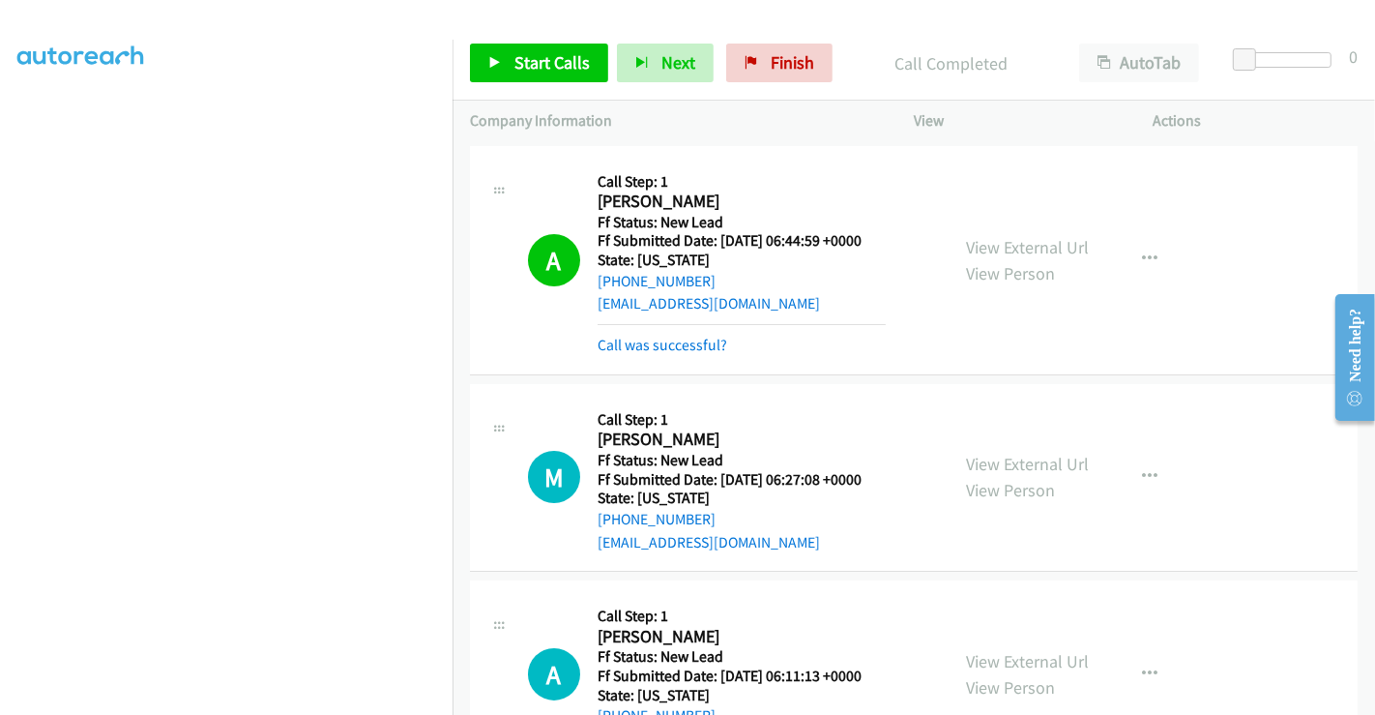
click at [1010, 422] on div "View External Url View Person View External Url Email Schedule/Manage Callback …" at bounding box center [1077, 477] width 257 height 153
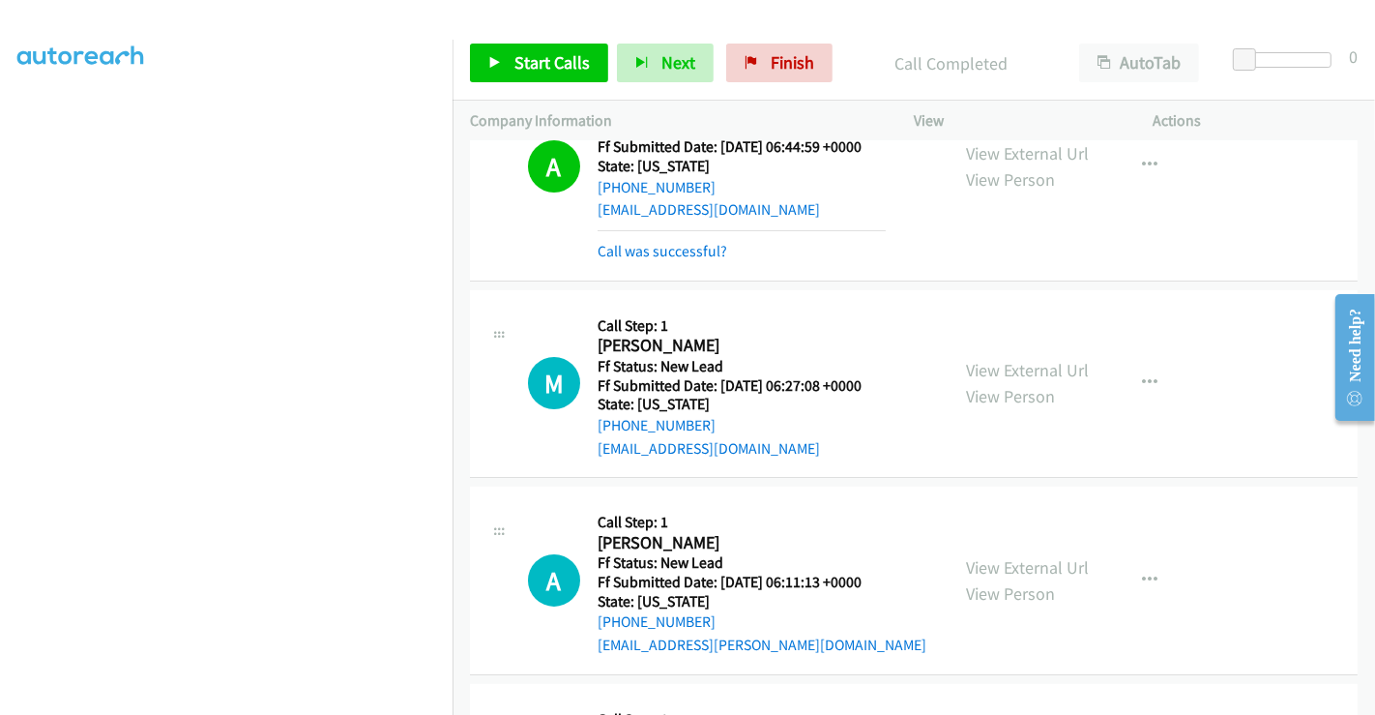
scroll to position [215, 0]
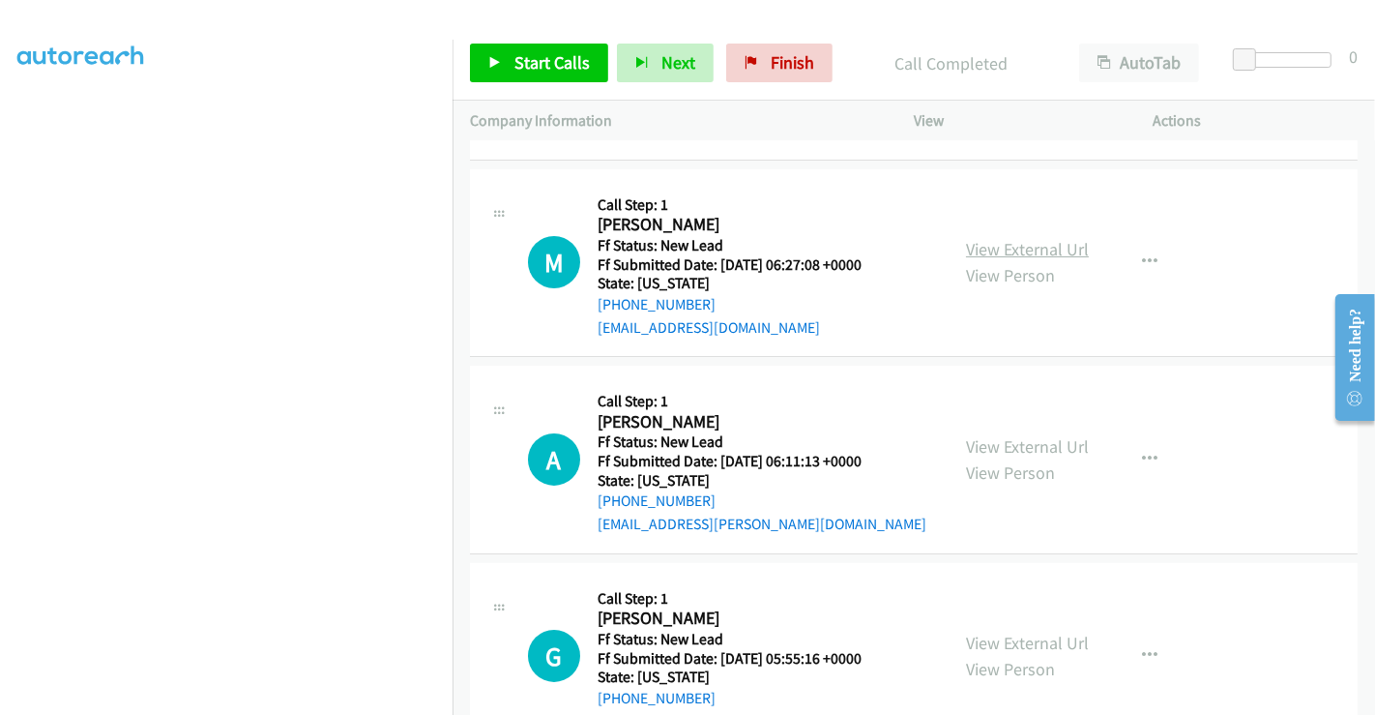
click at [1002, 242] on link "View External Url" at bounding box center [1027, 249] width 123 height 22
click at [1001, 450] on link "View External Url" at bounding box center [1027, 446] width 123 height 22
click at [1036, 636] on link "View External Url" at bounding box center [1027, 642] width 123 height 22
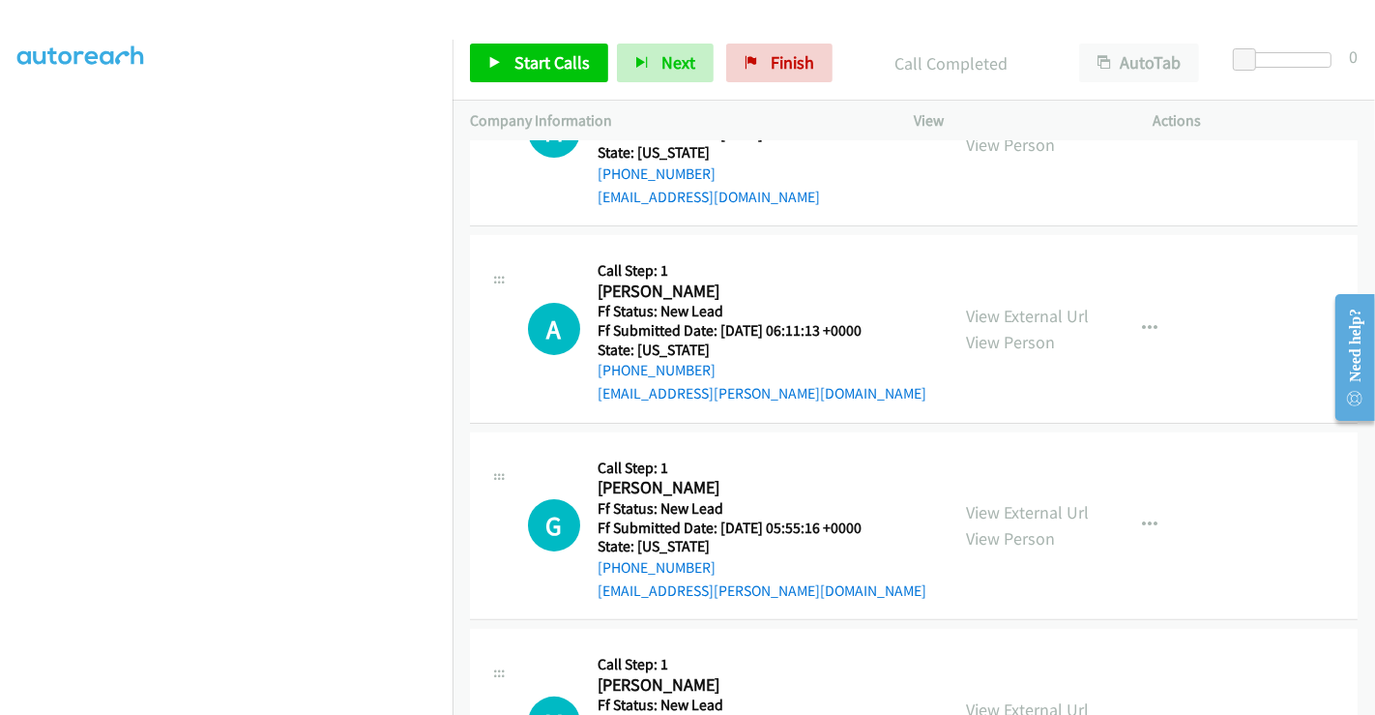
scroll to position [475, 0]
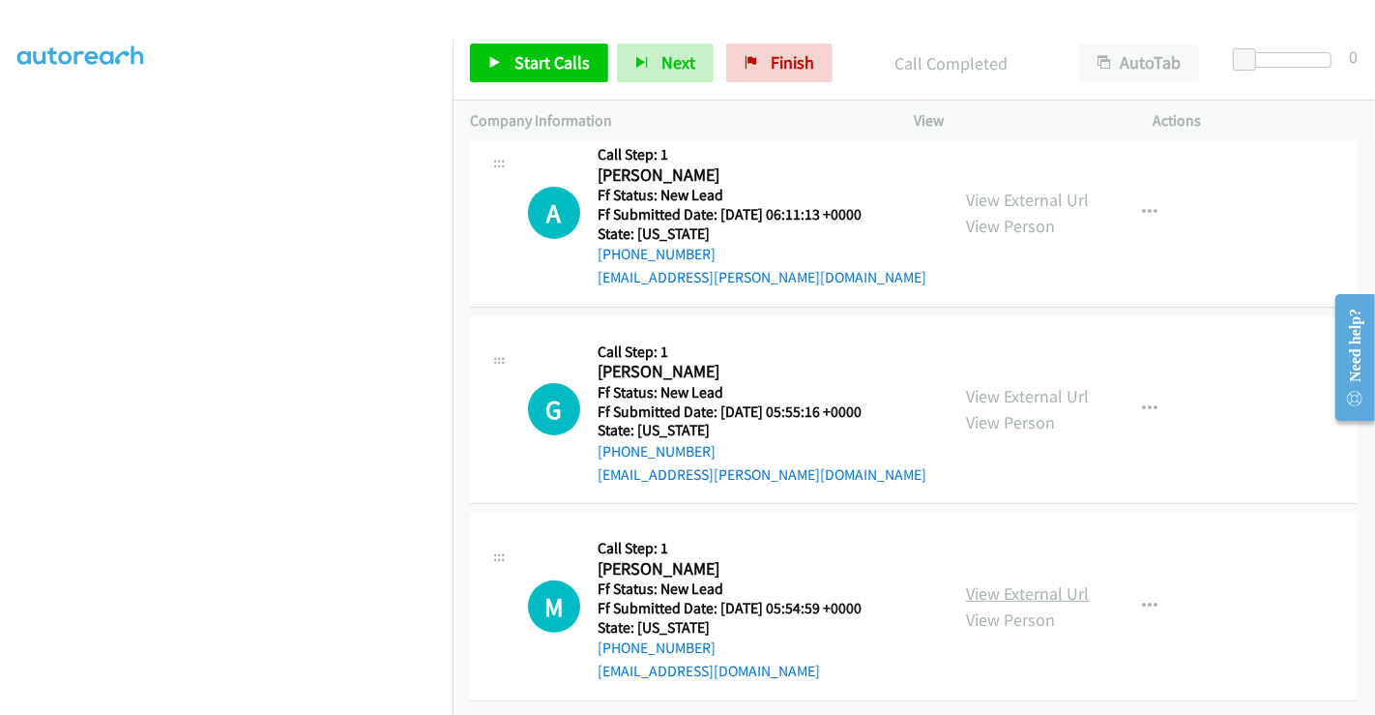
click at [1016, 582] on link "View External Url" at bounding box center [1027, 593] width 123 height 22
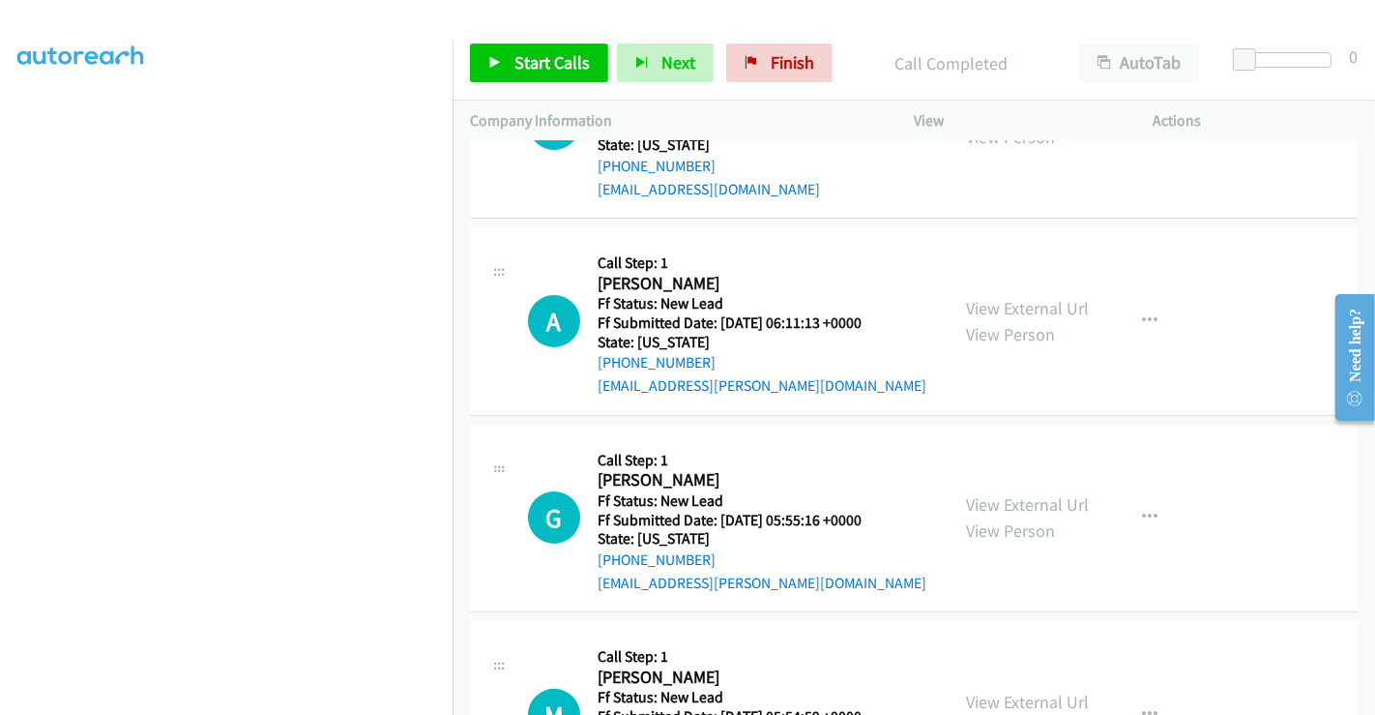
scroll to position [260, 0]
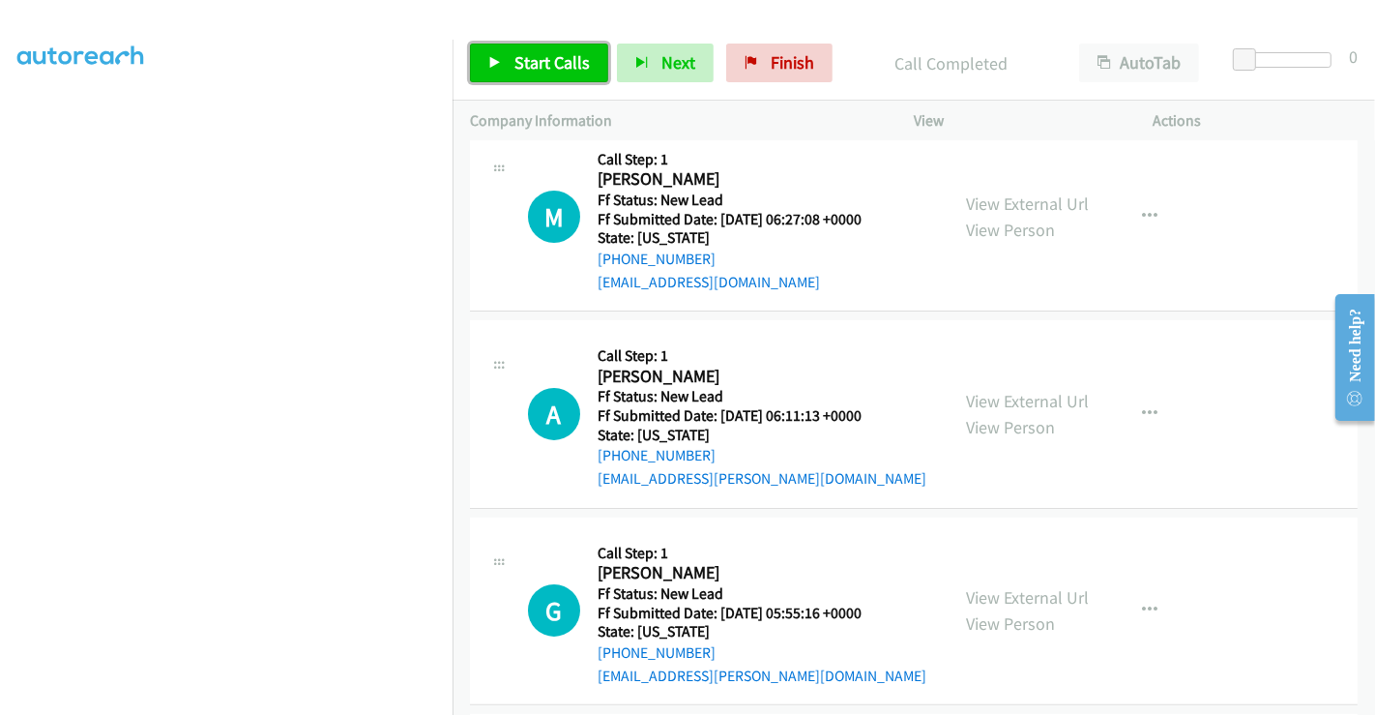
click at [535, 64] on span "Start Calls" at bounding box center [551, 62] width 75 height 22
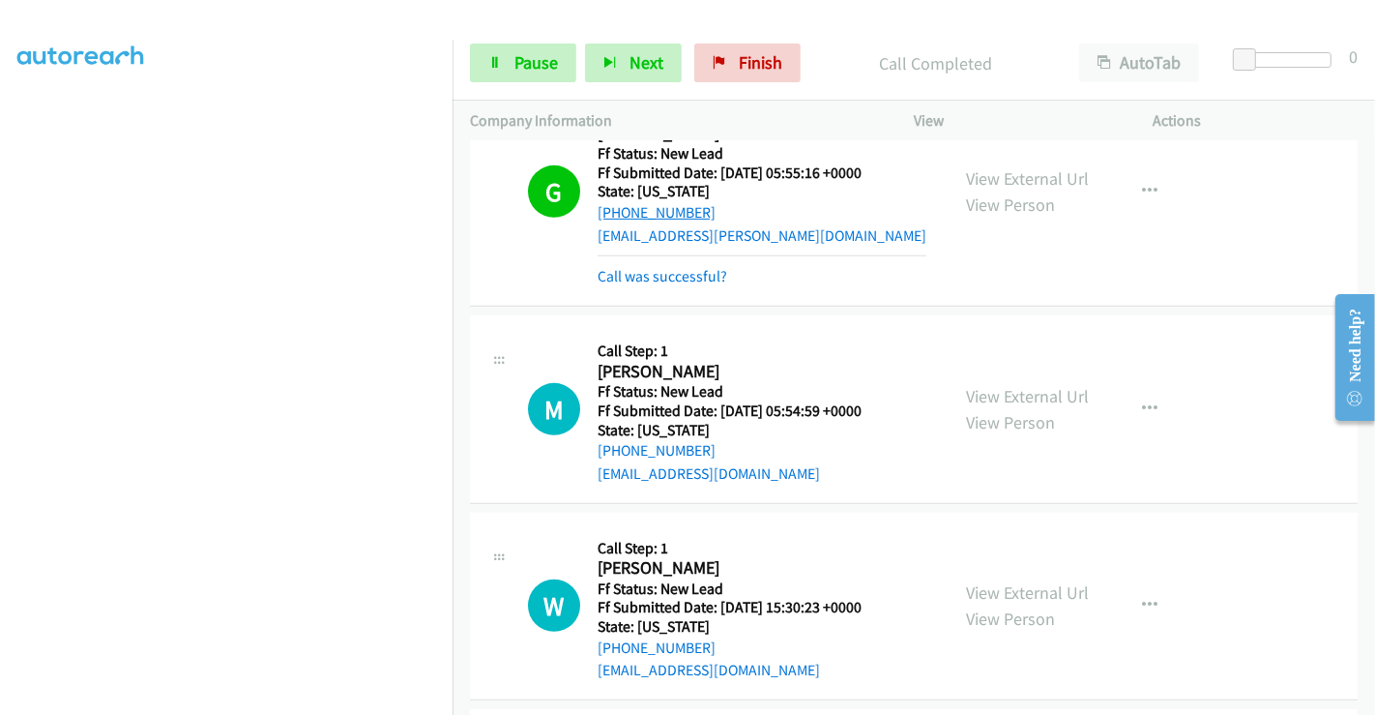
scroll to position [798, 0]
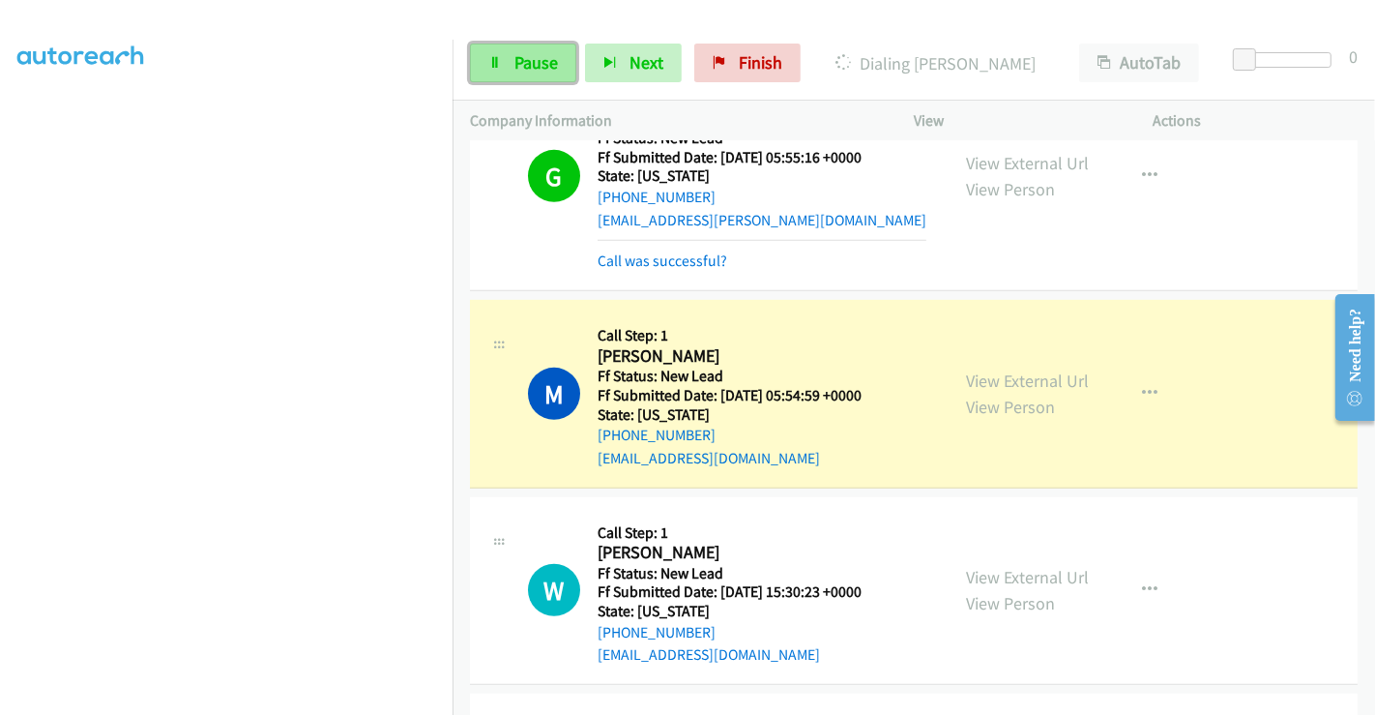
click at [516, 68] on span "Pause" at bounding box center [536, 62] width 44 height 22
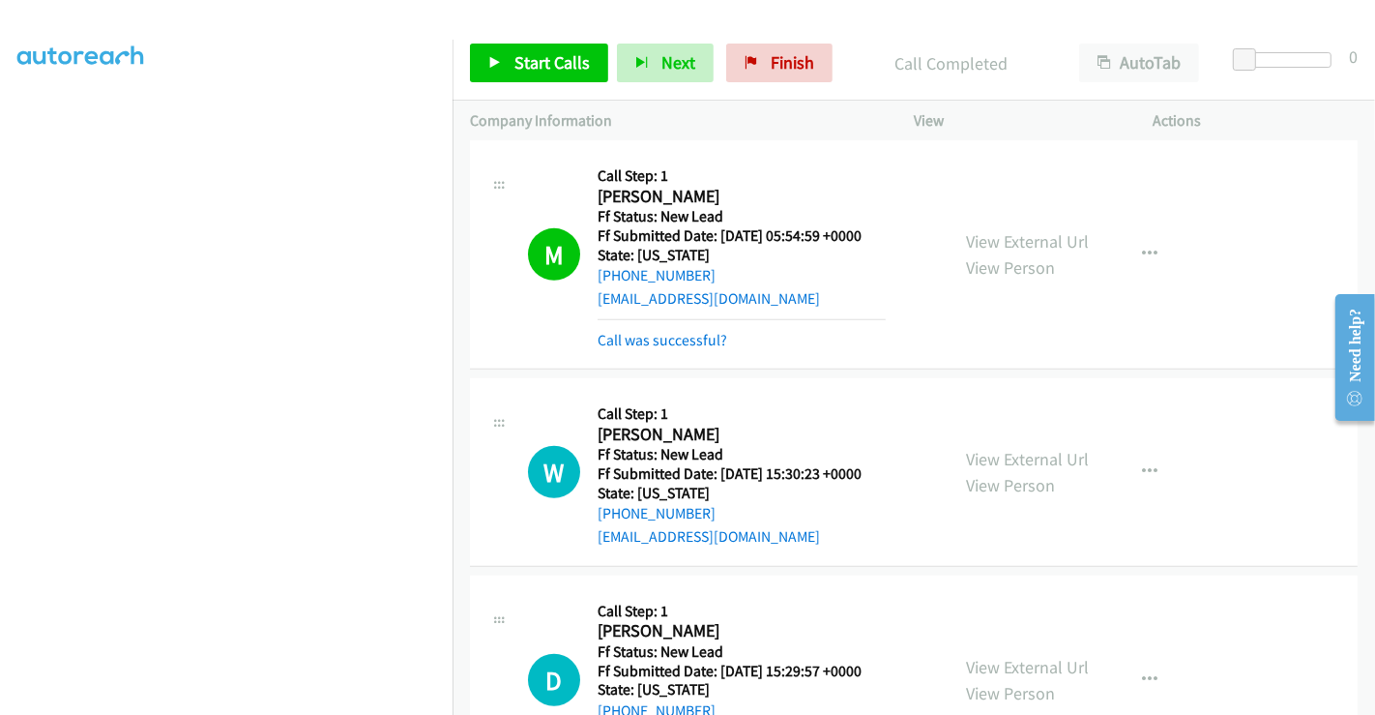
scroll to position [1080, 0]
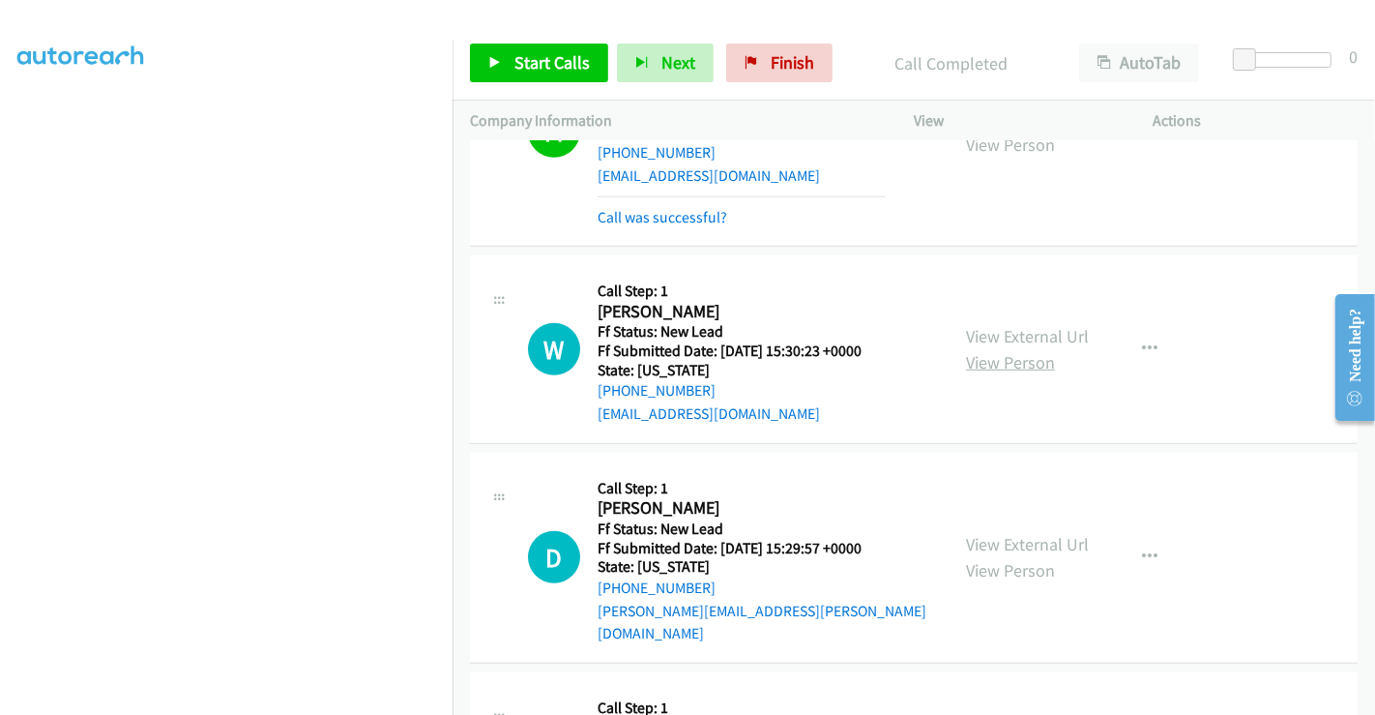
drag, startPoint x: 1022, startPoint y: 332, endPoint x: 1025, endPoint y: 356, distance: 24.3
click at [1022, 332] on link "View External Url" at bounding box center [1027, 336] width 123 height 22
click at [1032, 533] on link "View External Url" at bounding box center [1027, 544] width 123 height 22
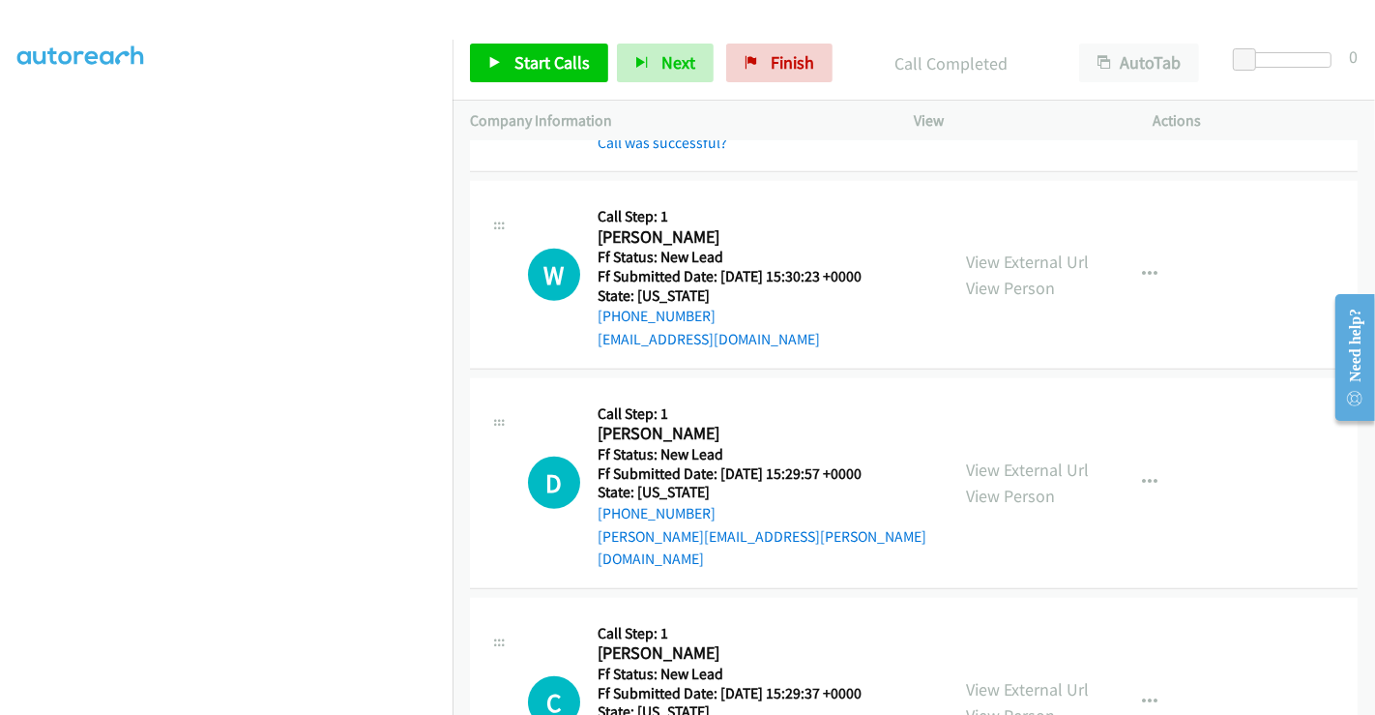
scroll to position [1229, 0]
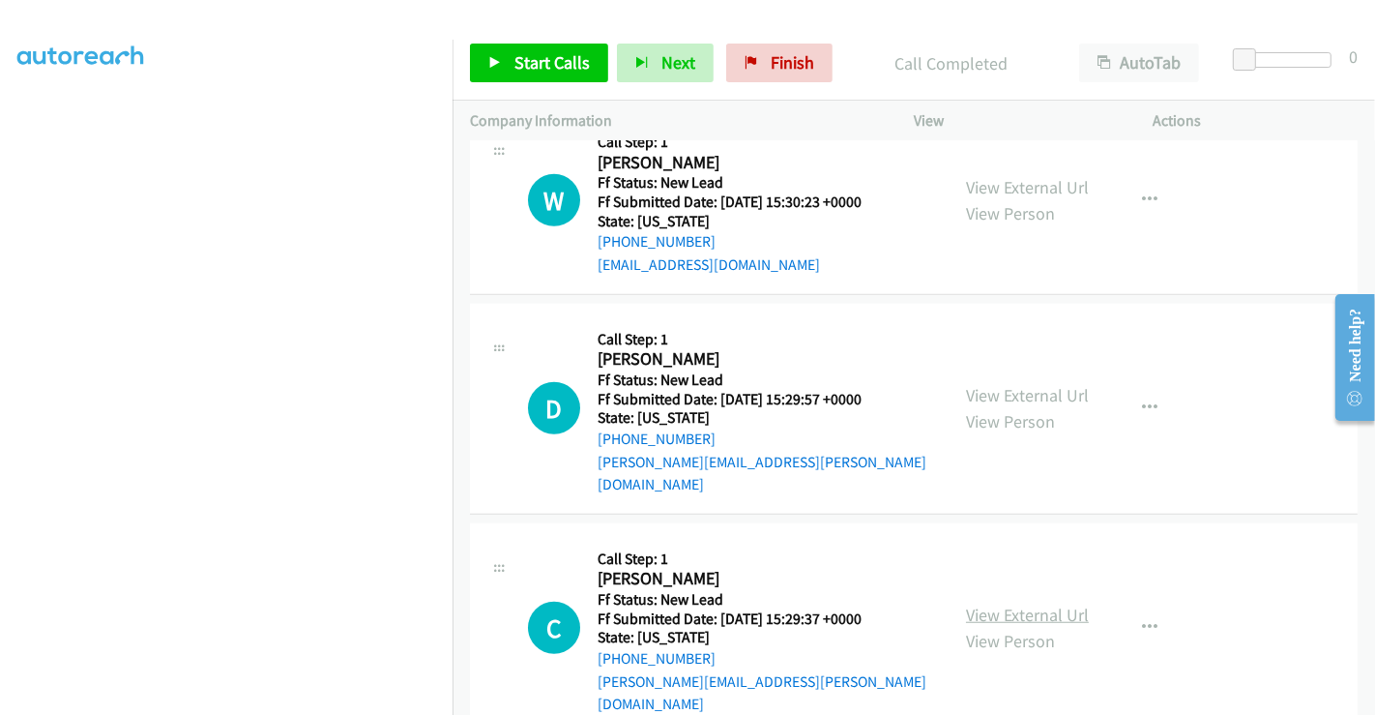
click at [1006, 603] on link "View External Url" at bounding box center [1027, 614] width 123 height 22
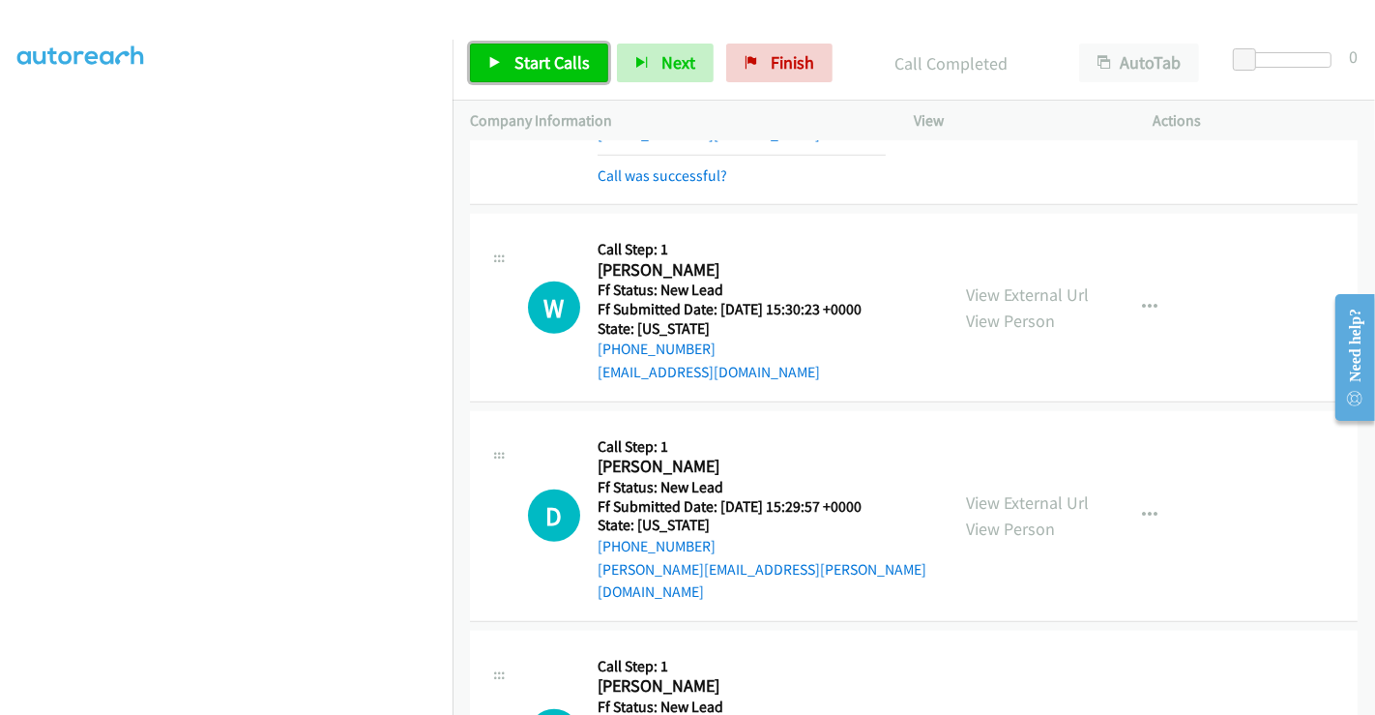
click at [527, 51] on span "Start Calls" at bounding box center [551, 62] width 75 height 22
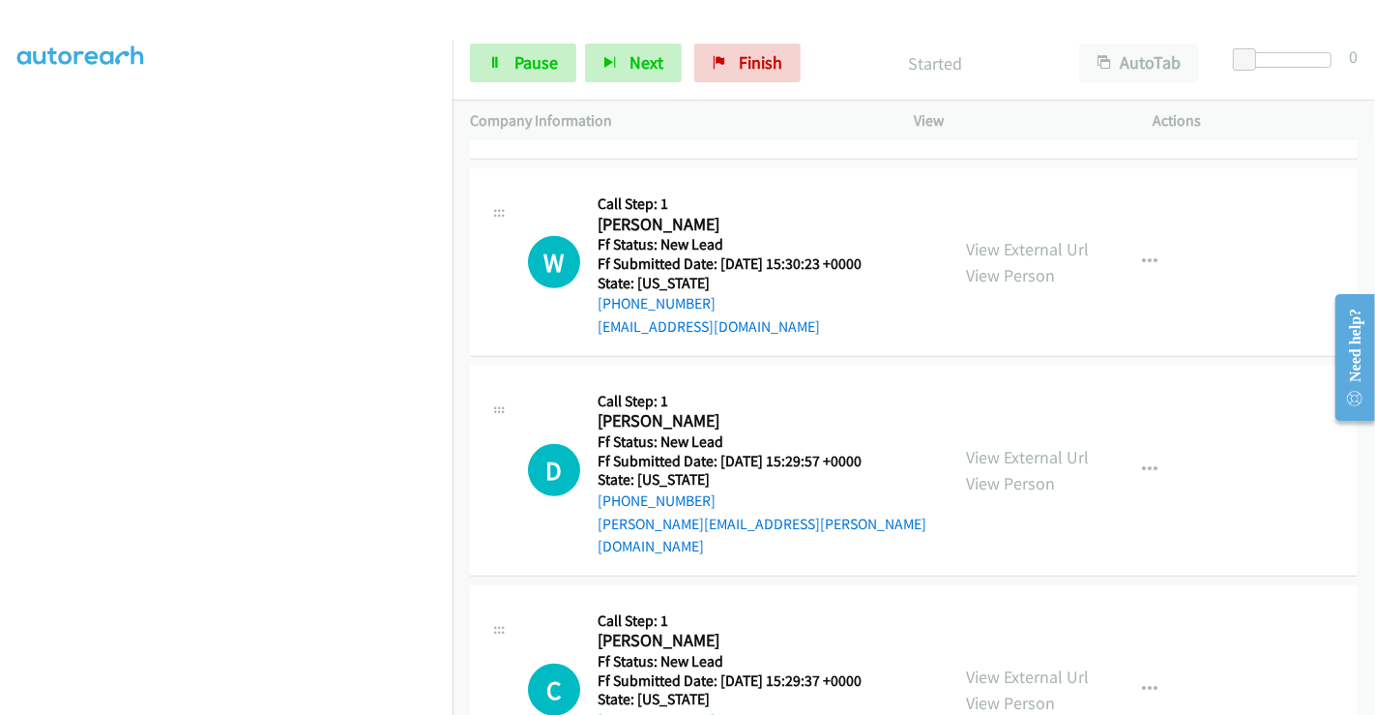
scroll to position [1229, 0]
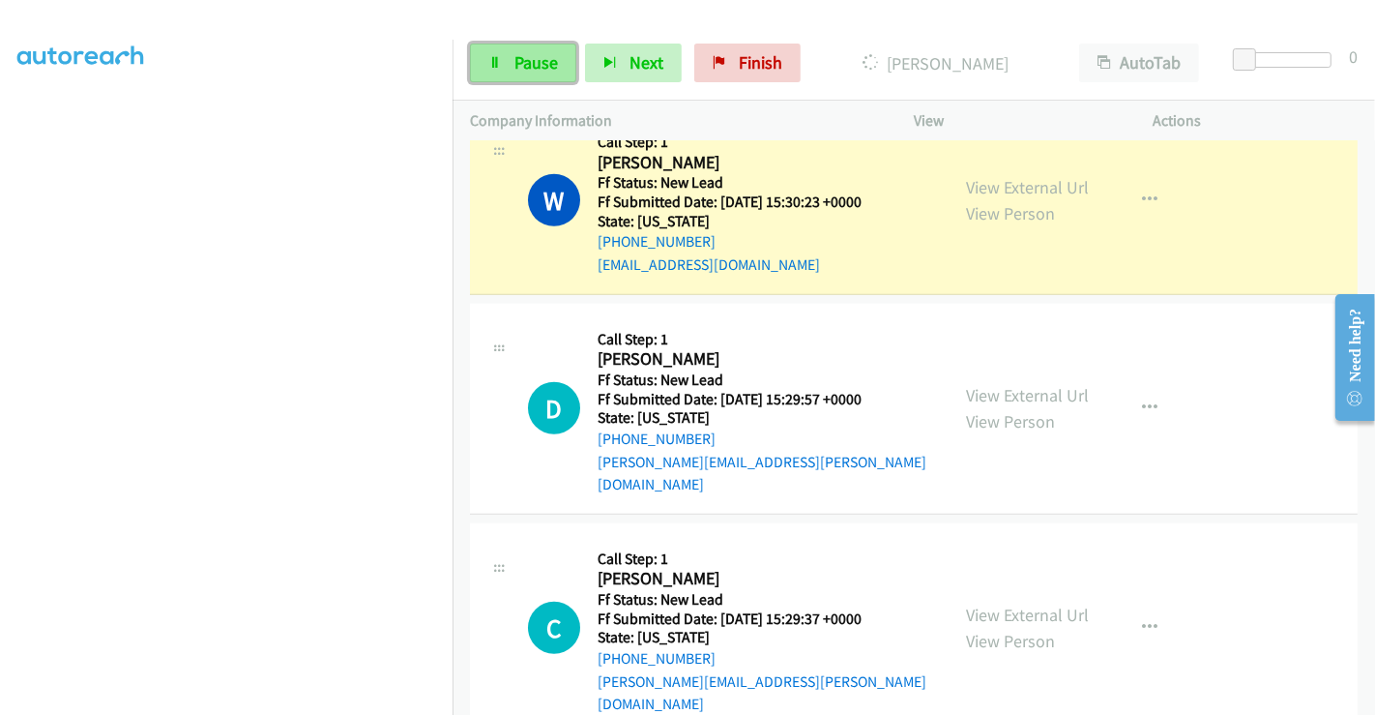
click at [527, 58] on span "Pause" at bounding box center [536, 62] width 44 height 22
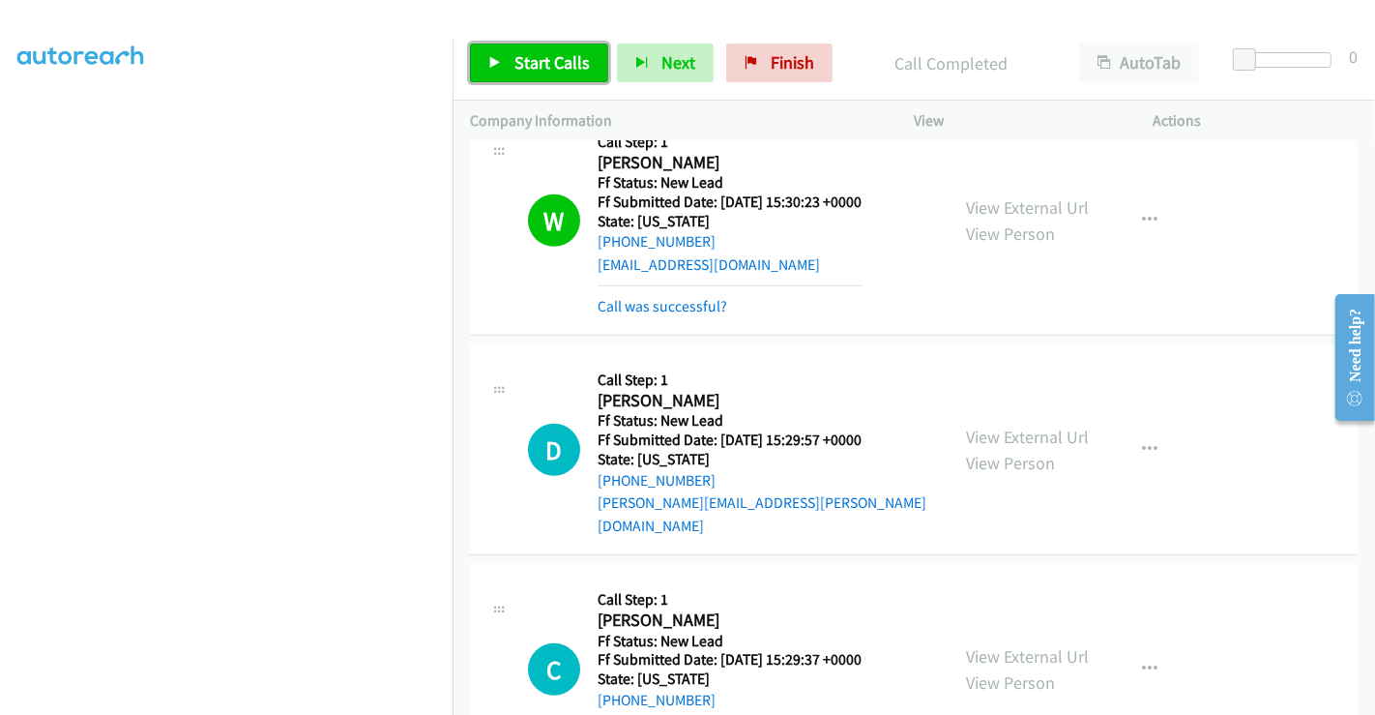
click at [570, 59] on span "Start Calls" at bounding box center [551, 62] width 75 height 22
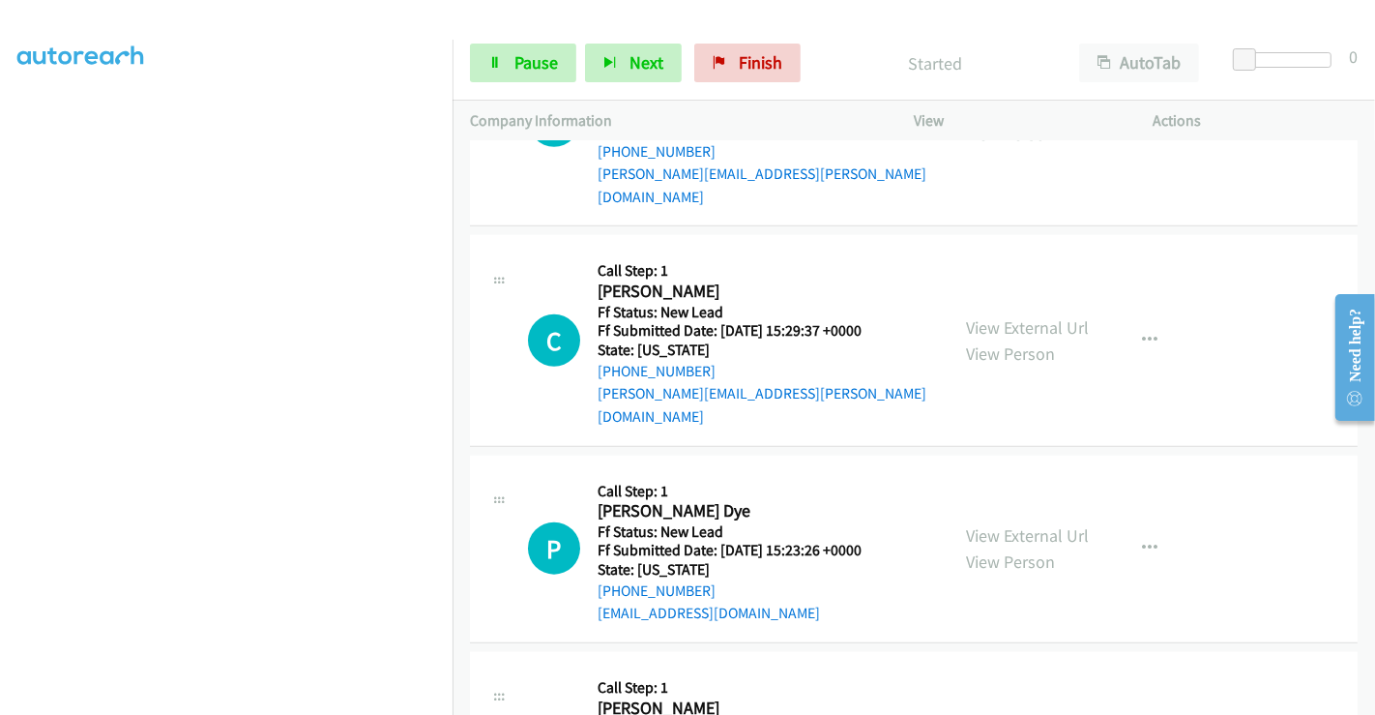
scroll to position [1322, 0]
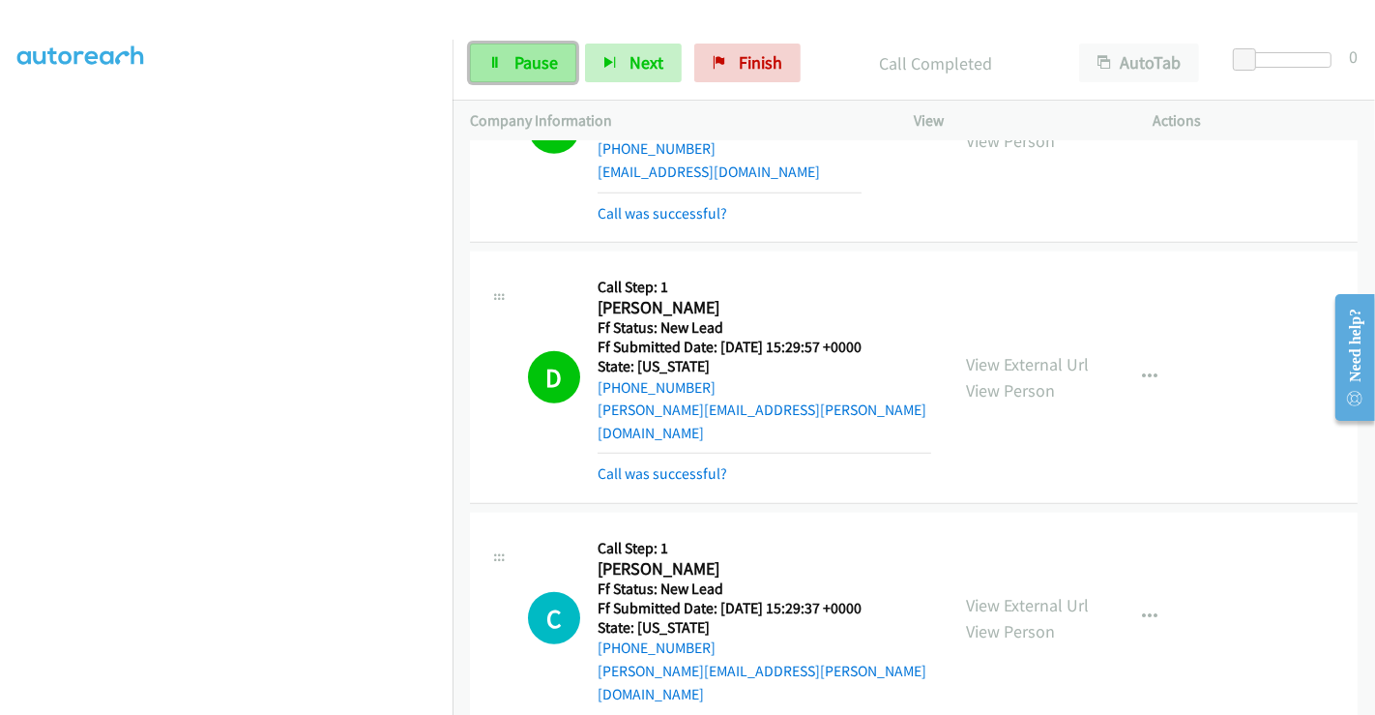
click at [536, 56] on span "Pause" at bounding box center [536, 62] width 44 height 22
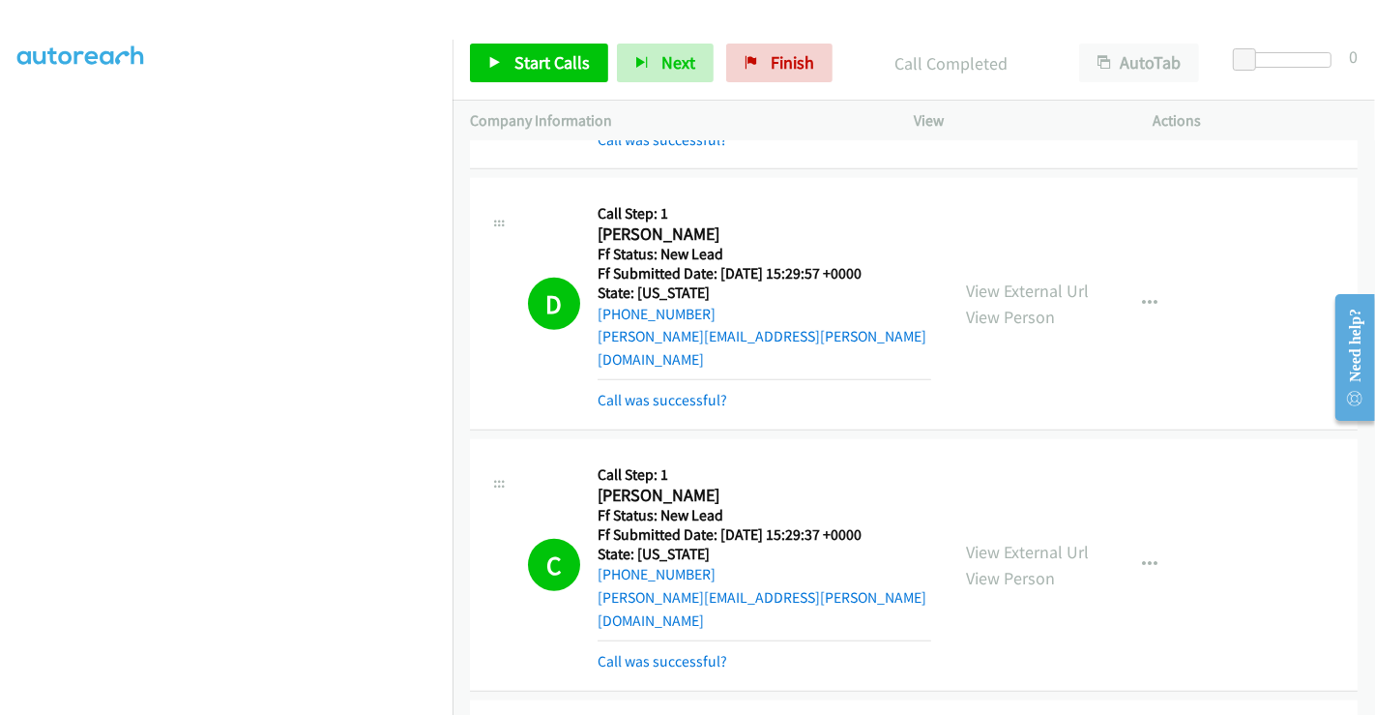
scroll to position [1429, 0]
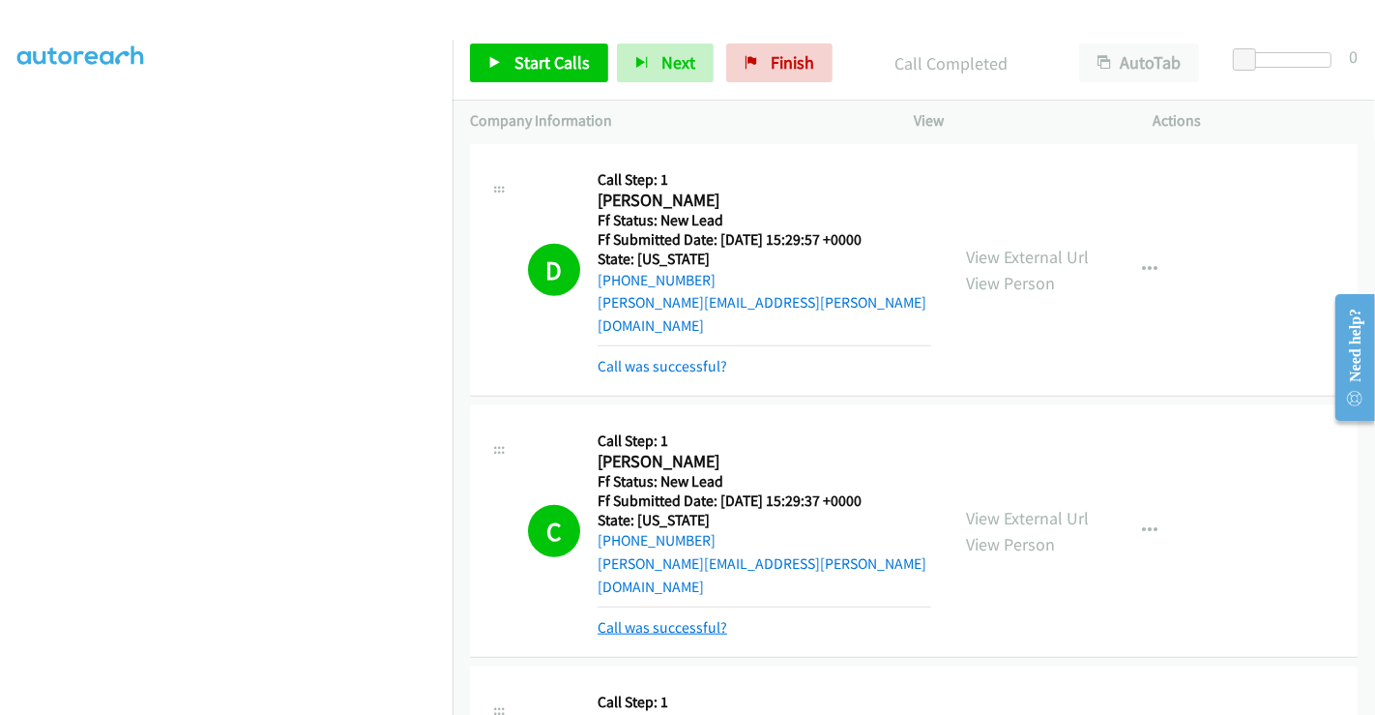
click at [693, 618] on link "Call was successful?" at bounding box center [663, 627] width 130 height 18
click at [702, 618] on link "Call was successful?" at bounding box center [663, 627] width 130 height 18
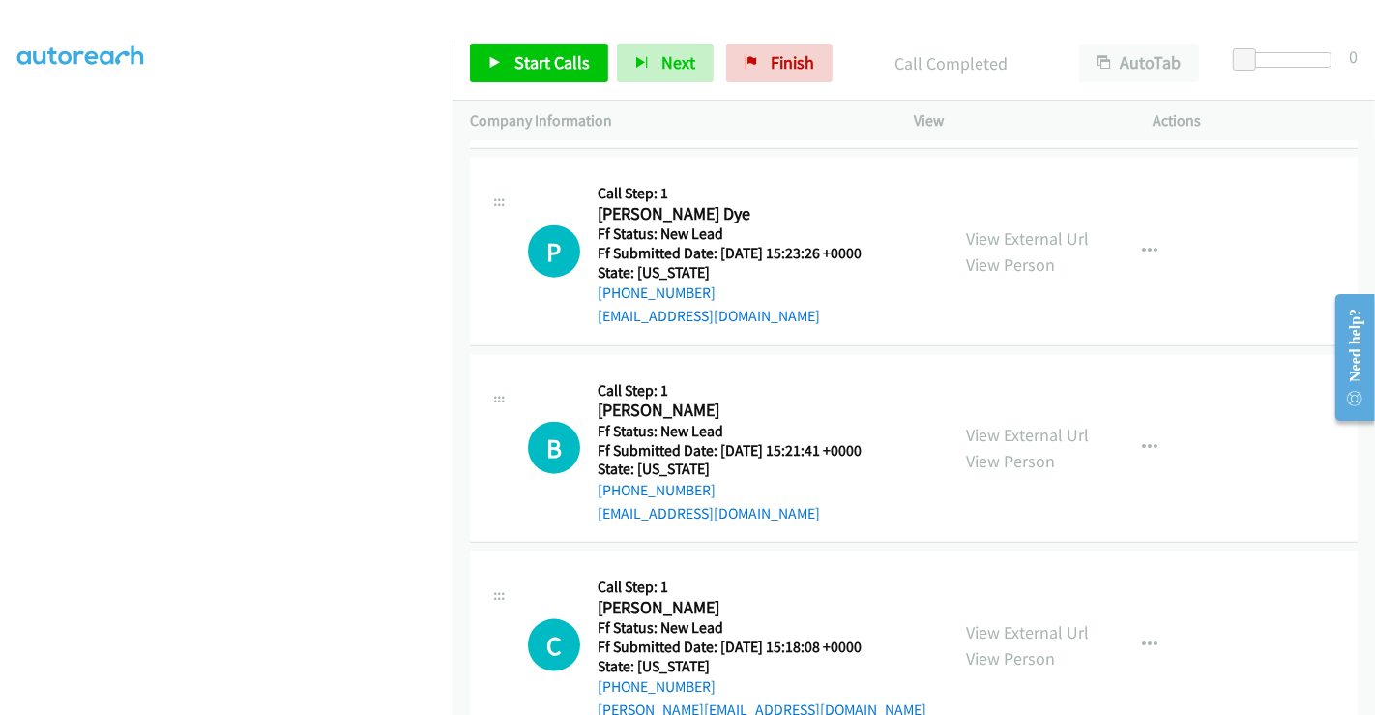
scroll to position [1900, 0]
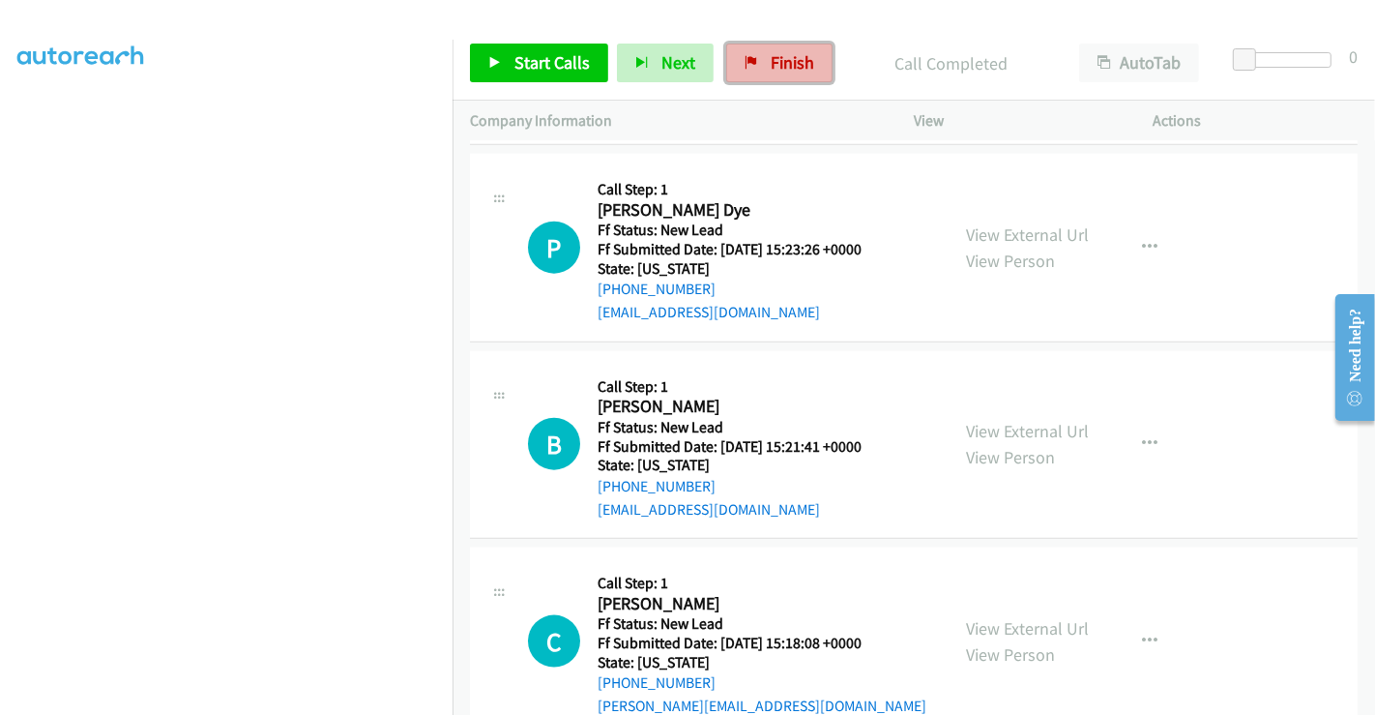
click at [782, 63] on span "Finish" at bounding box center [793, 62] width 44 height 22
